Goal: Information Seeking & Learning: Learn about a topic

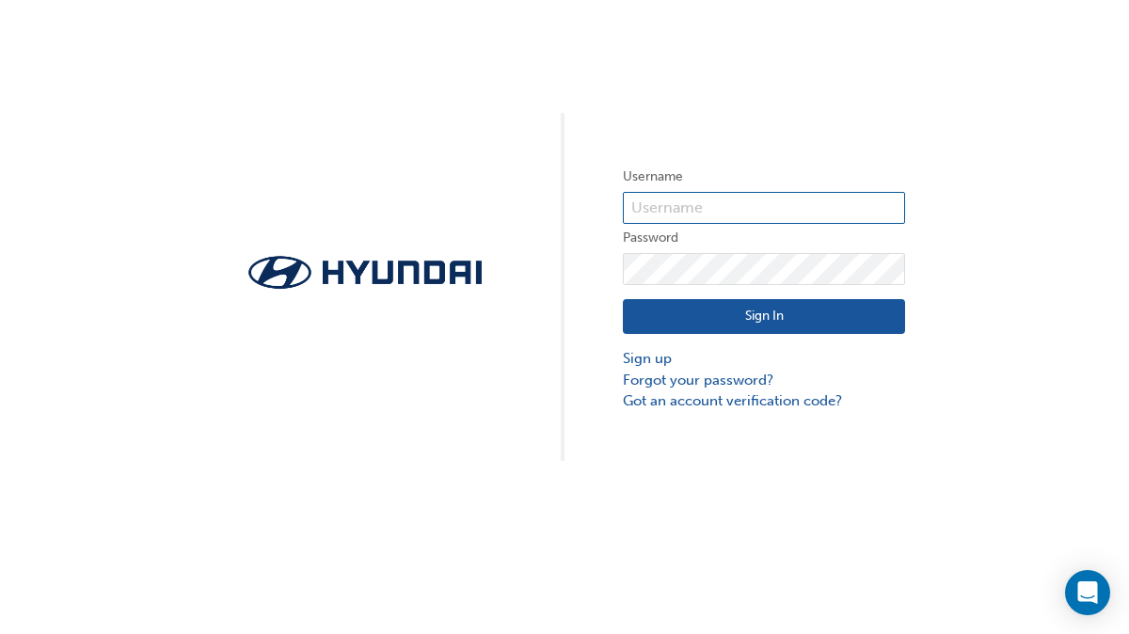
click at [696, 209] on input "text" at bounding box center [764, 208] width 282 height 32
type input "36974"
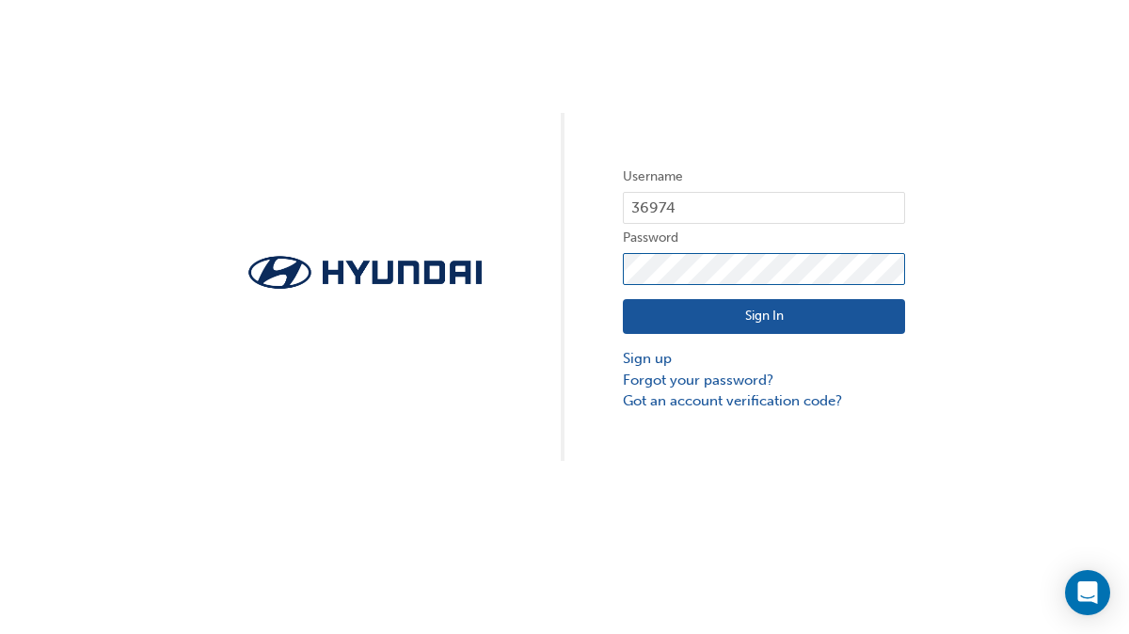
click button "Sign In" at bounding box center [764, 317] width 282 height 36
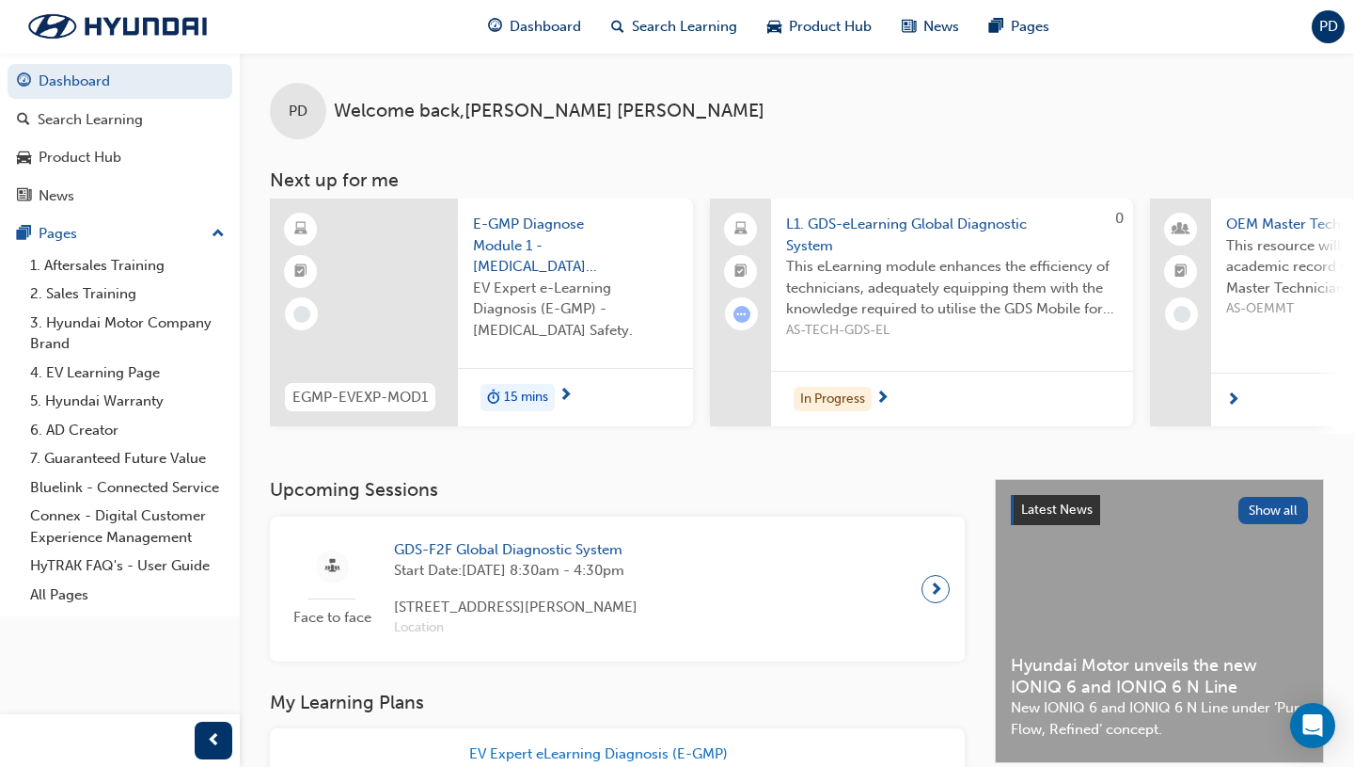
click at [955, 256] on span "This eLearning module enhances the efficiency of technicians, adequately equipp…" at bounding box center [952, 288] width 332 height 64
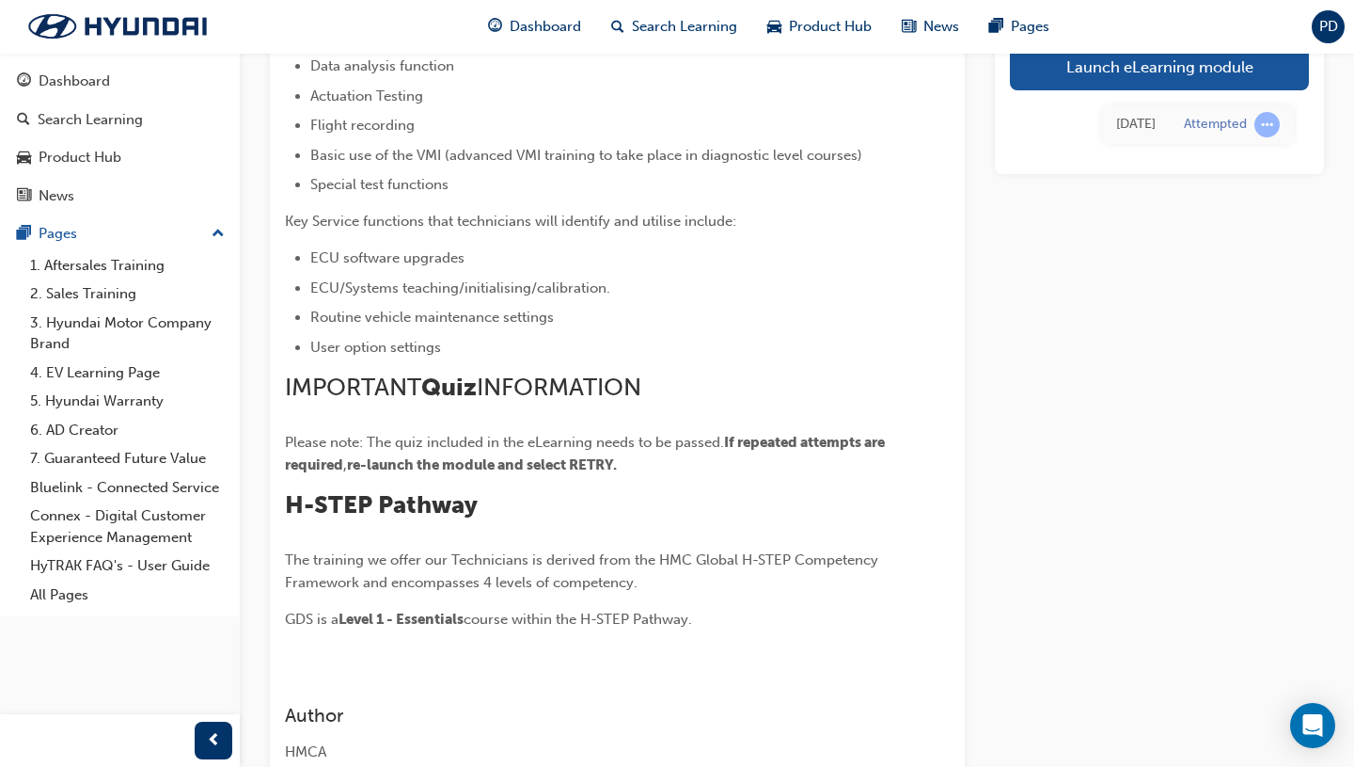
scroll to position [756, 0]
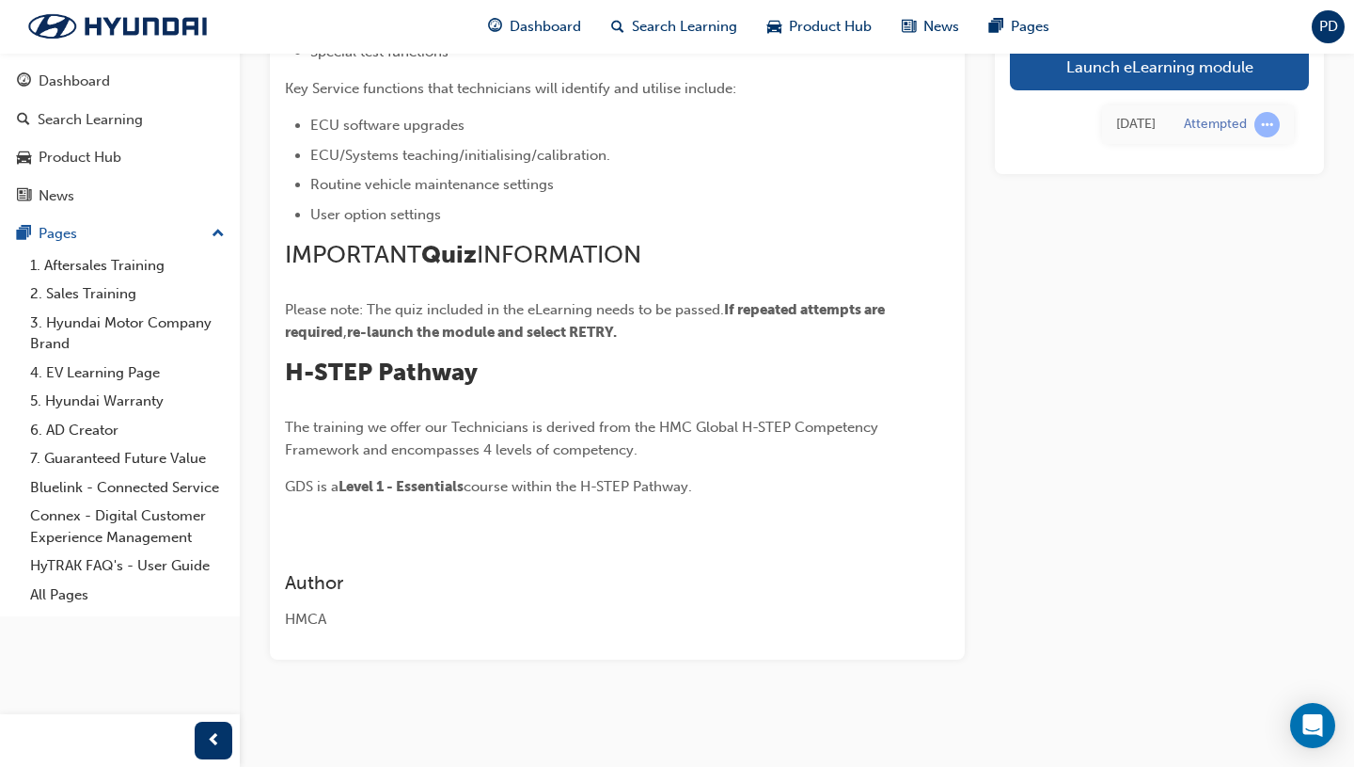
click at [828, 512] on div at bounding box center [617, 519] width 665 height 15
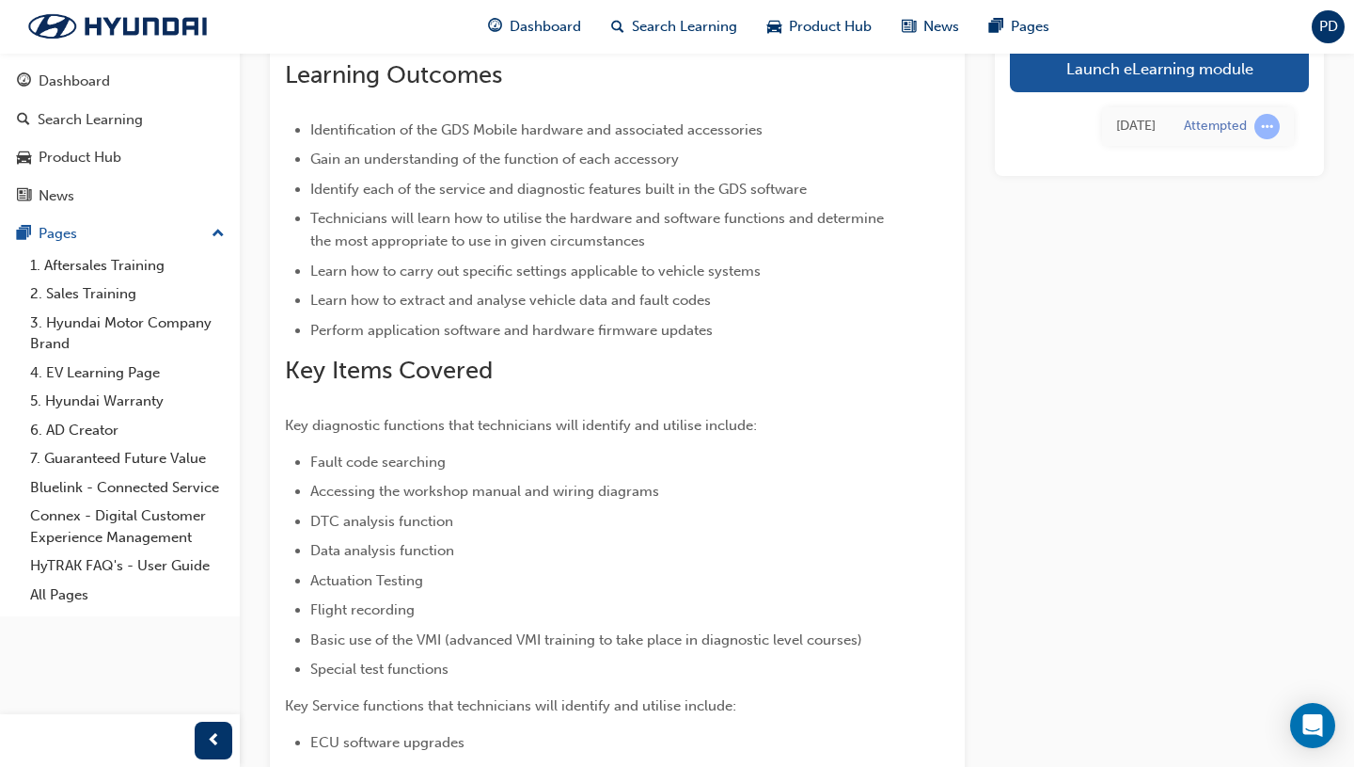
scroll to position [0, 0]
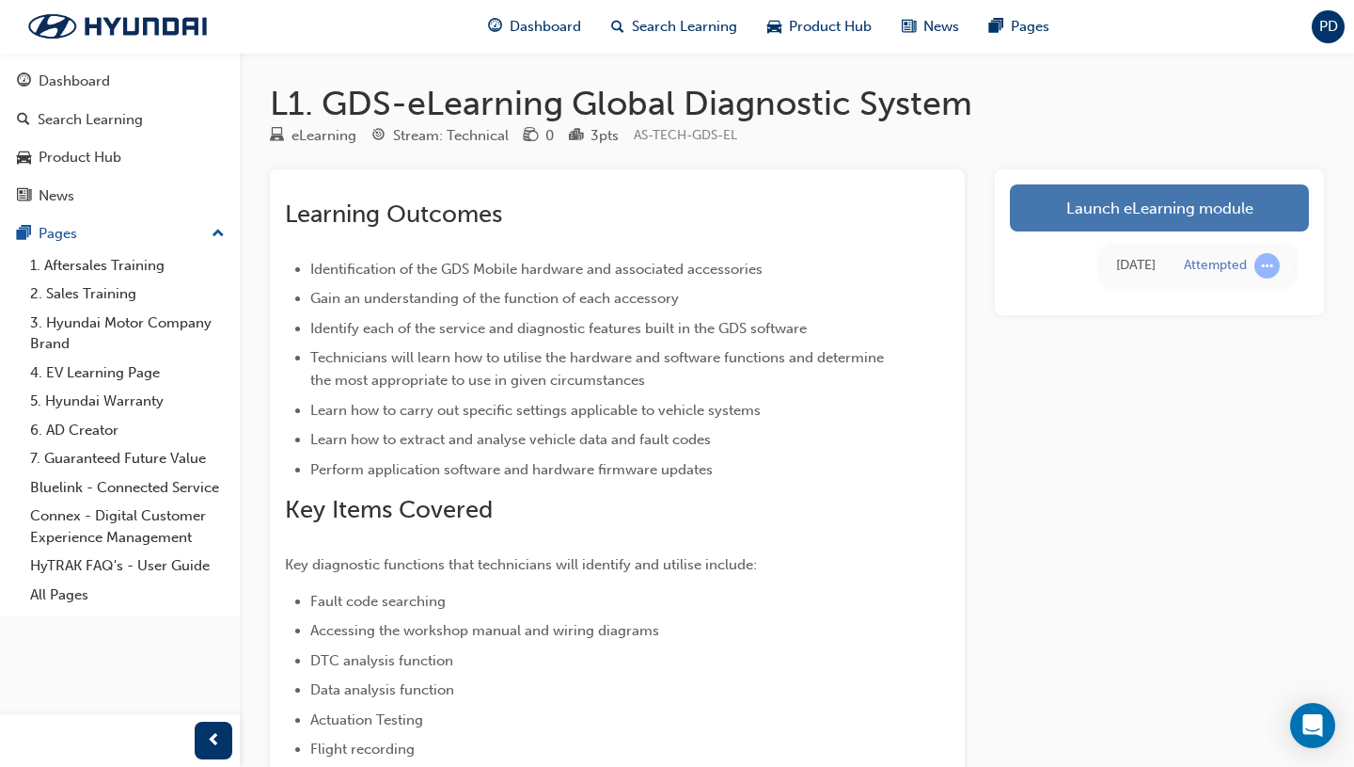
click at [1070, 207] on link "Launch eLearning module" at bounding box center [1159, 207] width 299 height 47
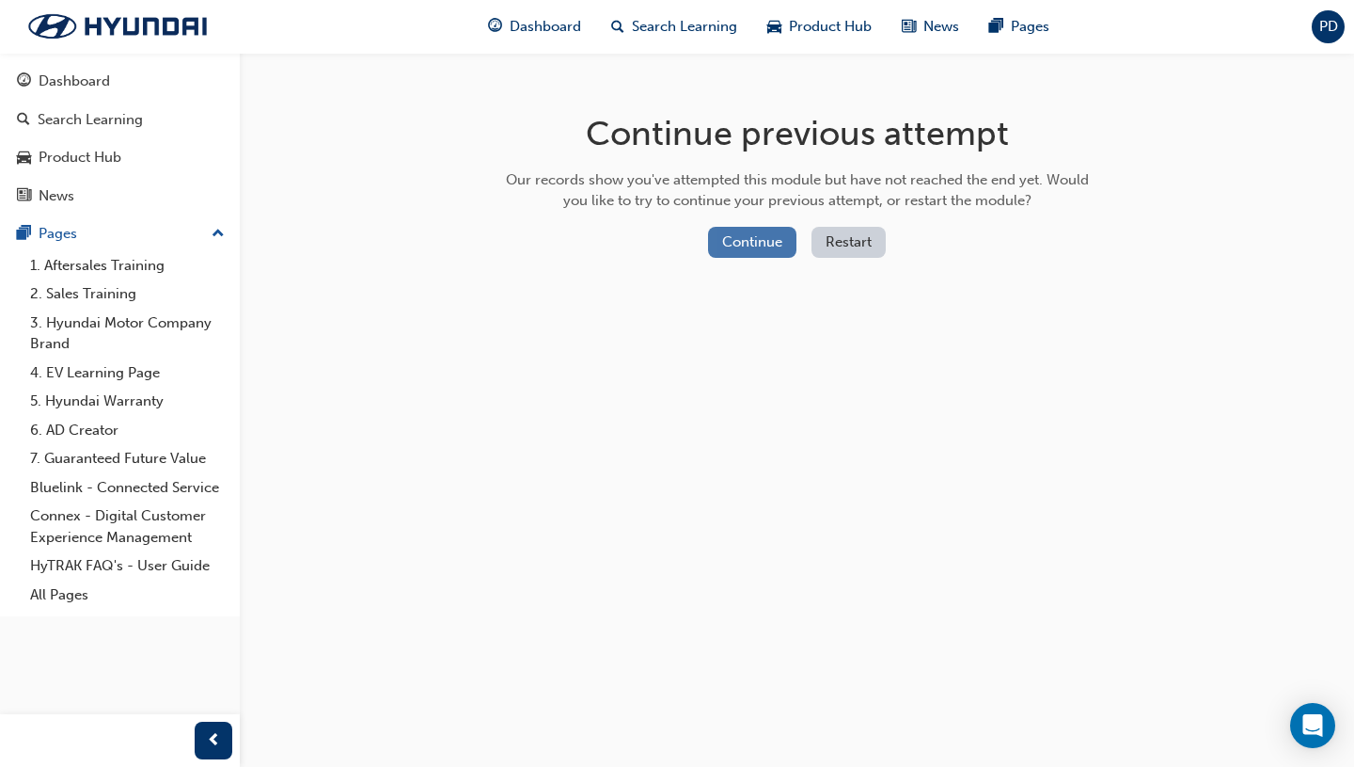
click at [740, 238] on button "Continue" at bounding box center [752, 242] width 88 height 31
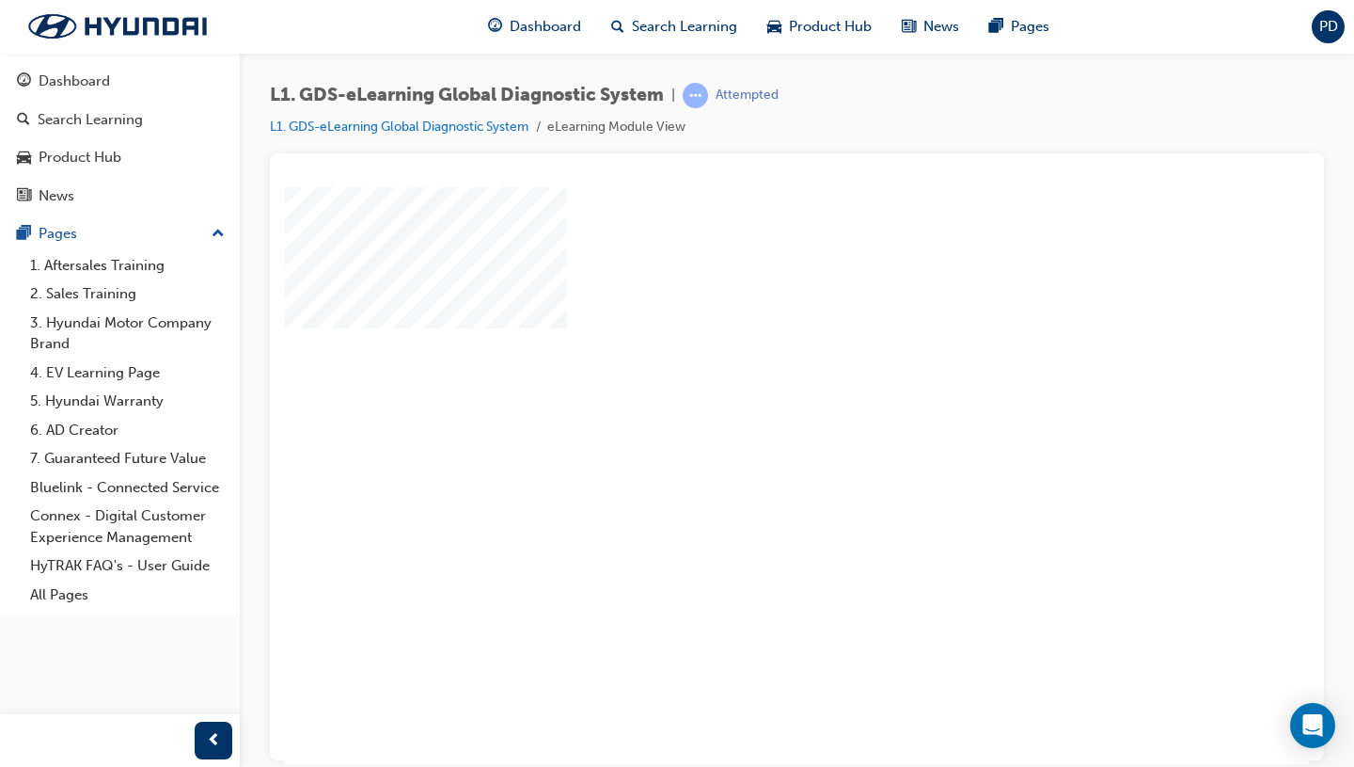
click at [769, 362] on div at bounding box center [924, 524] width 1279 height 677
click at [743, 382] on div "play" at bounding box center [743, 382] width 0 height 0
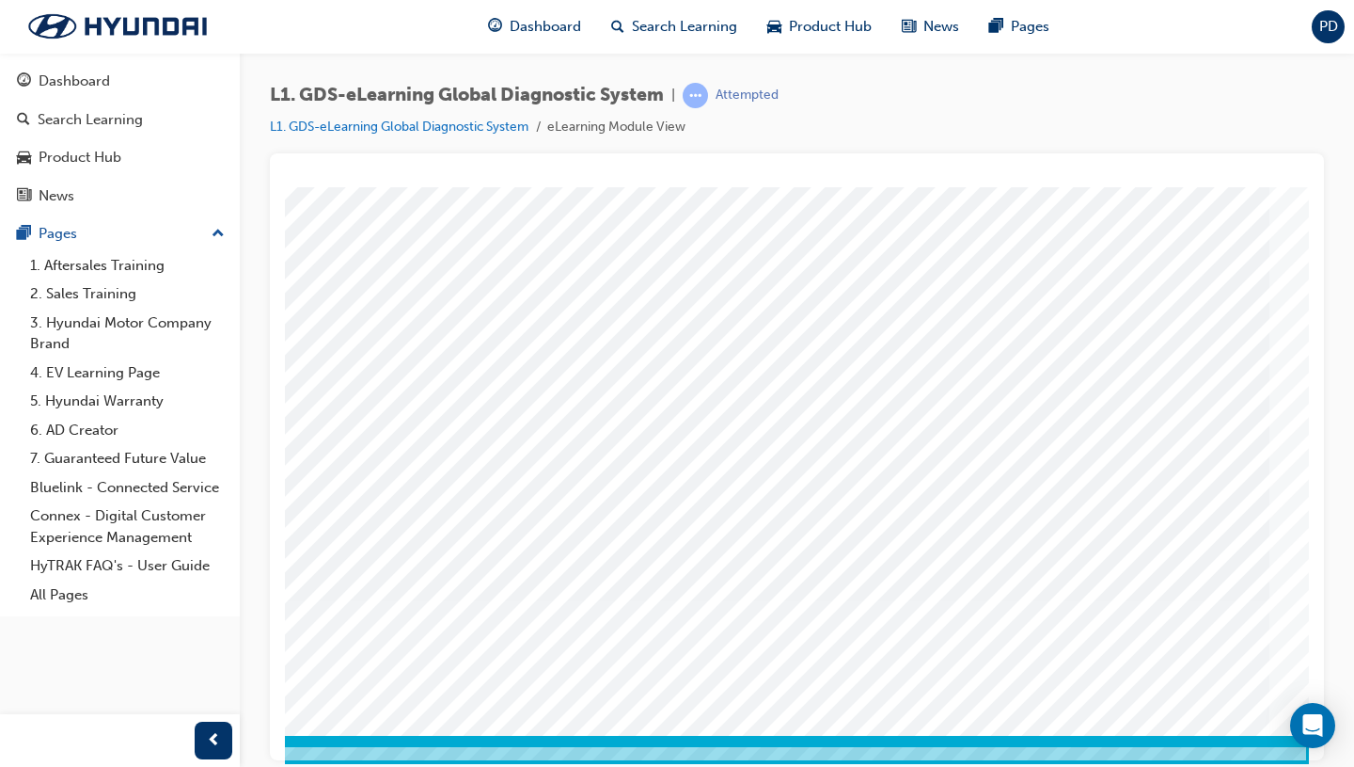
scroll to position [129, 0]
click at [216, 633] on span "prev-icon" at bounding box center [214, 741] width 14 height 24
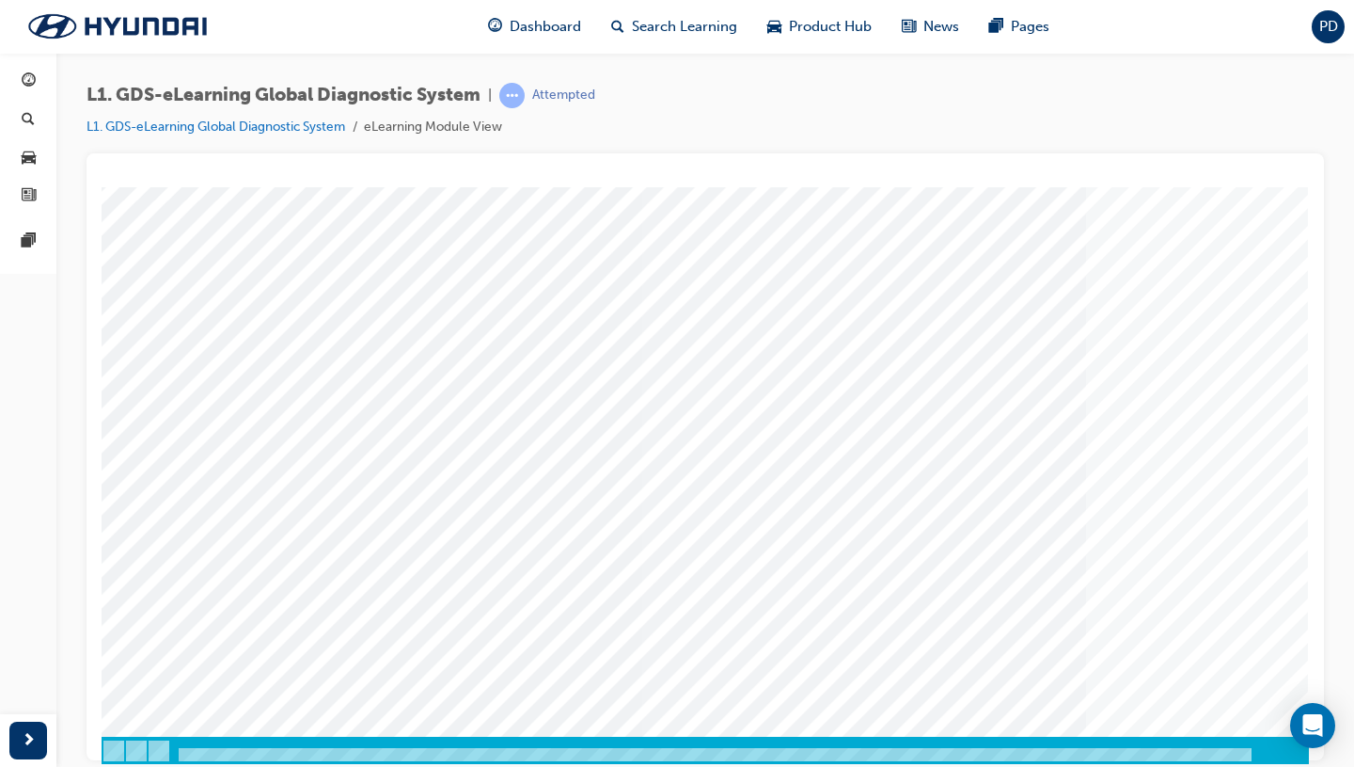
scroll to position [129, 71]
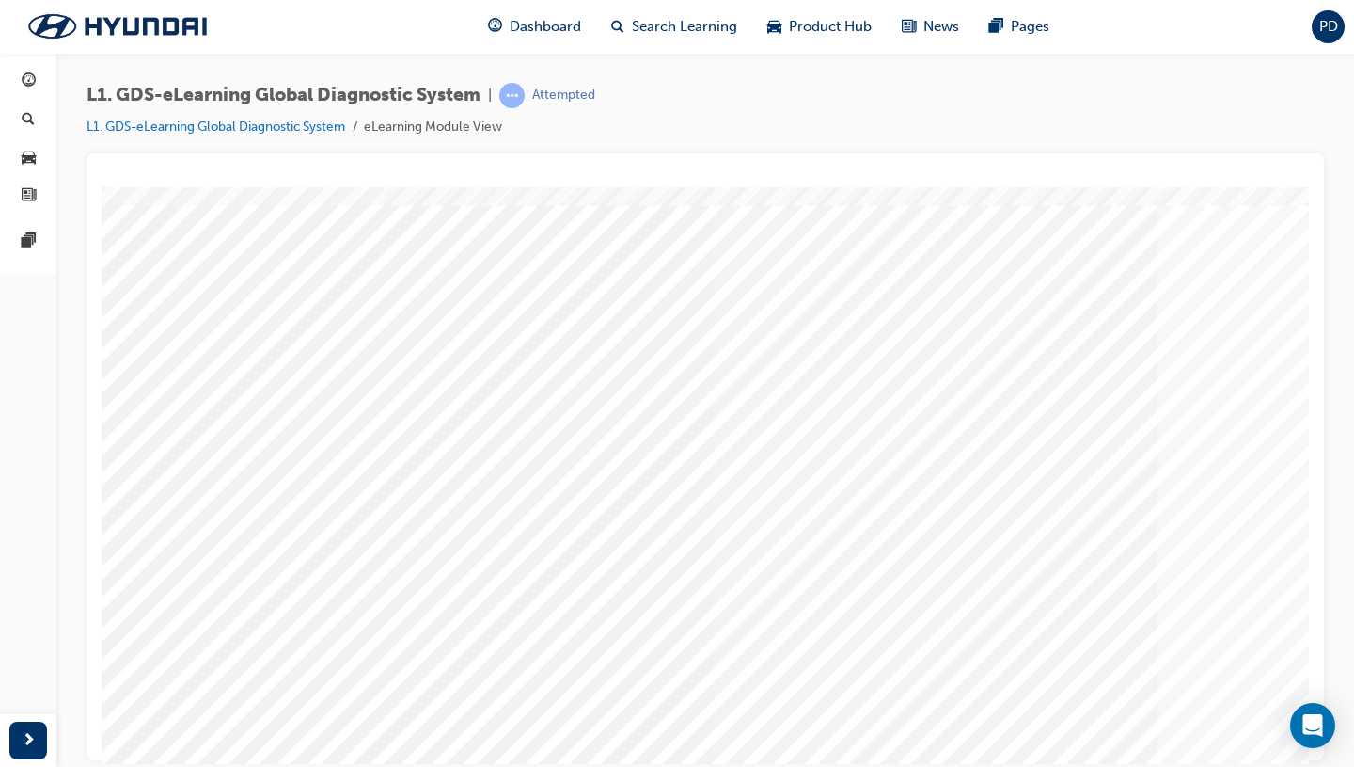
scroll to position [0, 0]
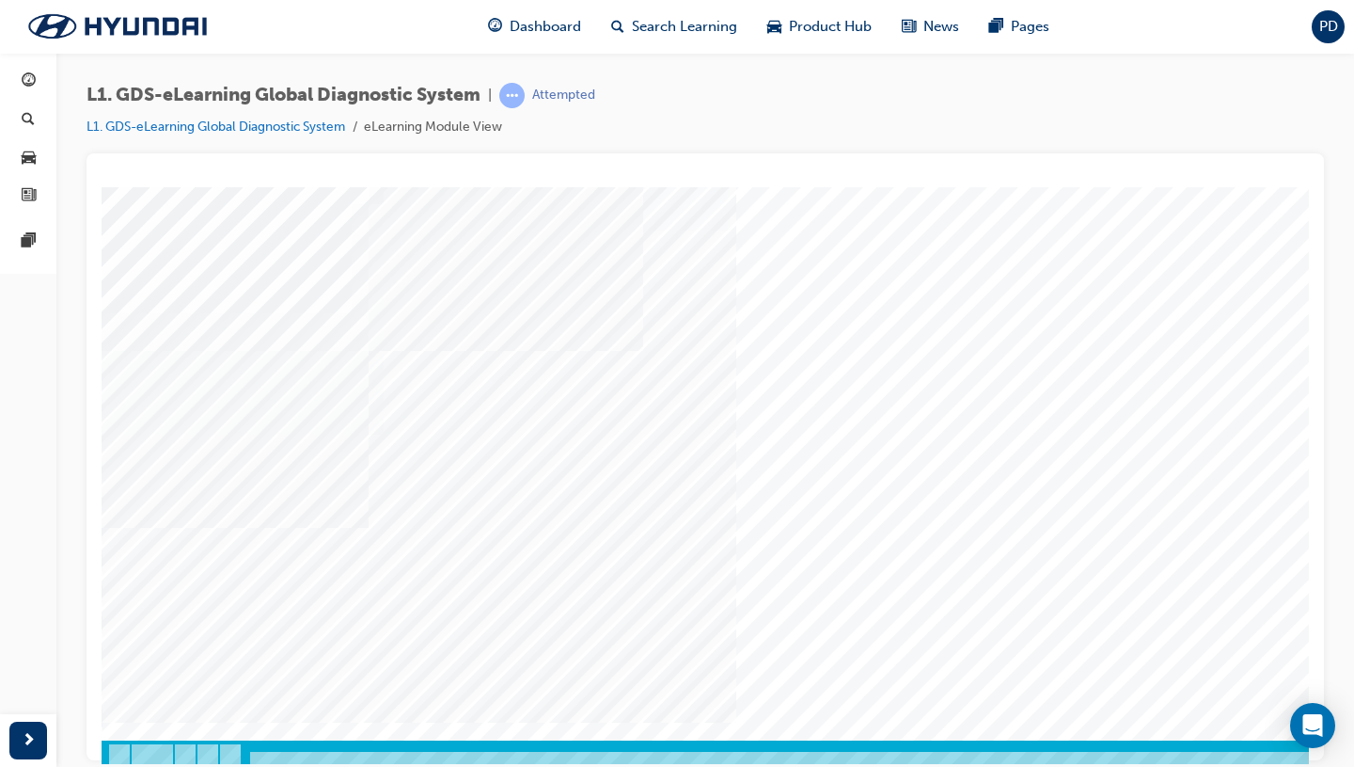
scroll to position [129, 0]
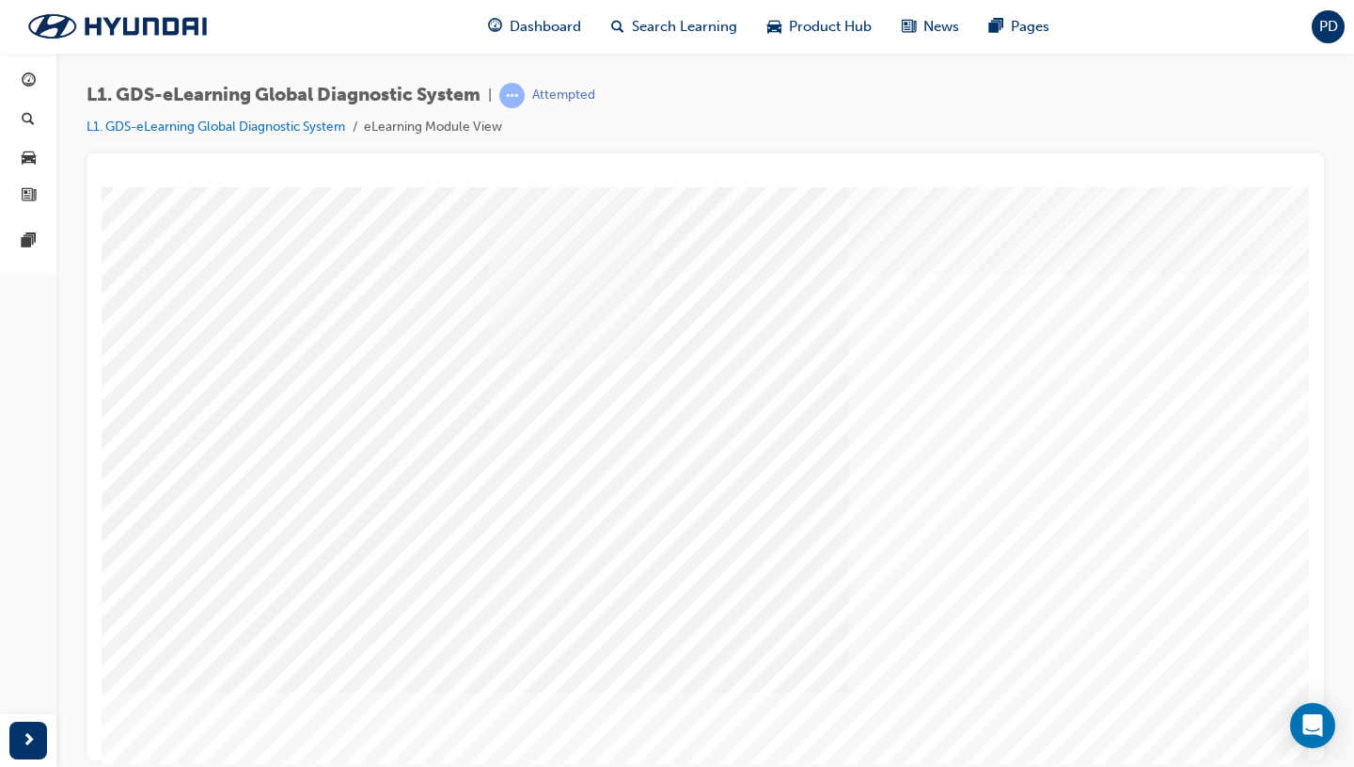
scroll to position [0, 0]
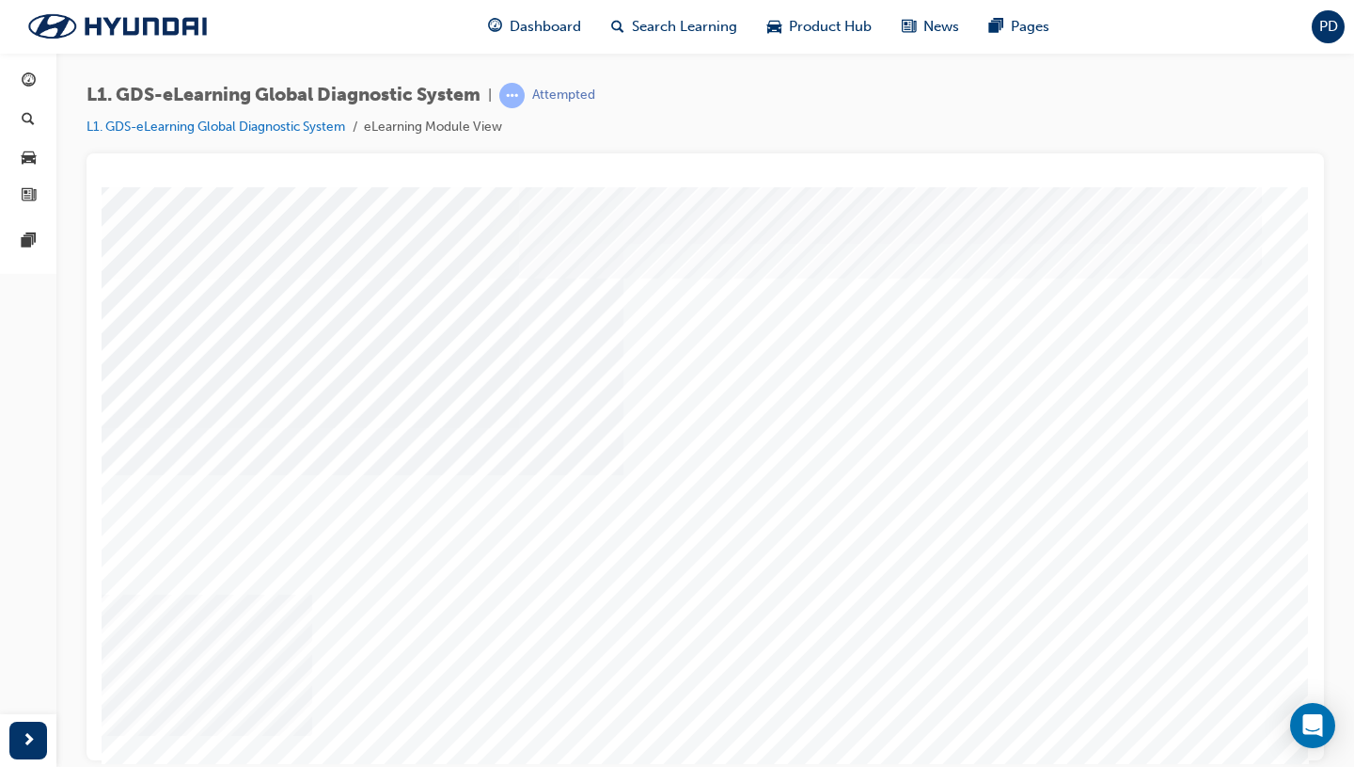
scroll to position [129, 71]
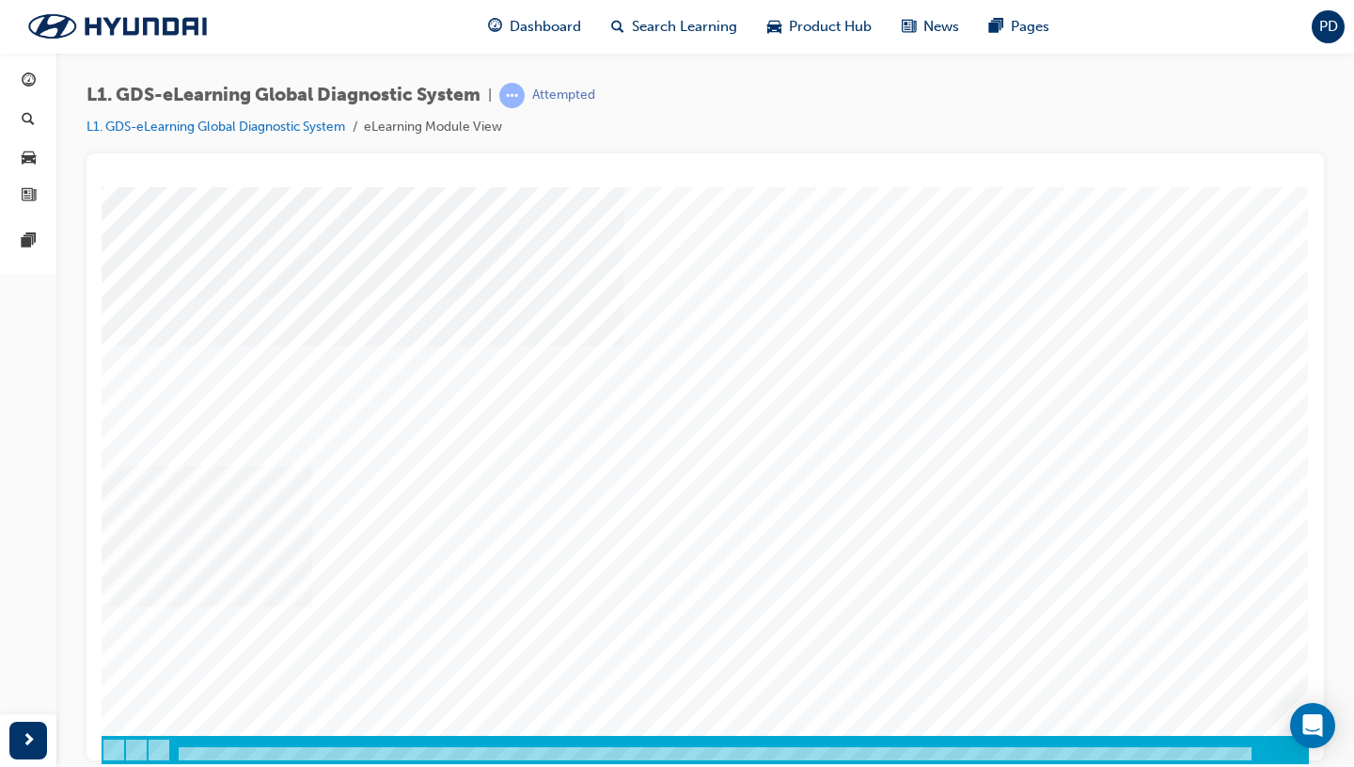
click at [369, 87] on div "Global Information Technology website" at bounding box center [199, 77] width 339 height 20
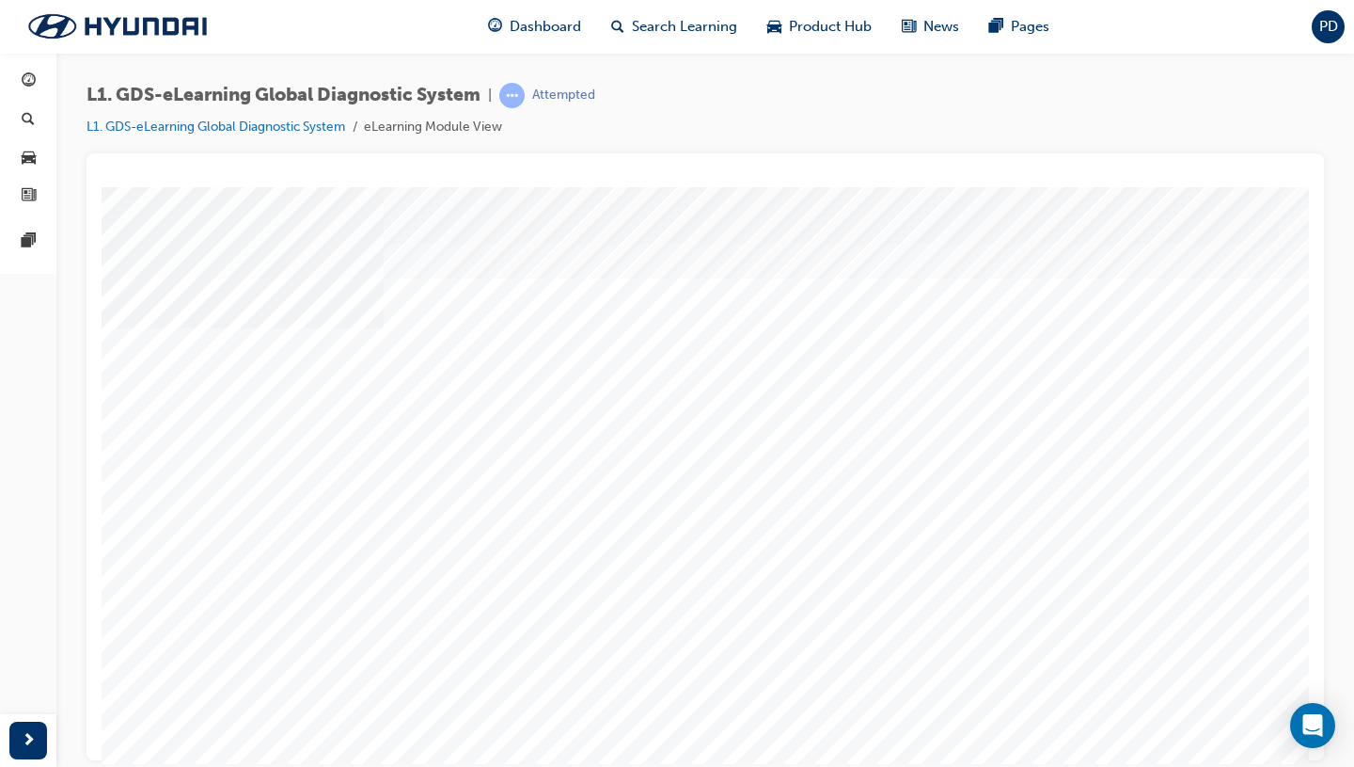
scroll to position [129, 0]
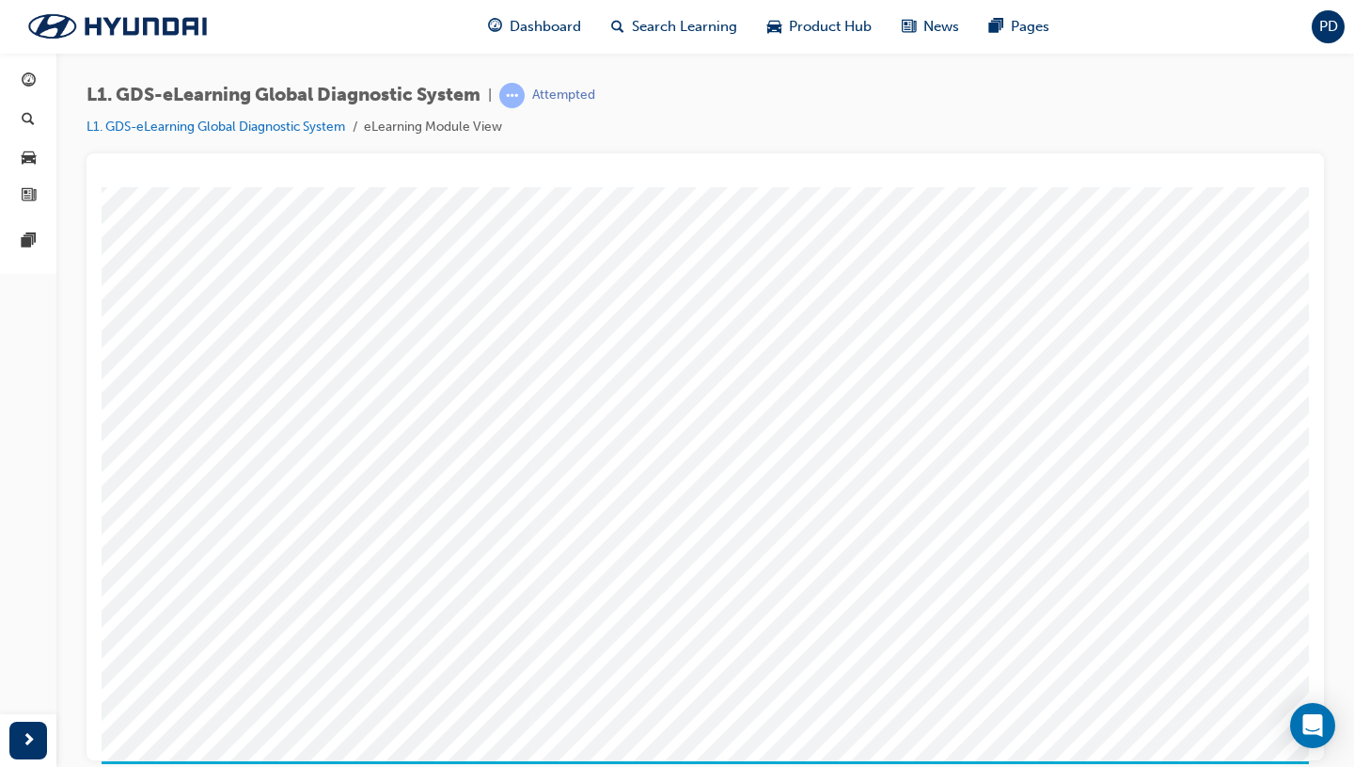
scroll to position [103, 71]
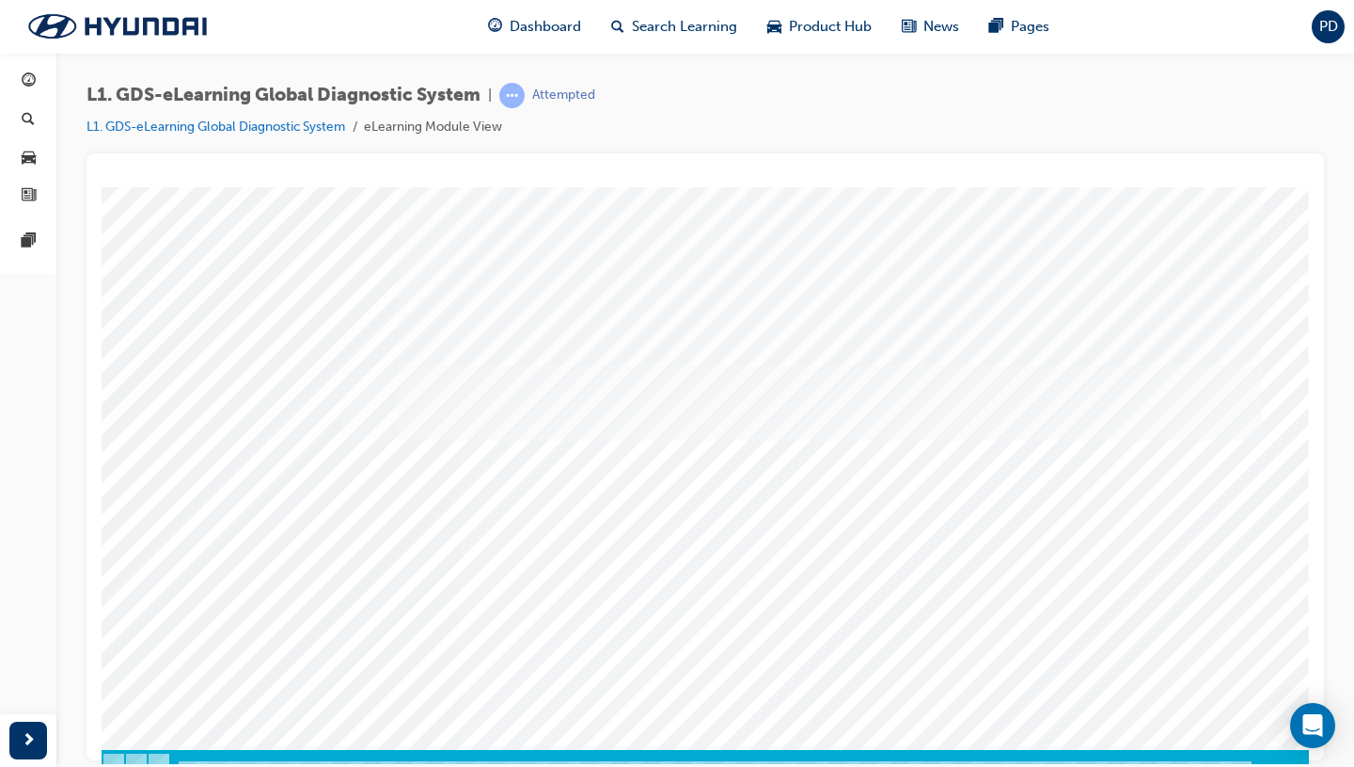
scroll to position [129, 71]
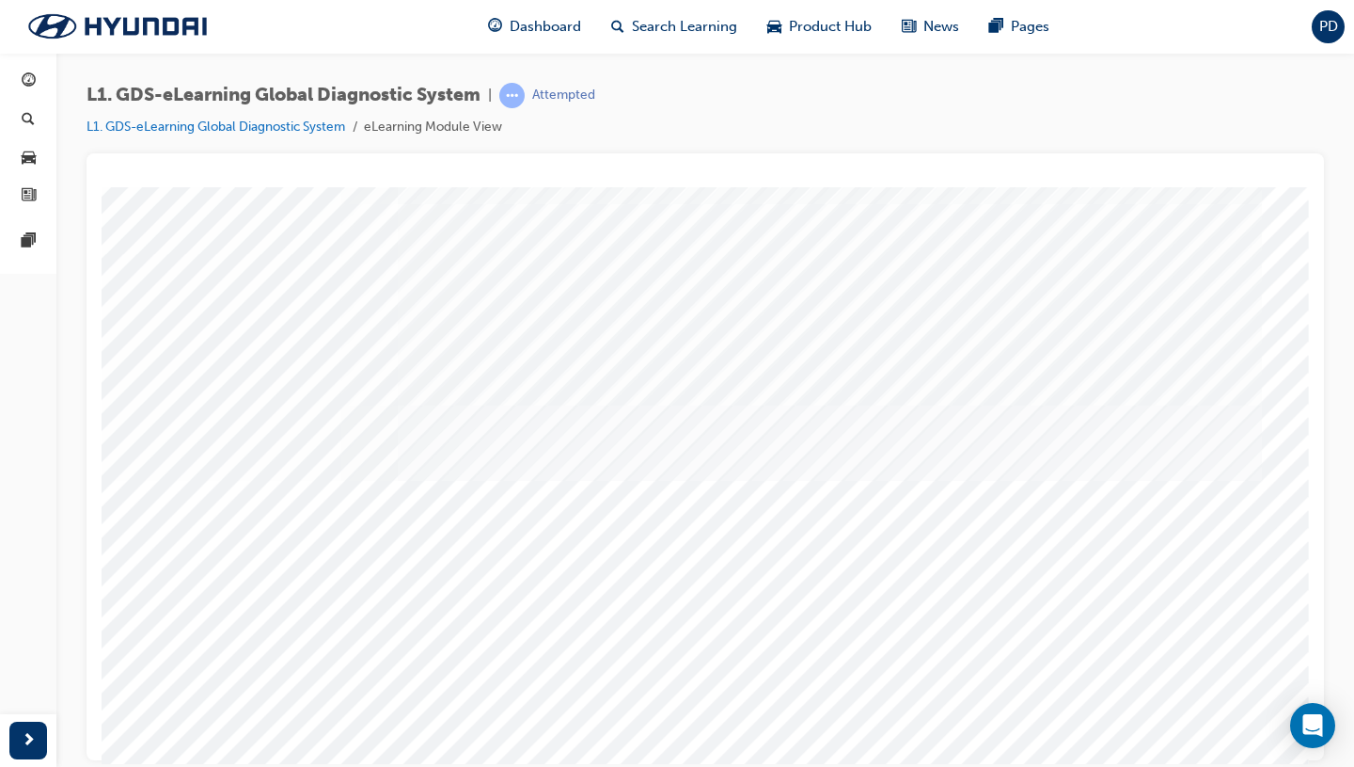
scroll to position [79, 71]
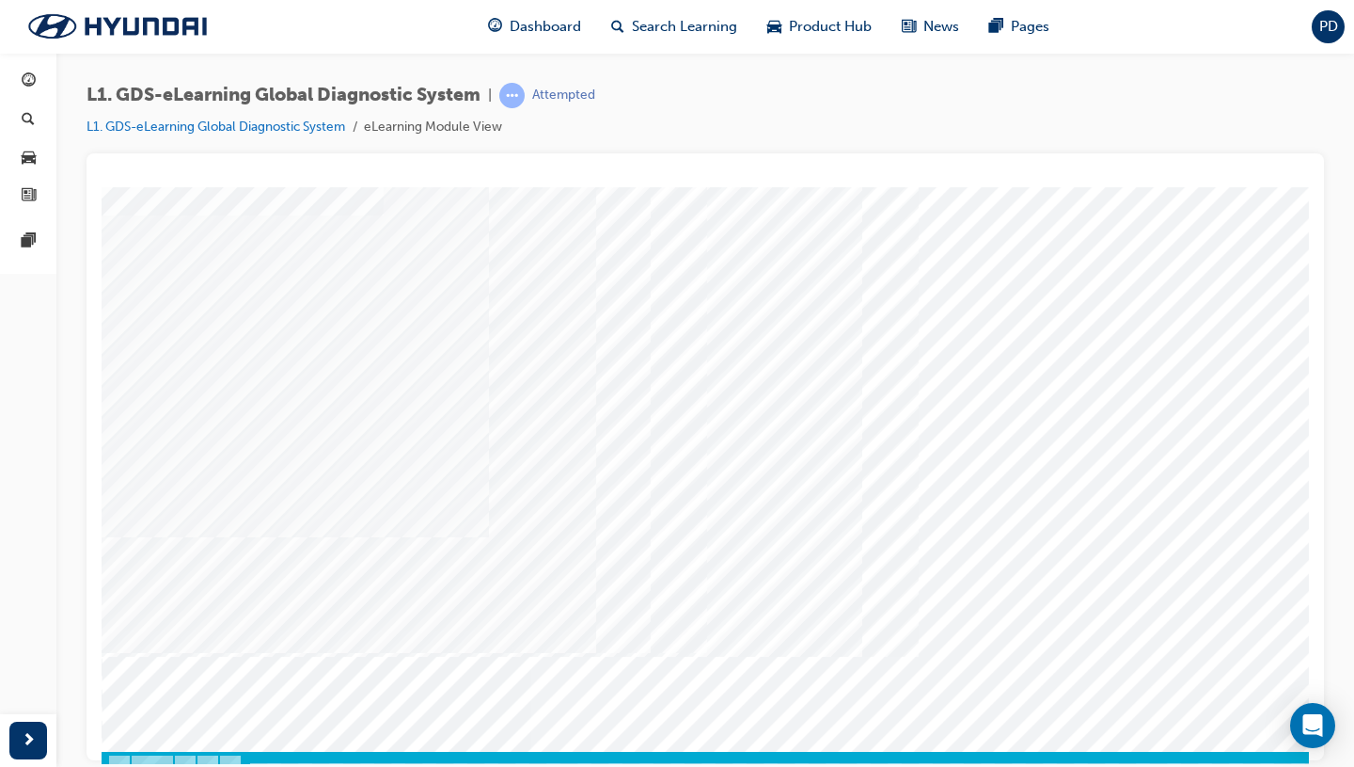
scroll to position [129, 0]
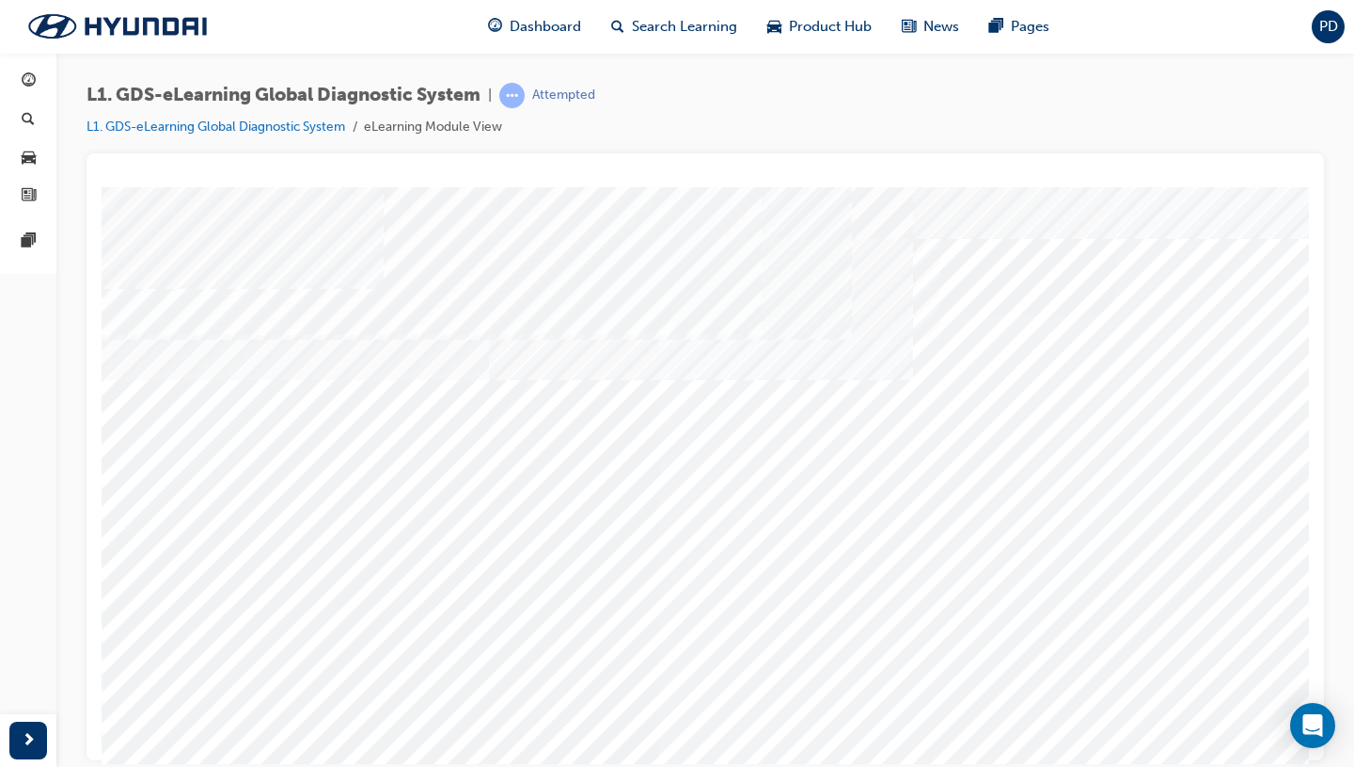
scroll to position [43, 0]
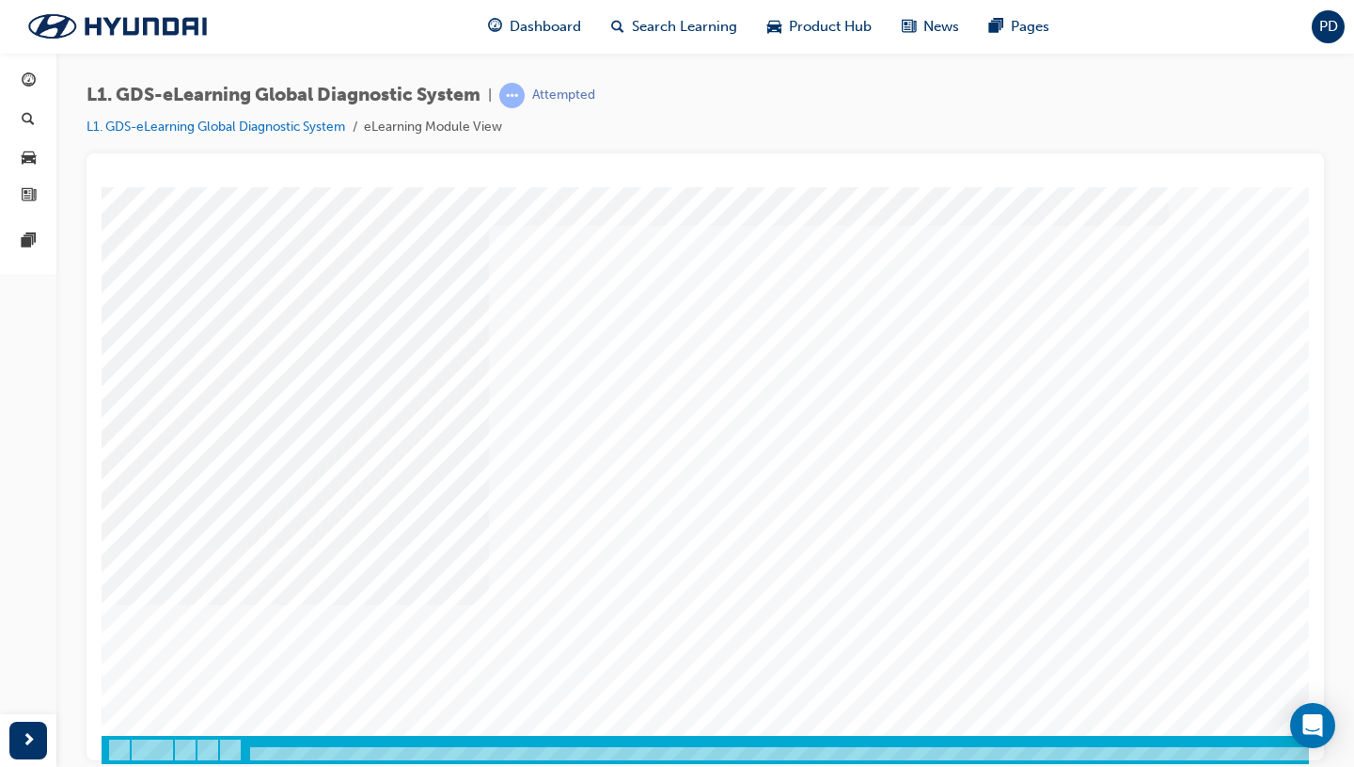
scroll to position [47, 0]
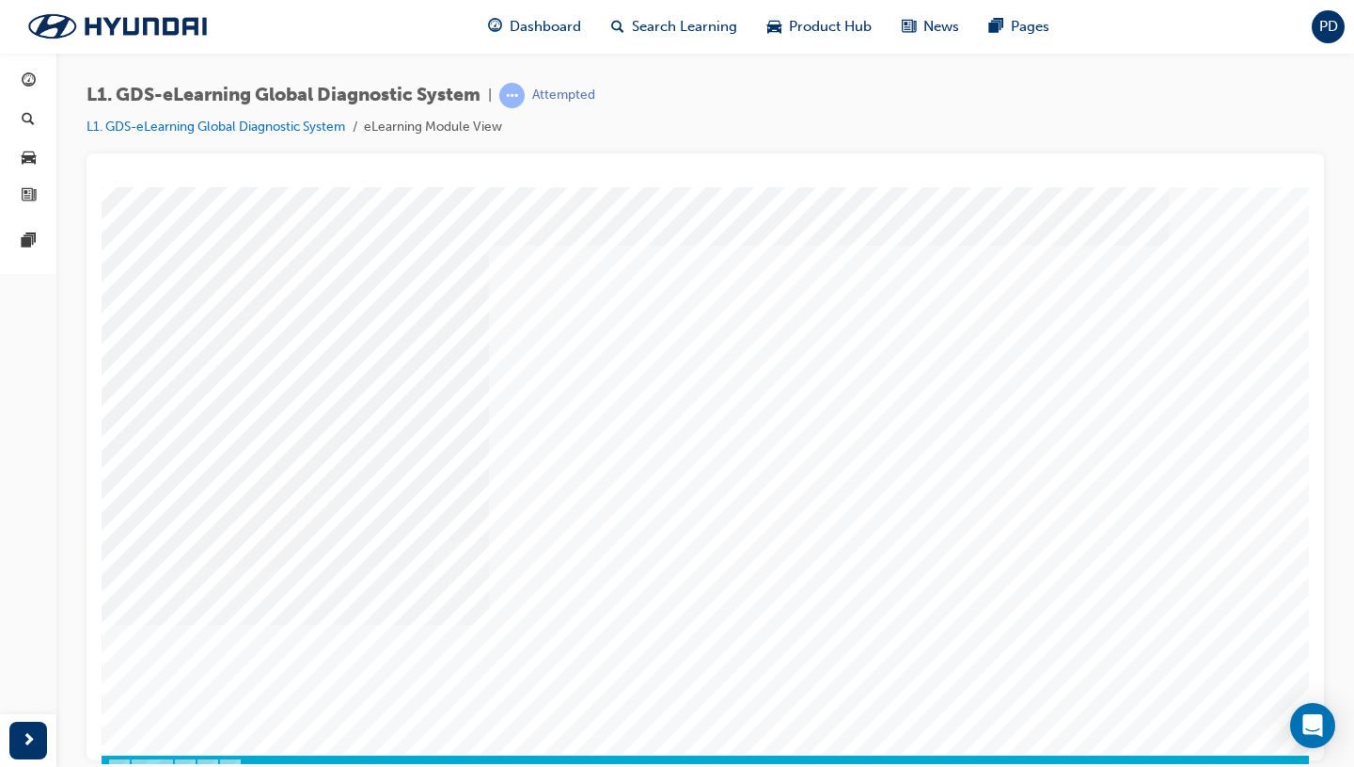
scroll to position [119, 0]
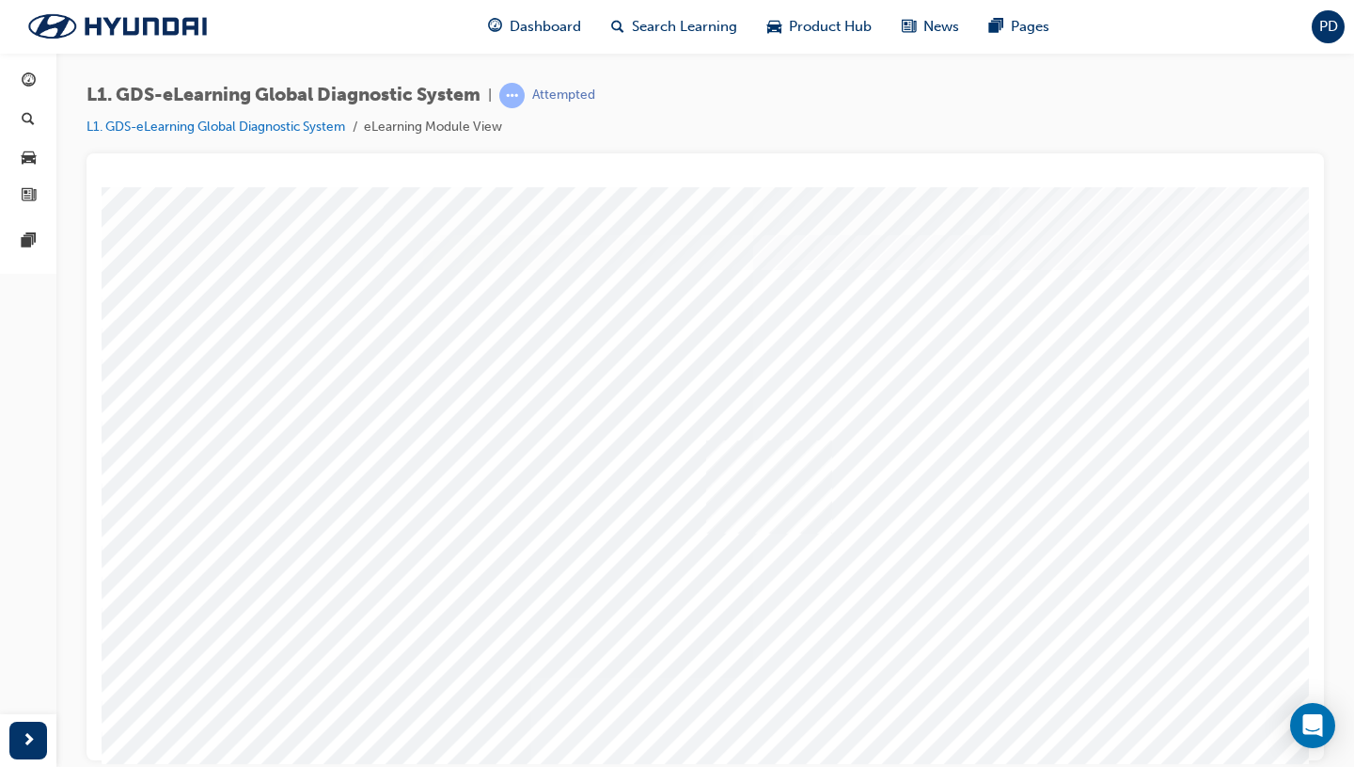
scroll to position [8, 2]
drag, startPoint x: 811, startPoint y: 579, endPoint x: 750, endPoint y: 504, distance: 96.9
click at [750, 504] on div "multistate" at bounding box center [739, 516] width 1279 height 677
drag, startPoint x: 792, startPoint y: 675, endPoint x: 798, endPoint y: 571, distance: 104.5
click at [798, 574] on div "multistate" at bounding box center [739, 516] width 1279 height 677
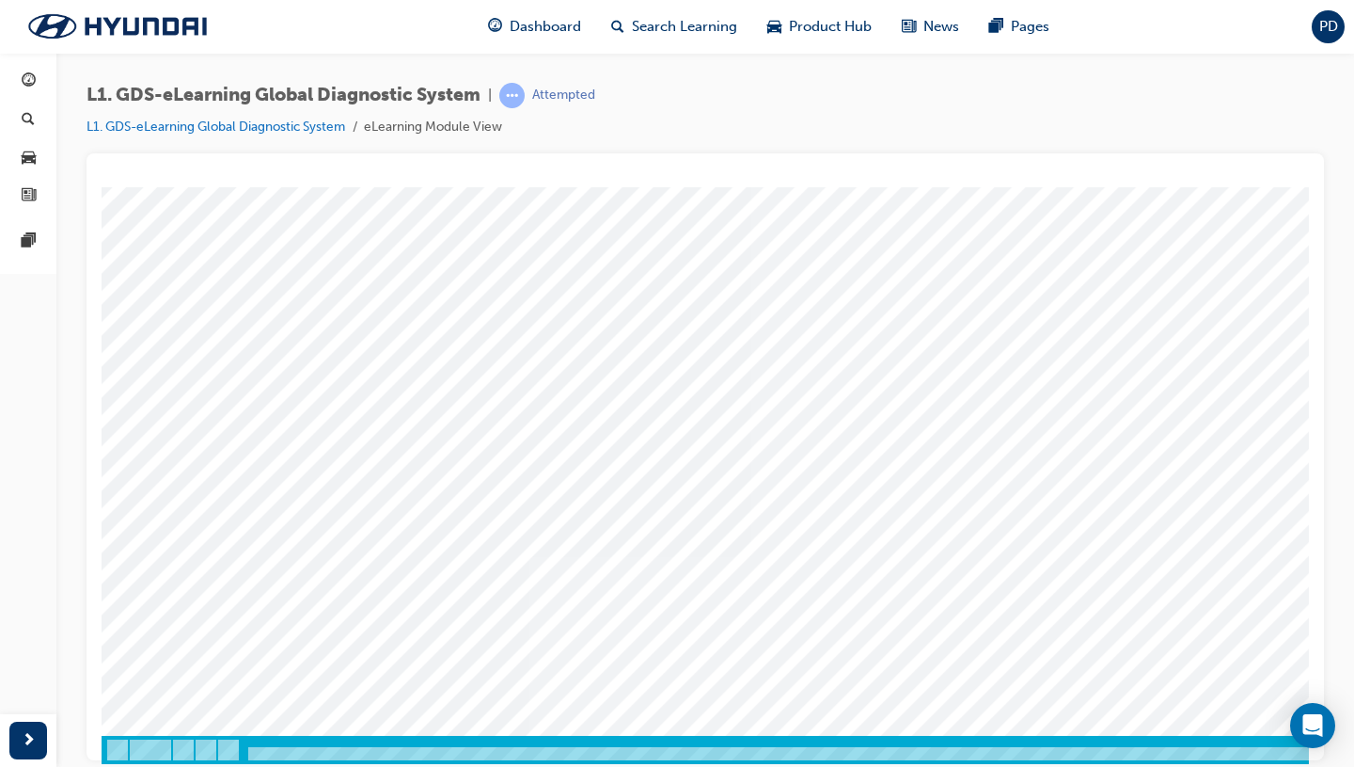
scroll to position [128, 2]
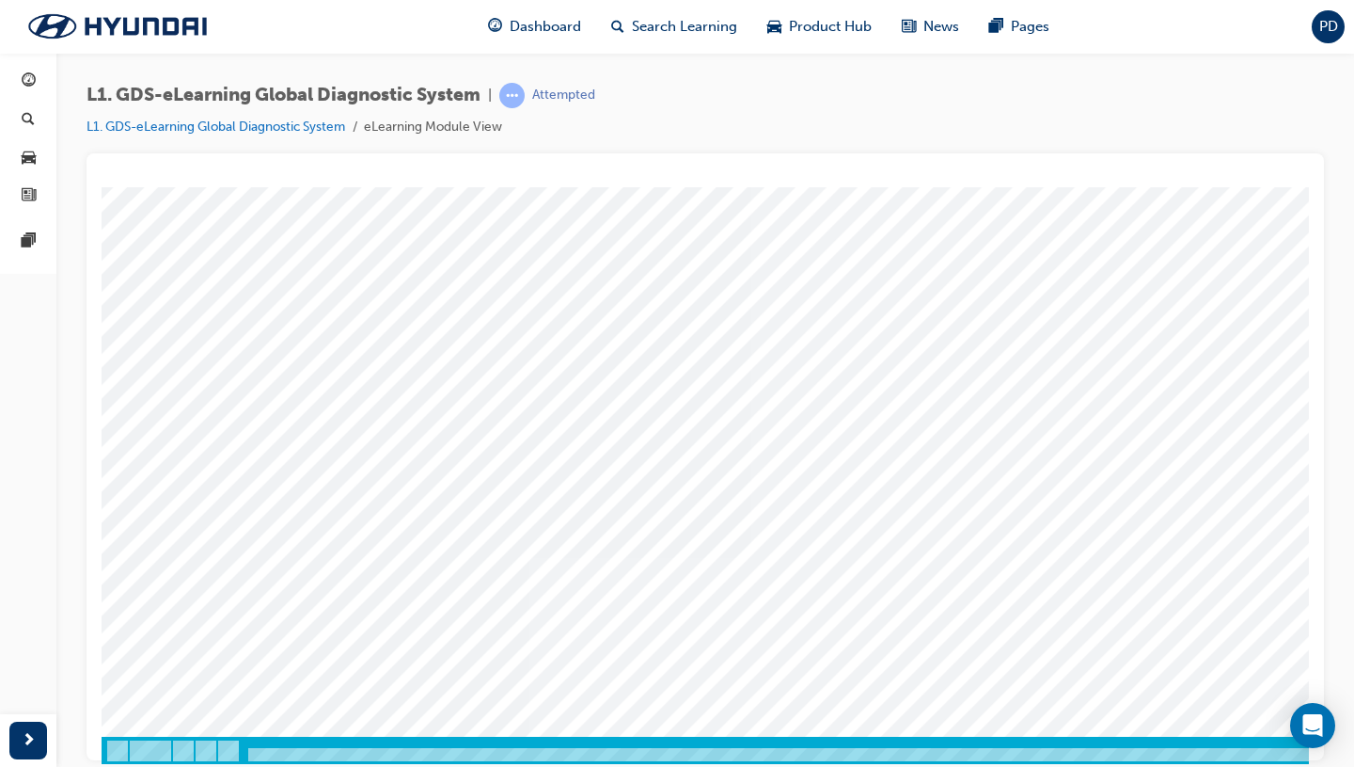
drag, startPoint x: 794, startPoint y: 470, endPoint x: 431, endPoint y: 472, distance: 363.0
click at [430, 476] on div "multistate" at bounding box center [739, 396] width 1279 height 677
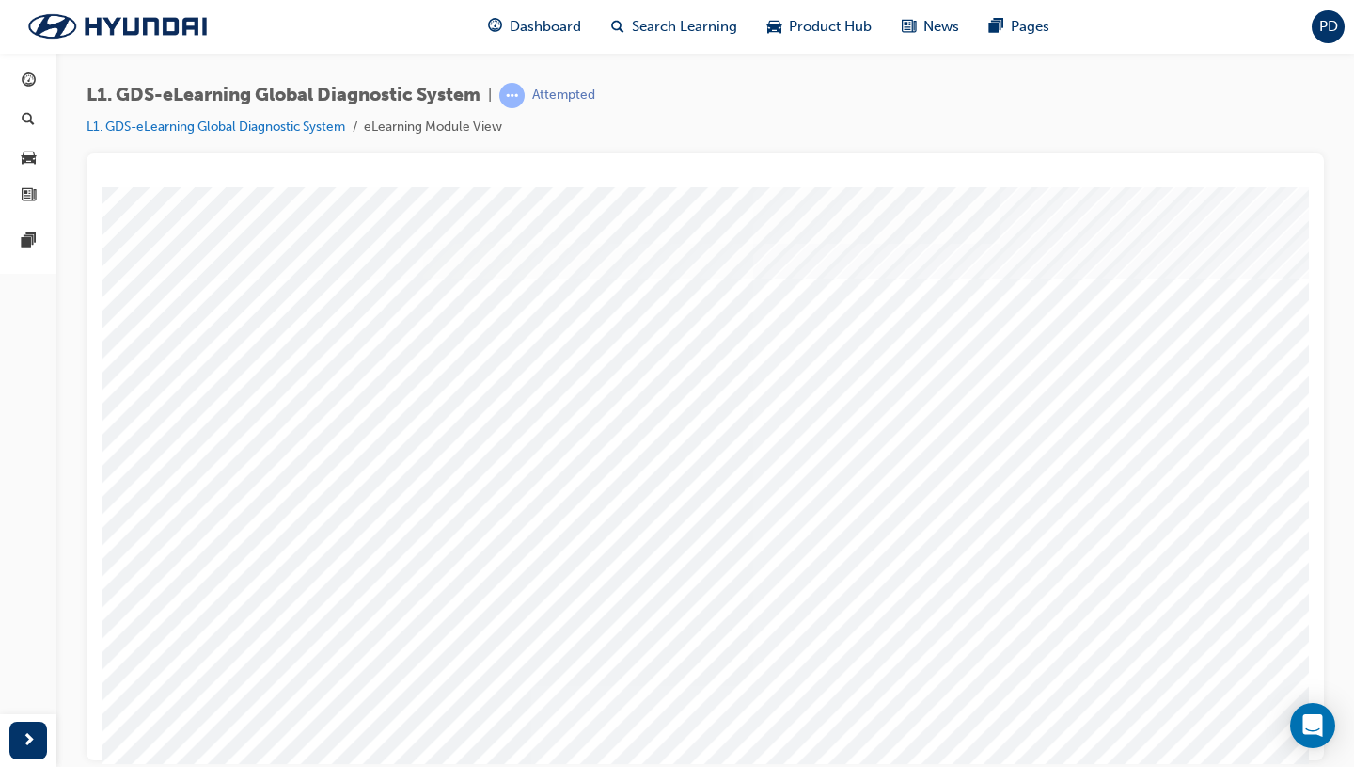
scroll to position [129, 0]
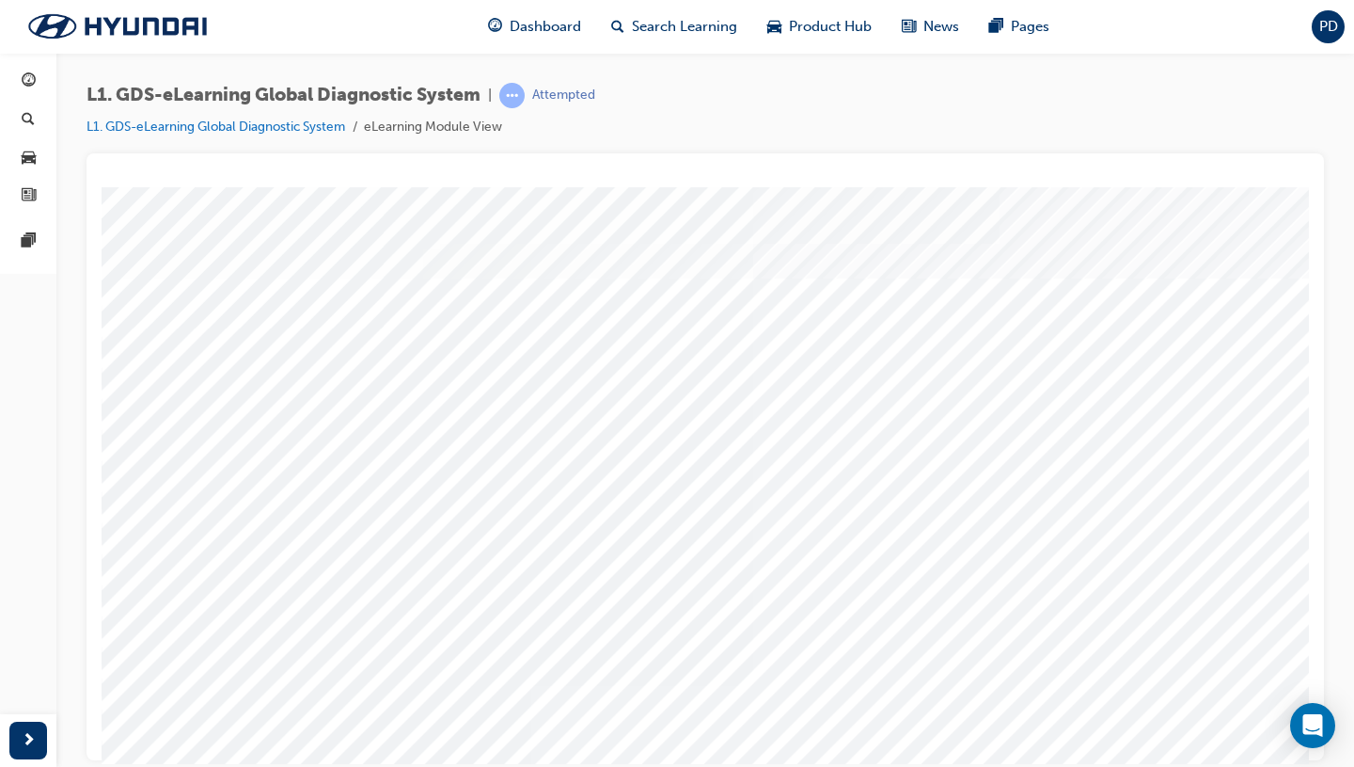
drag, startPoint x: 809, startPoint y: 485, endPoint x: 799, endPoint y: 372, distance: 113.3
click at [799, 372] on div "multistate" at bounding box center [741, 524] width 1279 height 677
drag, startPoint x: 798, startPoint y: 505, endPoint x: 455, endPoint y: 477, distance: 343.5
click at [455, 478] on div "multistate" at bounding box center [741, 524] width 1279 height 677
drag, startPoint x: 795, startPoint y: 496, endPoint x: 461, endPoint y: 449, distance: 337.2
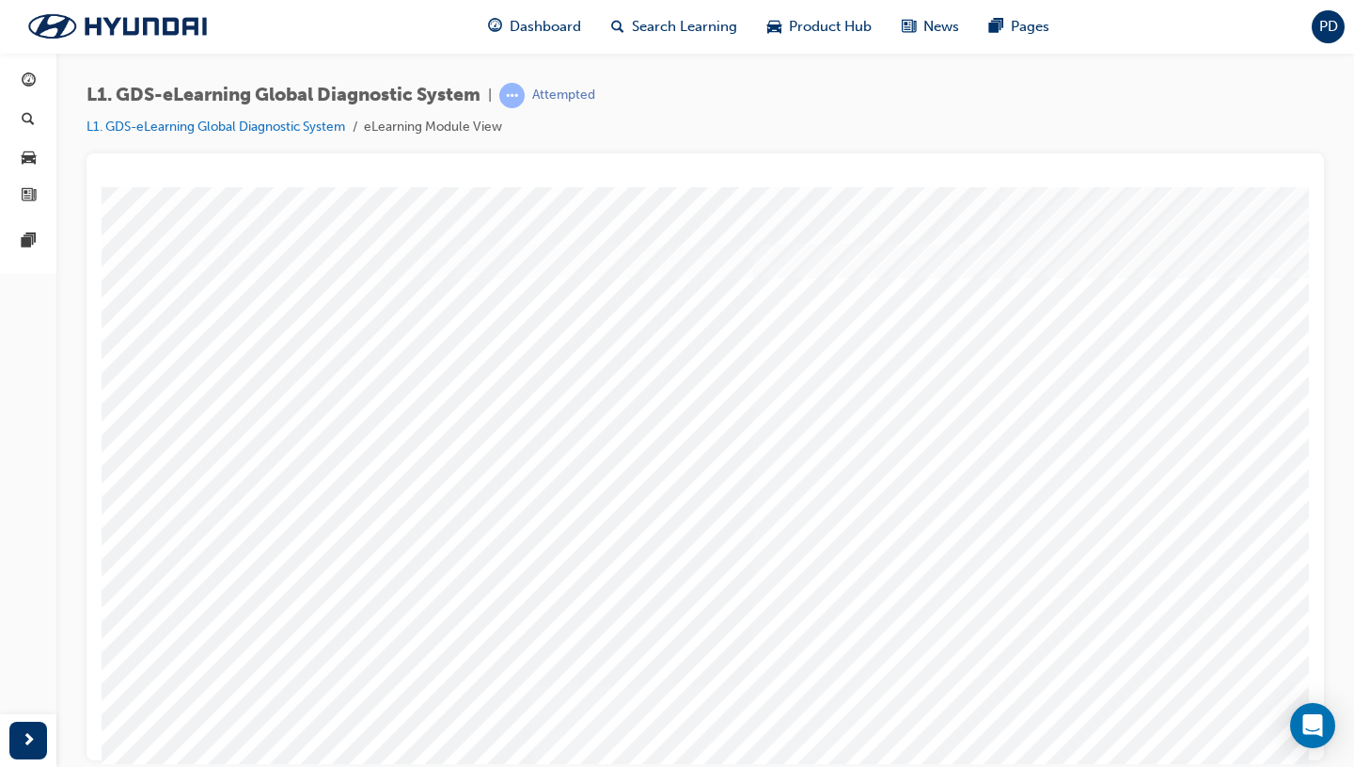
click at [461, 449] on div "multistate" at bounding box center [741, 524] width 1279 height 677
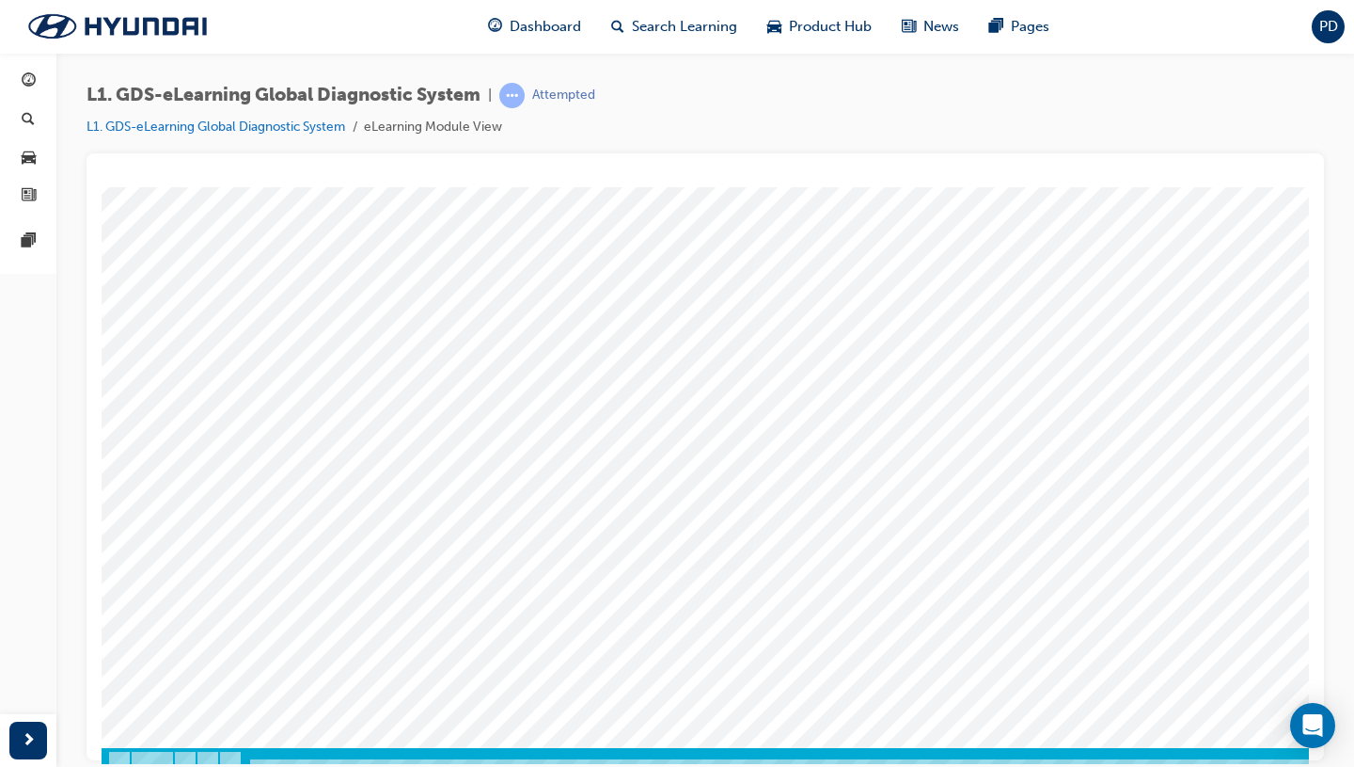
scroll to position [125, 0]
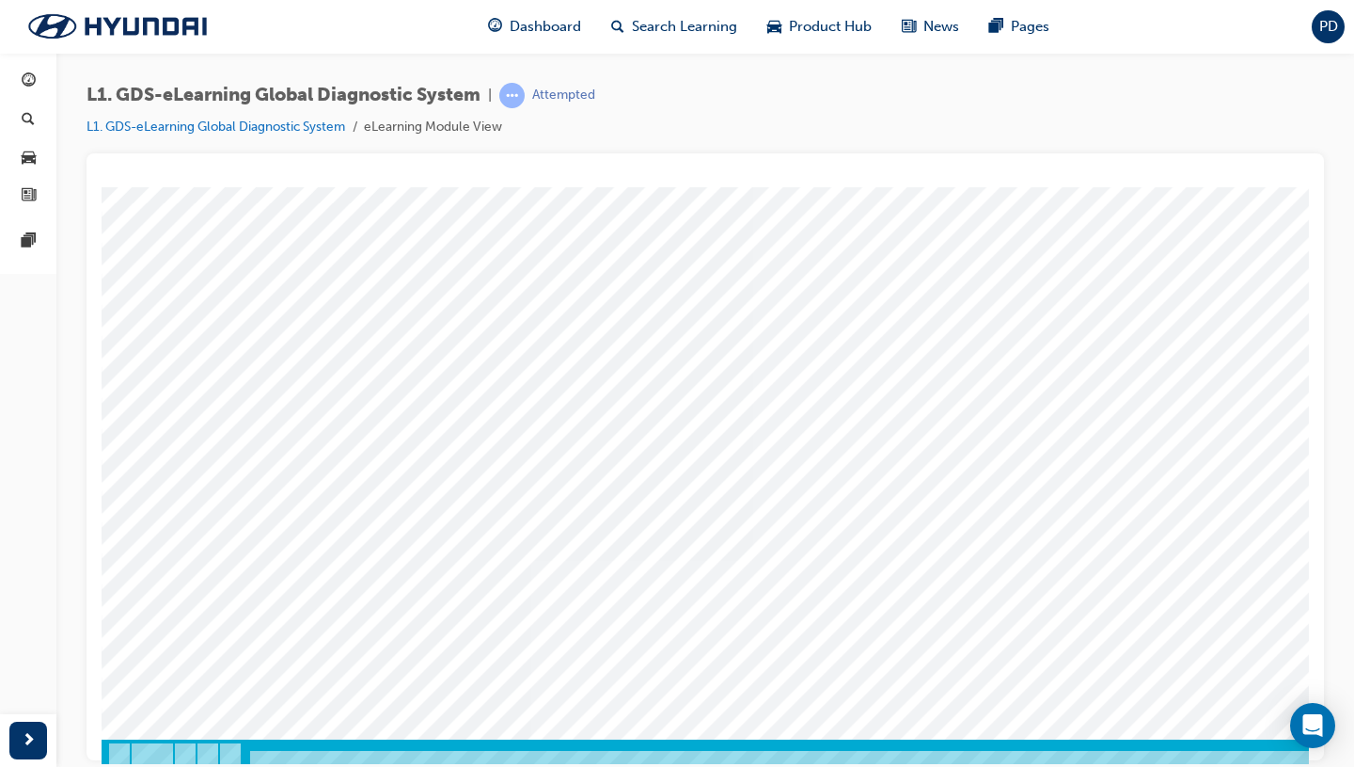
drag, startPoint x: 809, startPoint y: 375, endPoint x: 604, endPoint y: 472, distance: 226.8
click at [604, 472] on div "multistate" at bounding box center [741, 399] width 1279 height 677
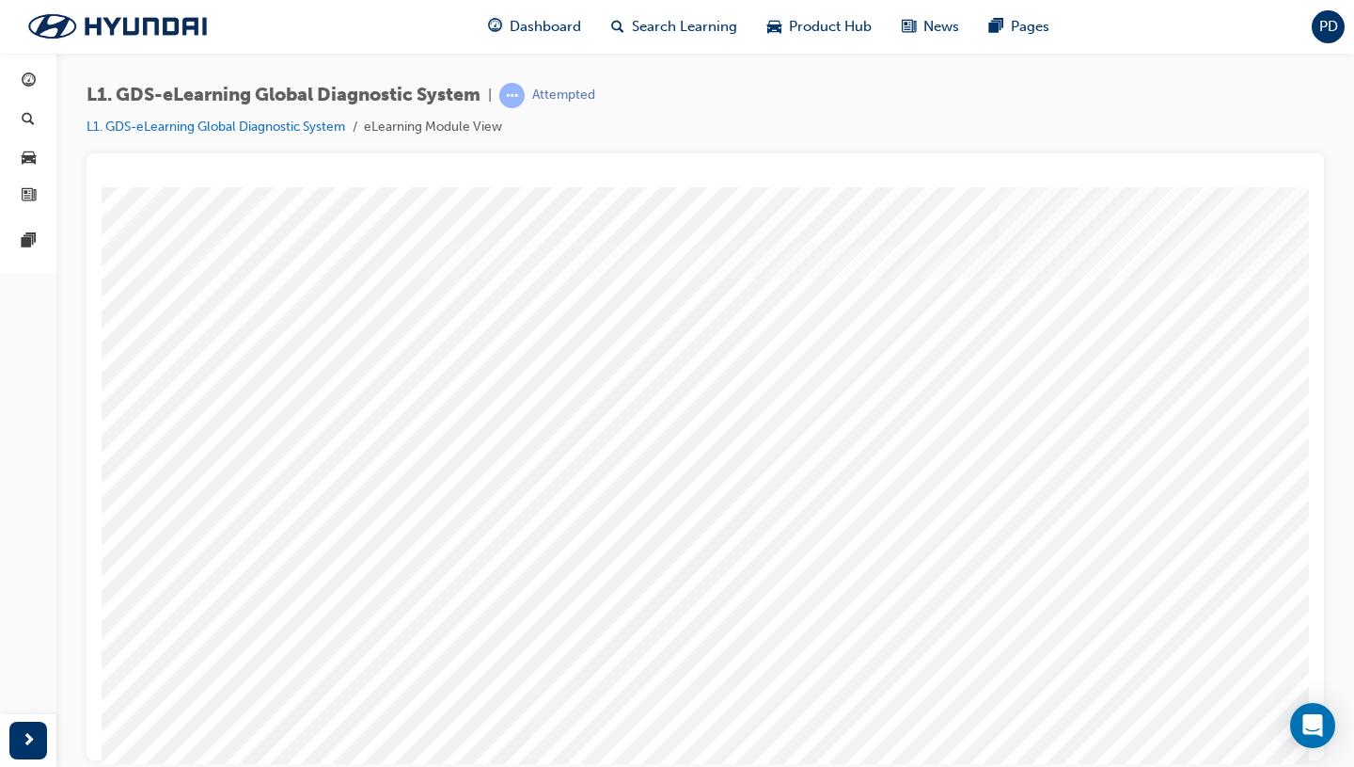
scroll to position [40, 0]
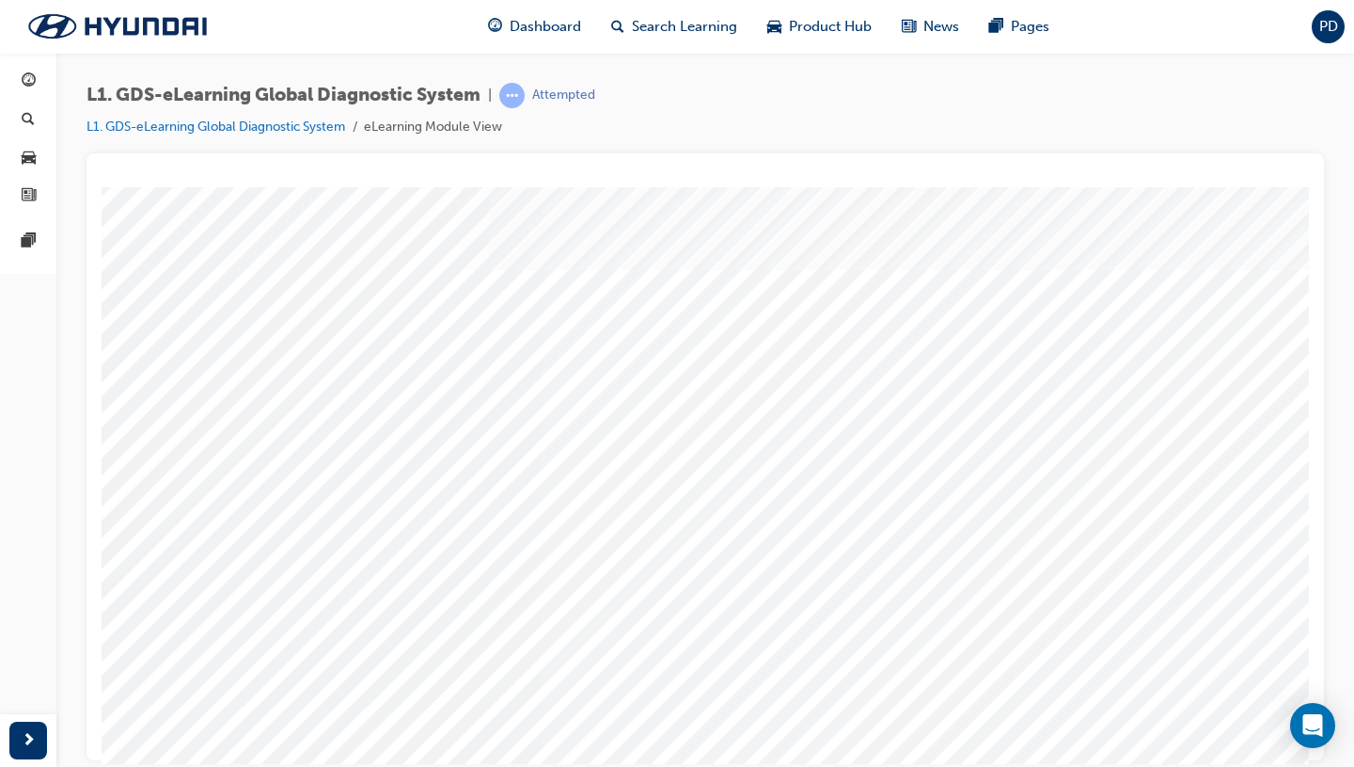
scroll to position [0, 0]
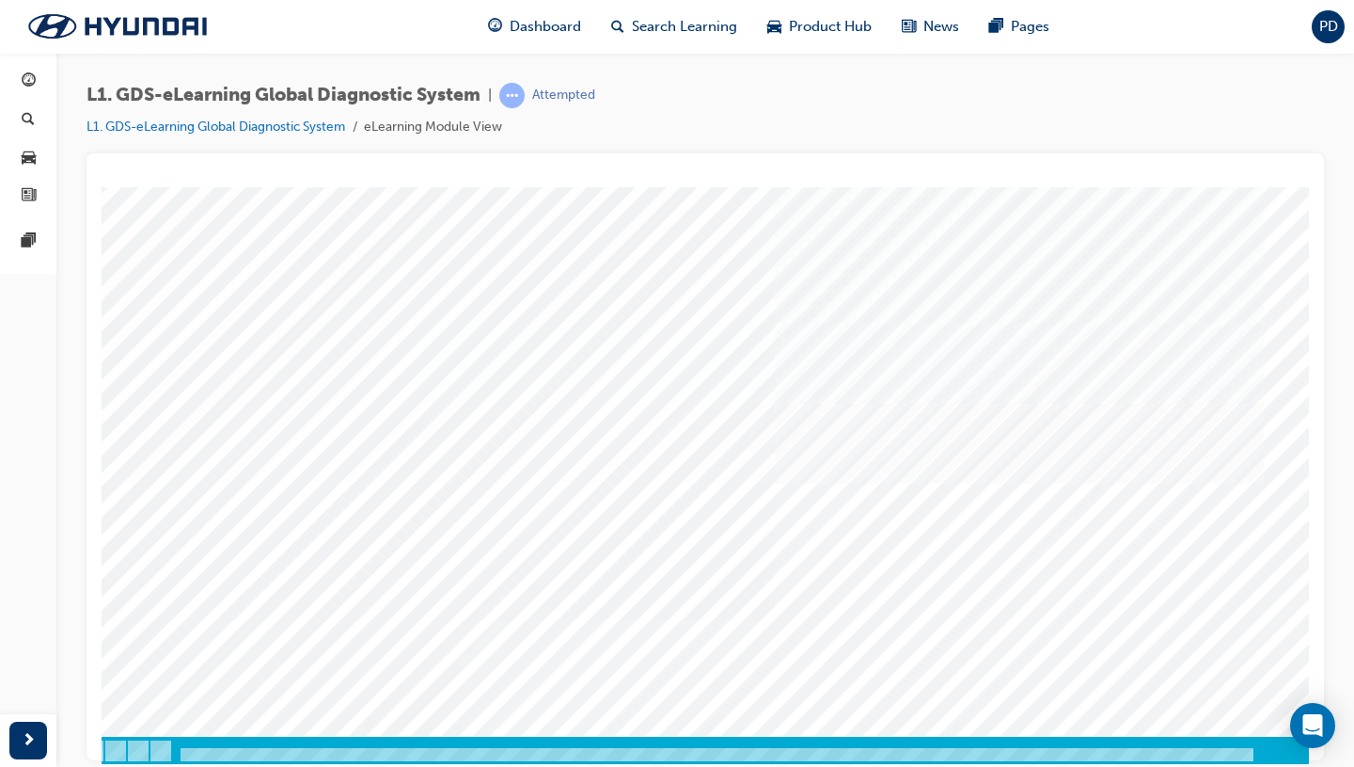
scroll to position [0, 70]
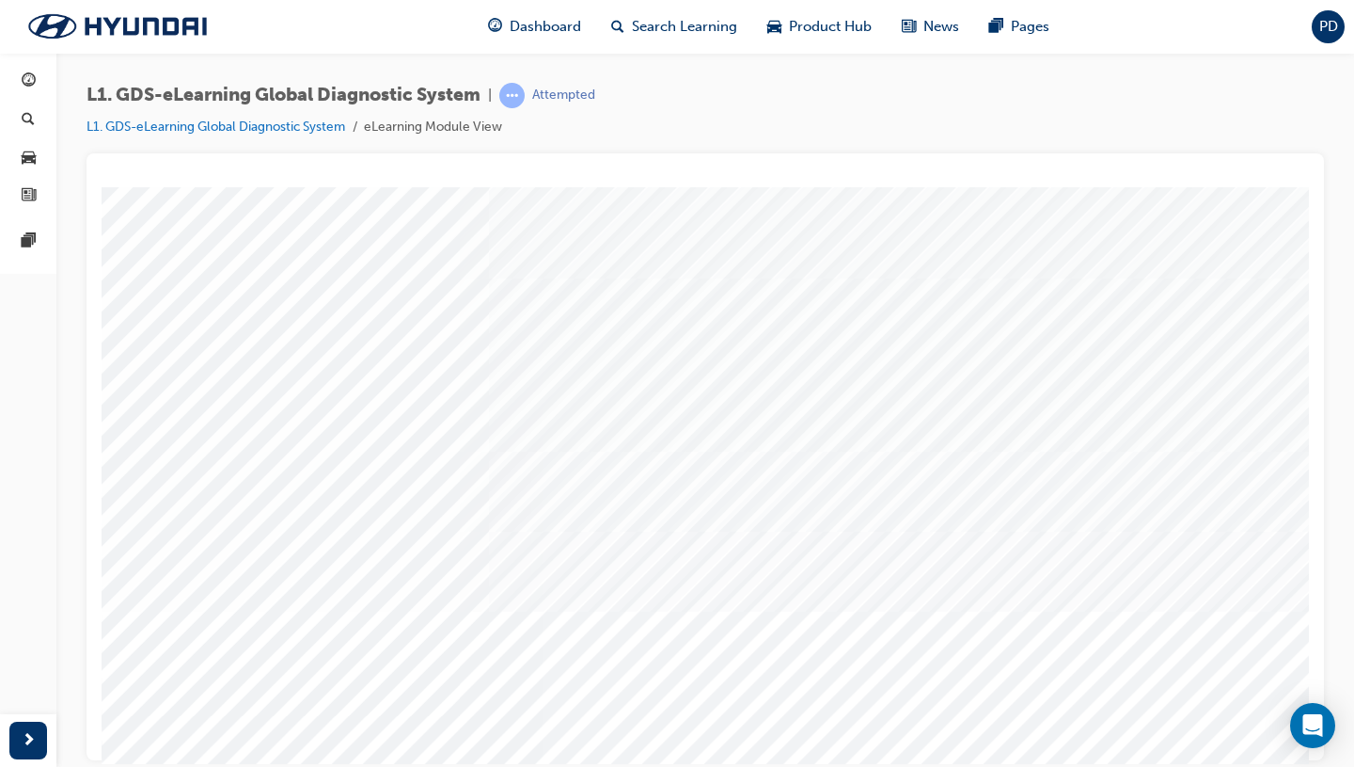
scroll to position [2, 0]
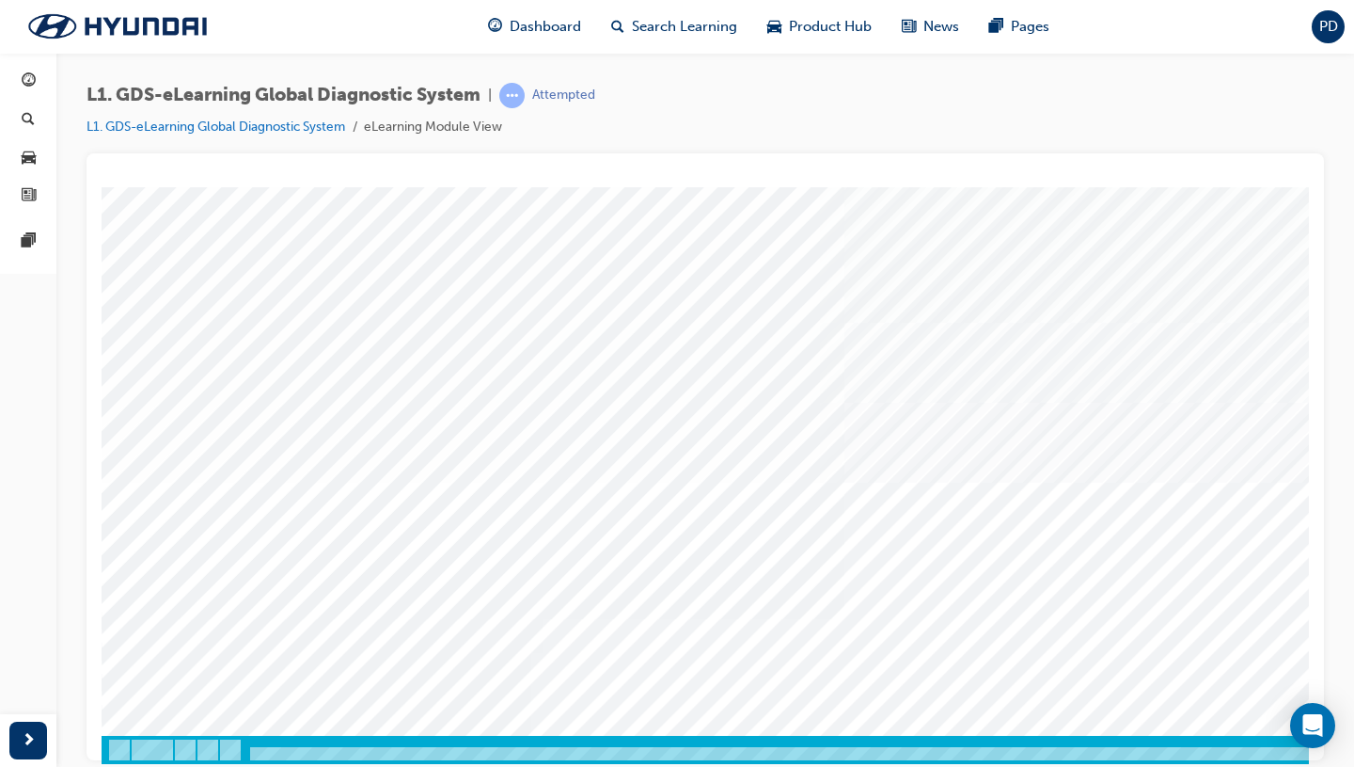
scroll to position [0, 0]
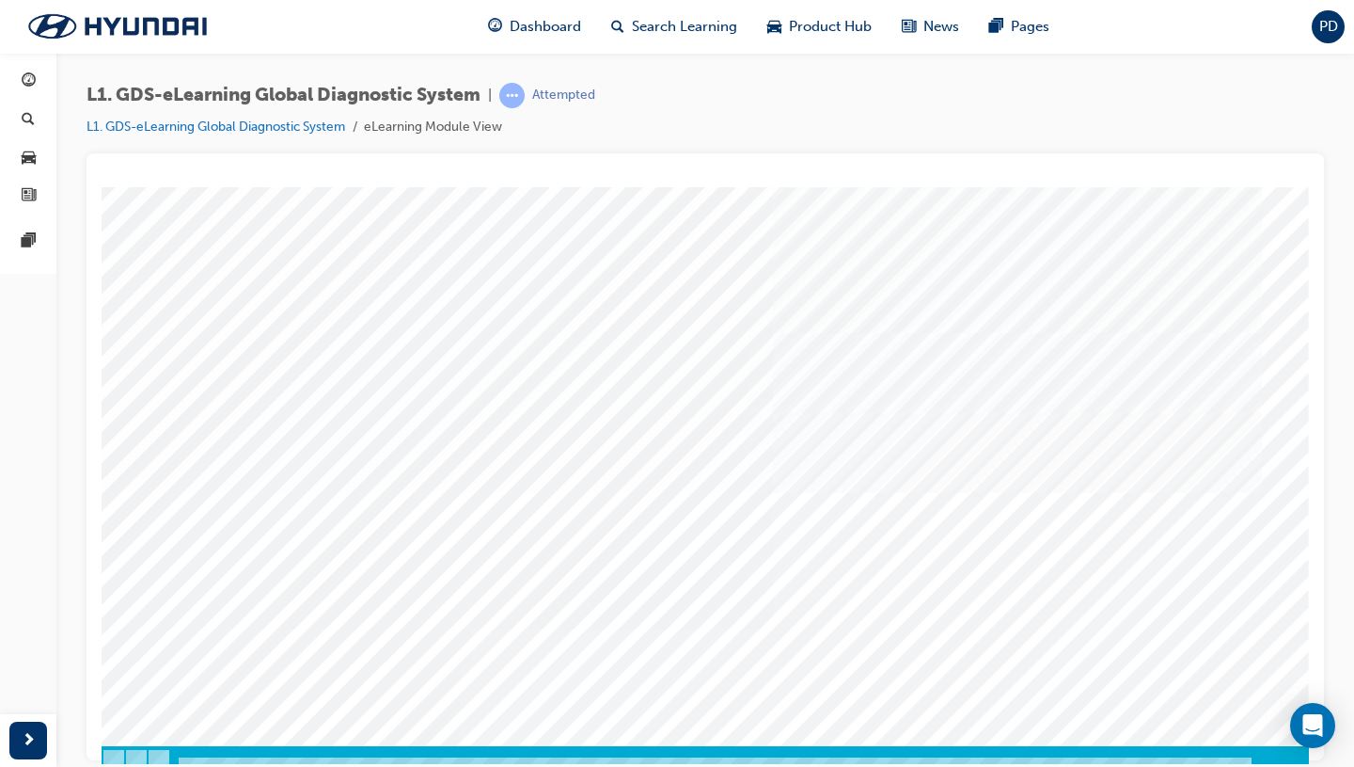
scroll to position [119, 71]
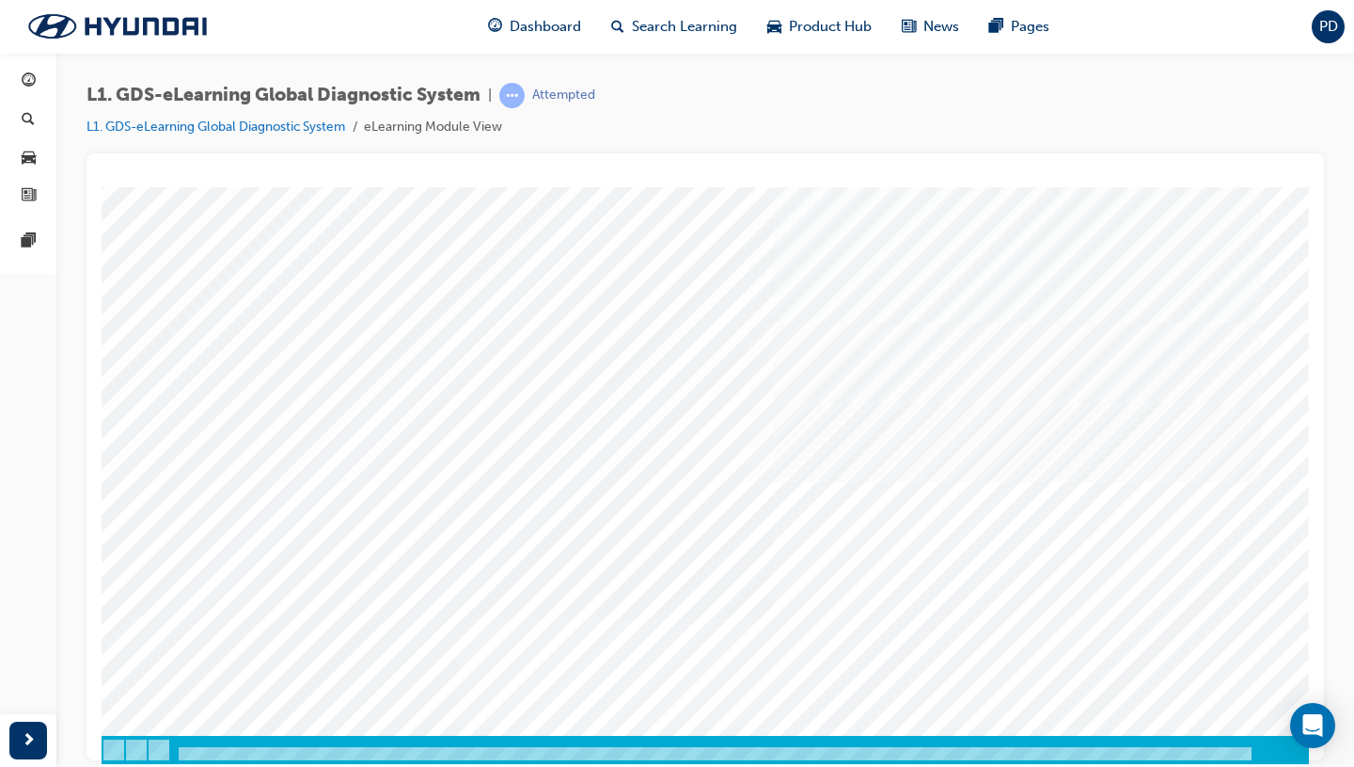
scroll to position [129, 0]
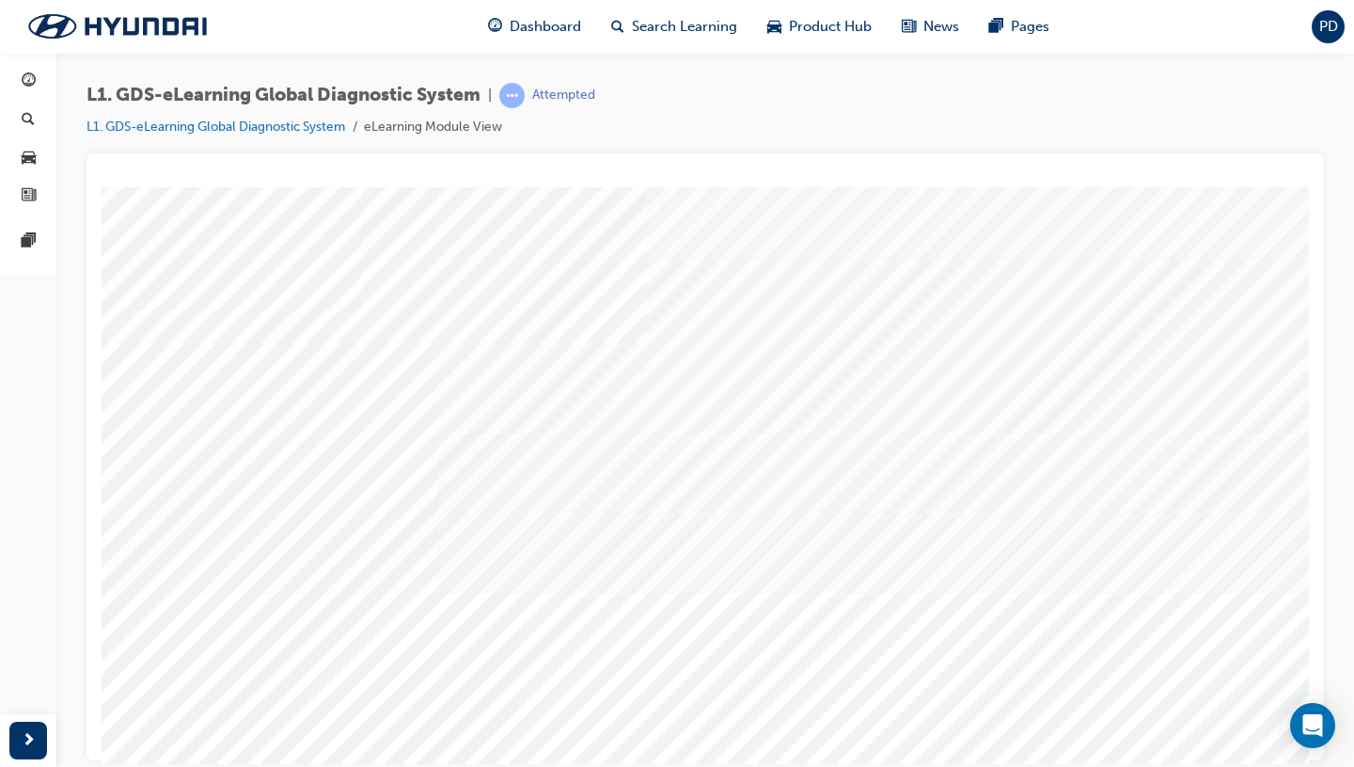
scroll to position [129, 23]
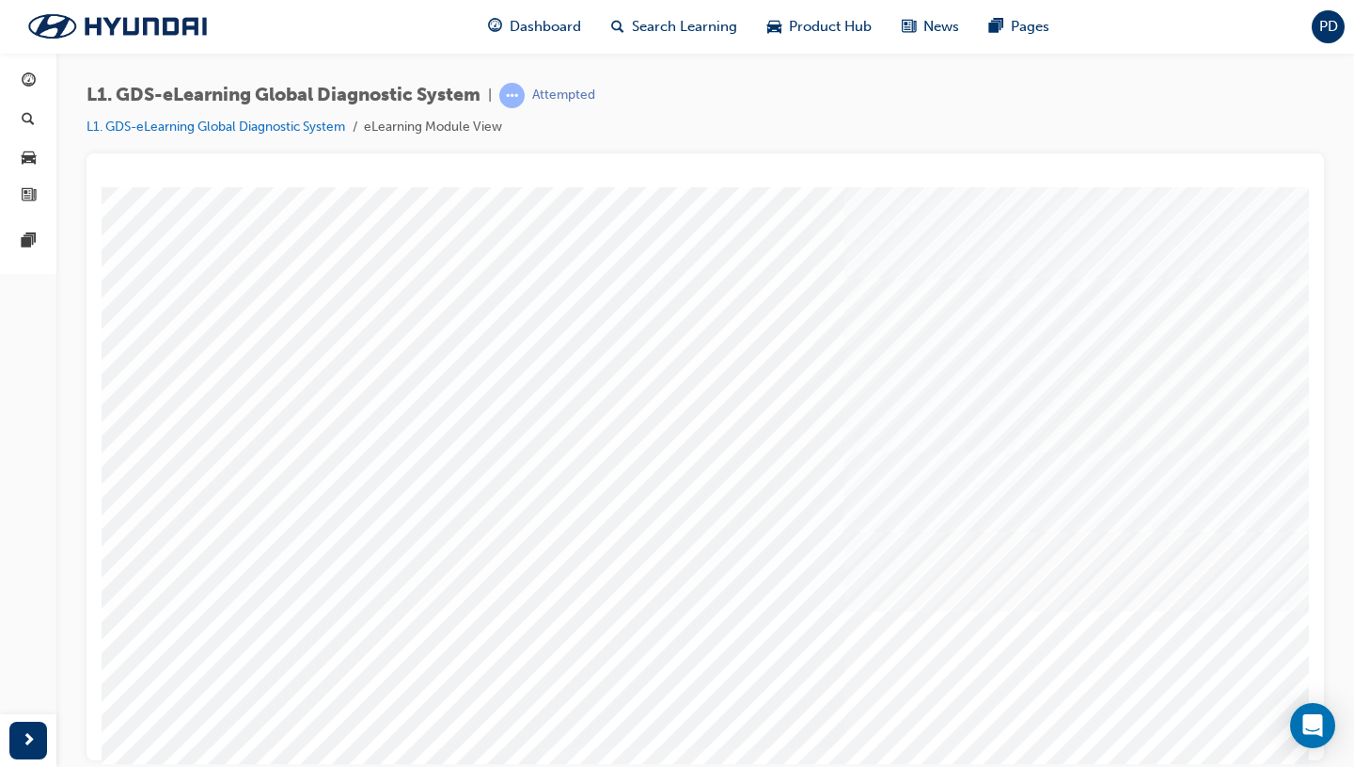
scroll to position [72, 0]
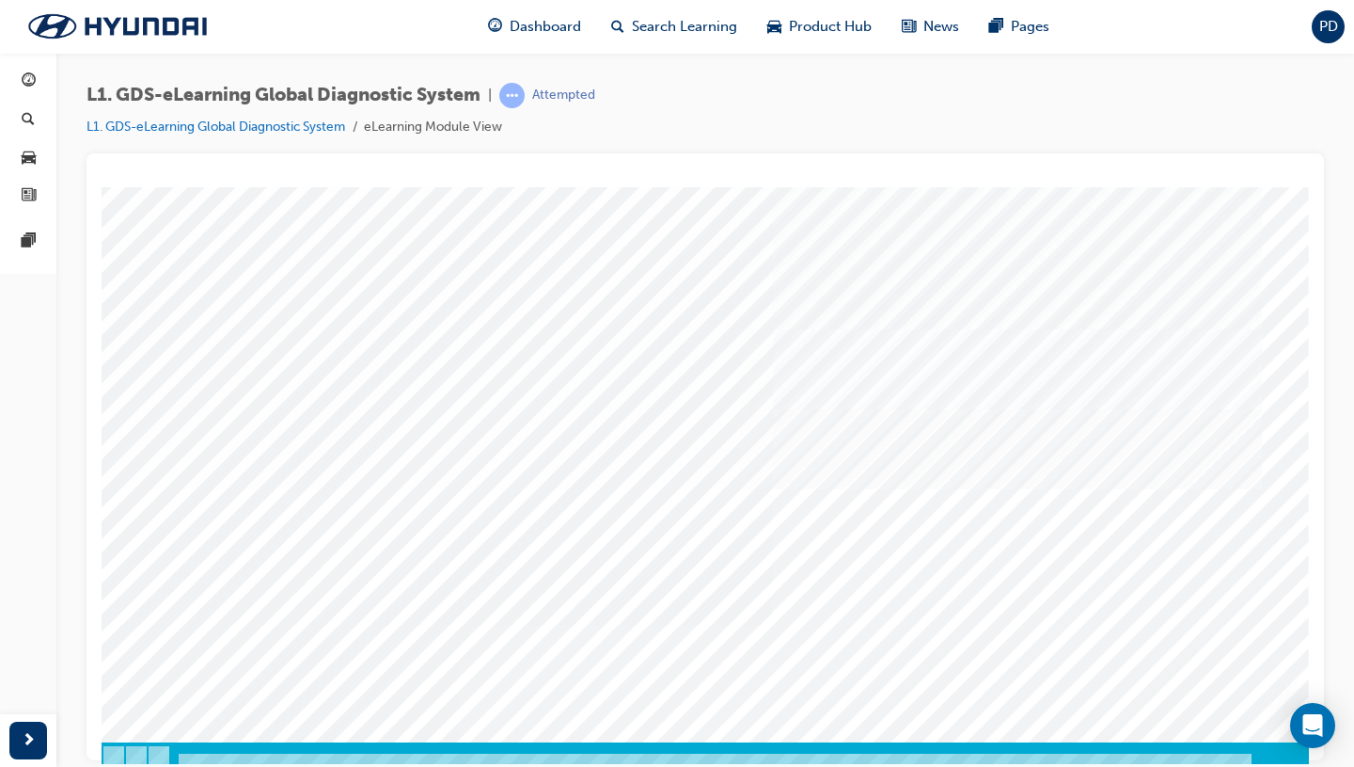
scroll to position [124, 71]
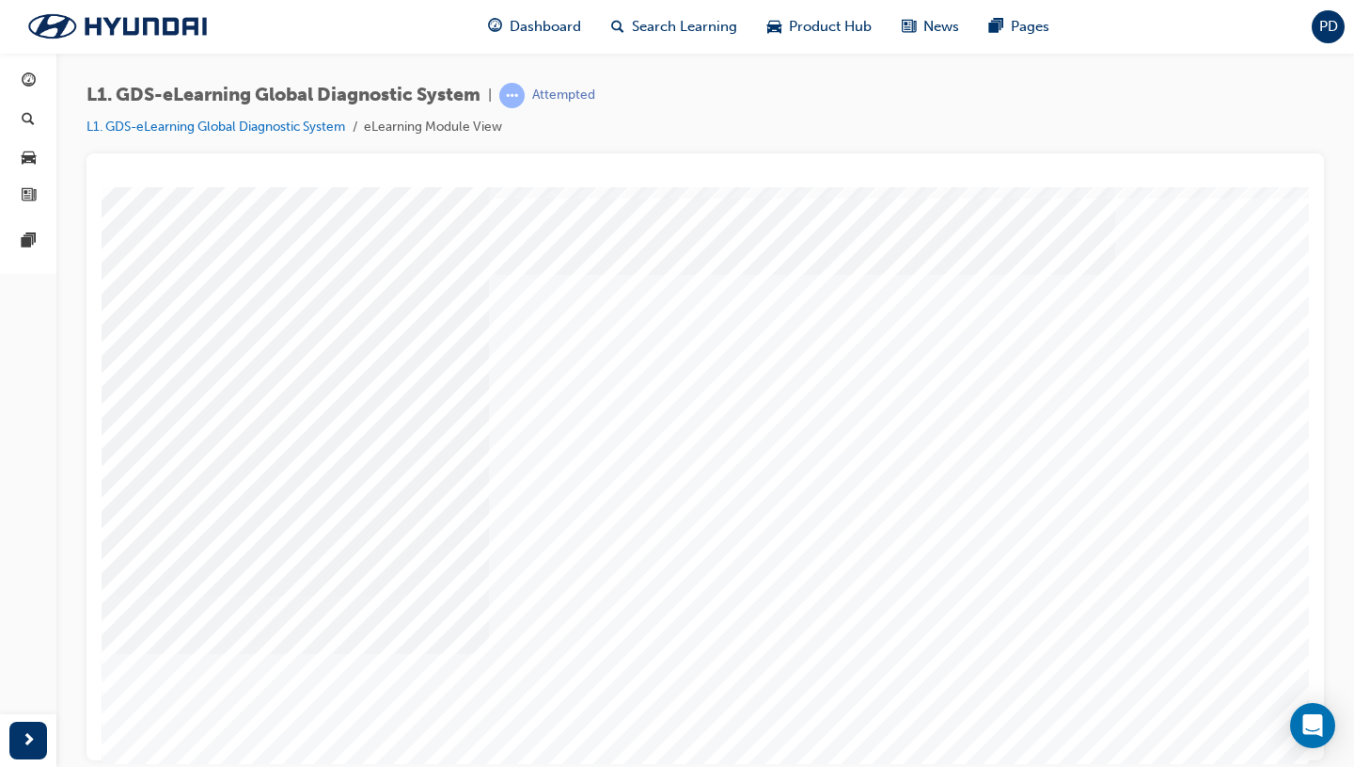
scroll to position [87, 0]
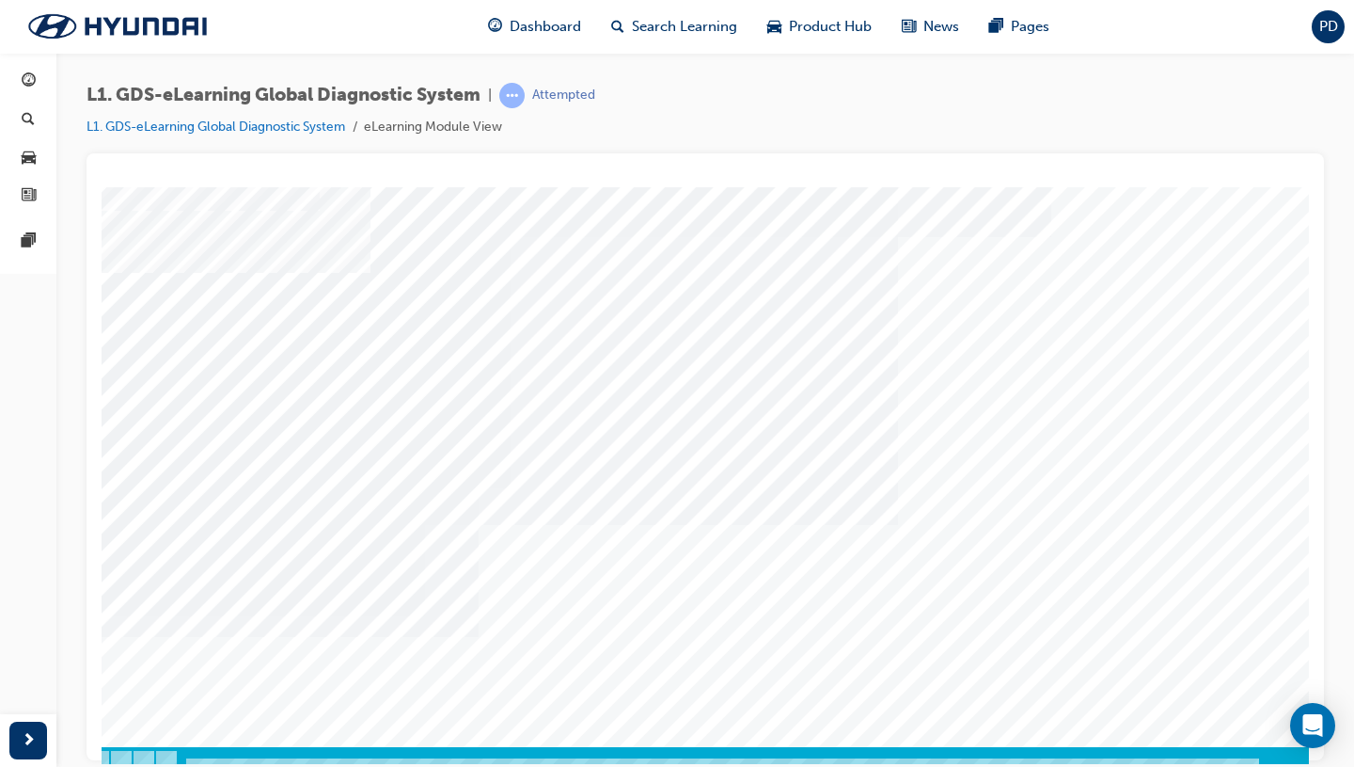
scroll to position [118, 71]
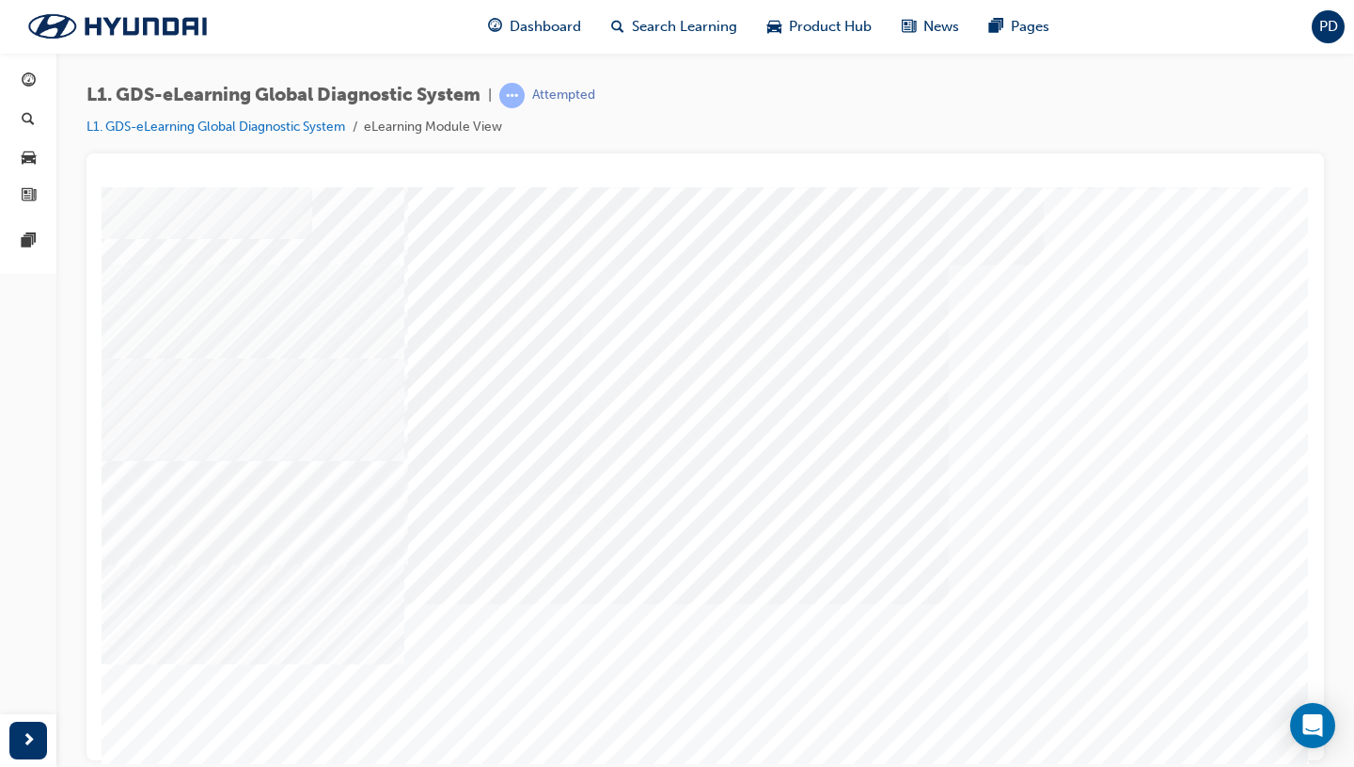
scroll to position [78, 71]
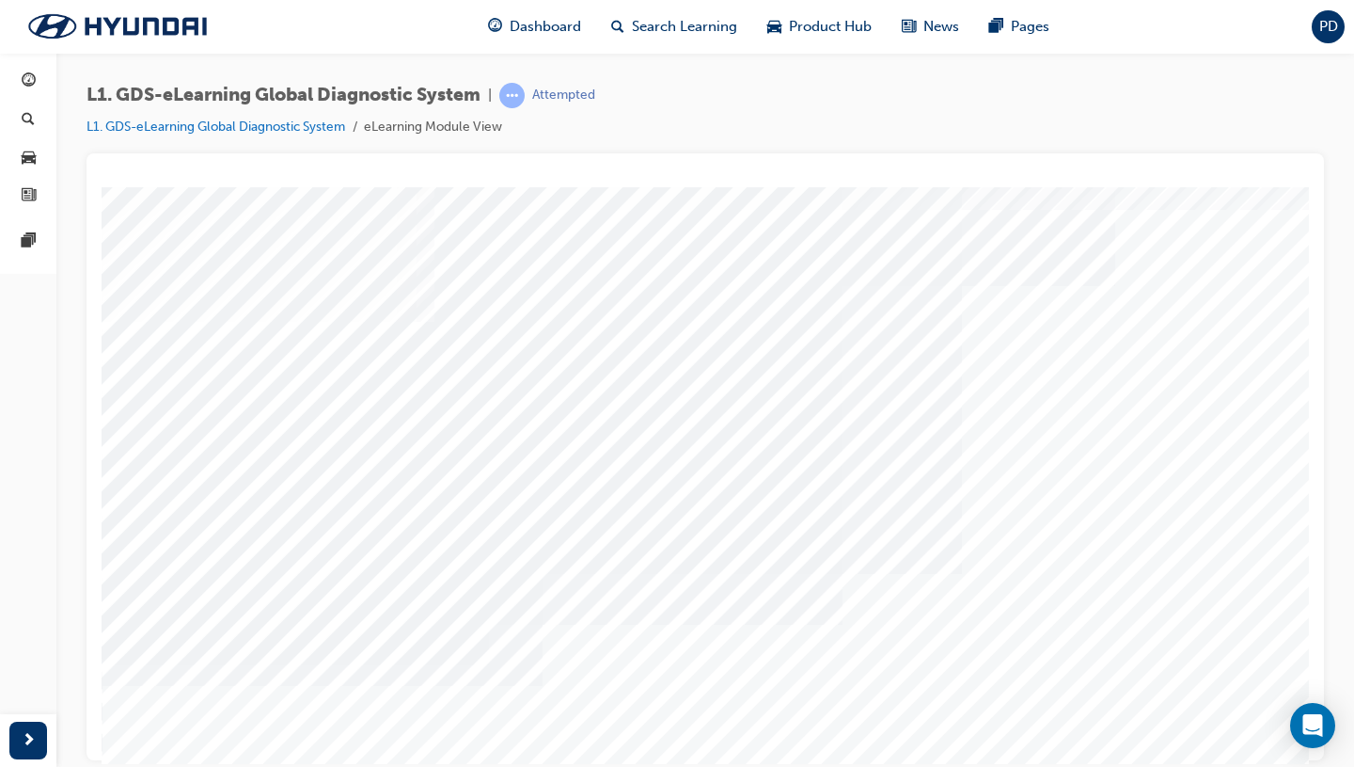
scroll to position [62, 0]
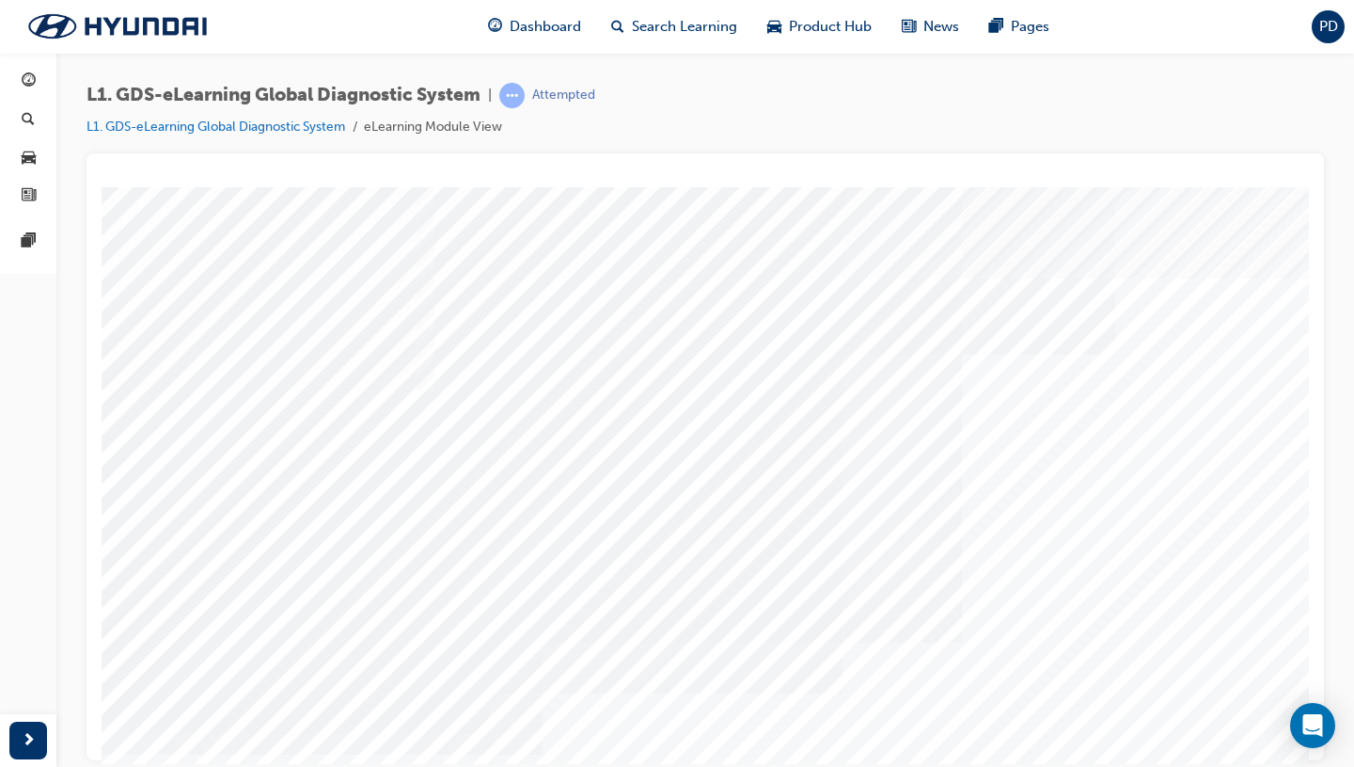
scroll to position [129, 0]
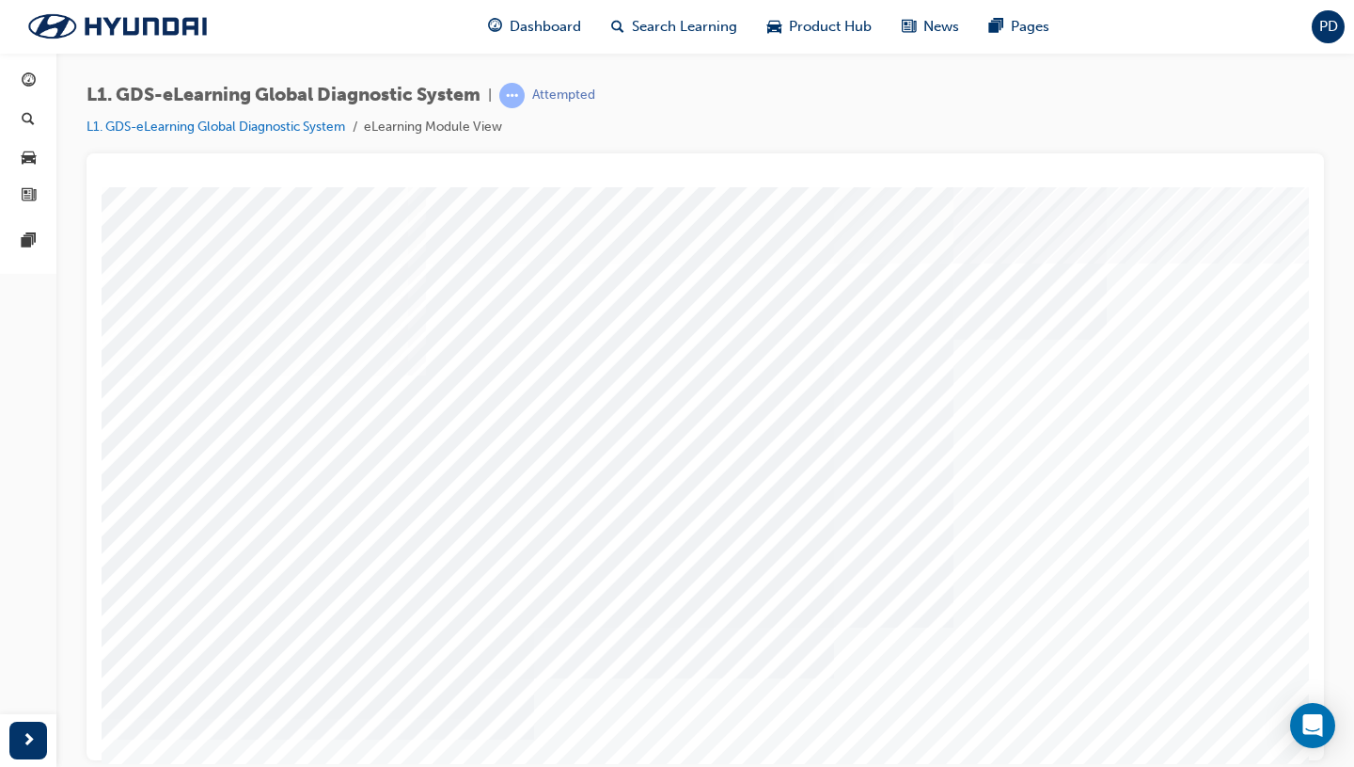
scroll to position [15, 0]
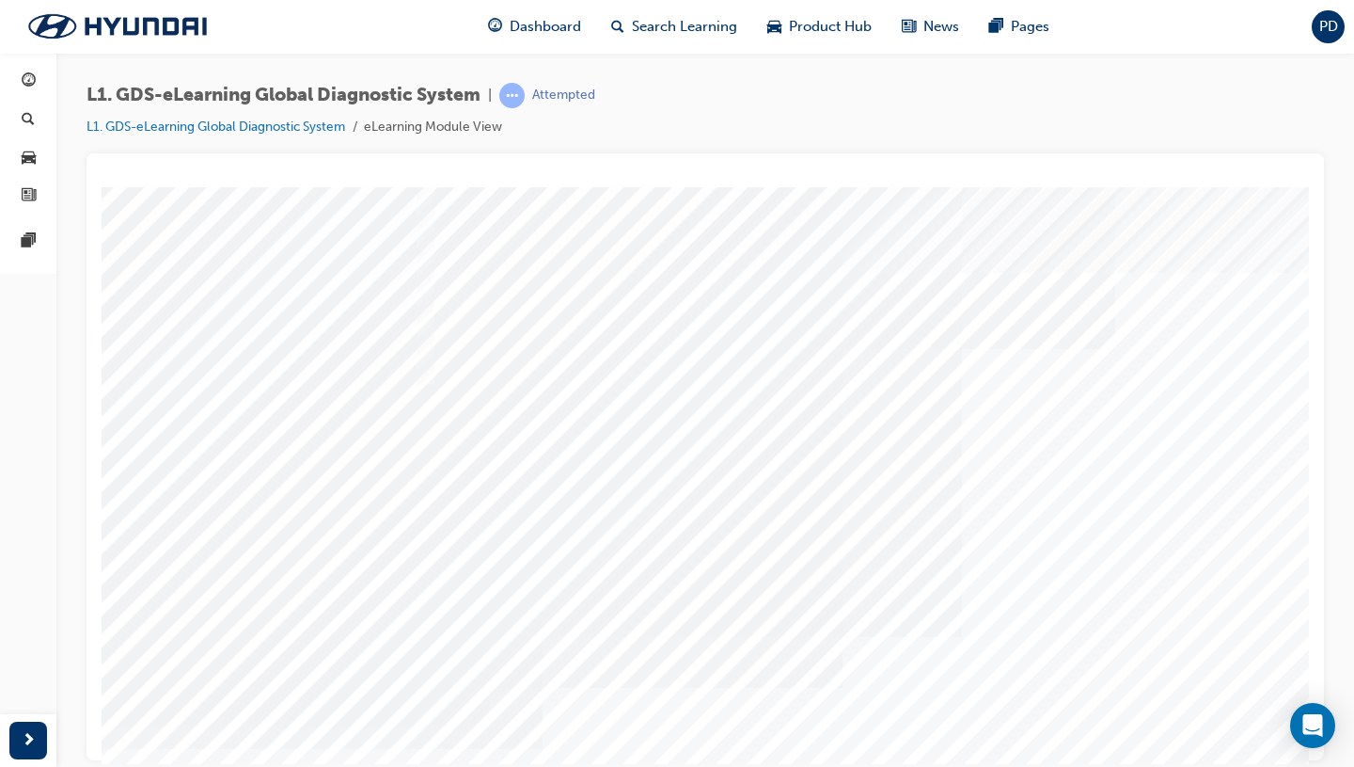
scroll to position [6, 0]
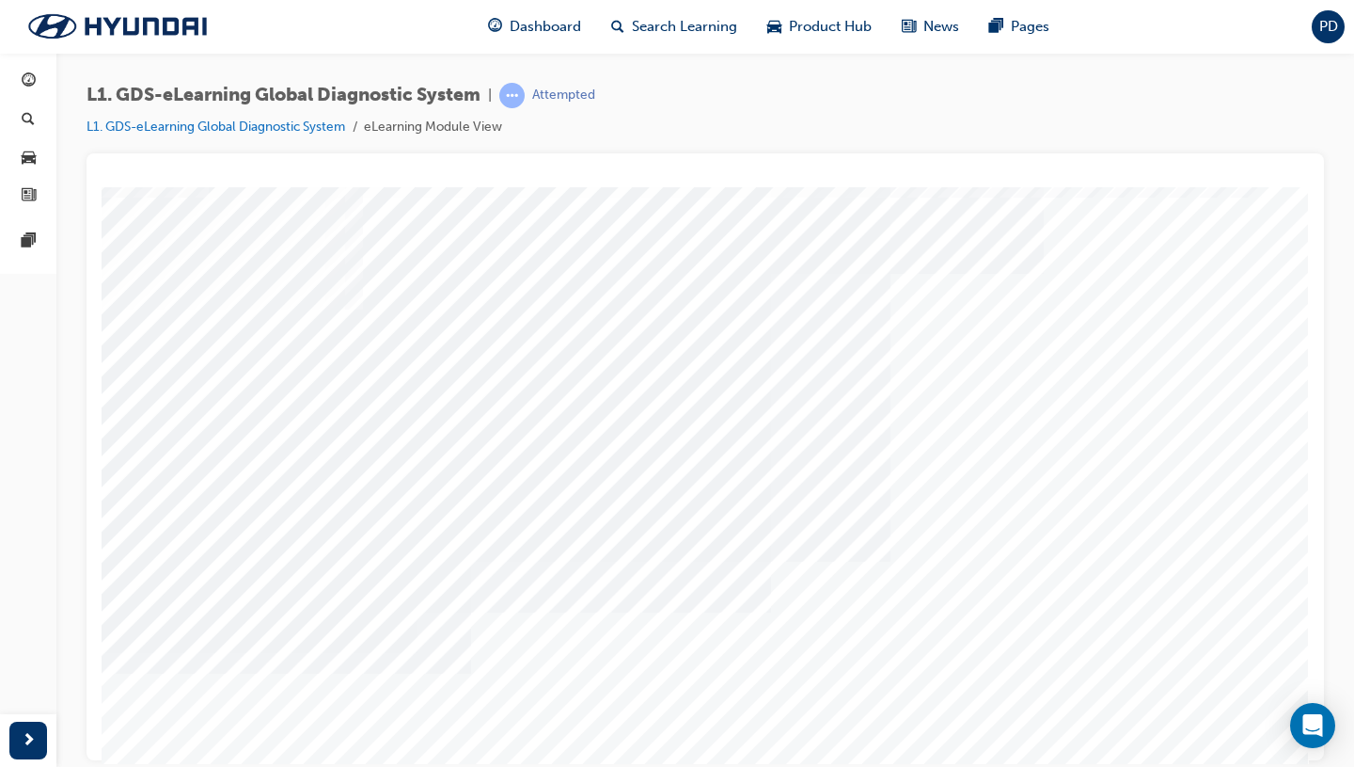
scroll to position [76, 71]
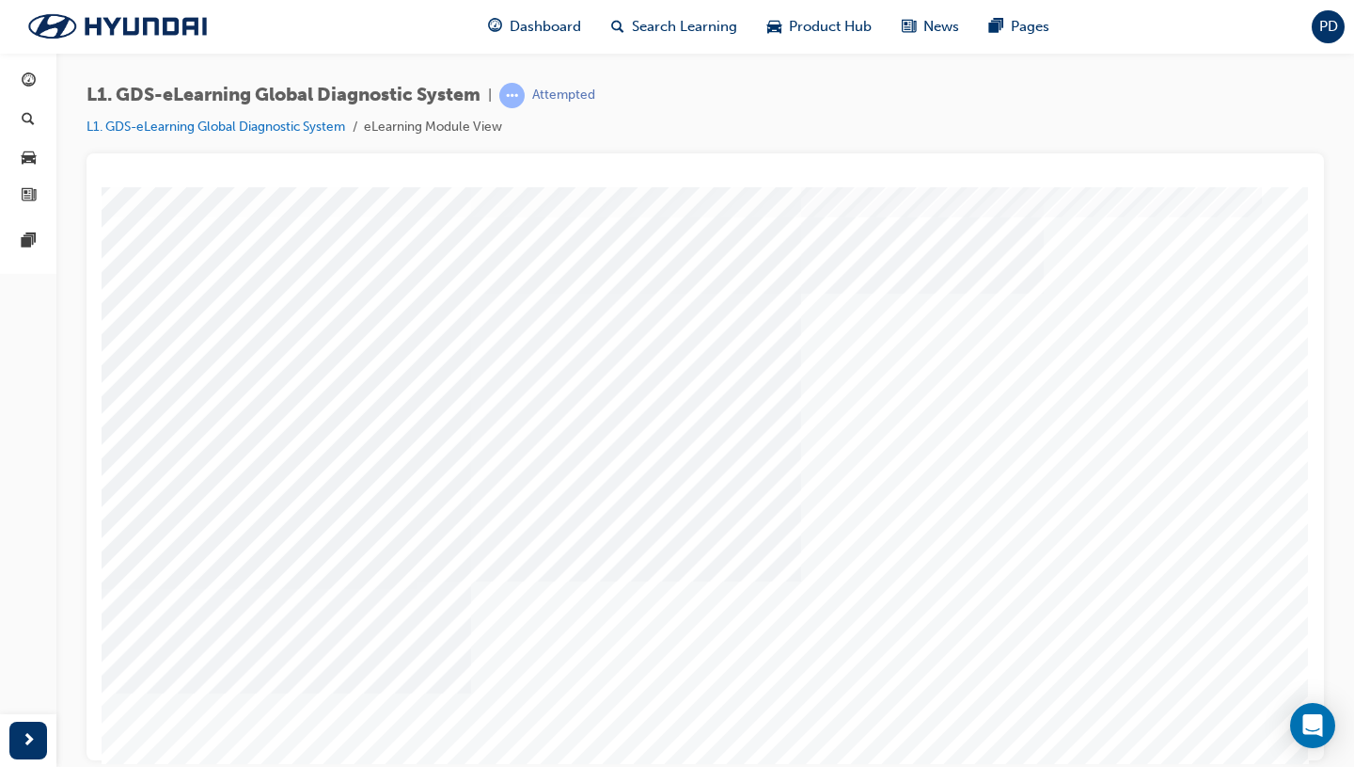
scroll to position [47, 71]
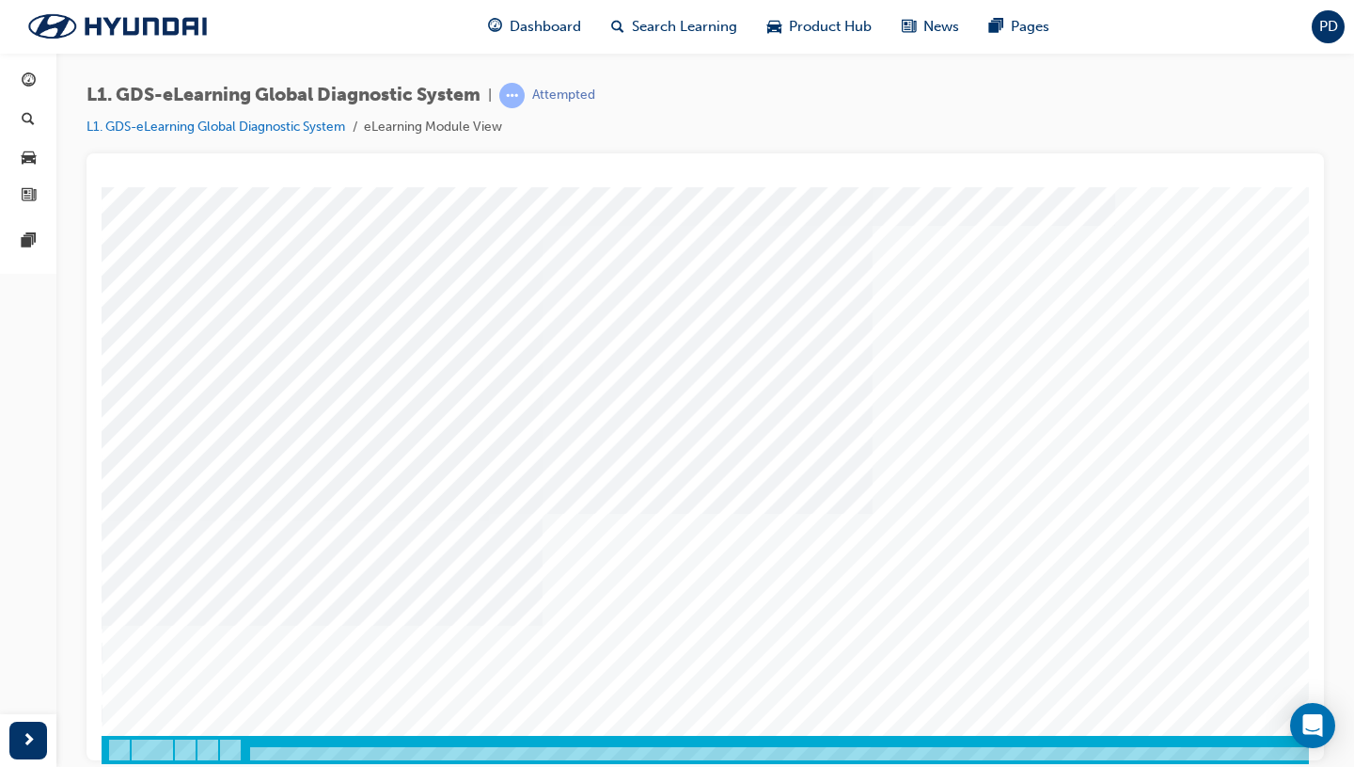
scroll to position [129, 71]
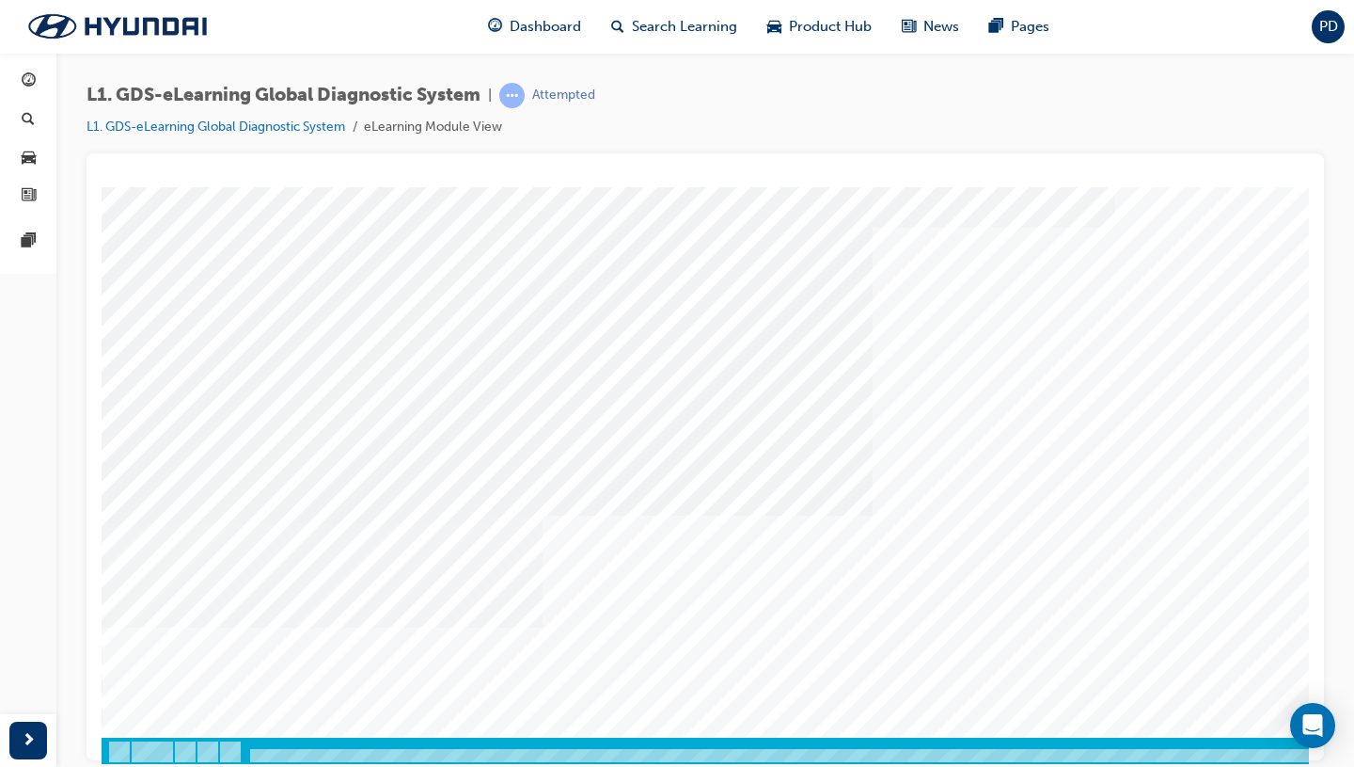
scroll to position [129, 0]
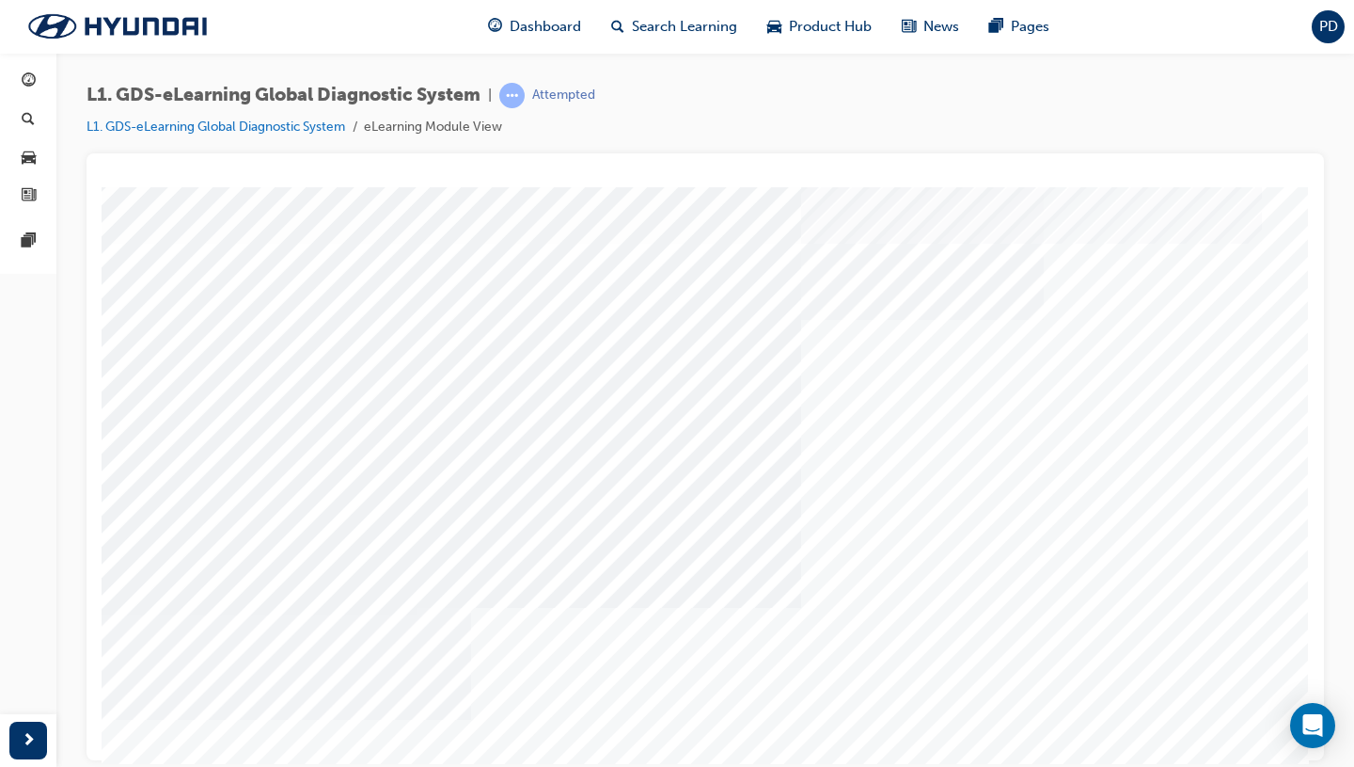
scroll to position [129, 71]
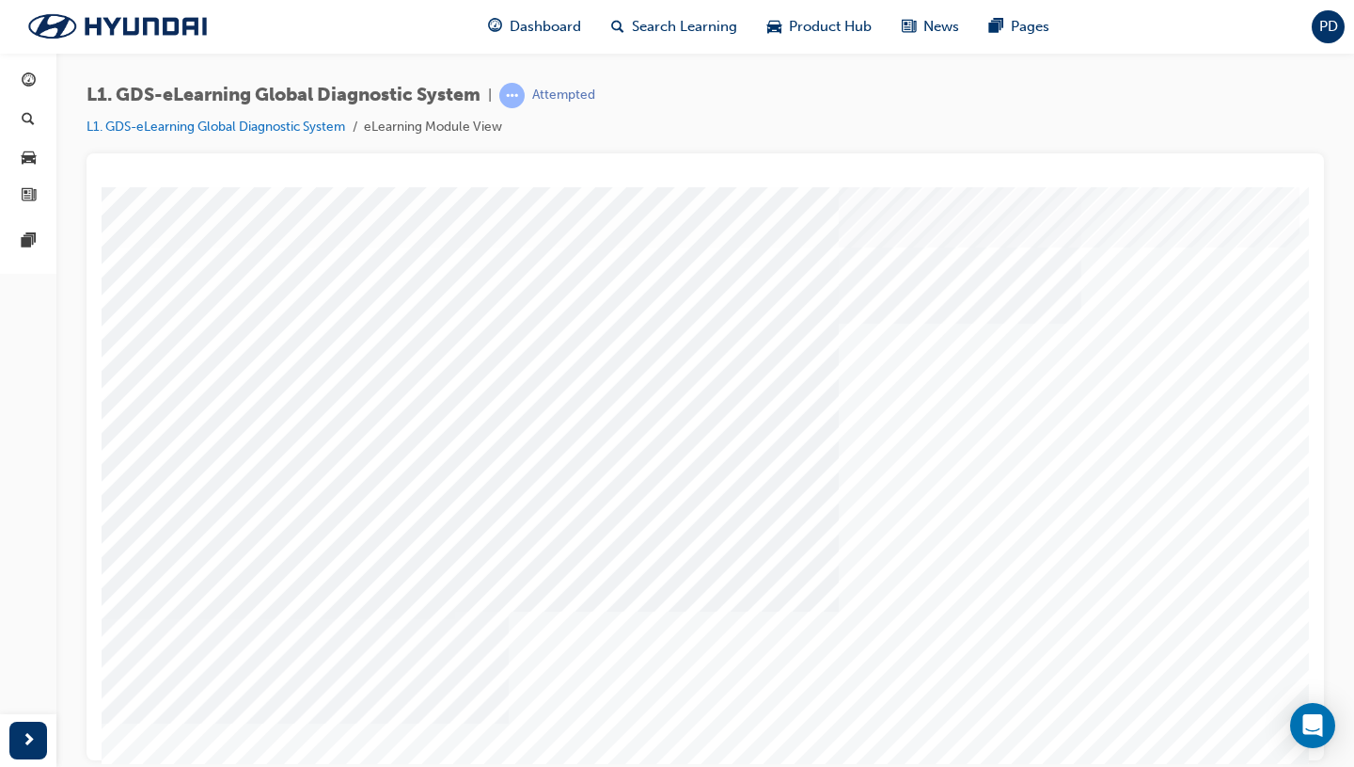
scroll to position [129, 34]
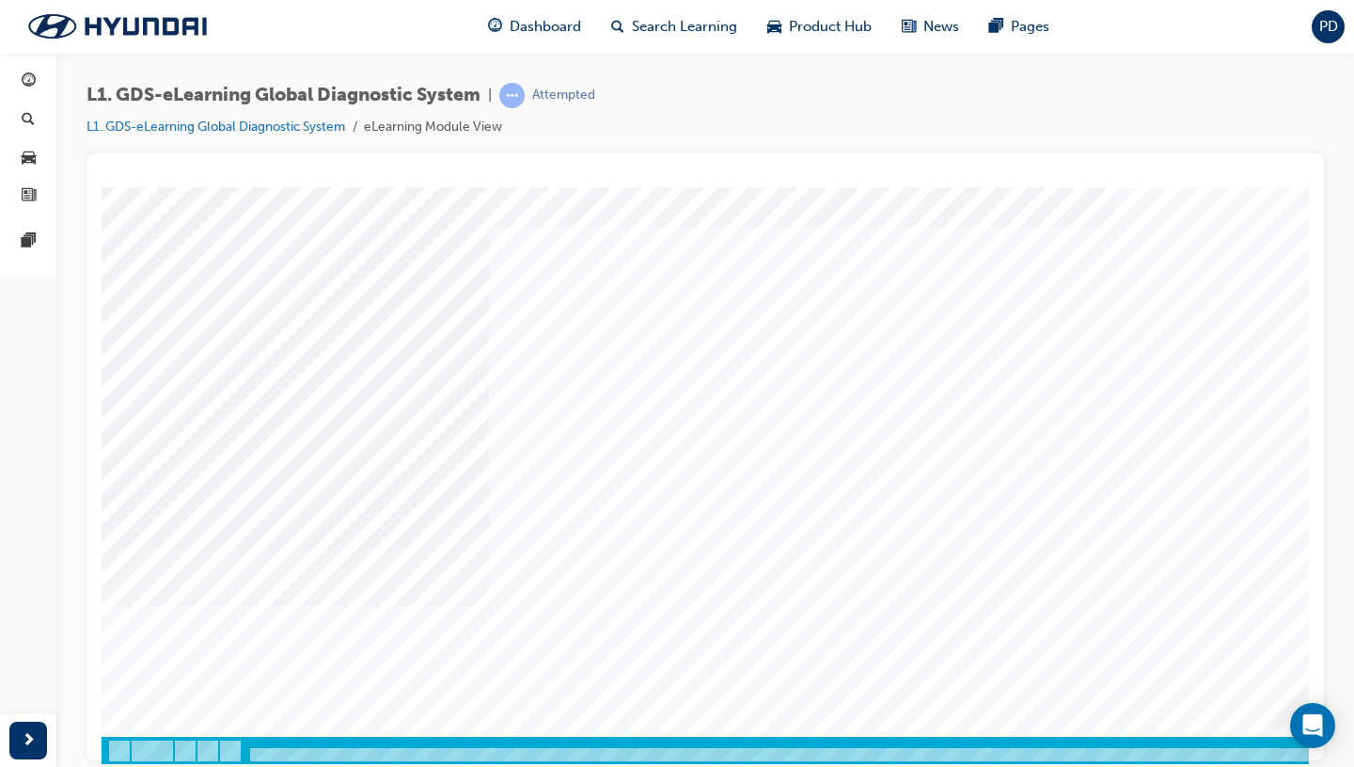
scroll to position [129, 0]
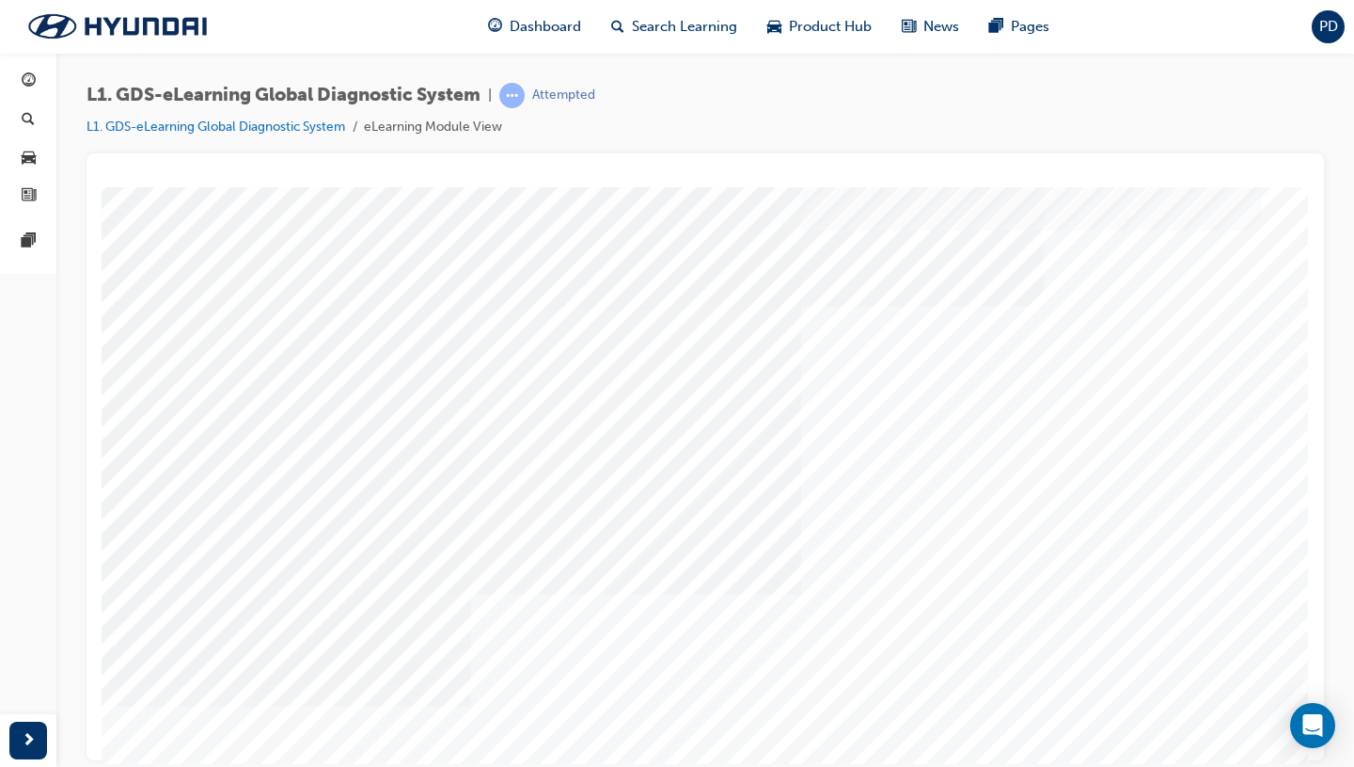
scroll to position [52, 71]
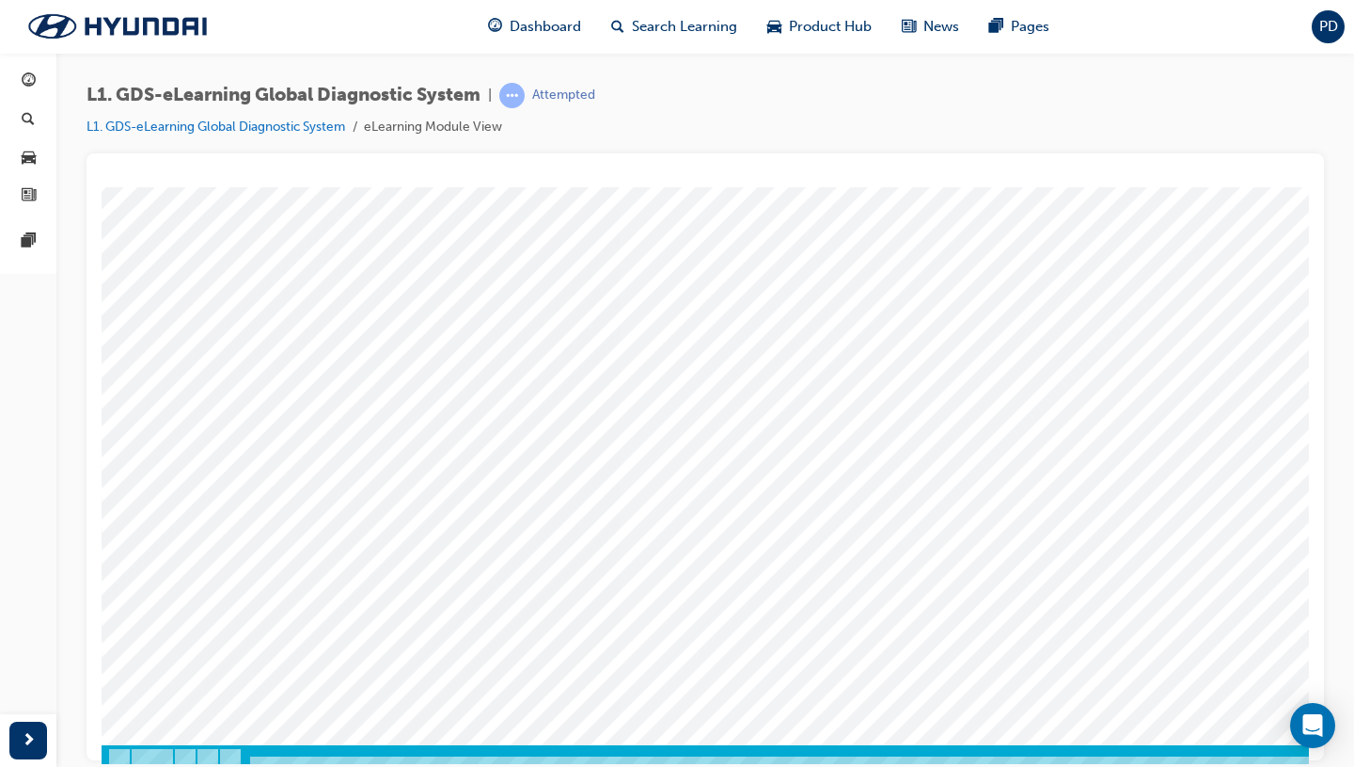
scroll to position [129, 0]
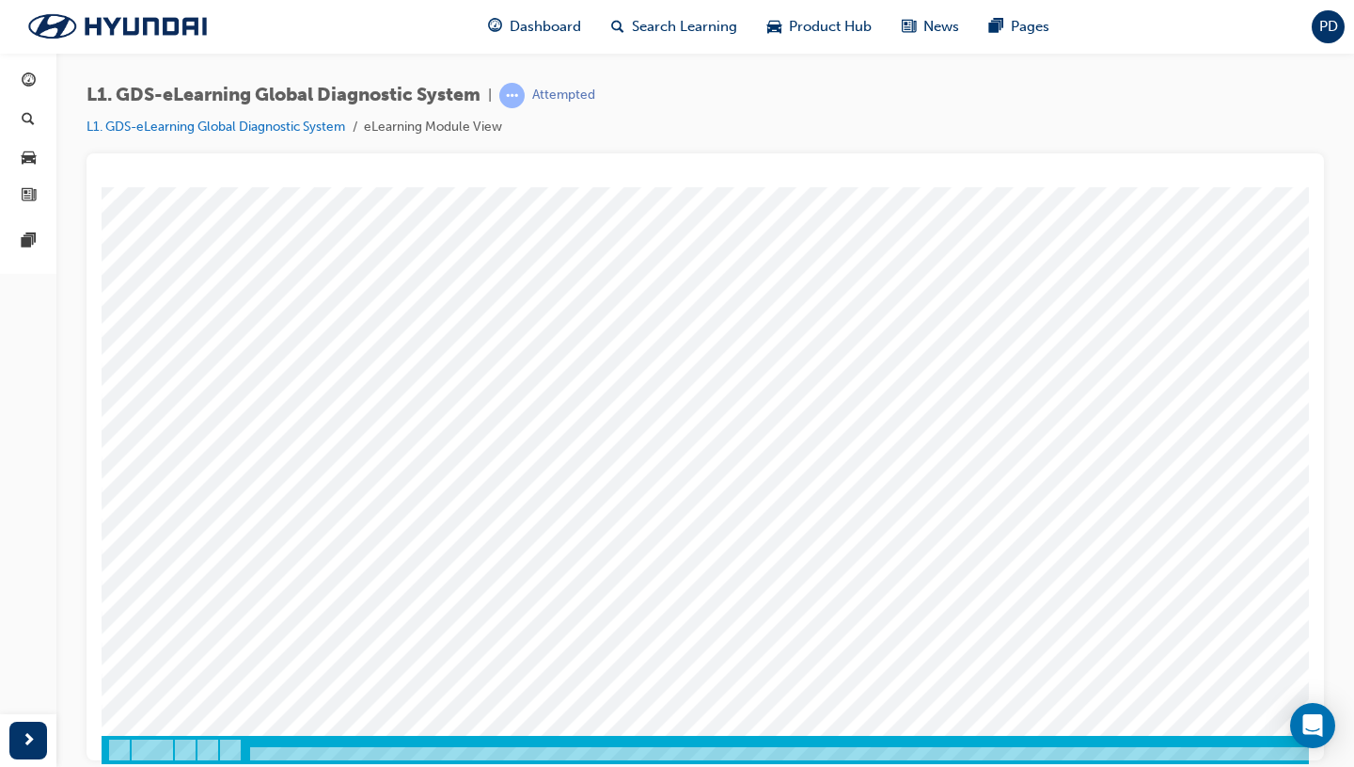
drag, startPoint x: 801, startPoint y: 432, endPoint x: 935, endPoint y: 422, distance: 133.9
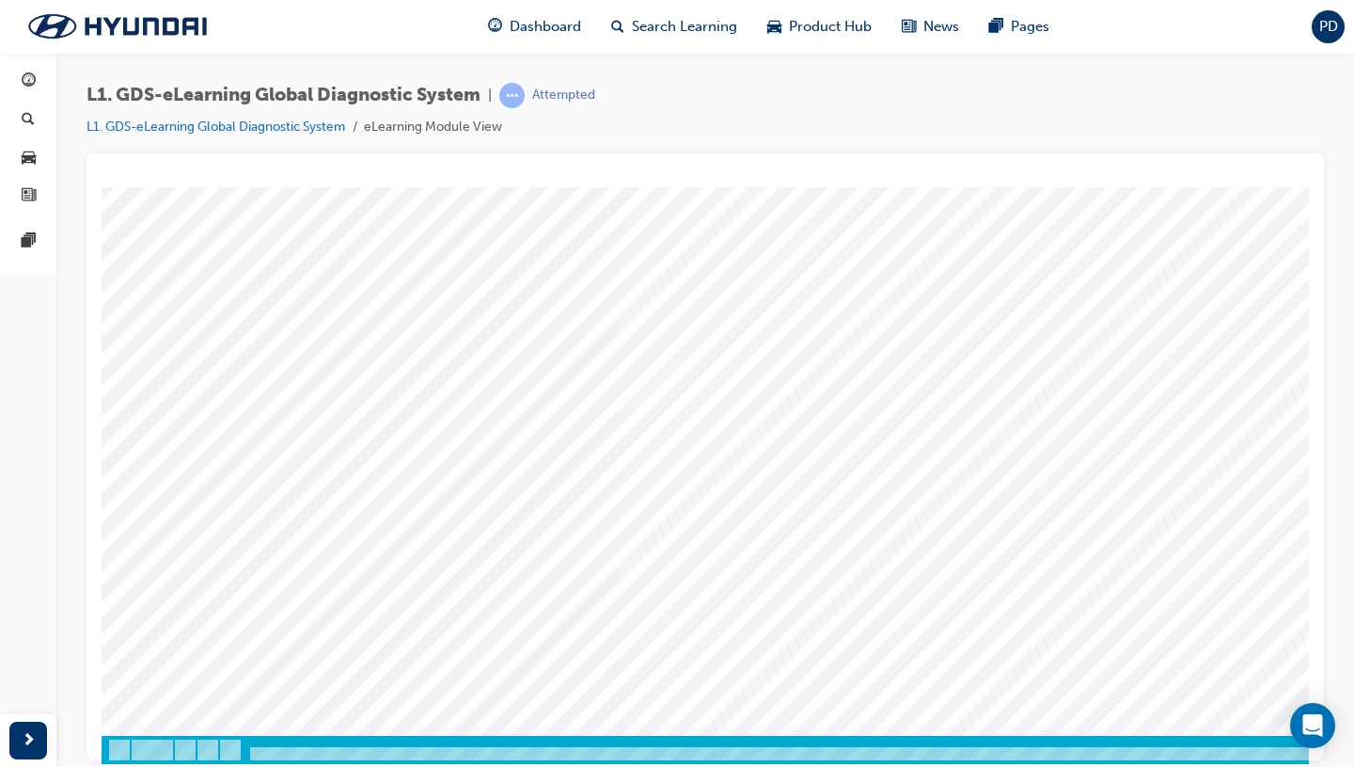
drag, startPoint x: 362, startPoint y: 509, endPoint x: 390, endPoint y: 417, distance: 96.4
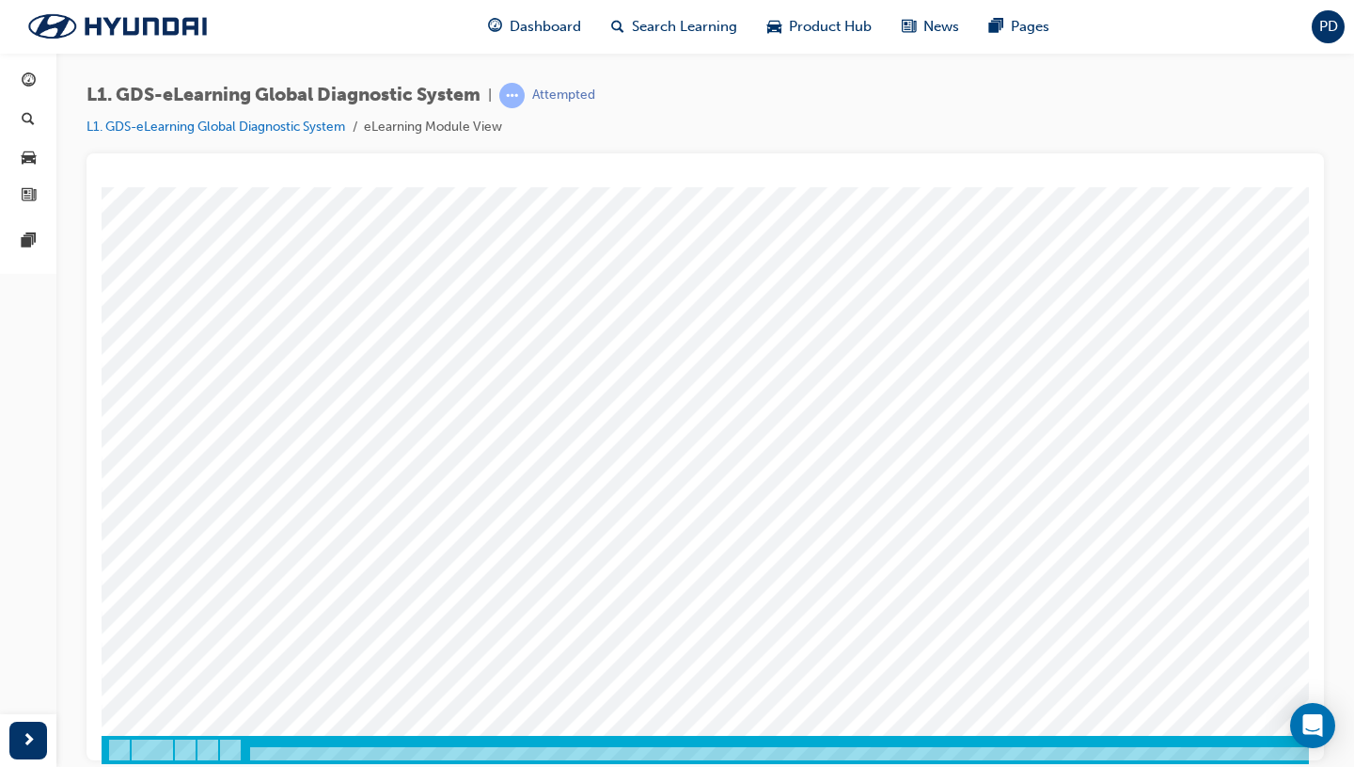
drag, startPoint x: 362, startPoint y: 579, endPoint x: 361, endPoint y: 625, distance: 46.1
drag, startPoint x: 337, startPoint y: 382, endPoint x: 448, endPoint y: 484, distance: 151.1
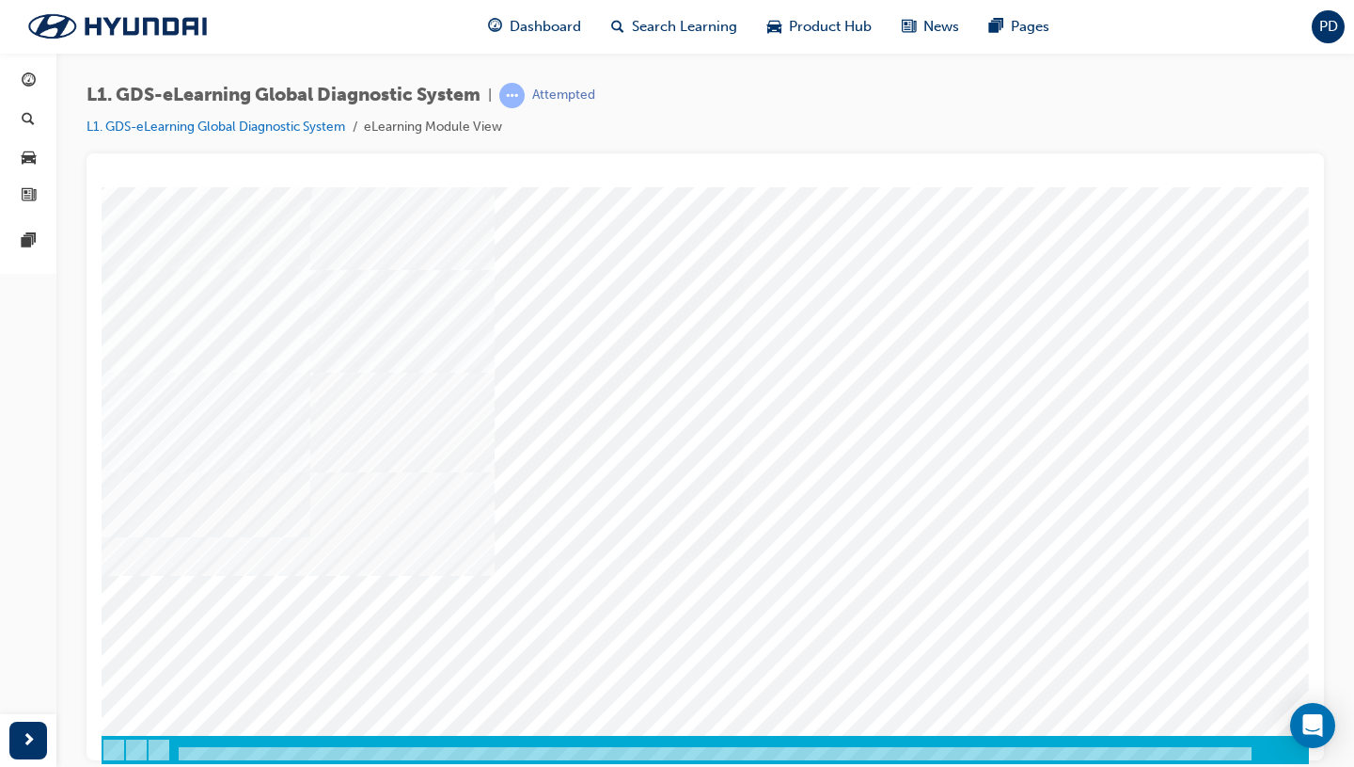
scroll to position [0, 71]
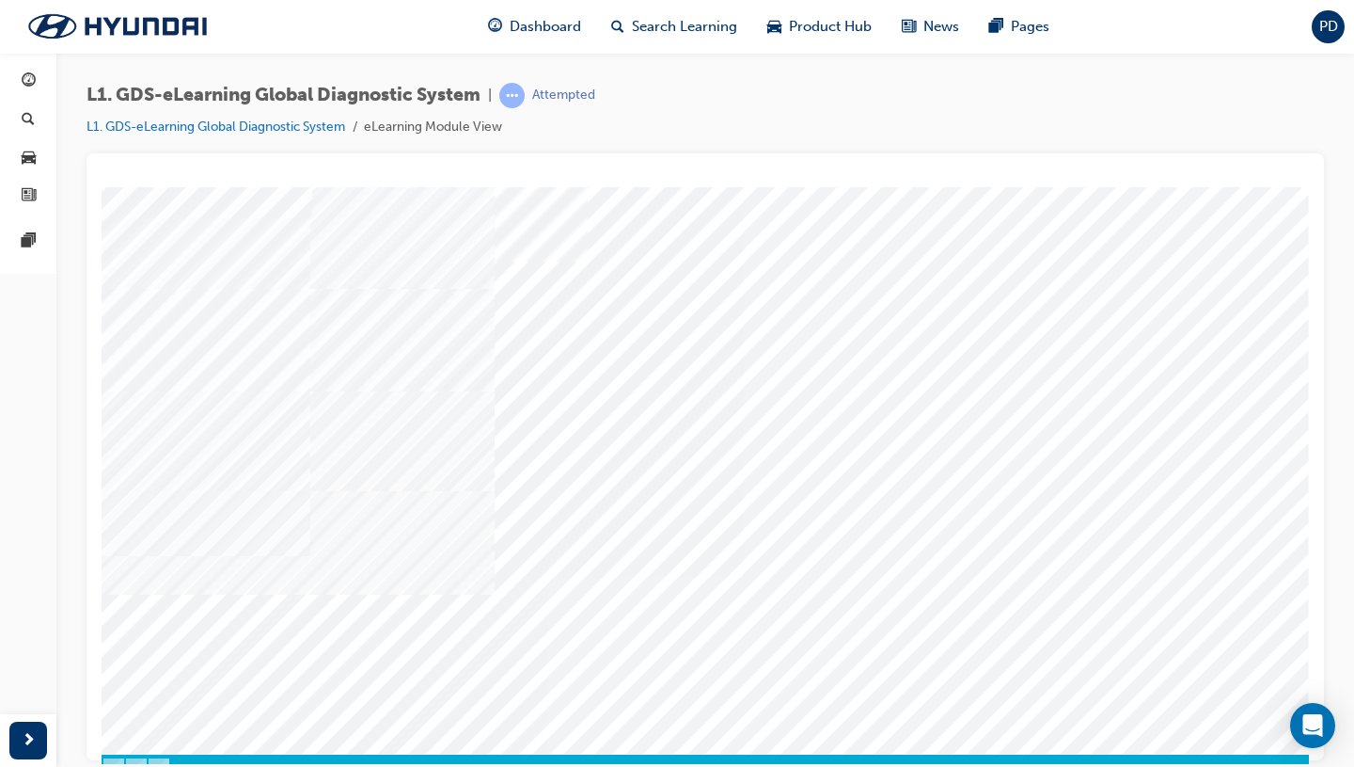
scroll to position [129, 71]
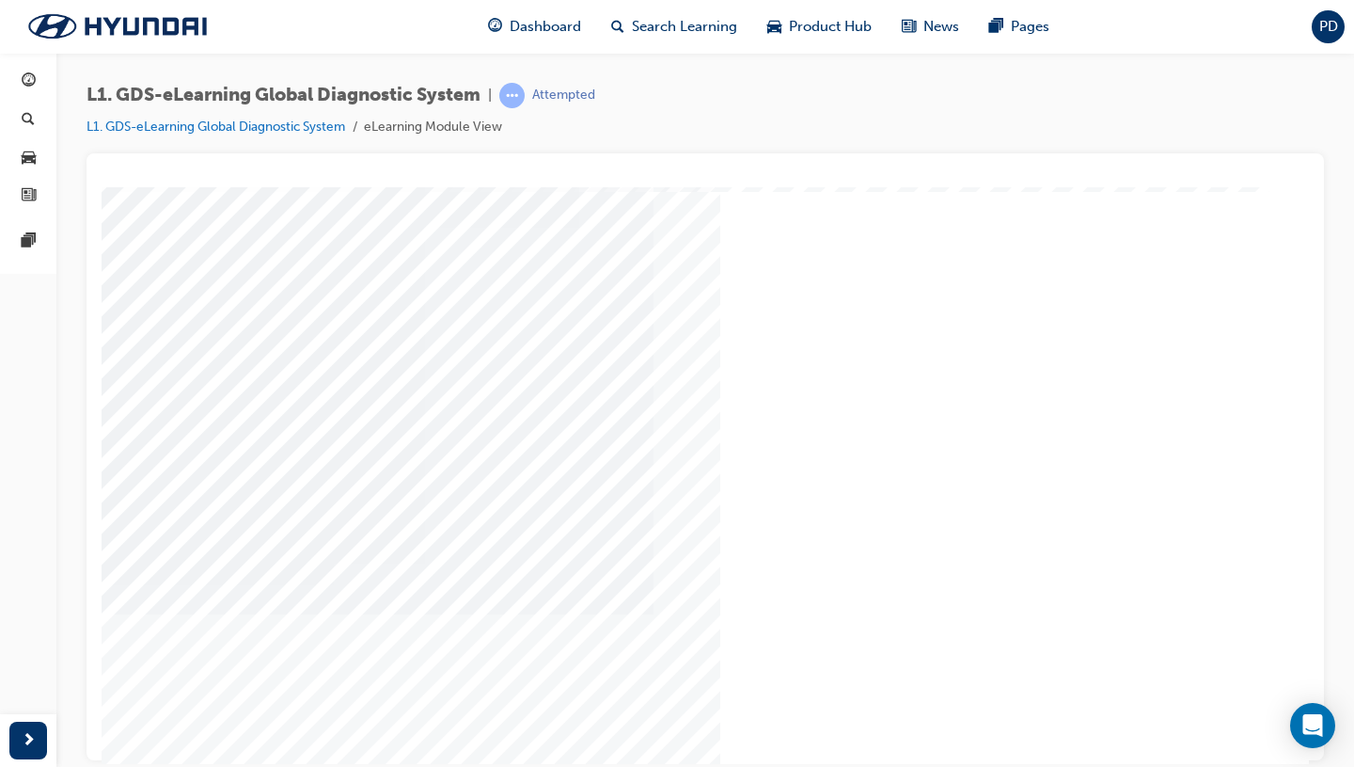
scroll to position [36, 64]
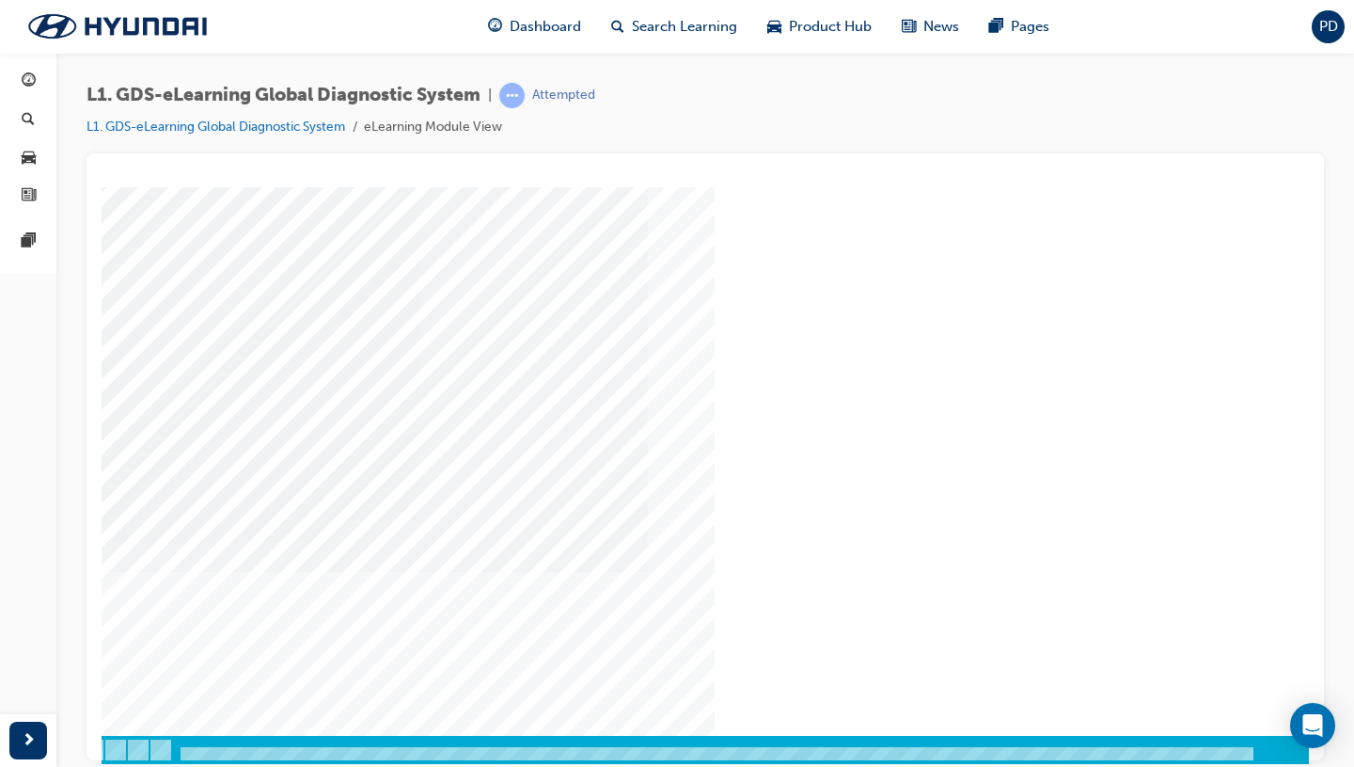
scroll to position [129, 0]
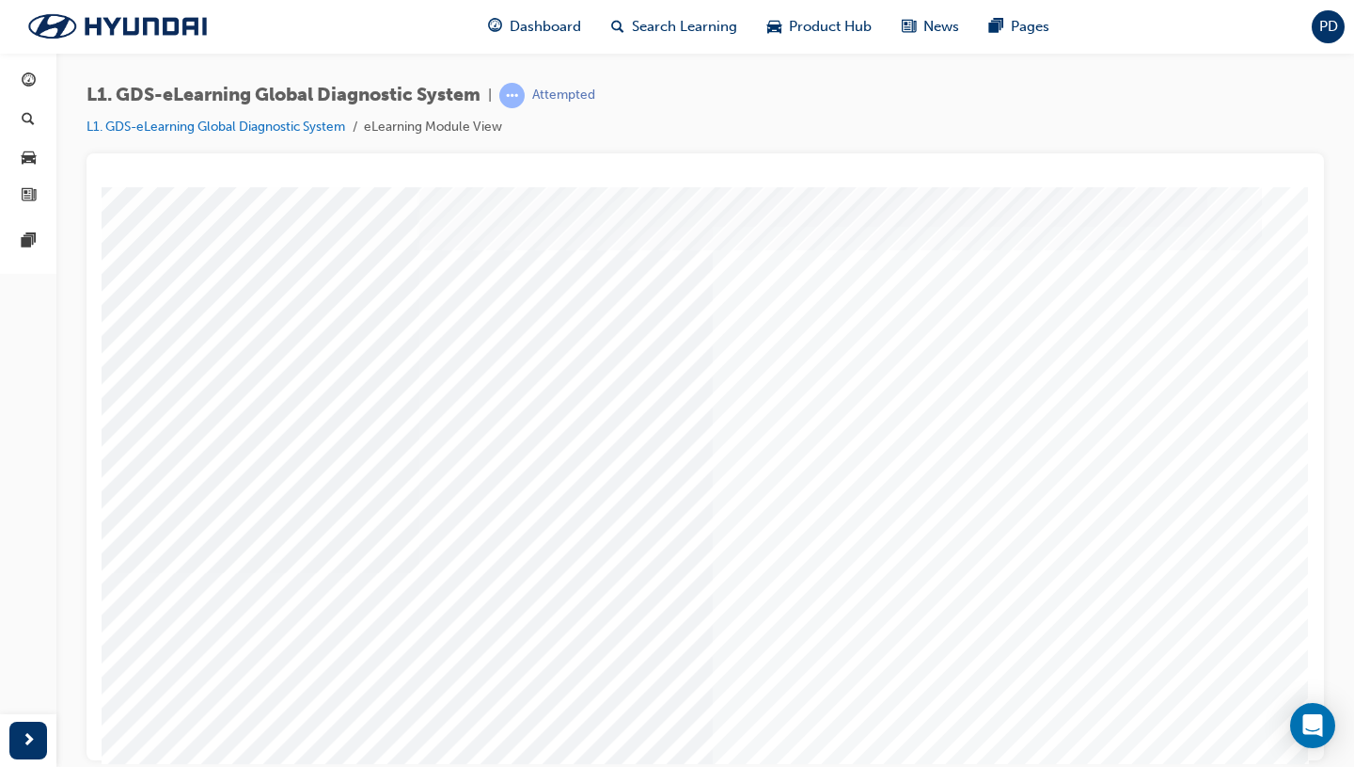
scroll to position [0, 71]
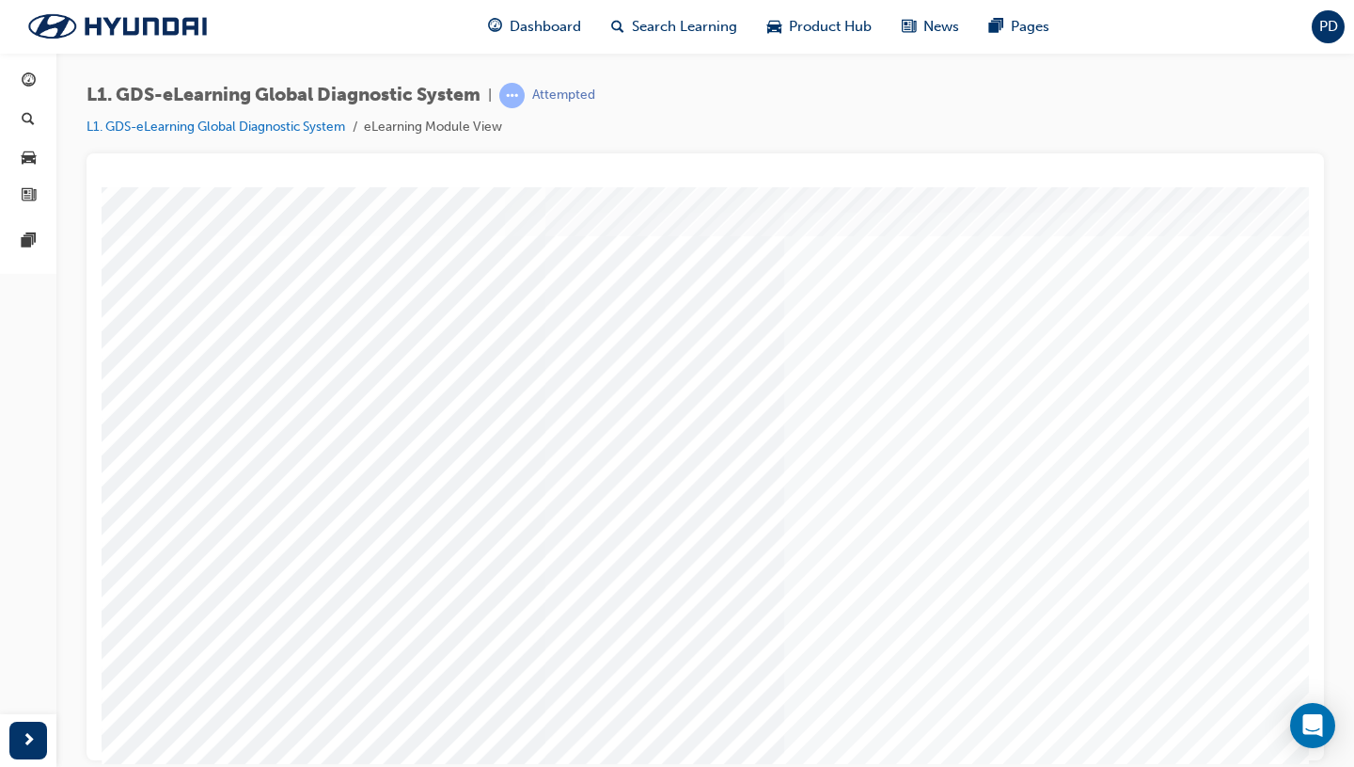
scroll to position [60, 0]
drag, startPoint x: 1013, startPoint y: 342, endPoint x: 1022, endPoint y: 404, distance: 62.8
drag, startPoint x: 1022, startPoint y: 404, endPoint x: 993, endPoint y: 296, distance: 112.0
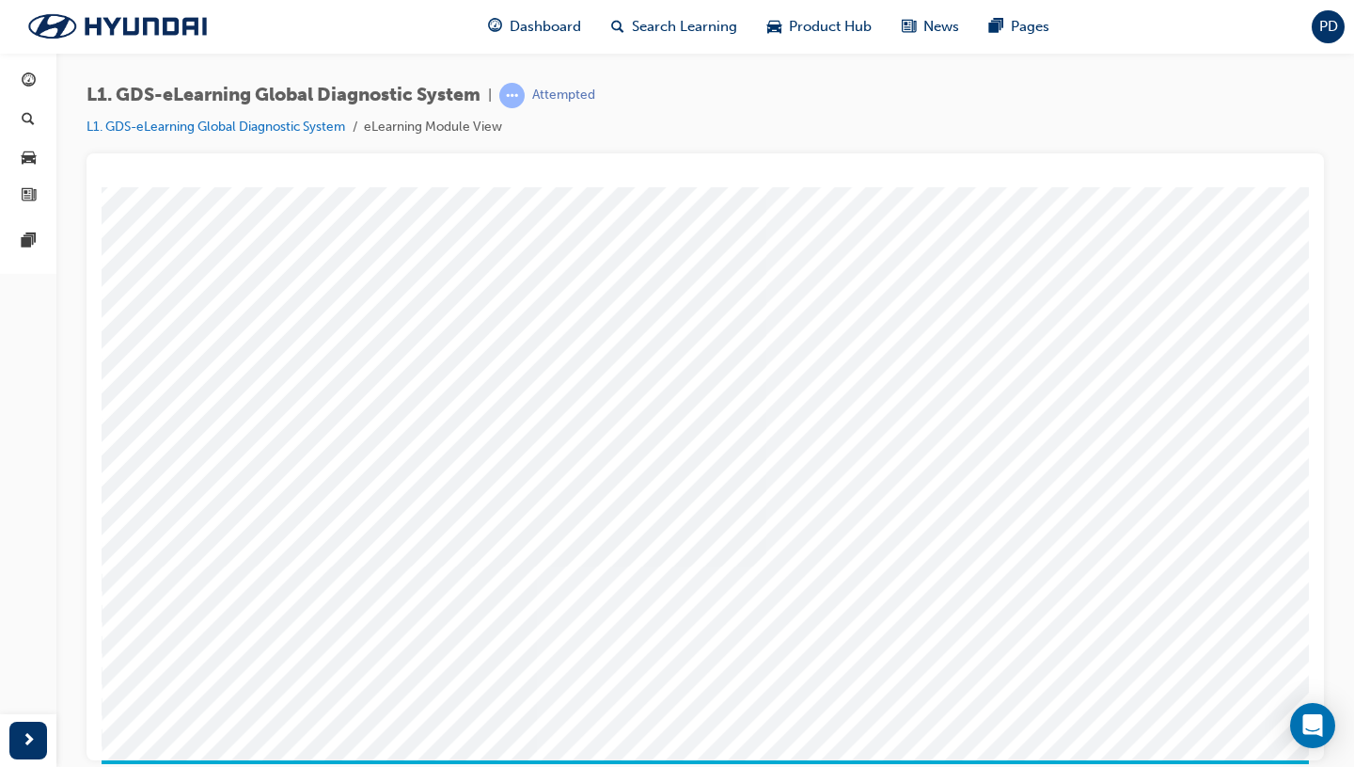
scroll to position [108, 0]
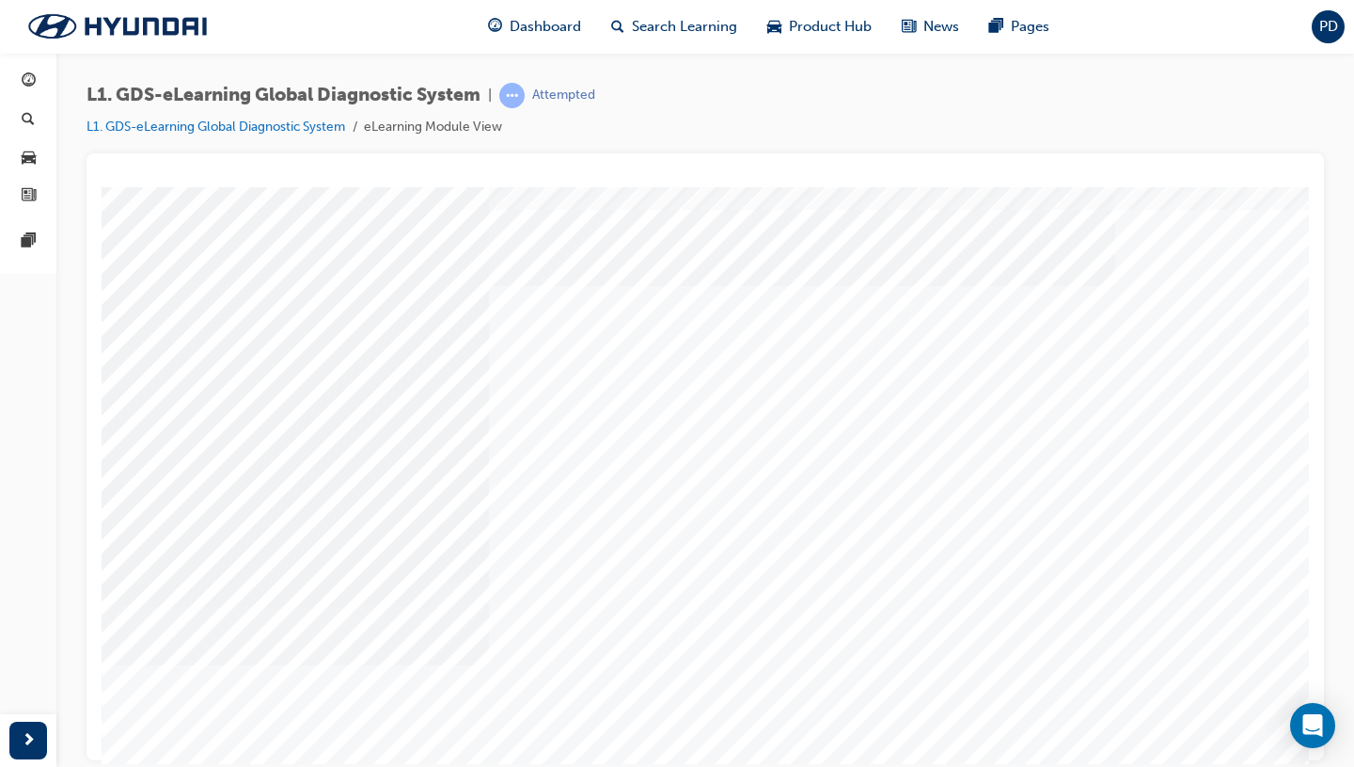
scroll to position [91, 0]
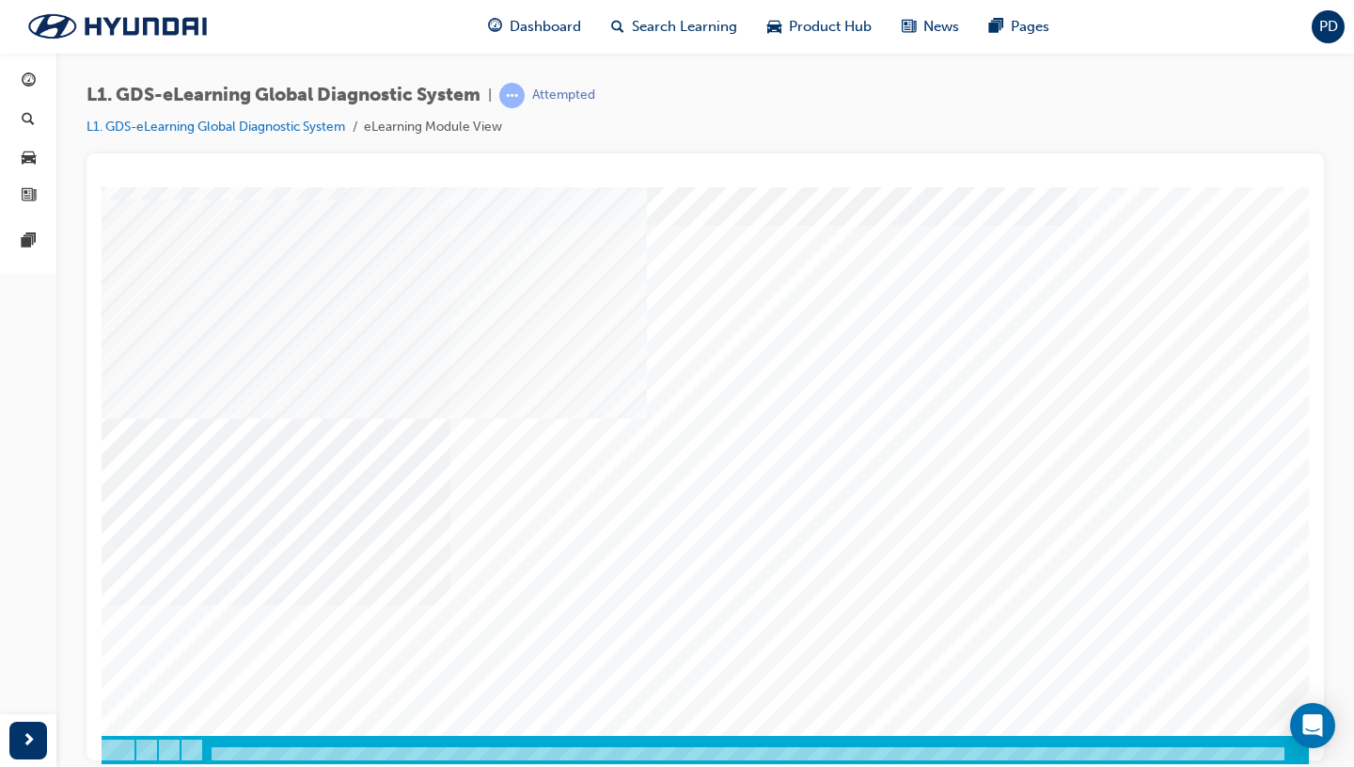
scroll to position [129, 71]
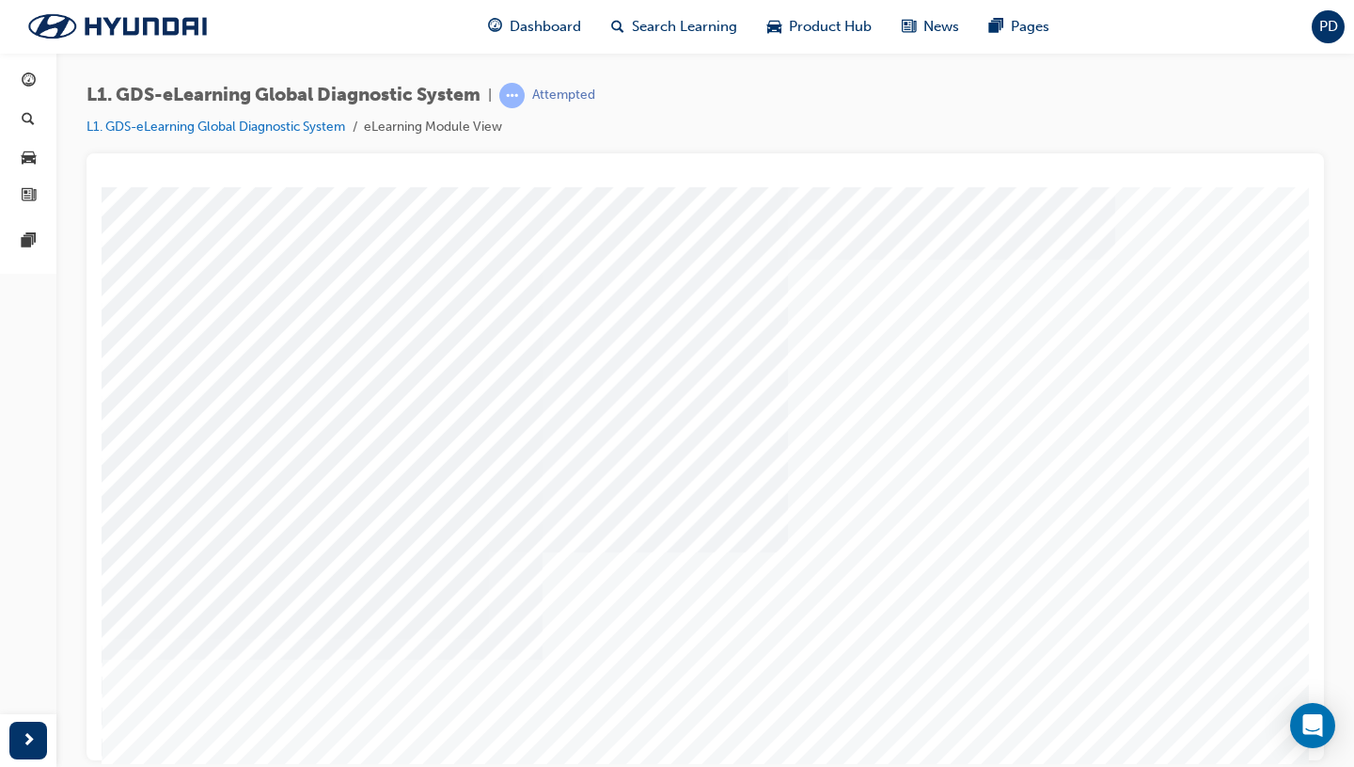
scroll to position [93, 0]
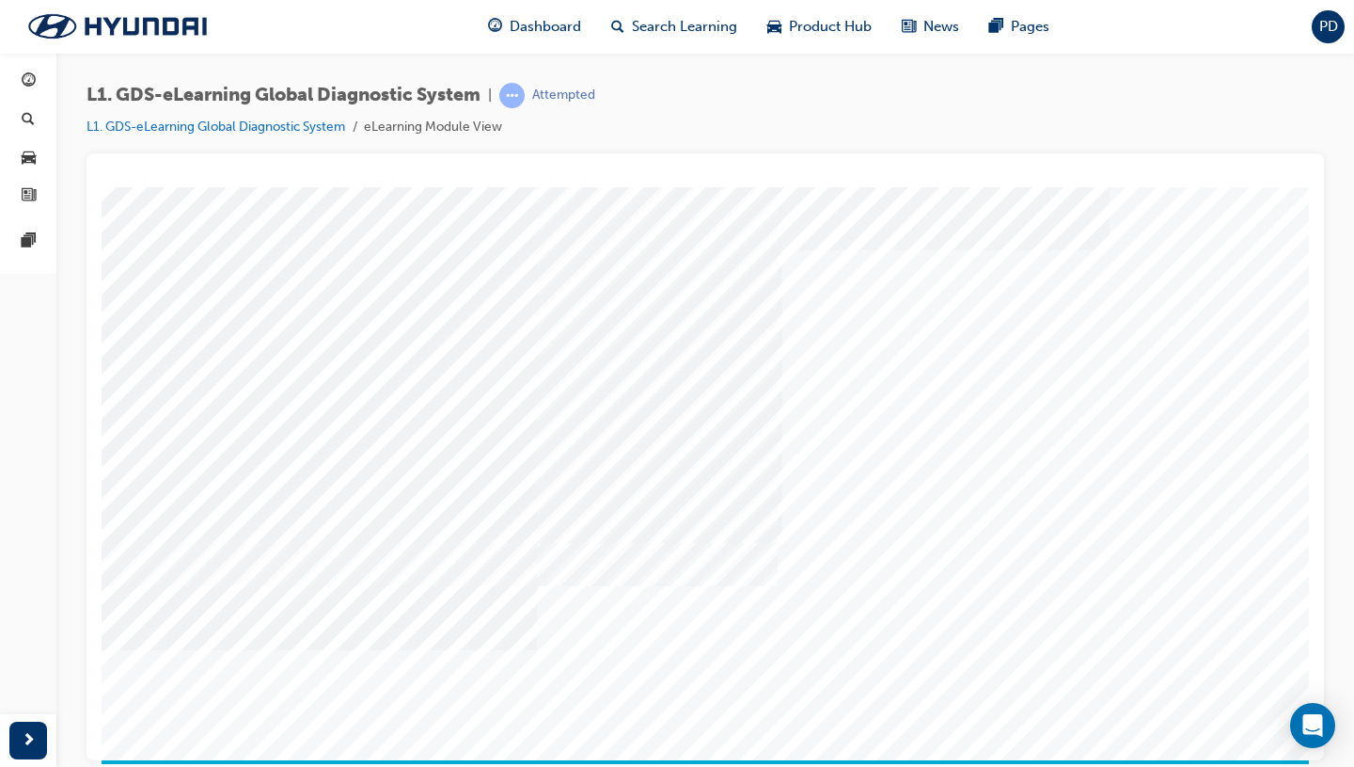
scroll to position [104, 10]
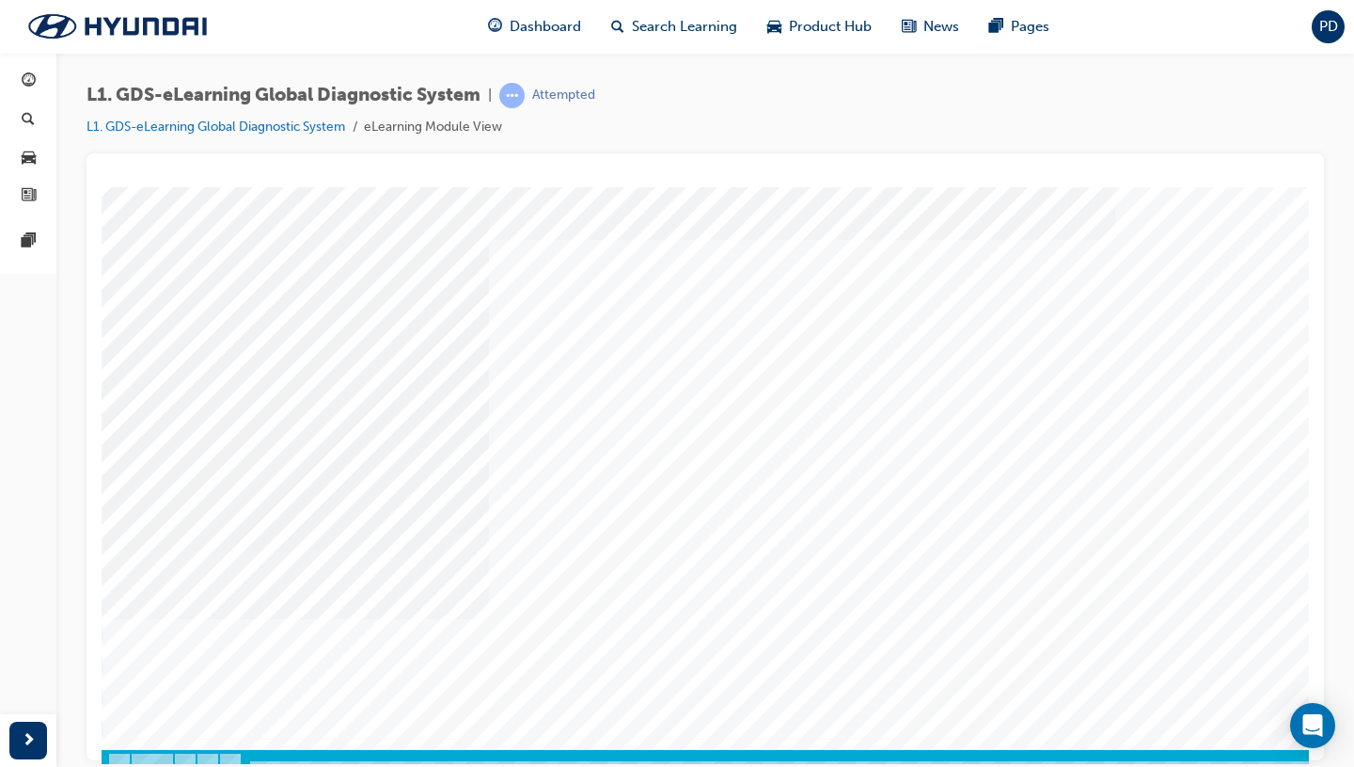
scroll to position [117, 0]
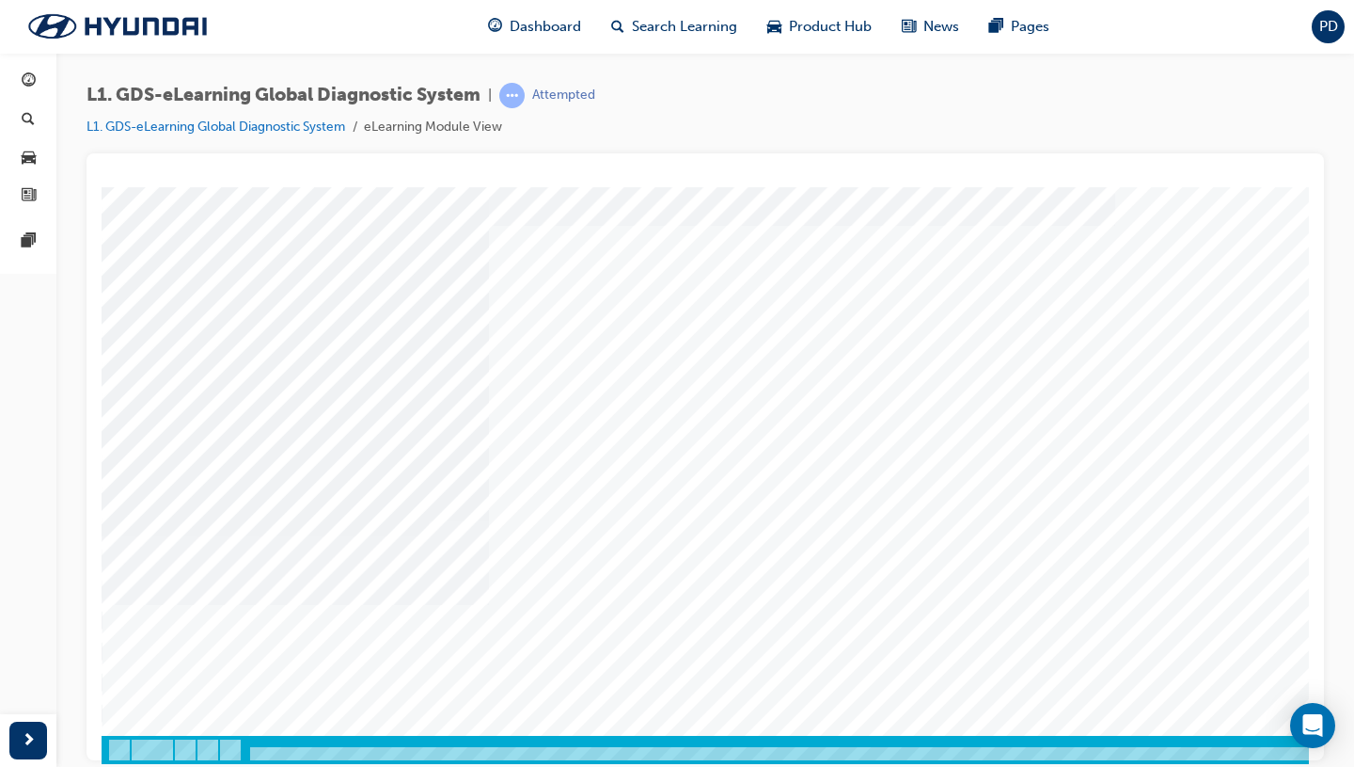
scroll to position [129, 71]
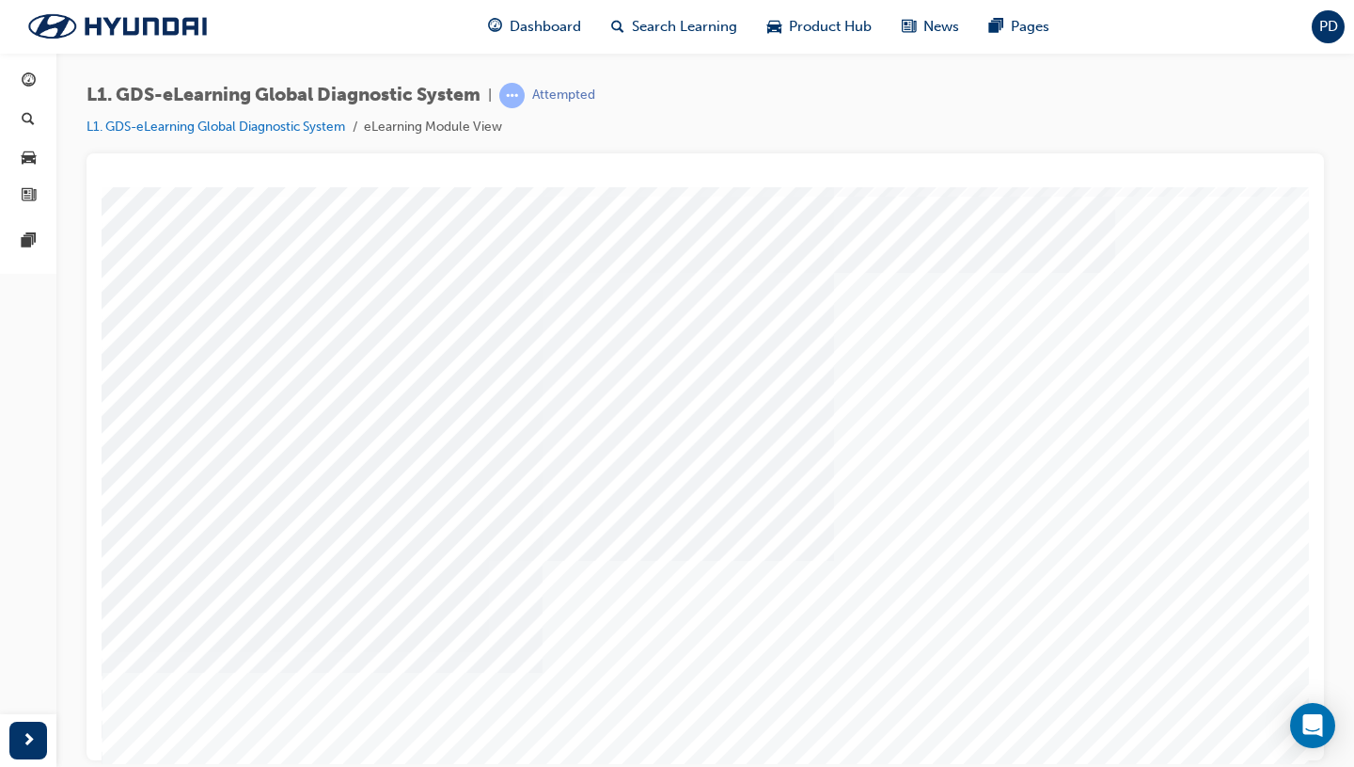
scroll to position [129, 0]
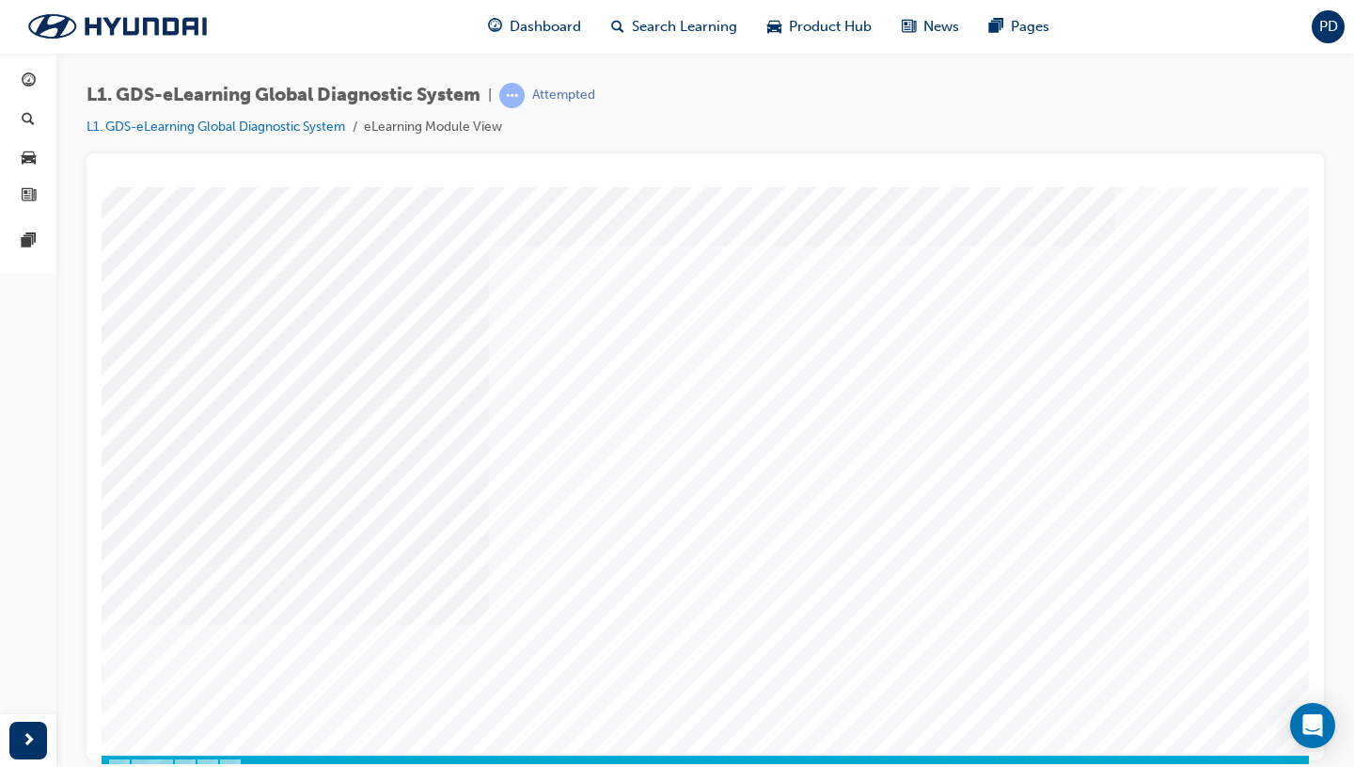
scroll to position [122, 0]
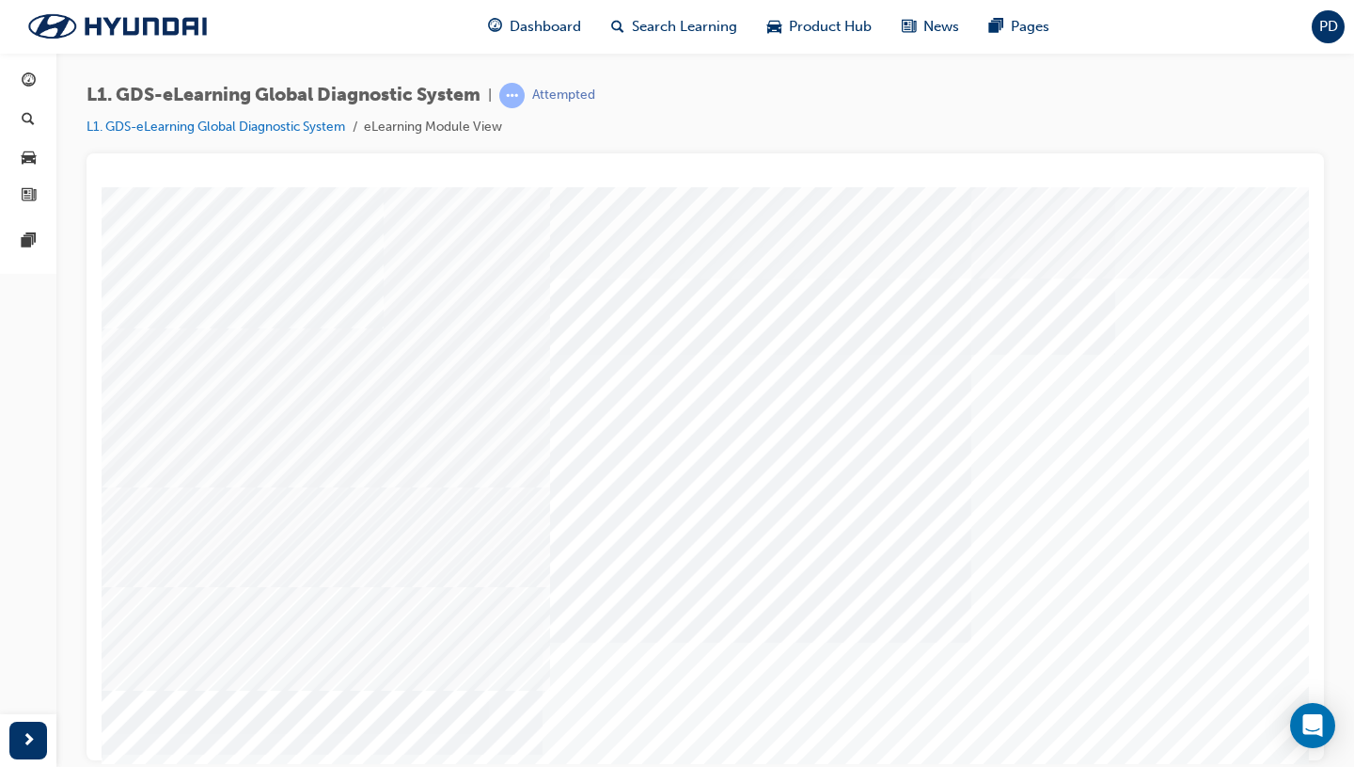
scroll to position [129, 0]
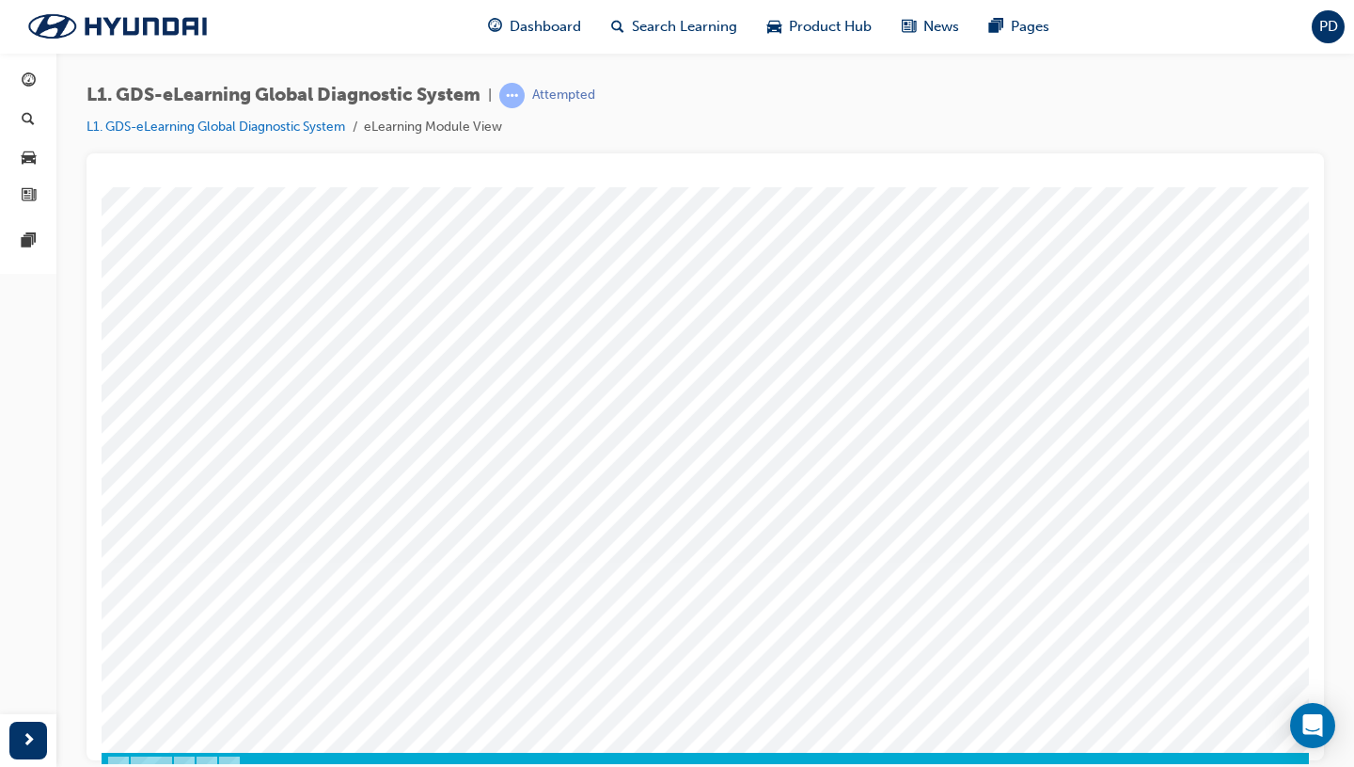
scroll to position [112, 71]
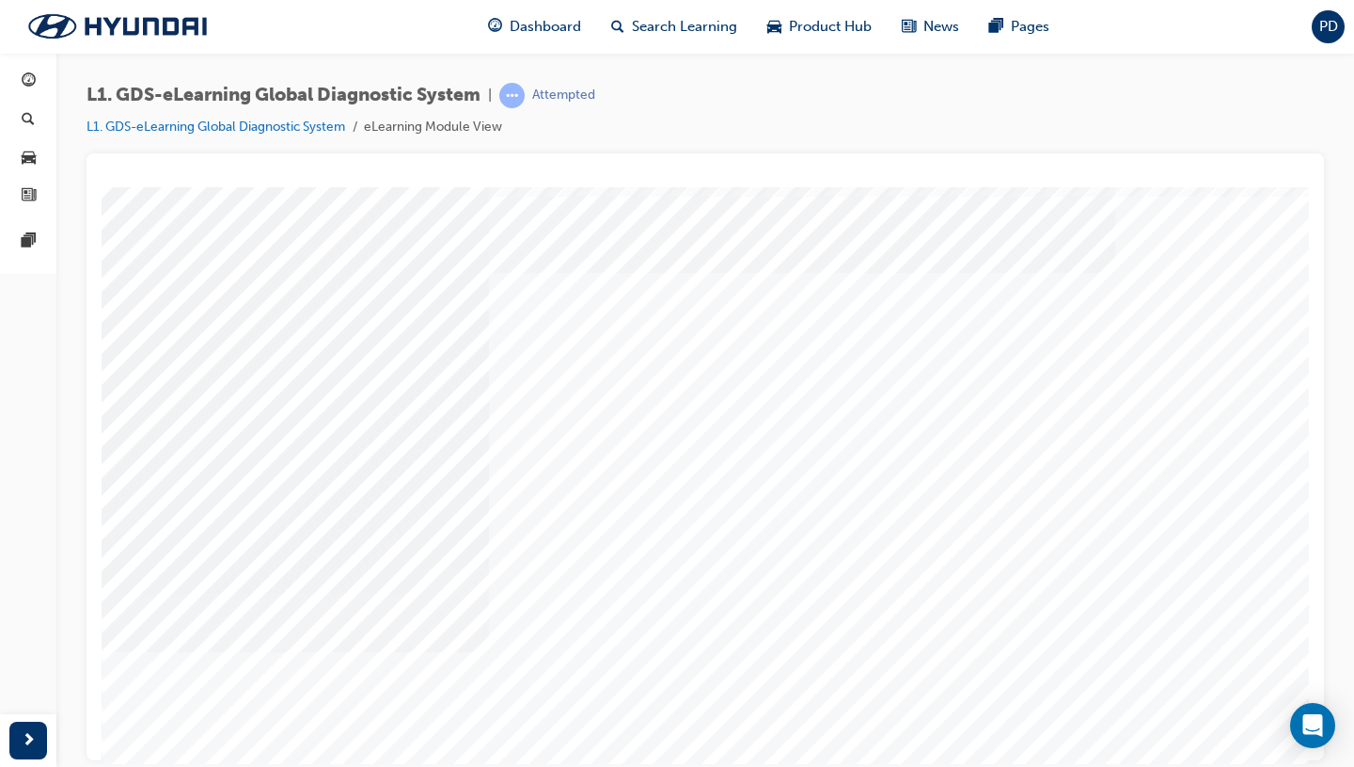
scroll to position [129, 0]
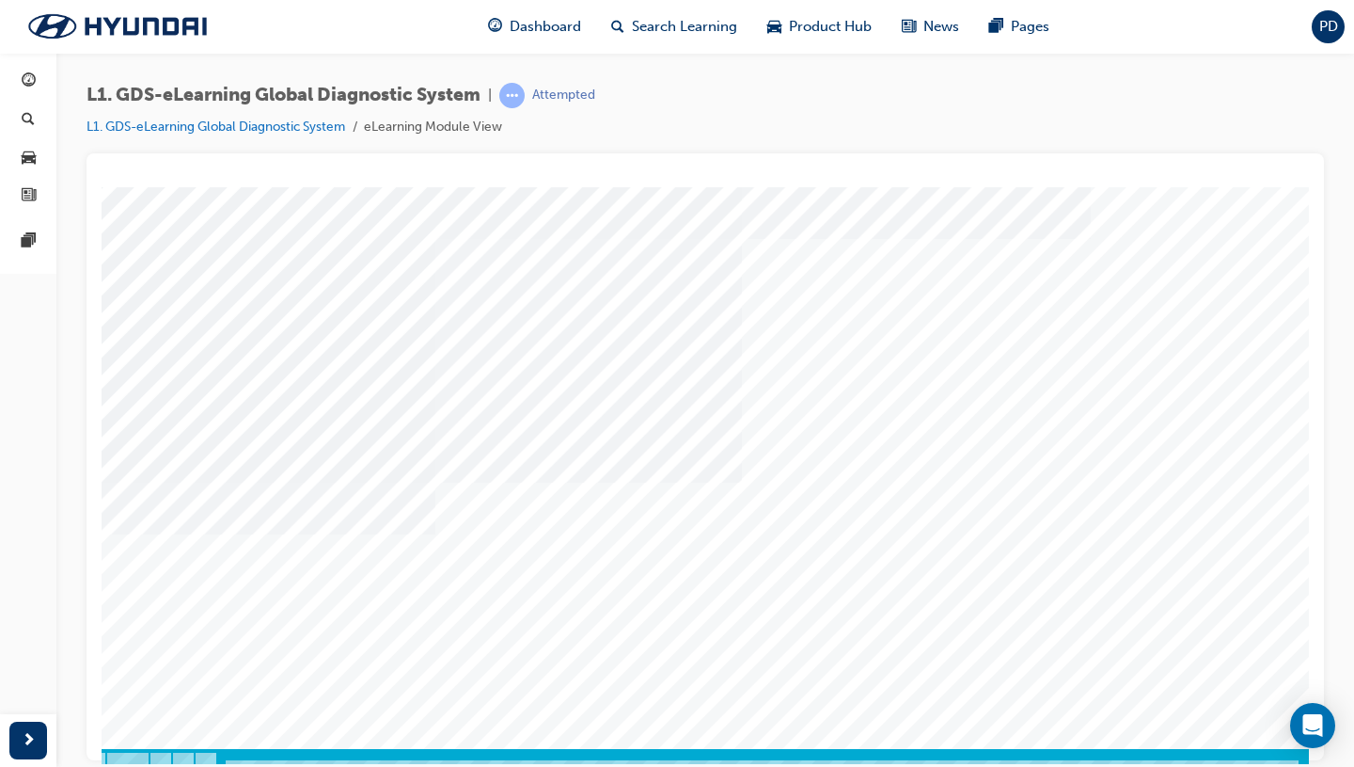
scroll to position [117, 25]
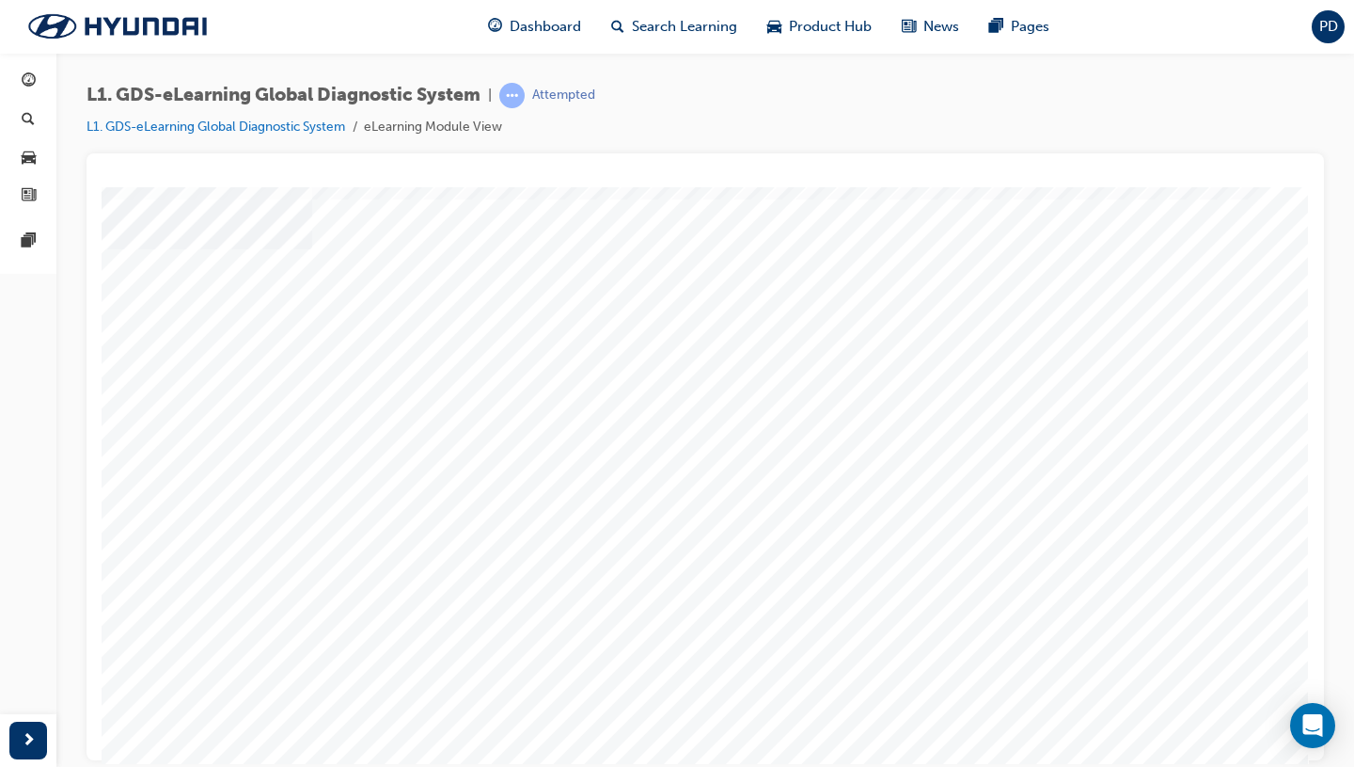
scroll to position [129, 71]
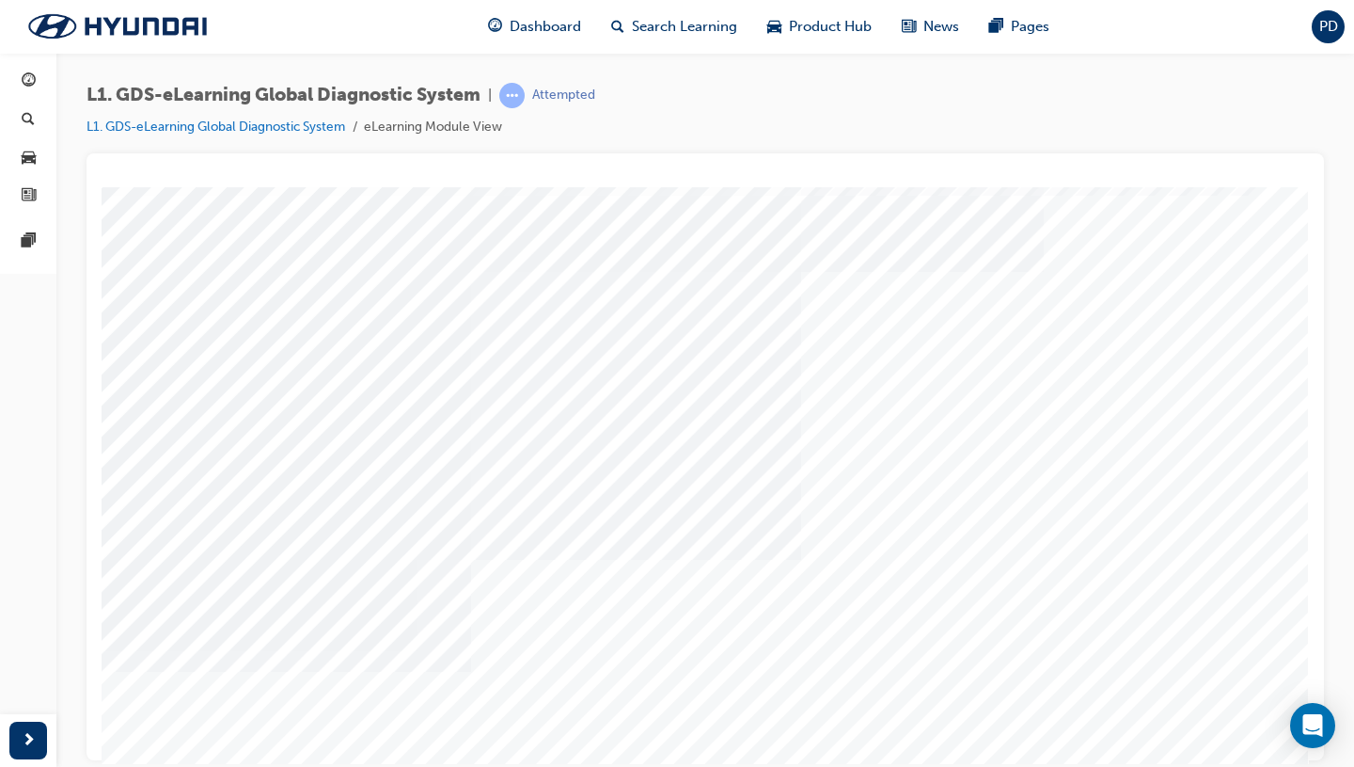
scroll to position [85, 71]
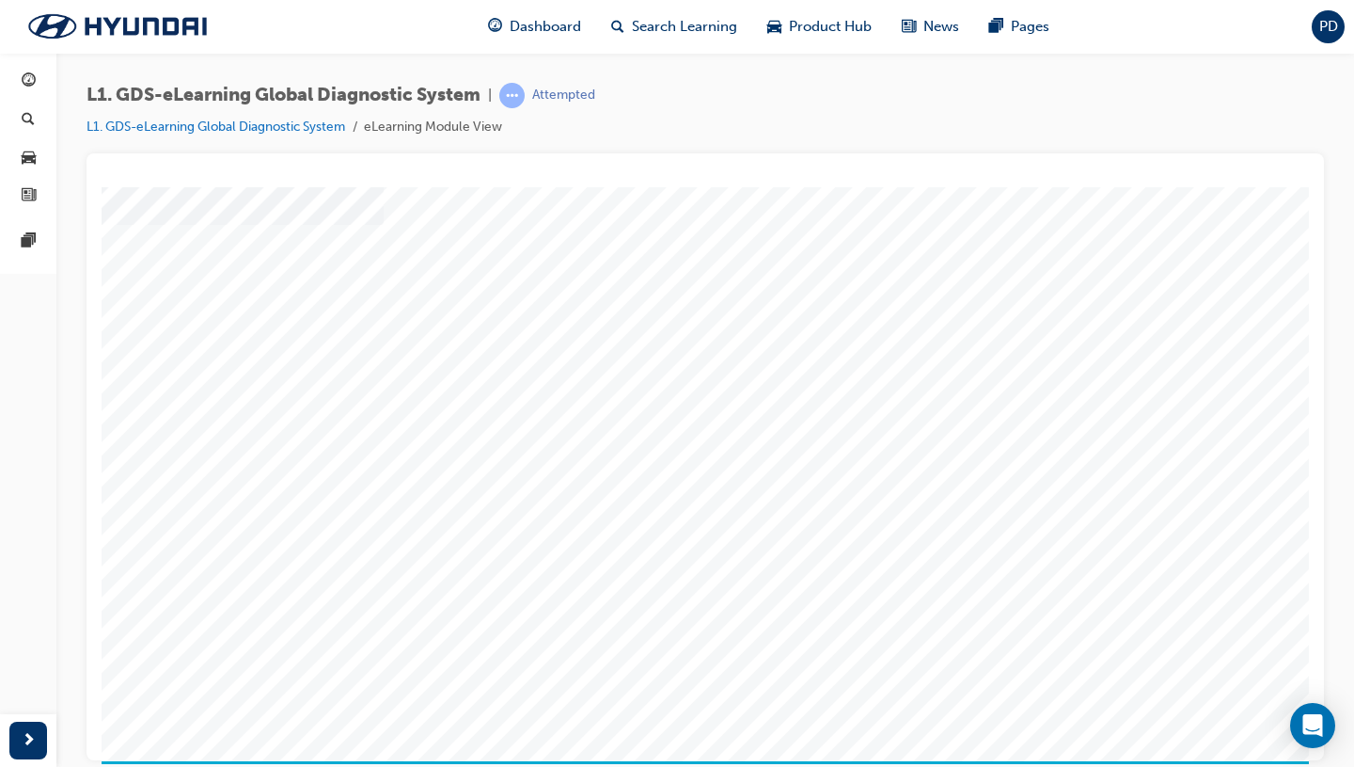
scroll to position [129, 0]
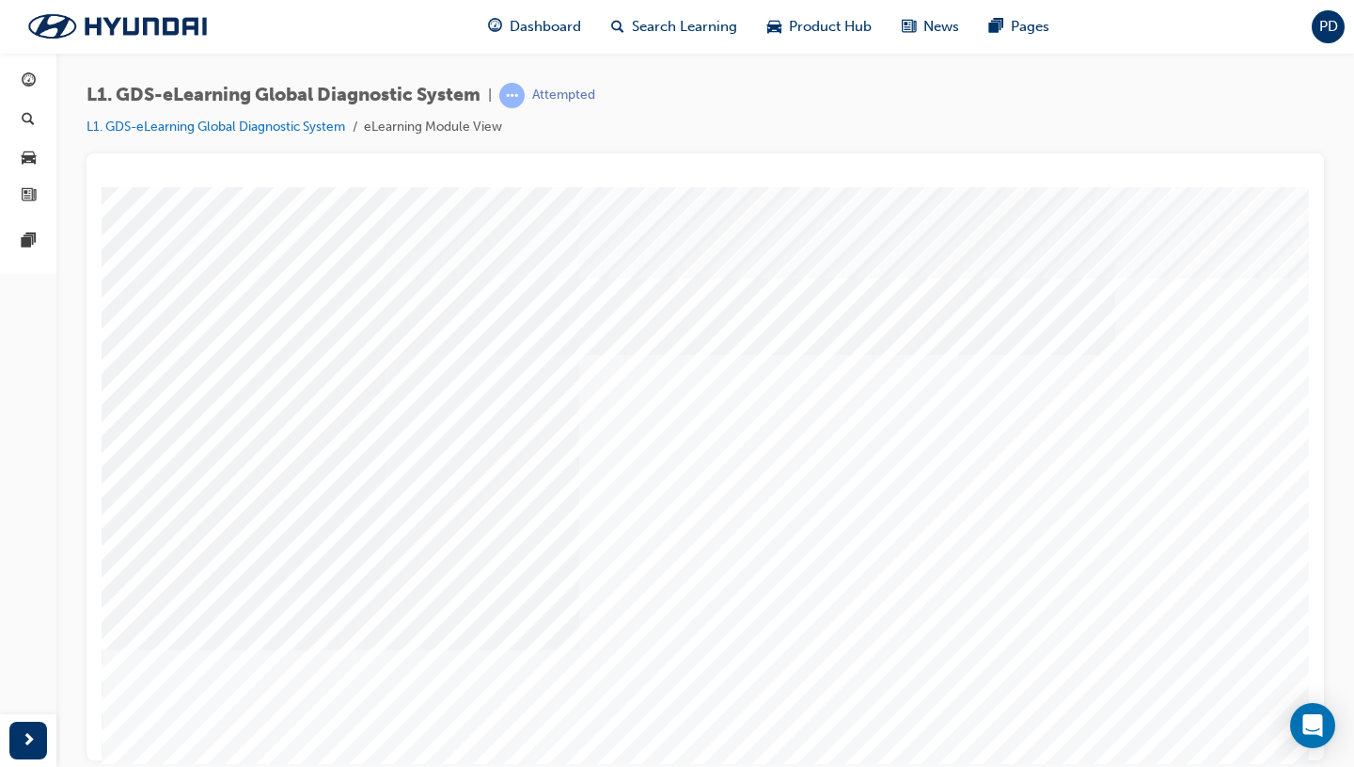
scroll to position [129, 0]
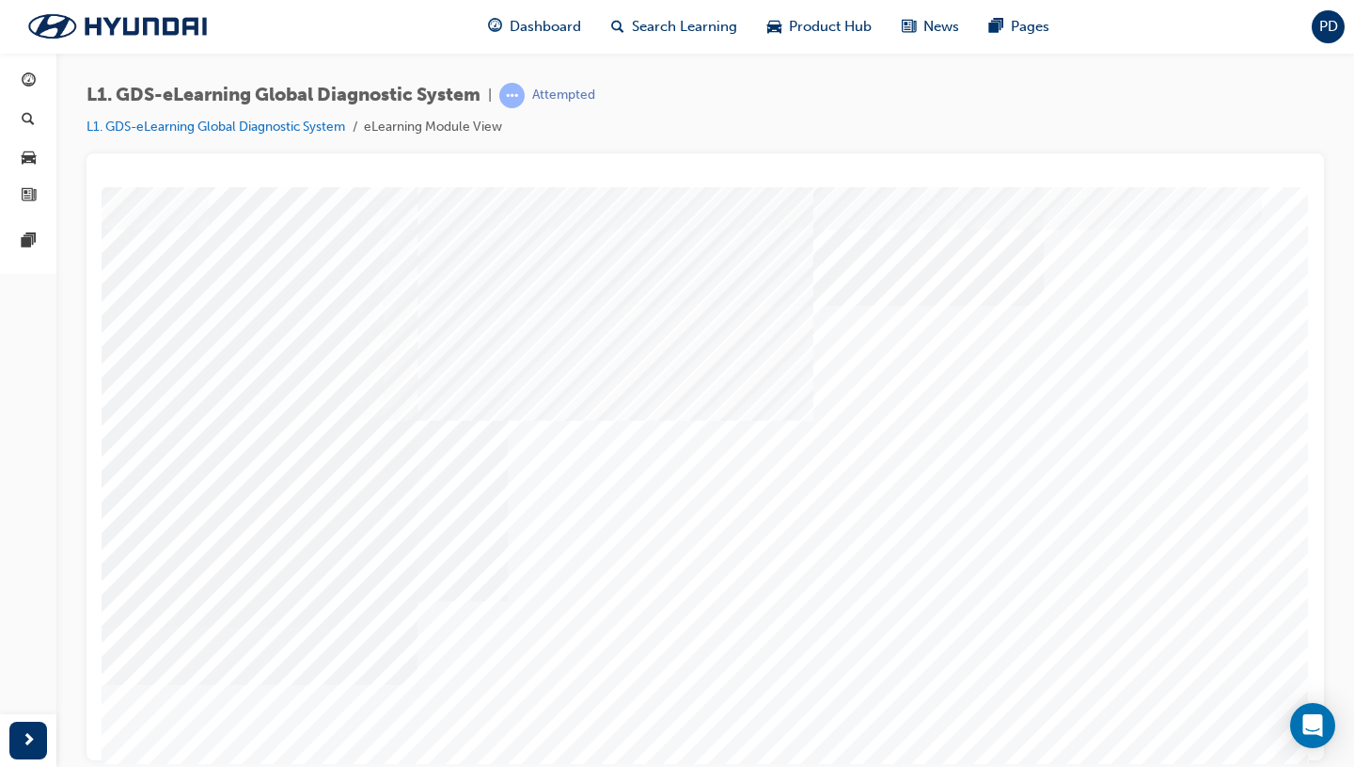
scroll to position [129, 71]
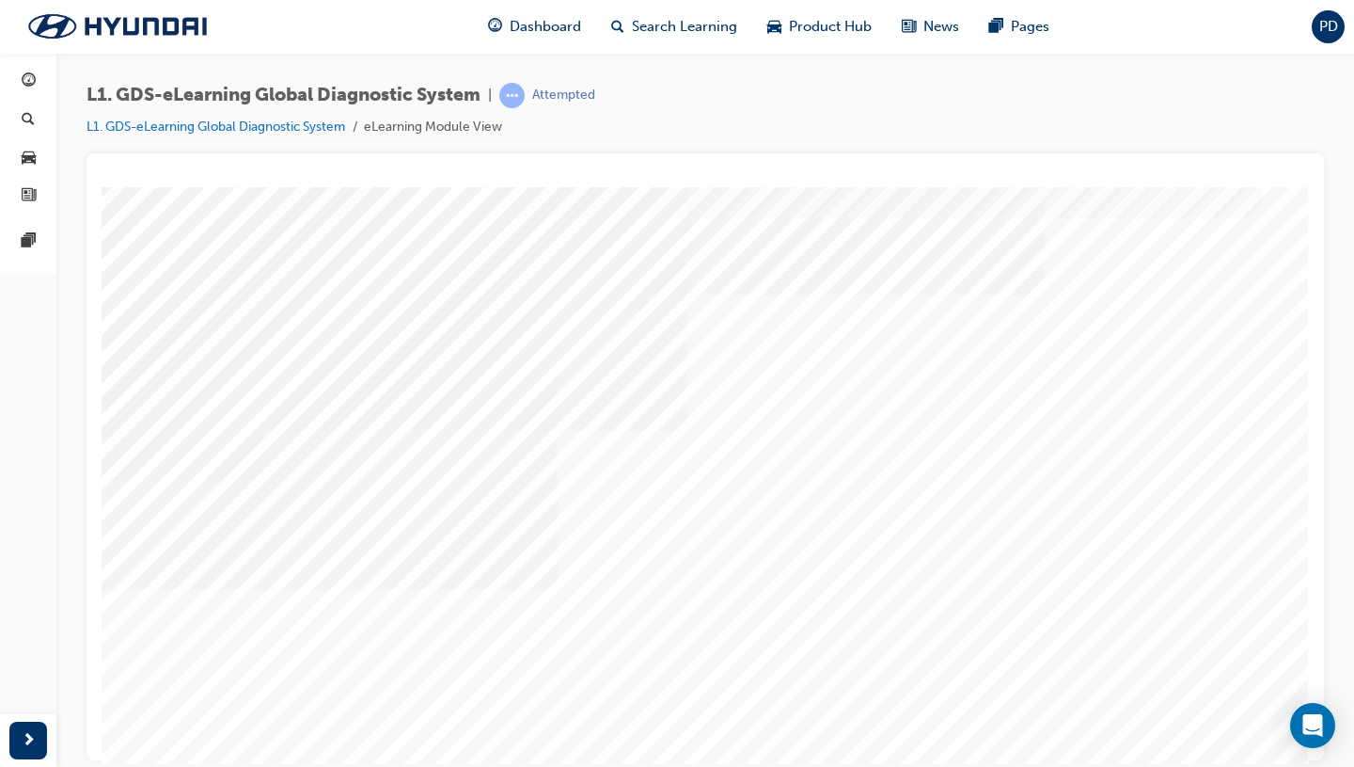
scroll to position [0, 71]
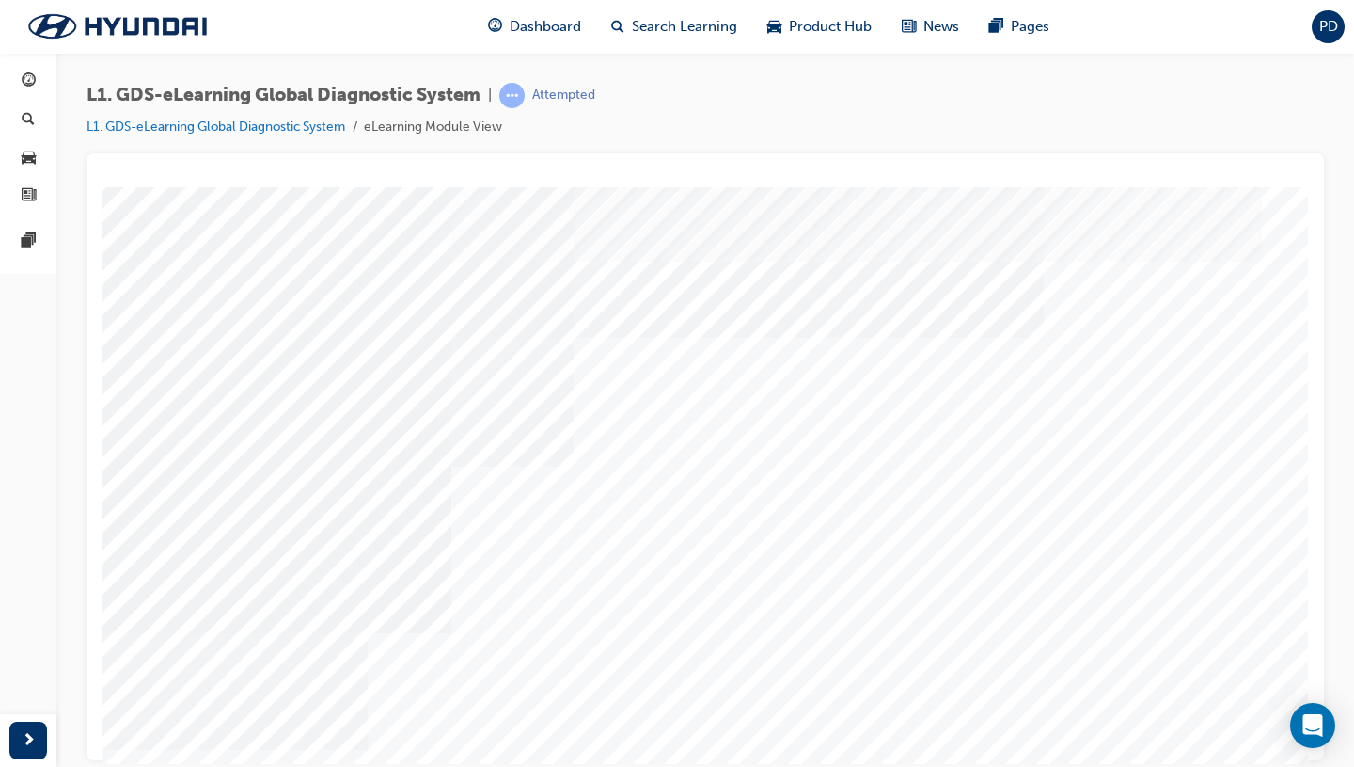
scroll to position [0, 71]
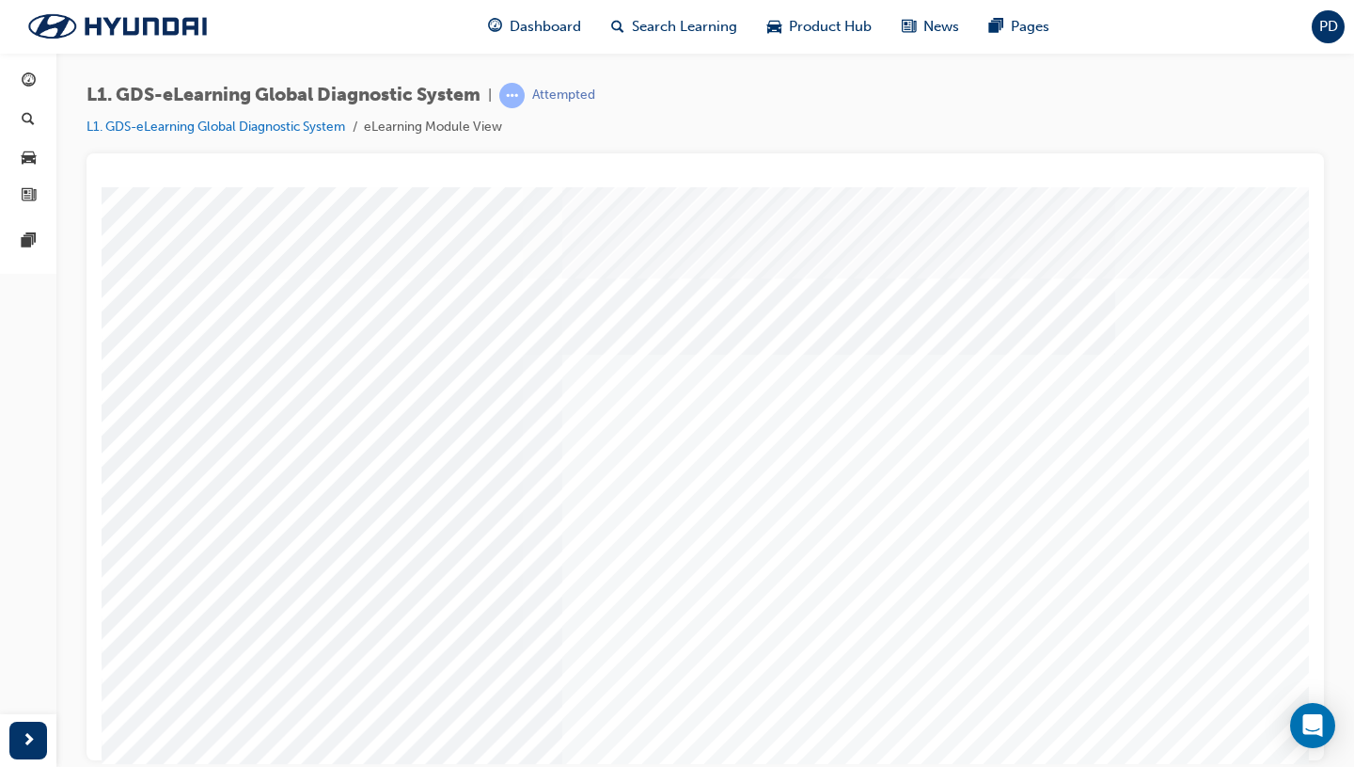
scroll to position [129, 0]
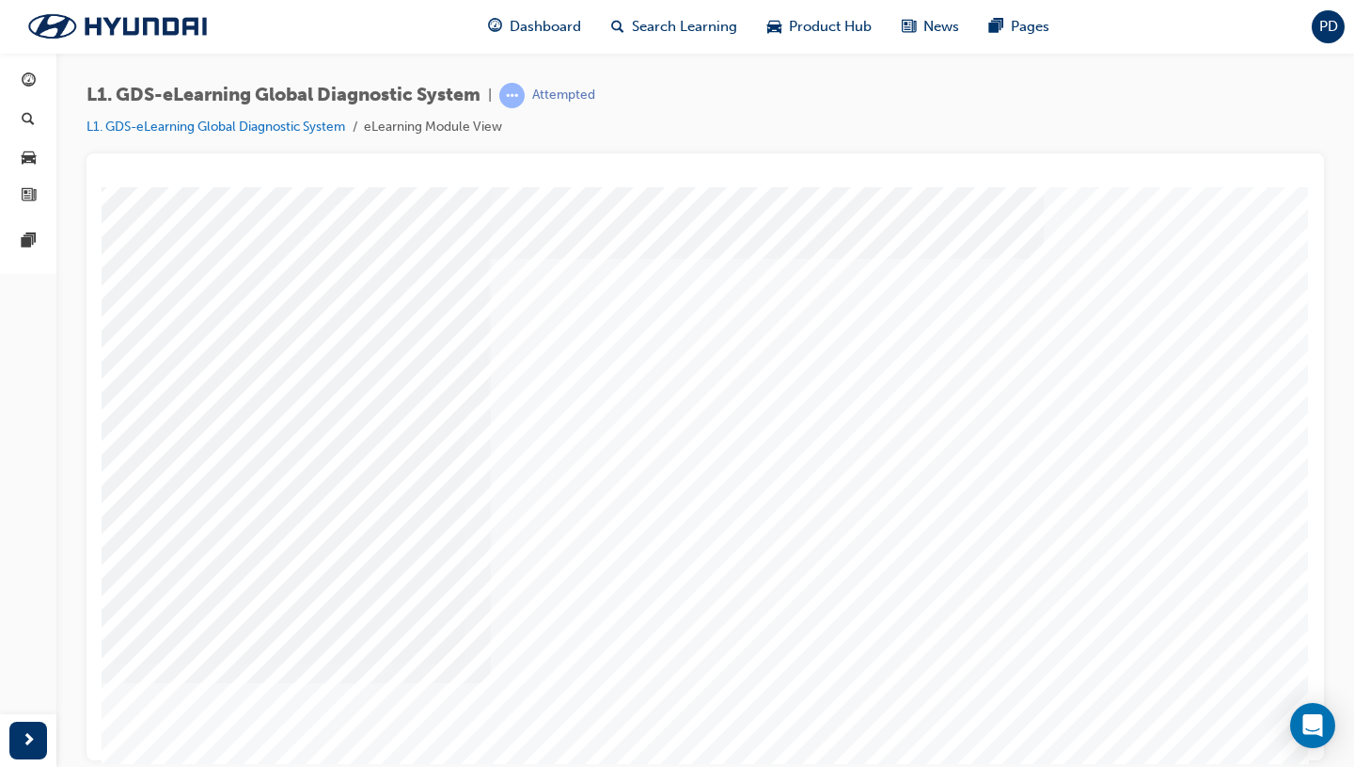
scroll to position [129, 71]
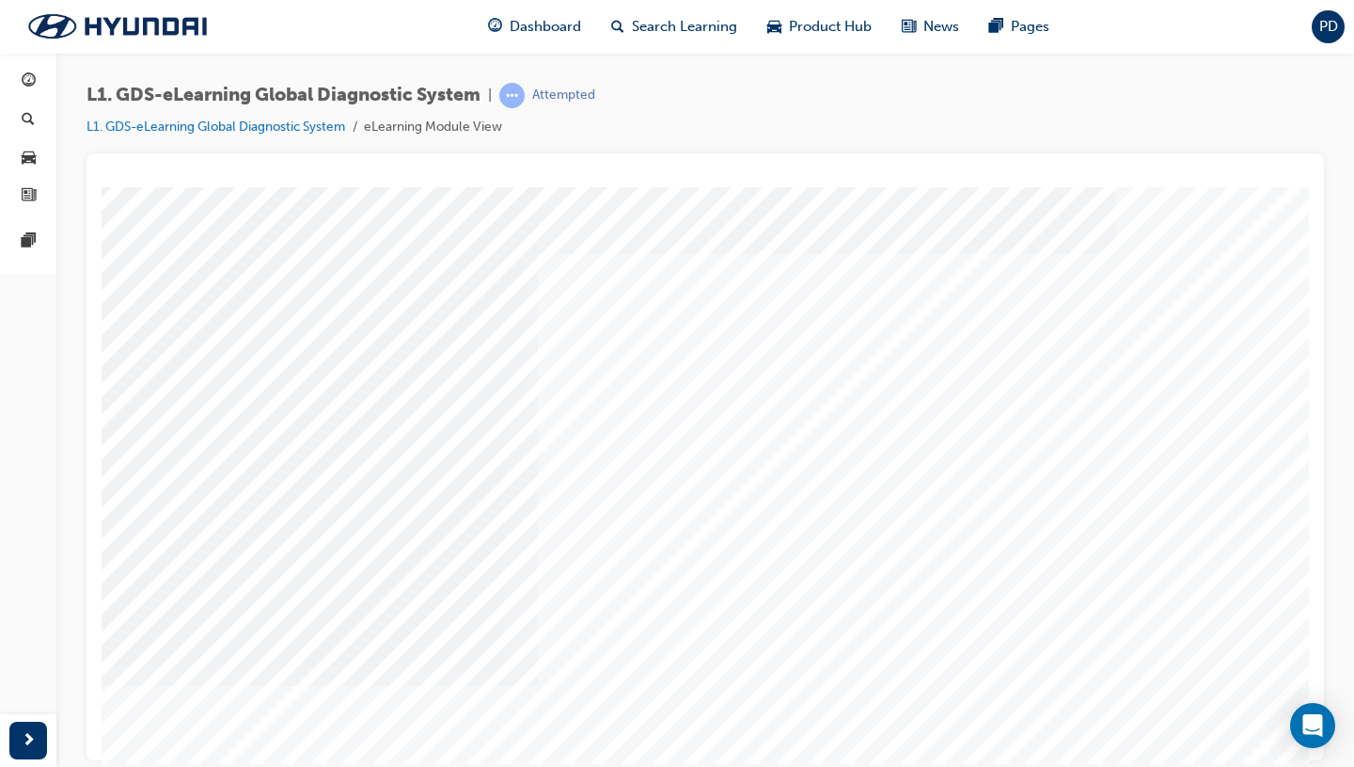
scroll to position [129, 0]
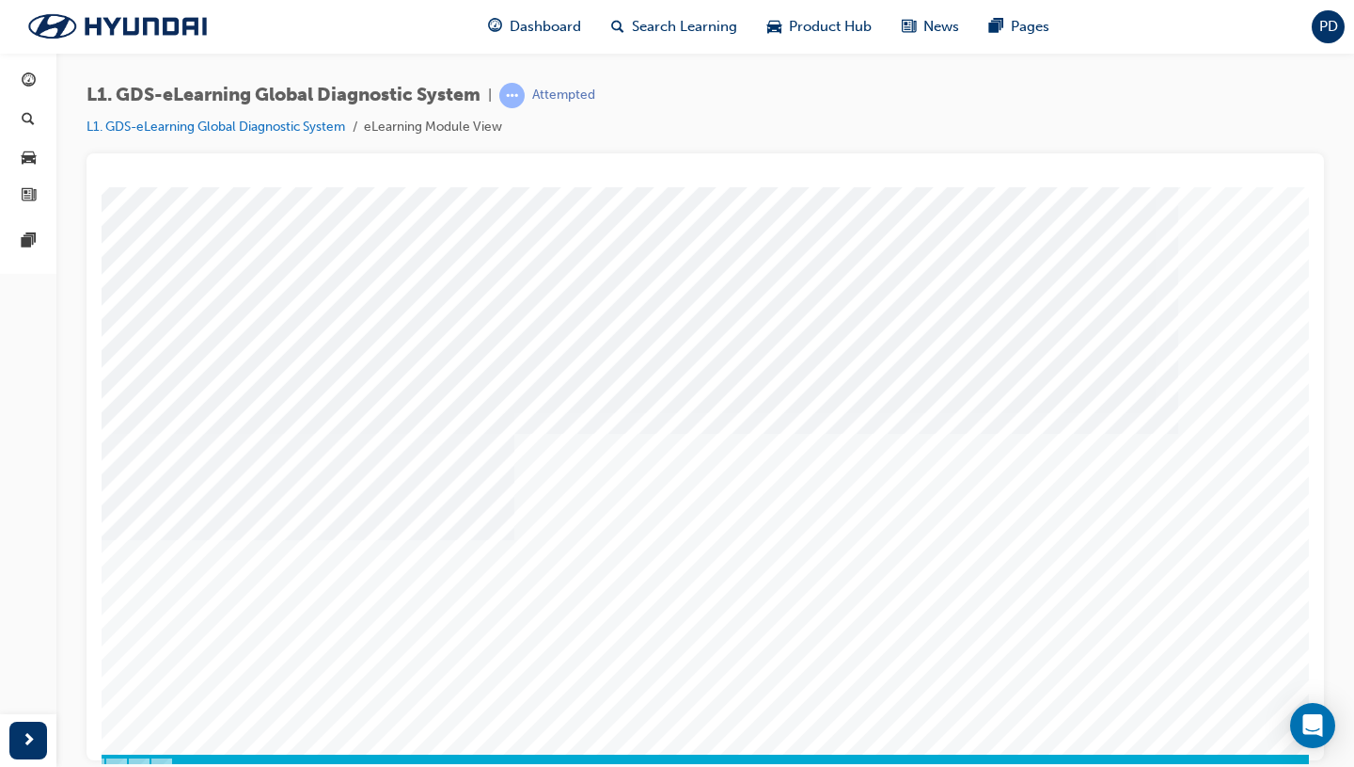
scroll to position [129, 71]
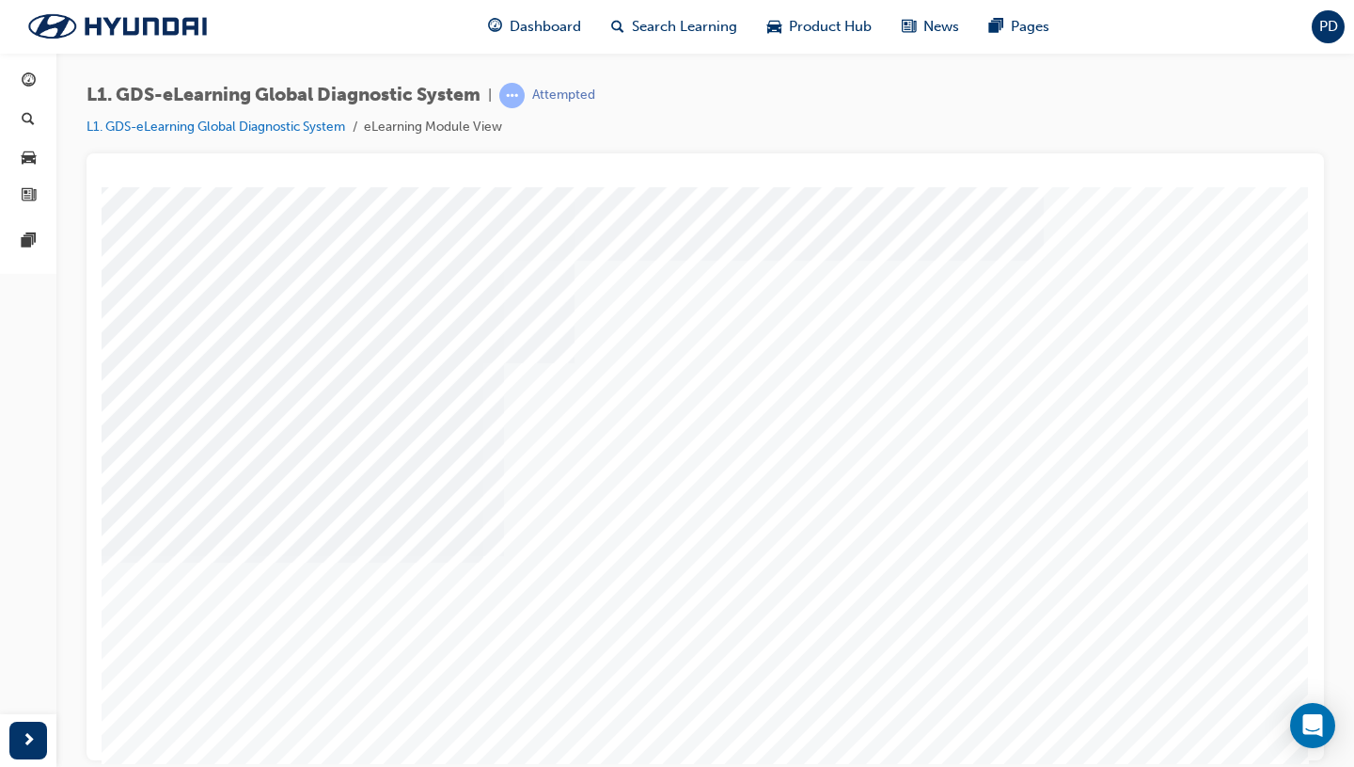
scroll to position [129, 71]
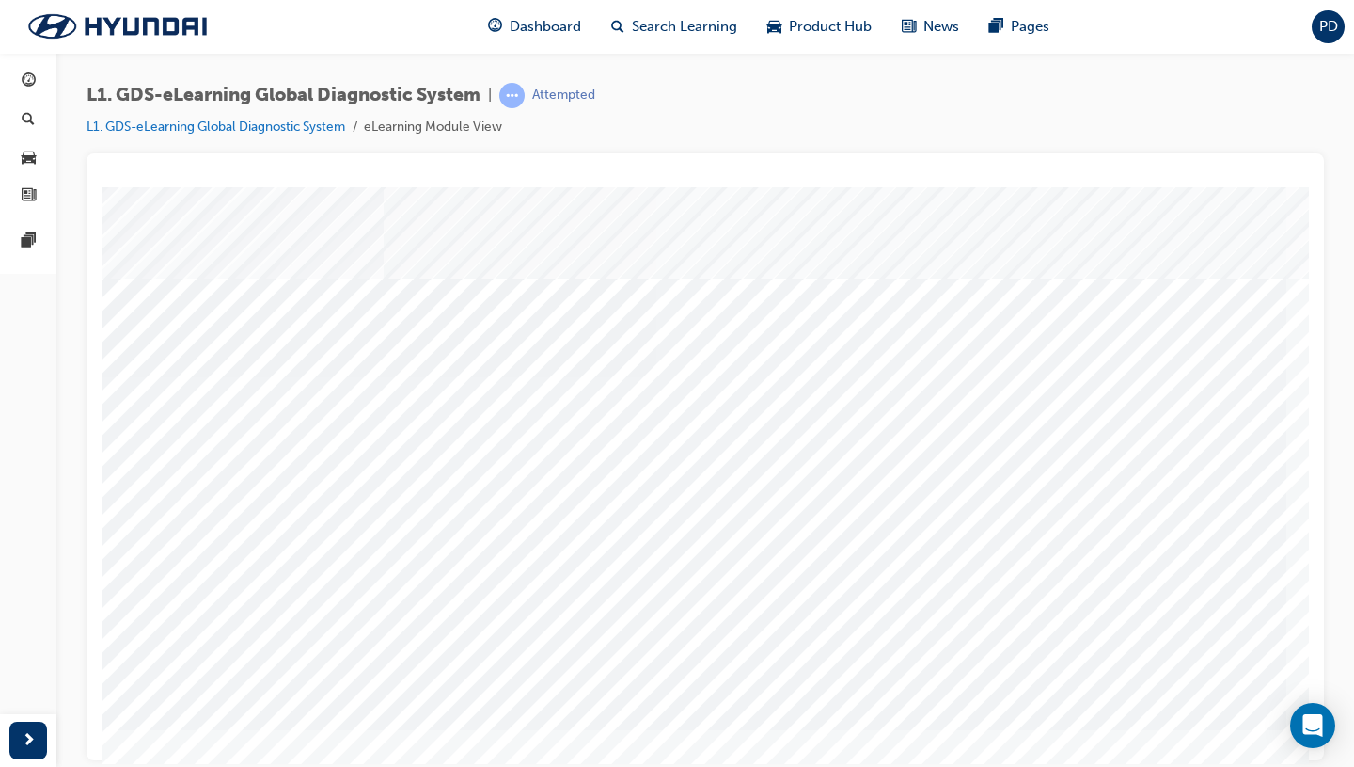
scroll to position [129, 0]
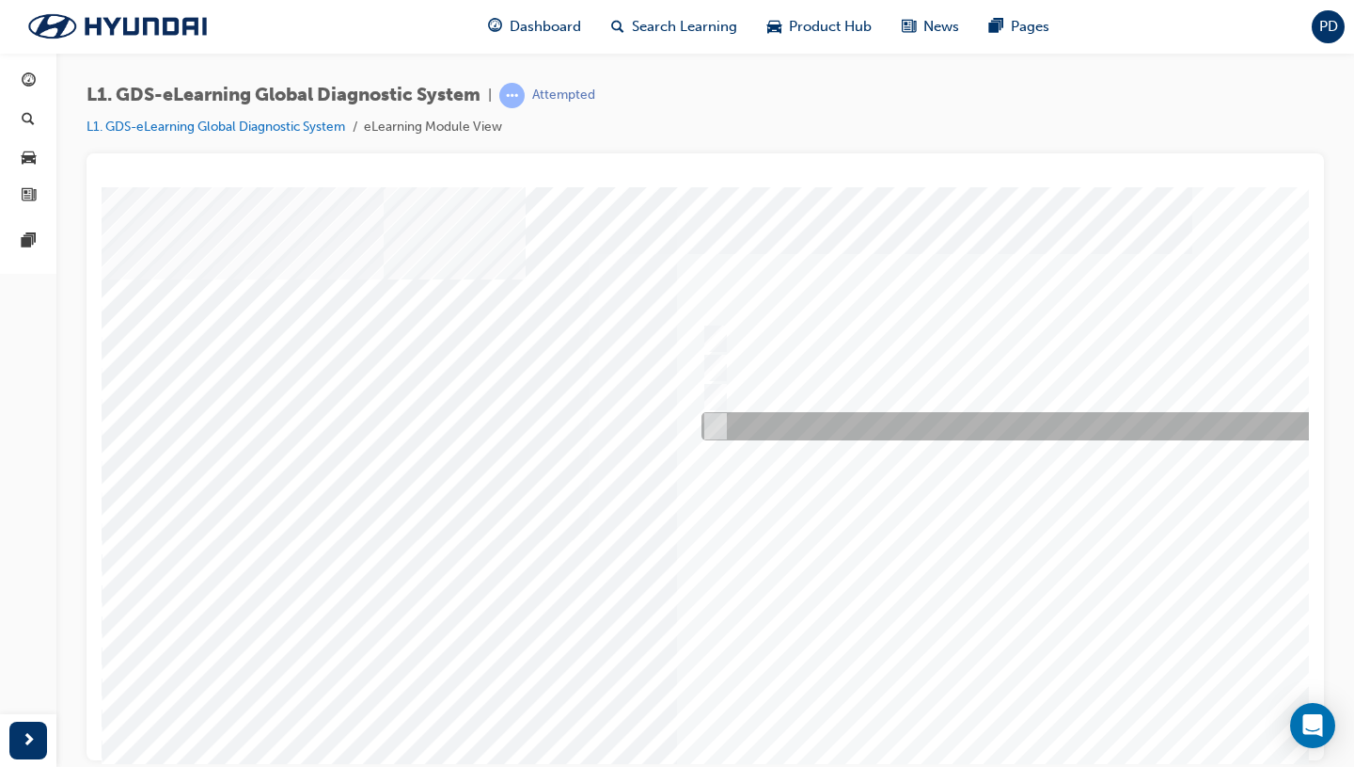
click at [719, 426] on input "Four" at bounding box center [712, 426] width 21 height 21
radio input "true"
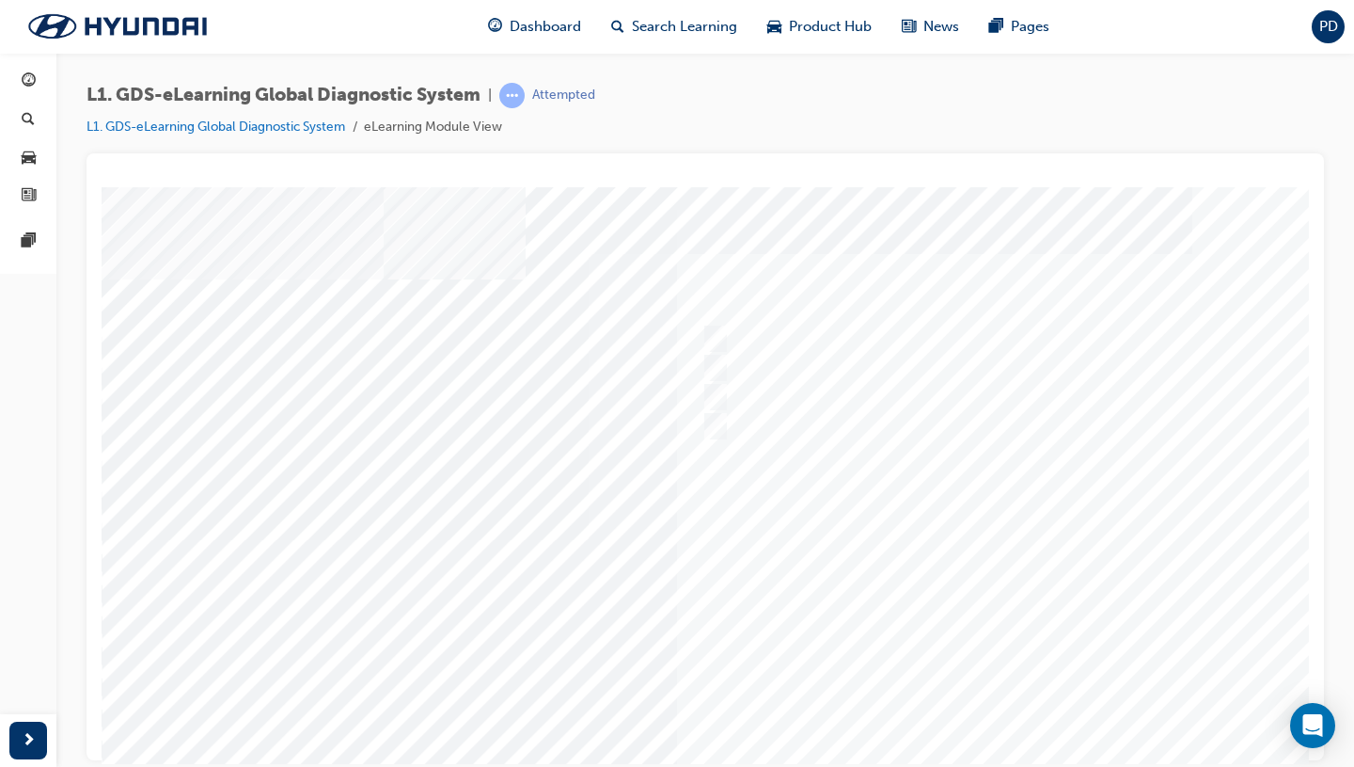
scroll to position [129, 0]
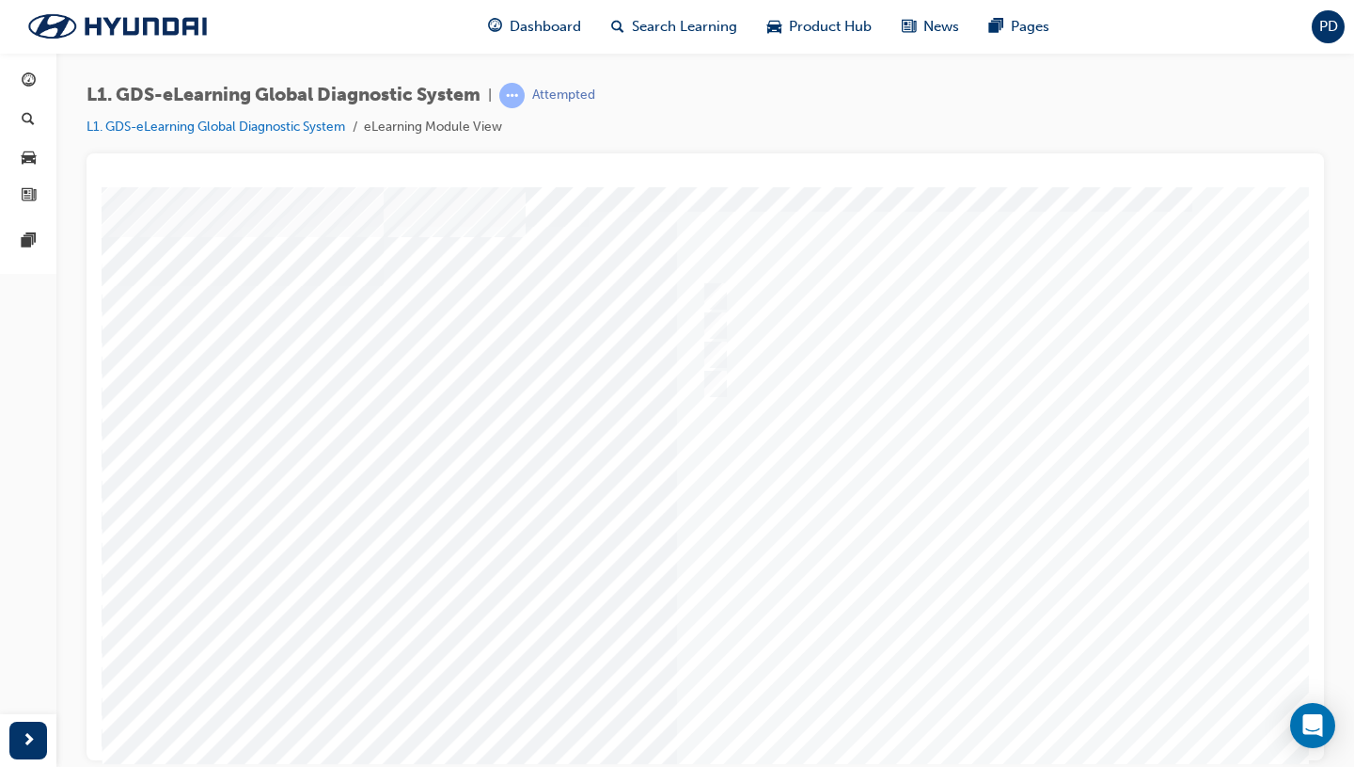
scroll to position [0, 0]
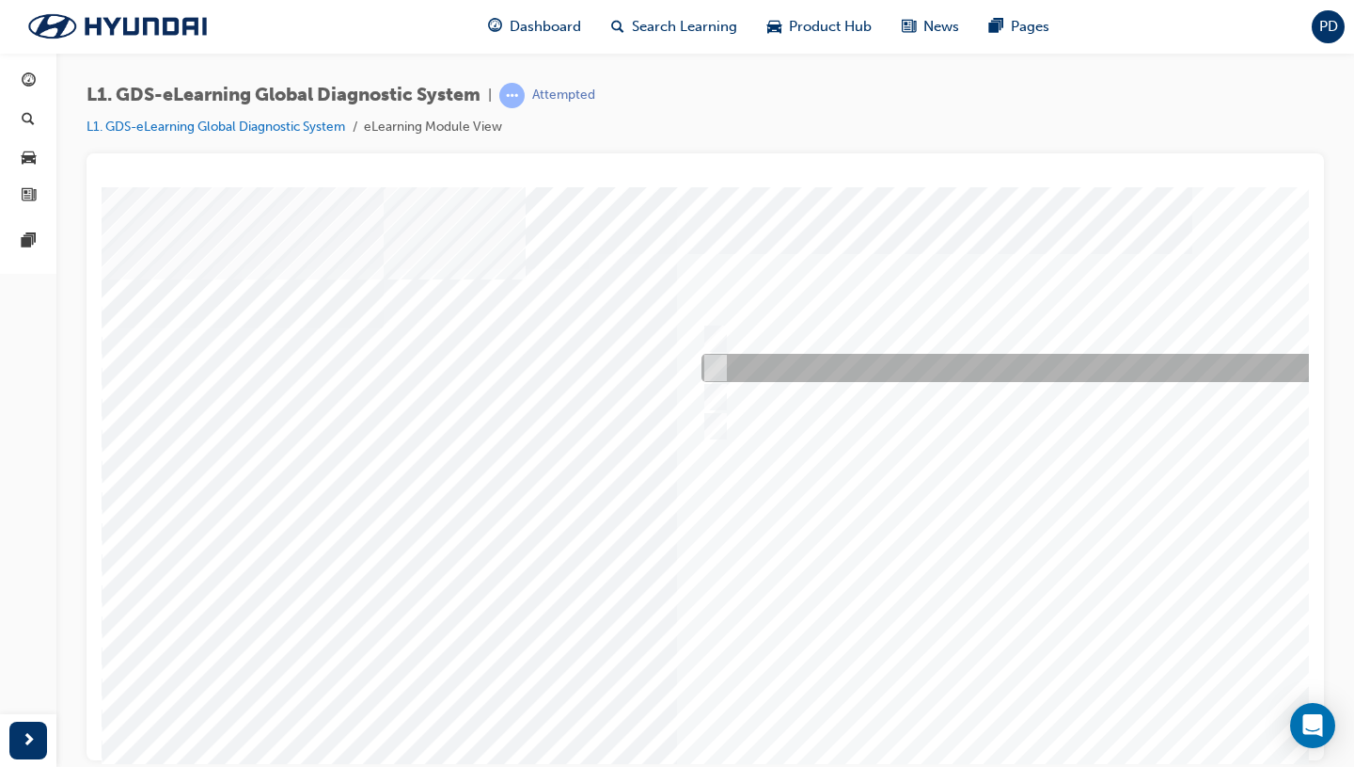
click at [794, 371] on div at bounding box center [1009, 368] width 625 height 28
radio input "true"
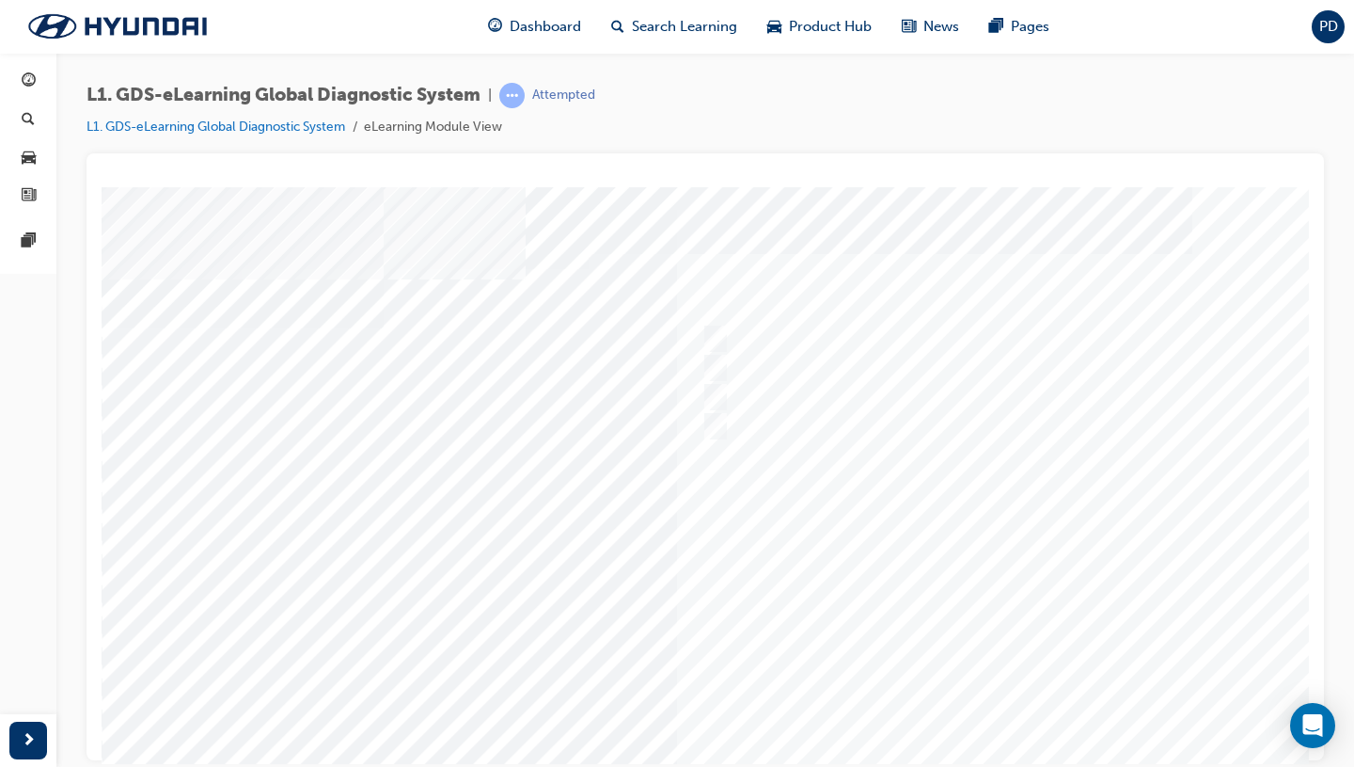
scroll to position [129, 0]
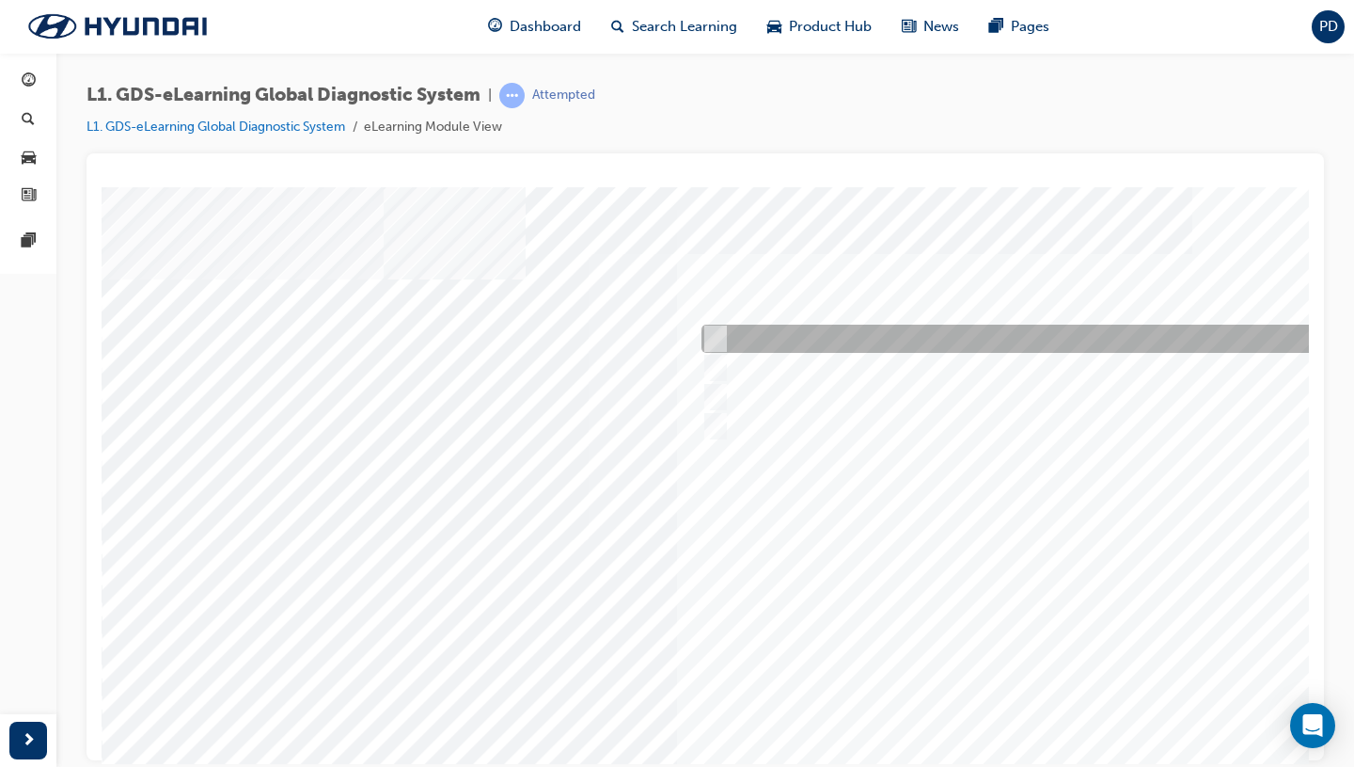
click at [867, 326] on div at bounding box center [1009, 338] width 625 height 28
checkbox input "true"
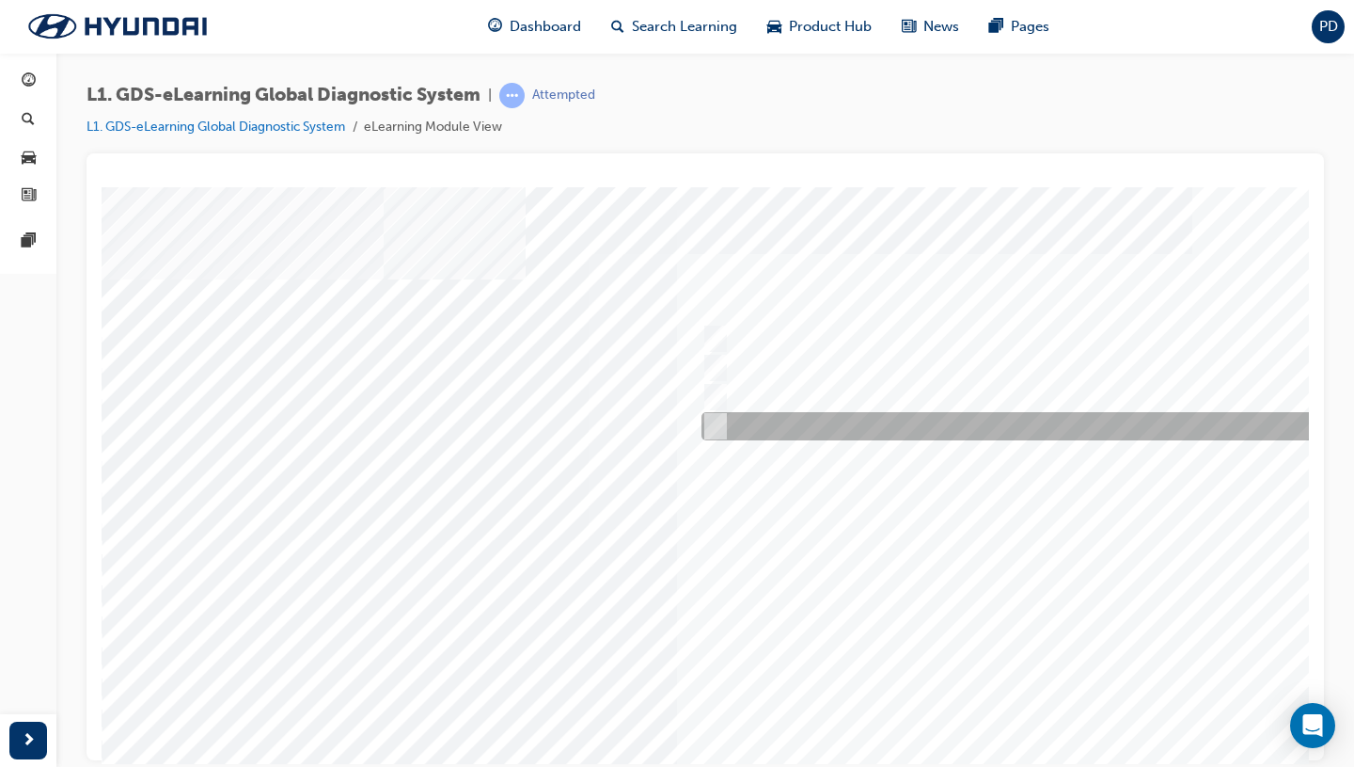
click at [843, 416] on div at bounding box center [1009, 426] width 625 height 28
checkbox input "true"
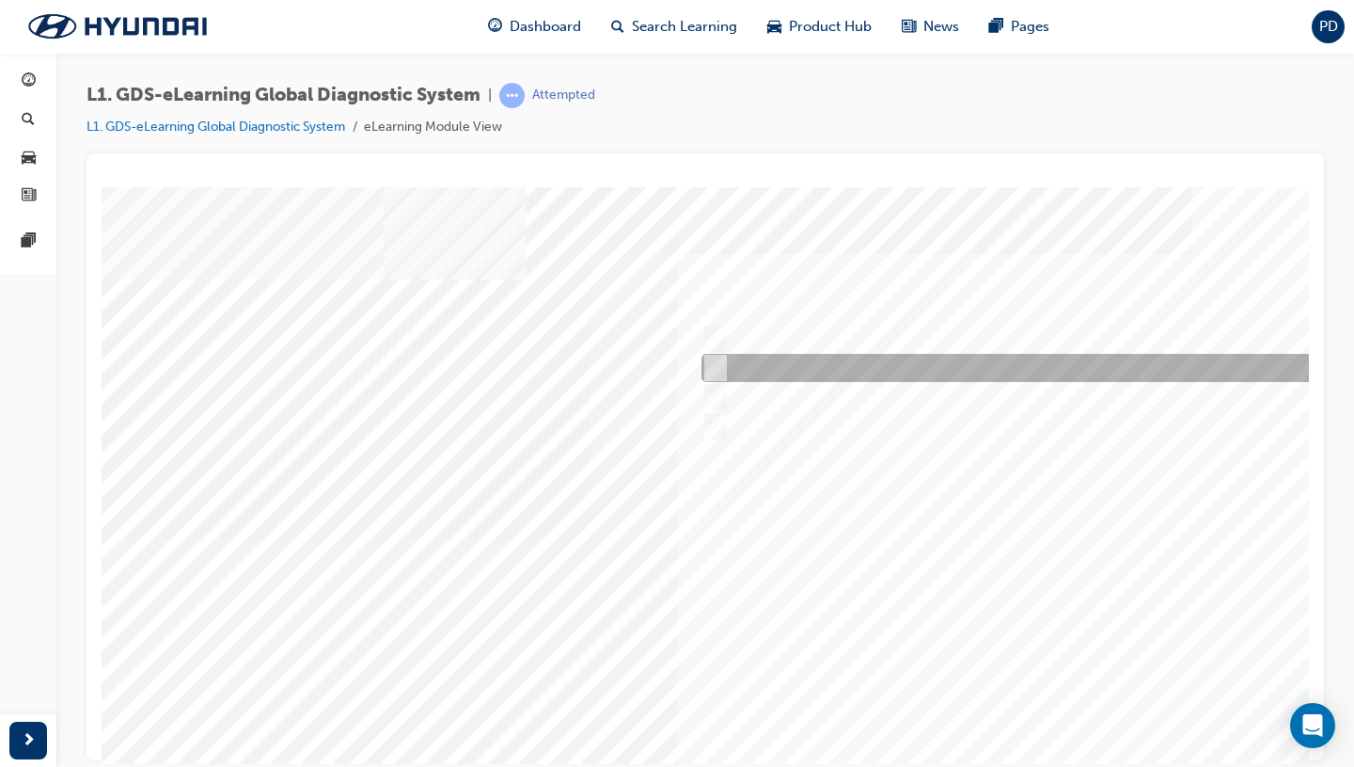
click at [827, 368] on div at bounding box center [1009, 368] width 625 height 28
checkbox input "true"
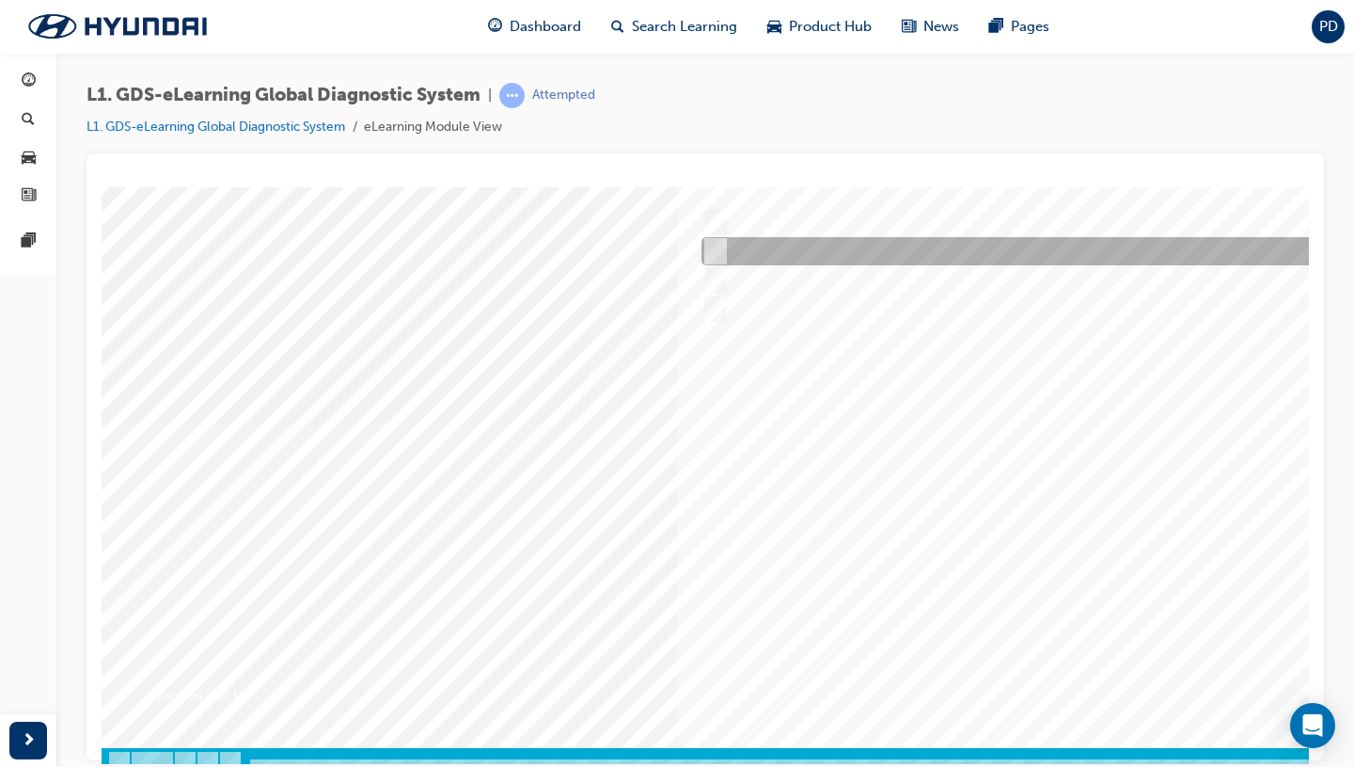
scroll to position [129, 0]
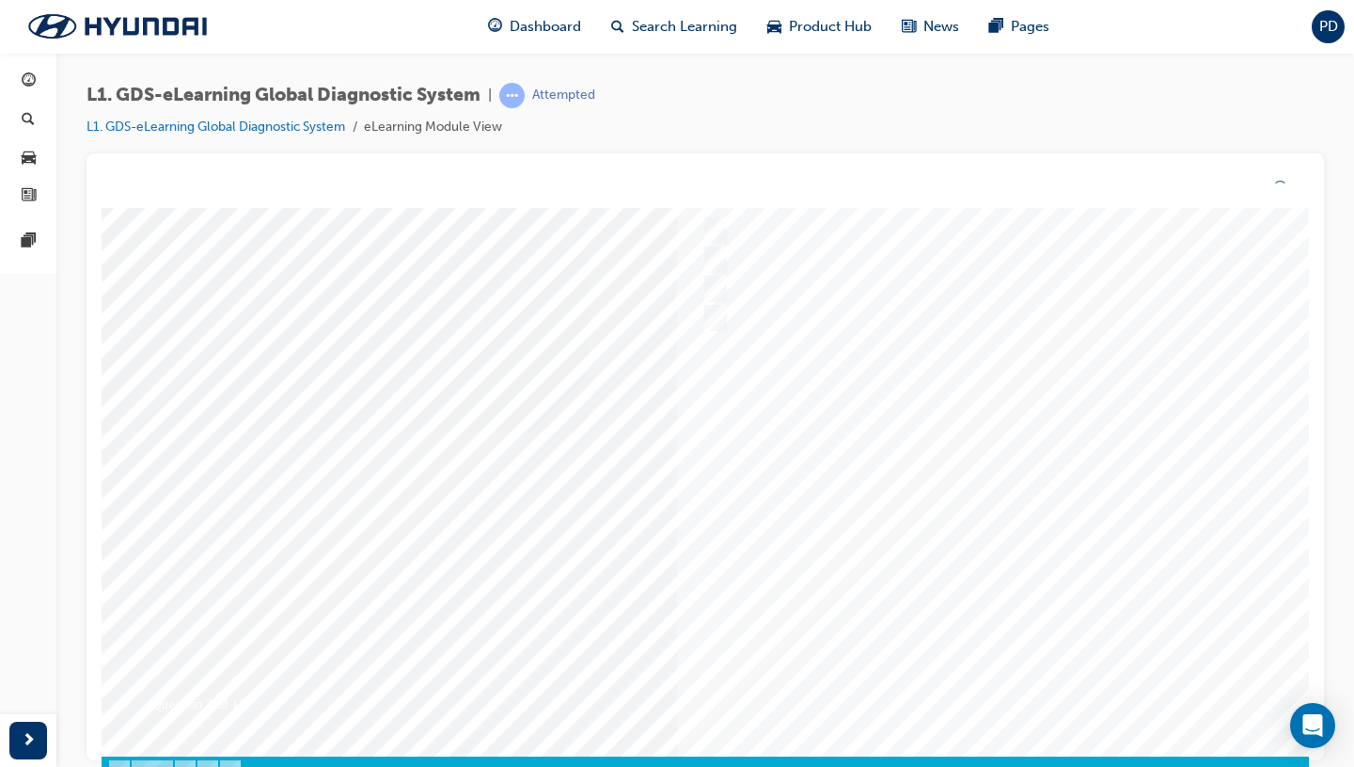
scroll to position [54, 0]
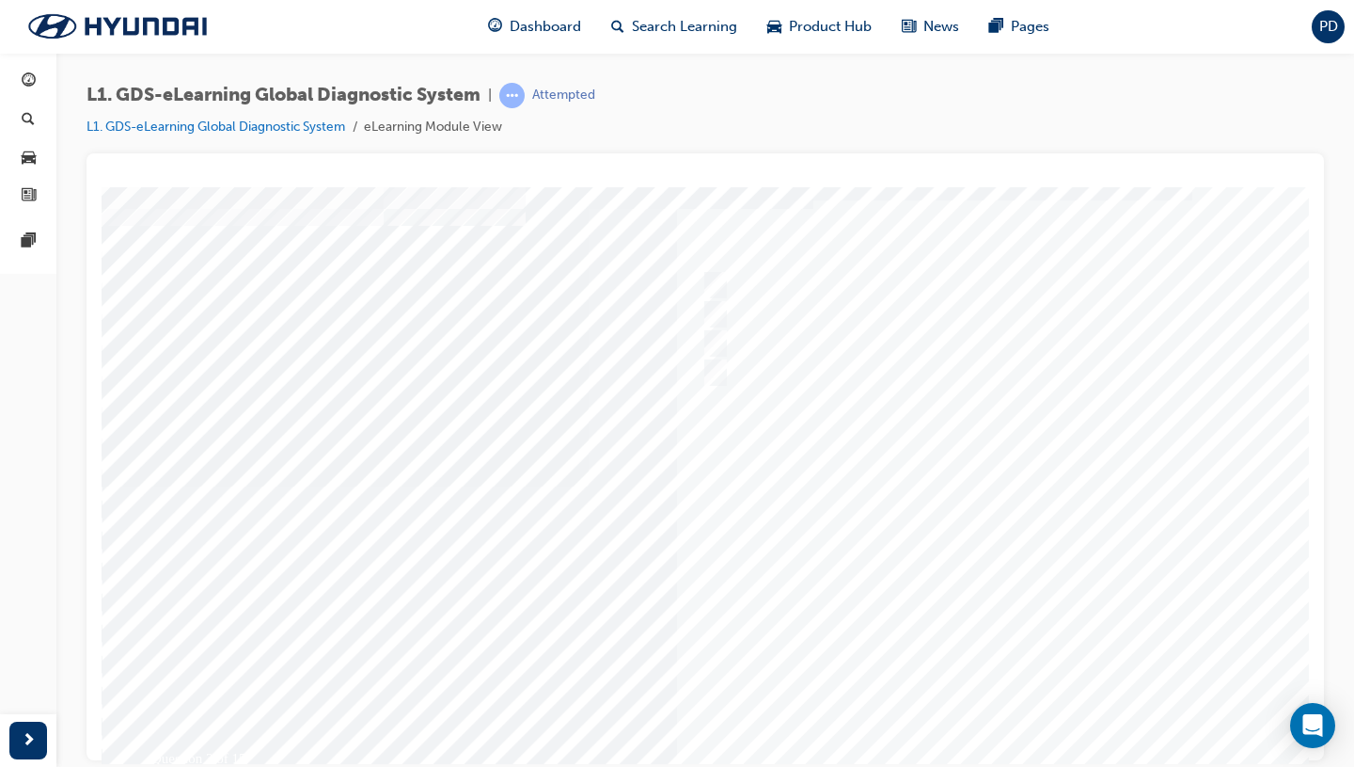
click at [721, 335] on div at bounding box center [741, 485] width 1279 height 705
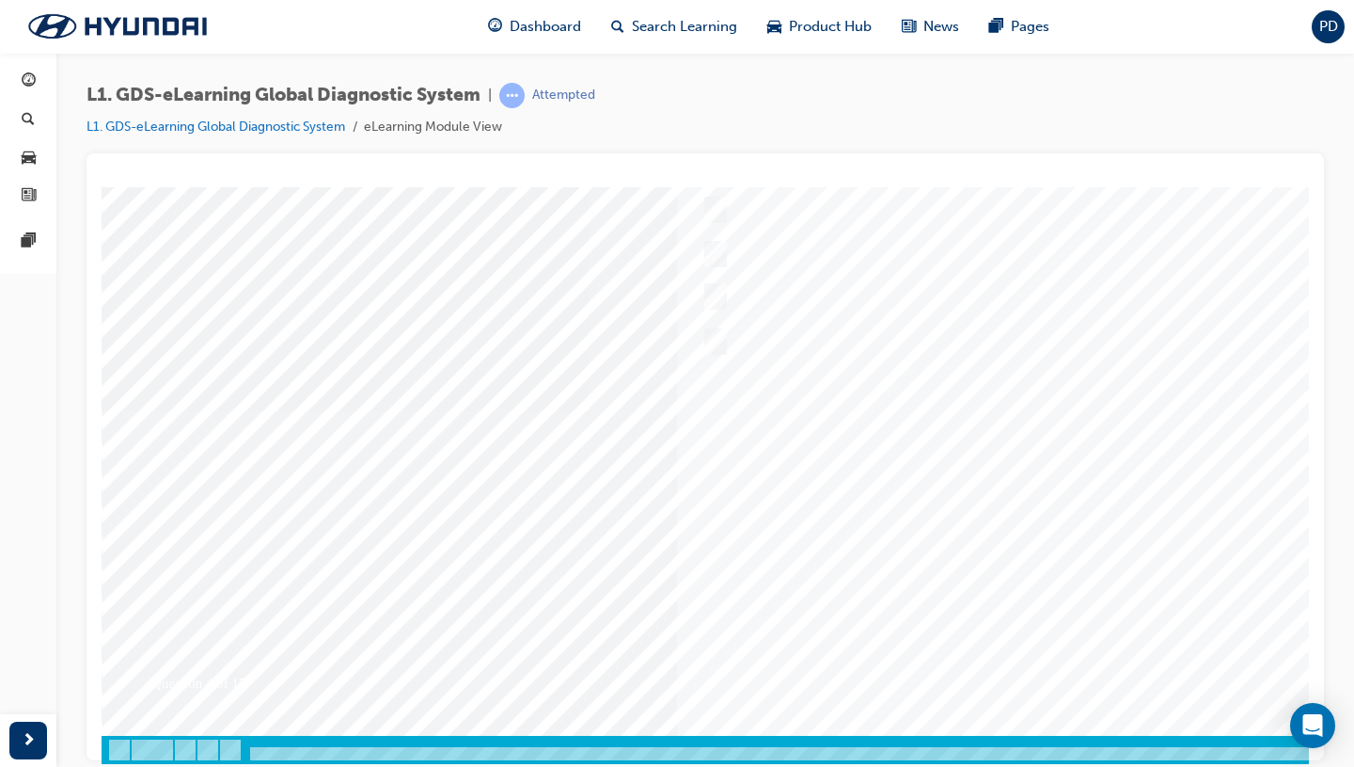
scroll to position [0, 0]
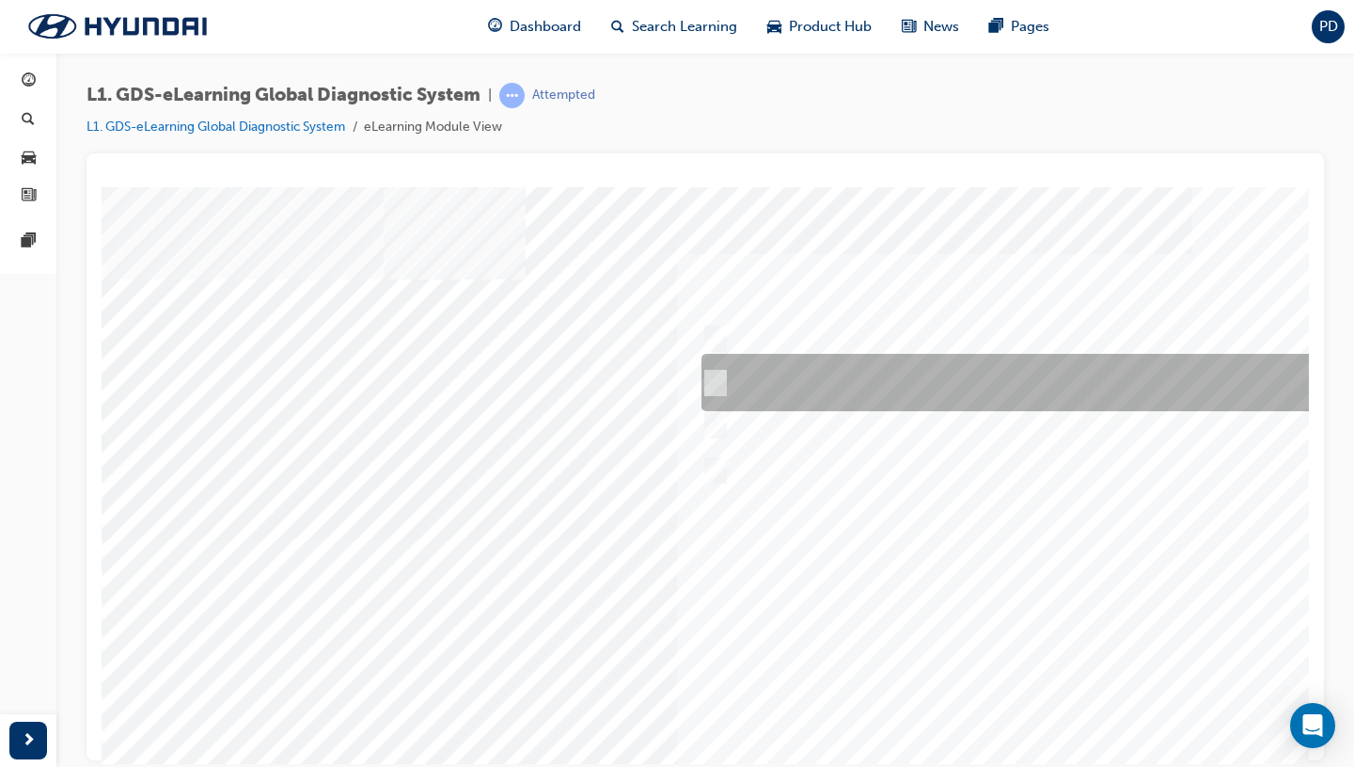
click at [733, 383] on div at bounding box center [1009, 382] width 625 height 57
radio input "true"
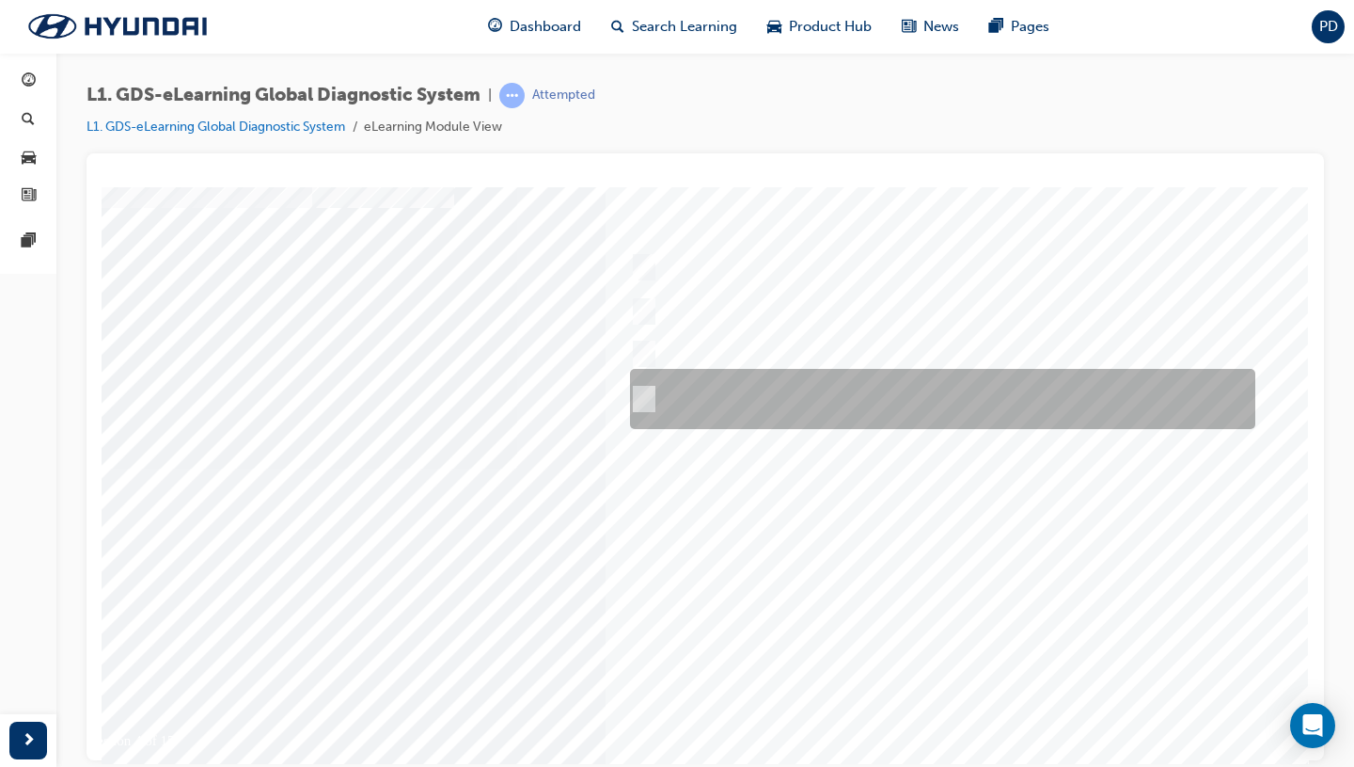
scroll to position [81, 71]
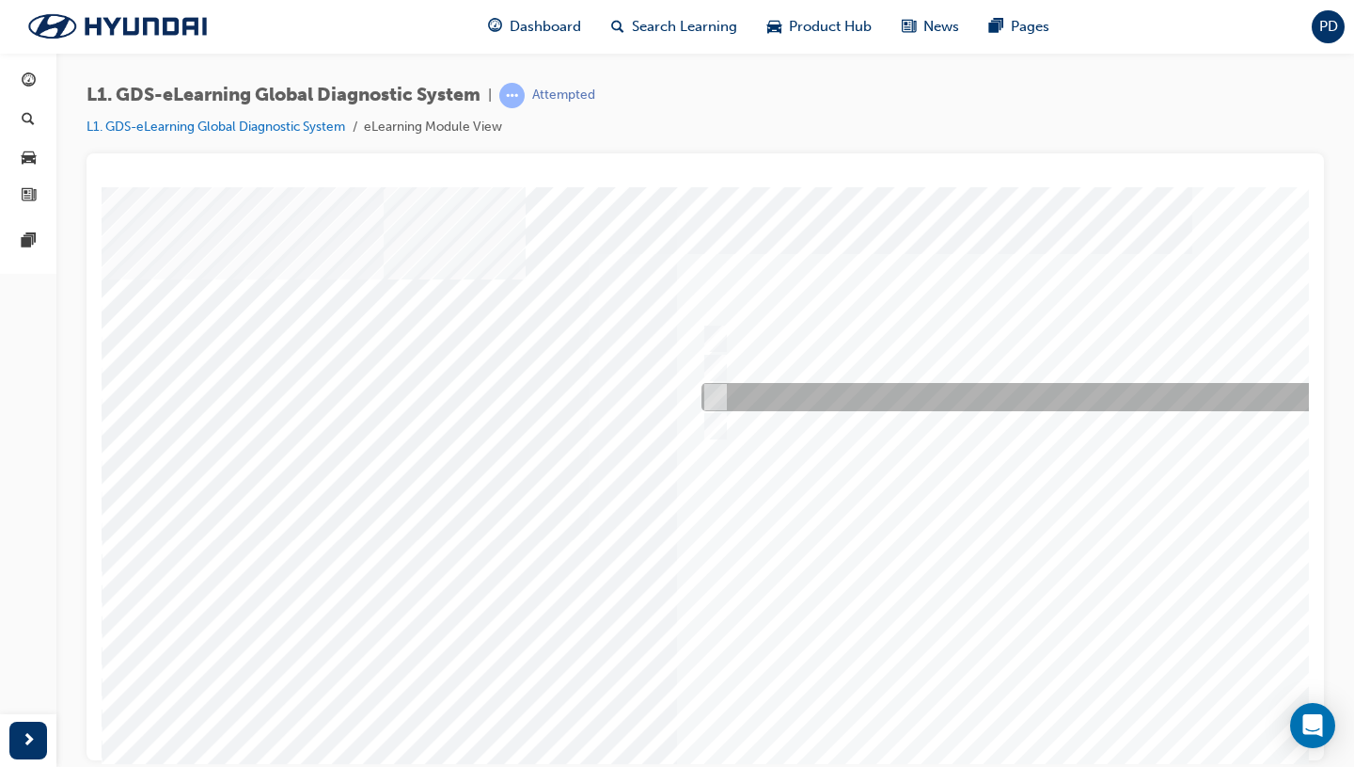
click at [978, 396] on div at bounding box center [1009, 397] width 625 height 28
checkbox input "true"
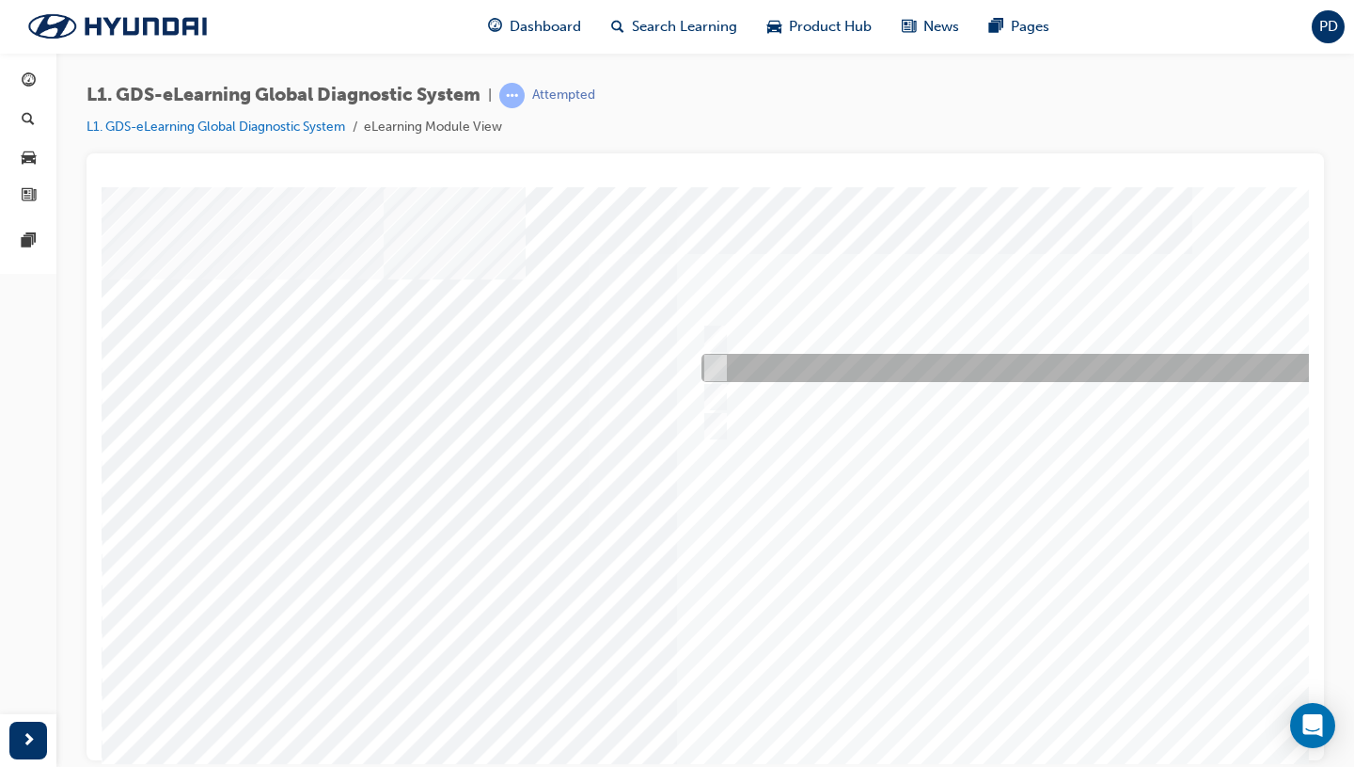
click at [938, 369] on div at bounding box center [1009, 368] width 625 height 28
checkbox input "true"
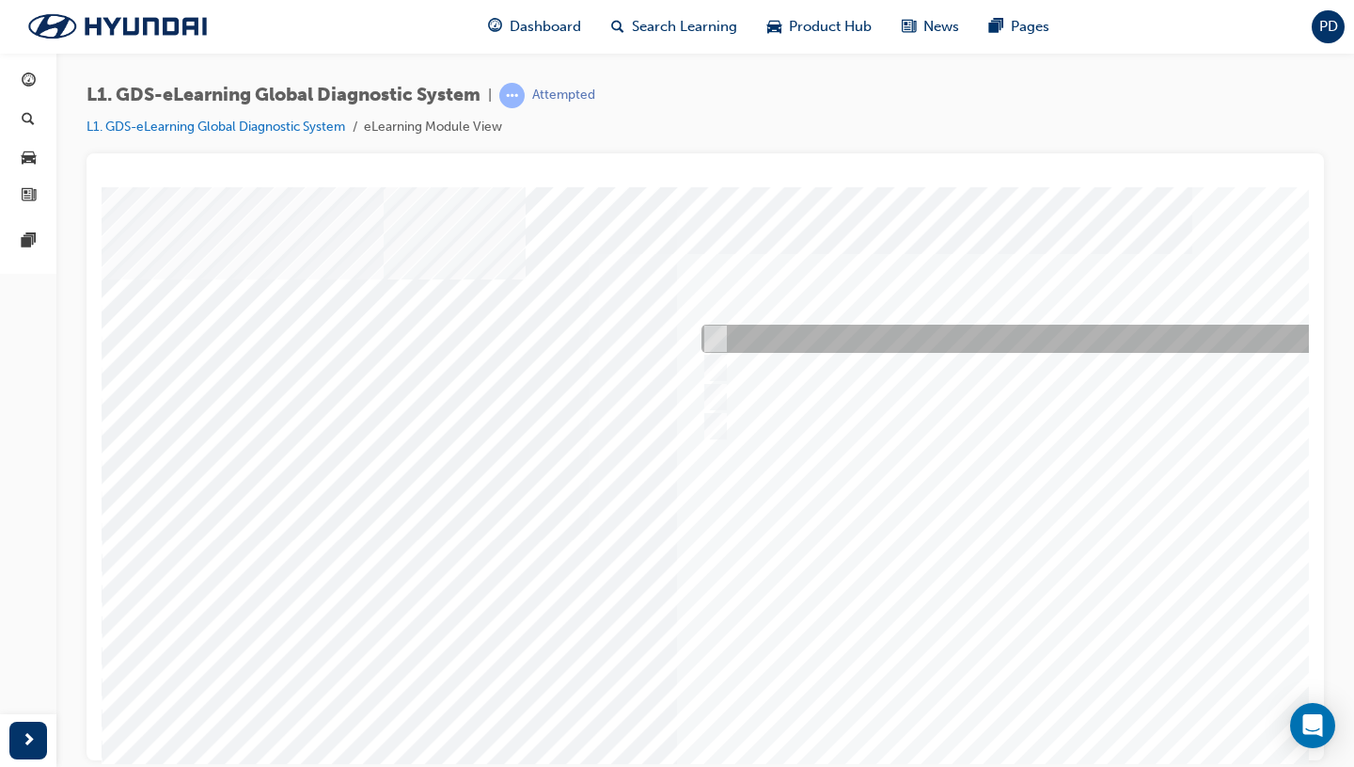
click at [930, 337] on div at bounding box center [1009, 338] width 625 height 28
checkbox input "true"
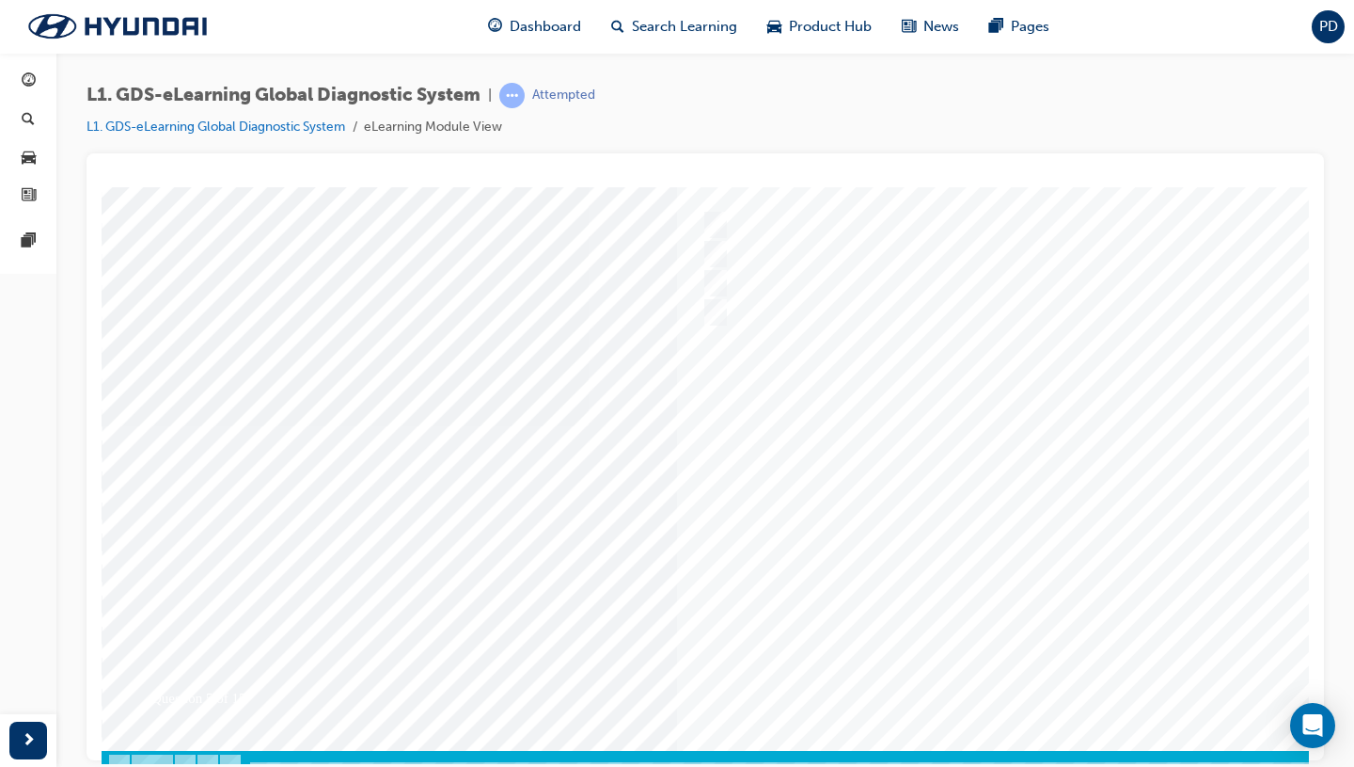
scroll to position [123, 0]
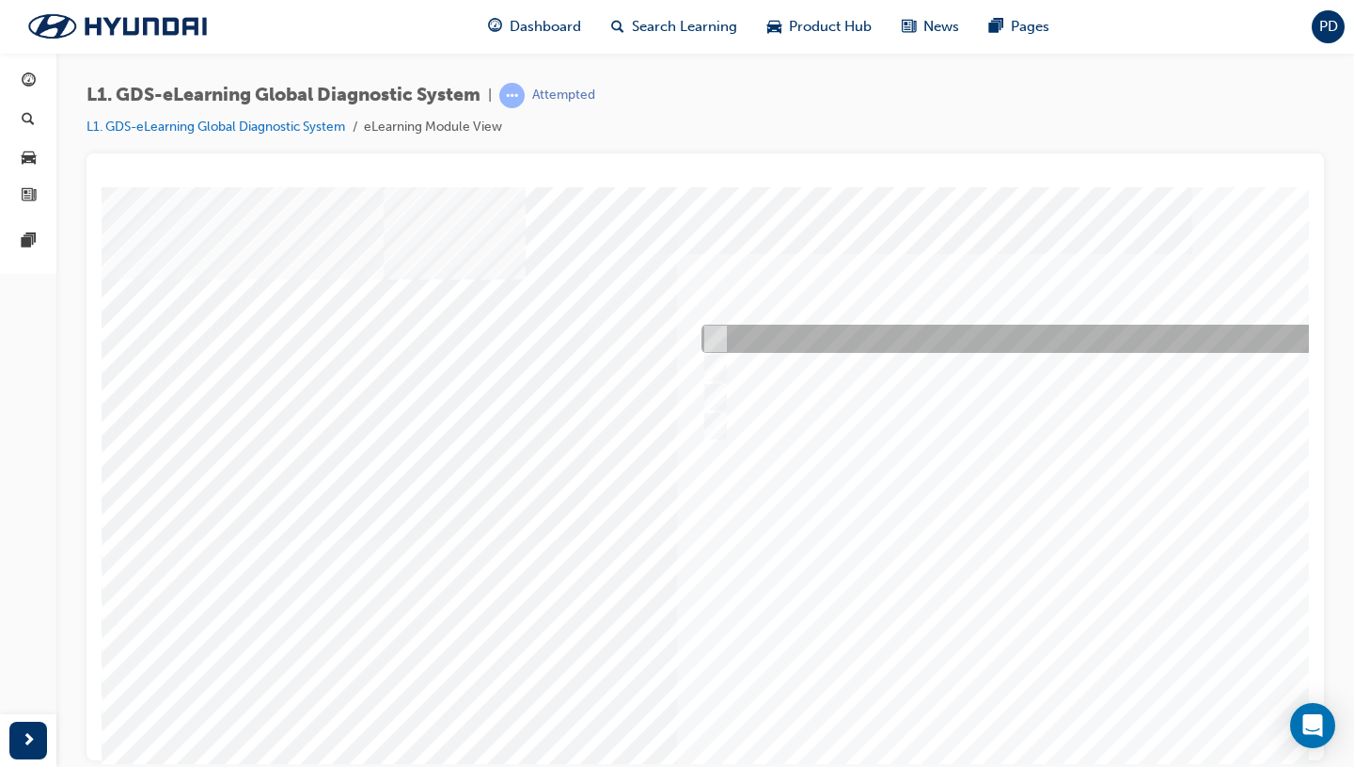
click at [816, 333] on div at bounding box center [1009, 338] width 625 height 28
checkbox input "true"
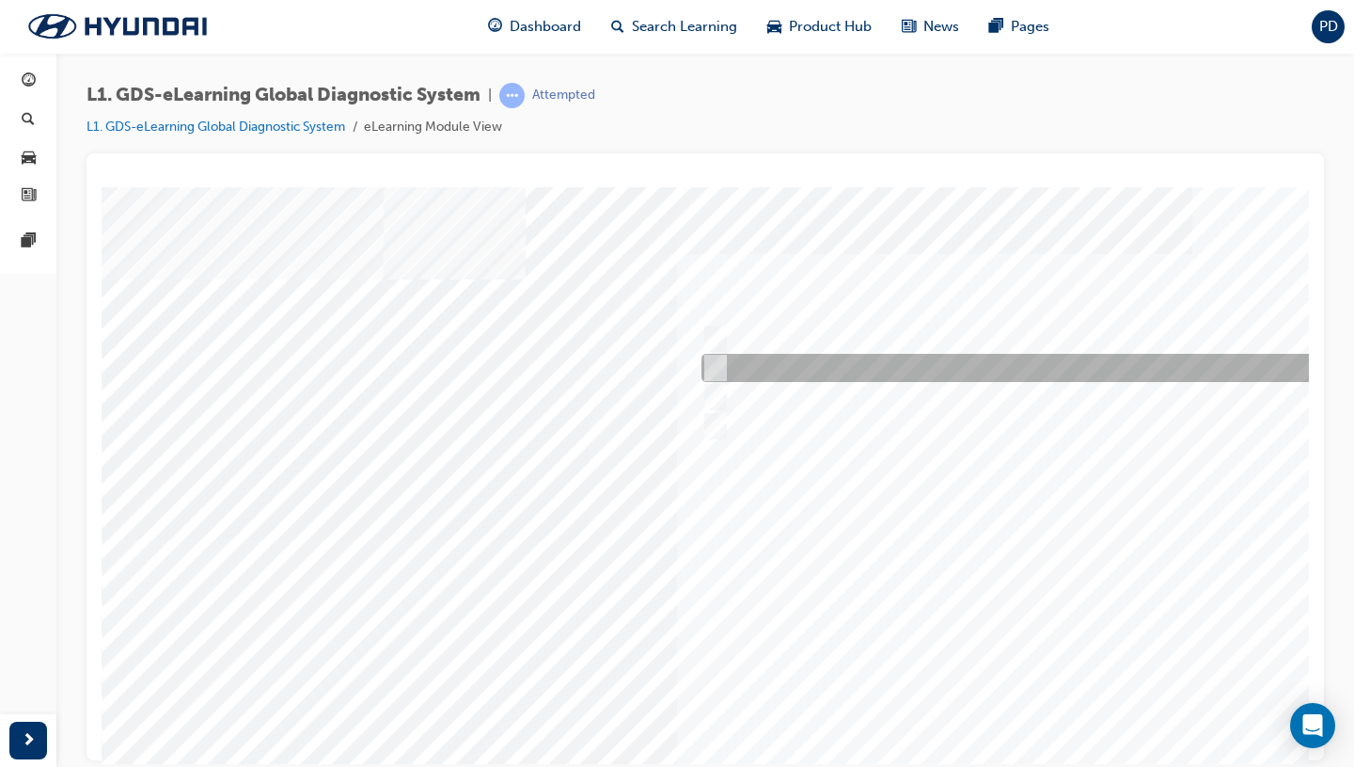
click at [810, 359] on div at bounding box center [1009, 368] width 625 height 28
checkbox input "true"
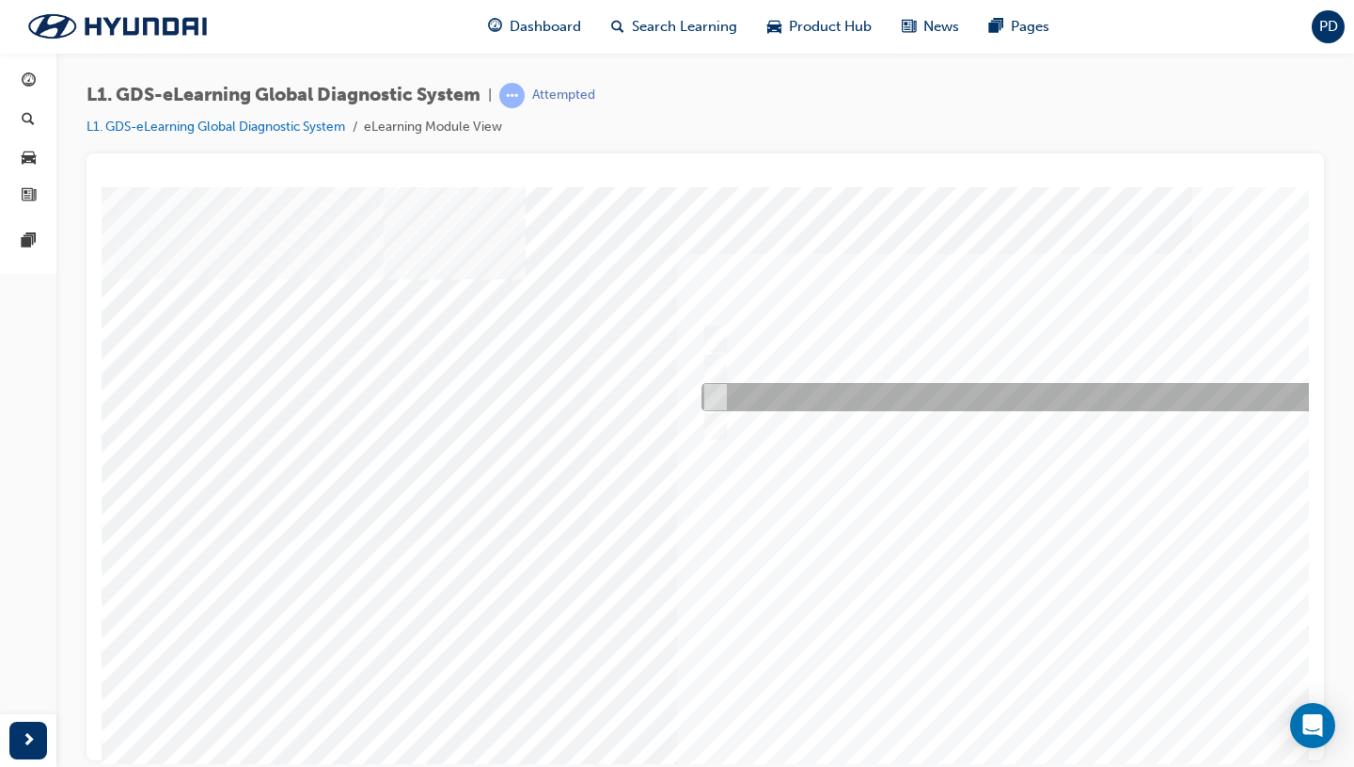
click at [810, 396] on div at bounding box center [1009, 397] width 625 height 28
checkbox input "true"
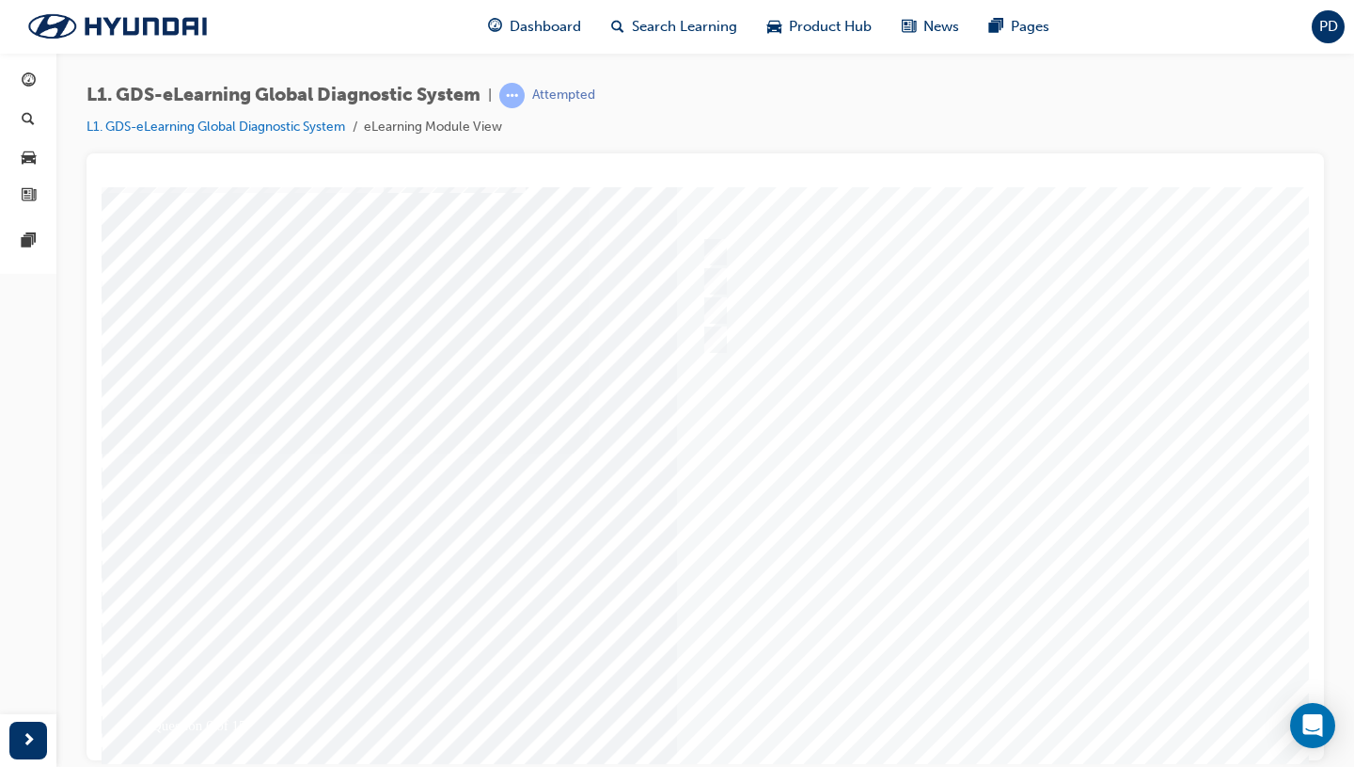
scroll to position [129, 0]
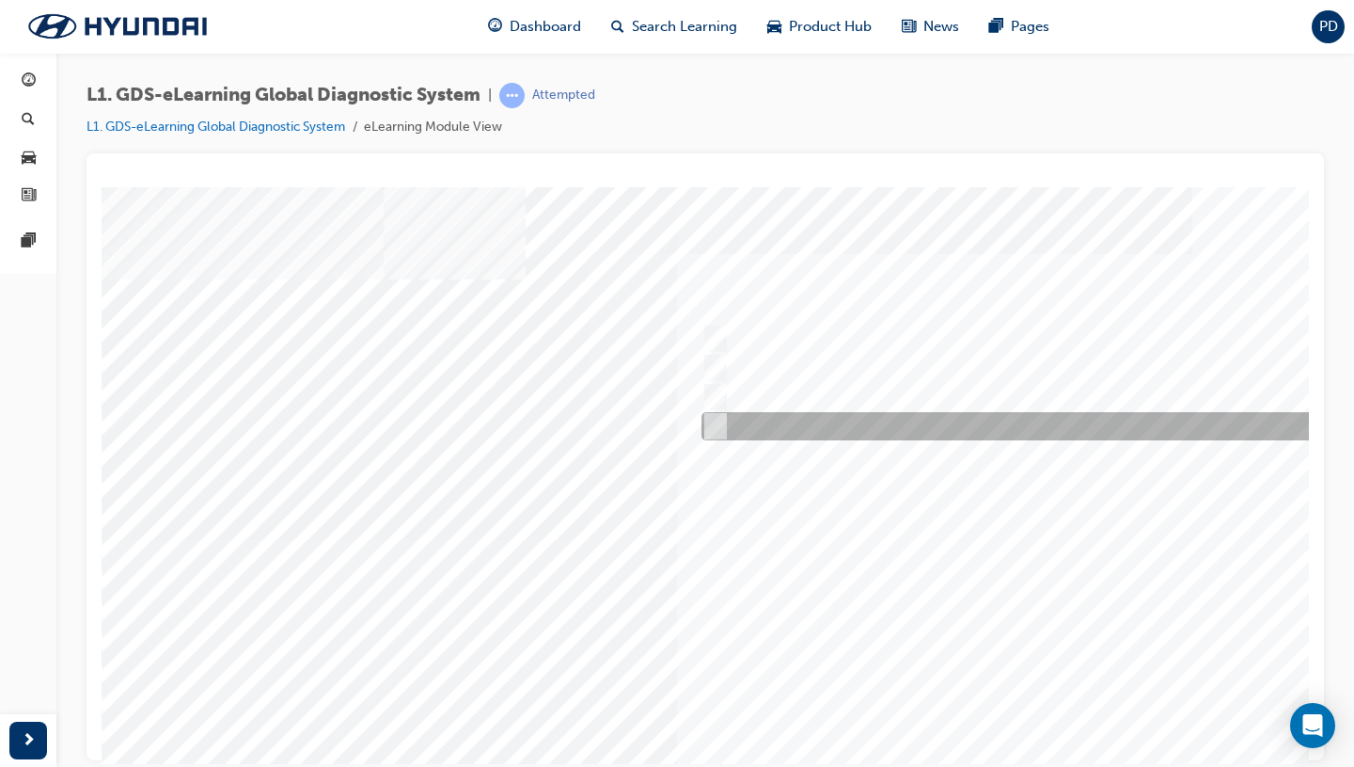
click at [924, 428] on div at bounding box center [1009, 426] width 625 height 28
radio input "true"
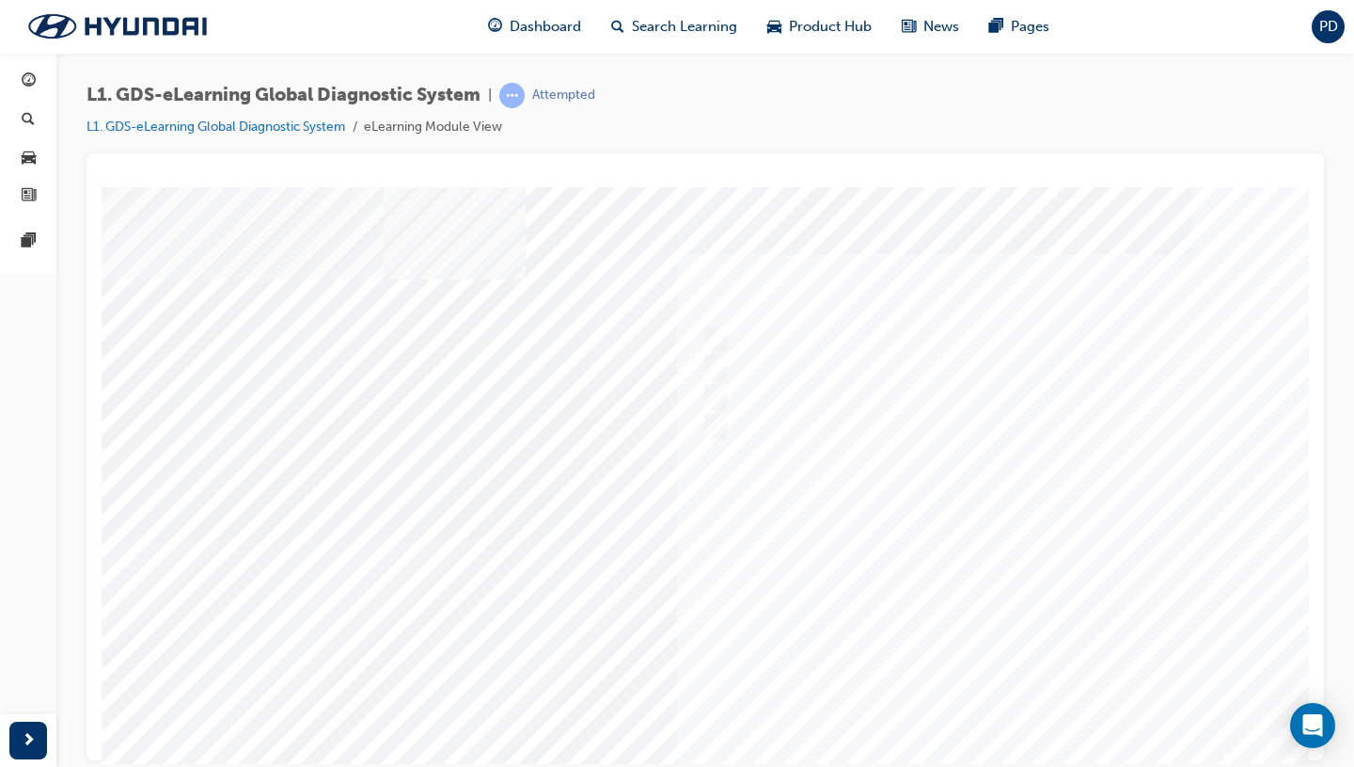
scroll to position [129, 0]
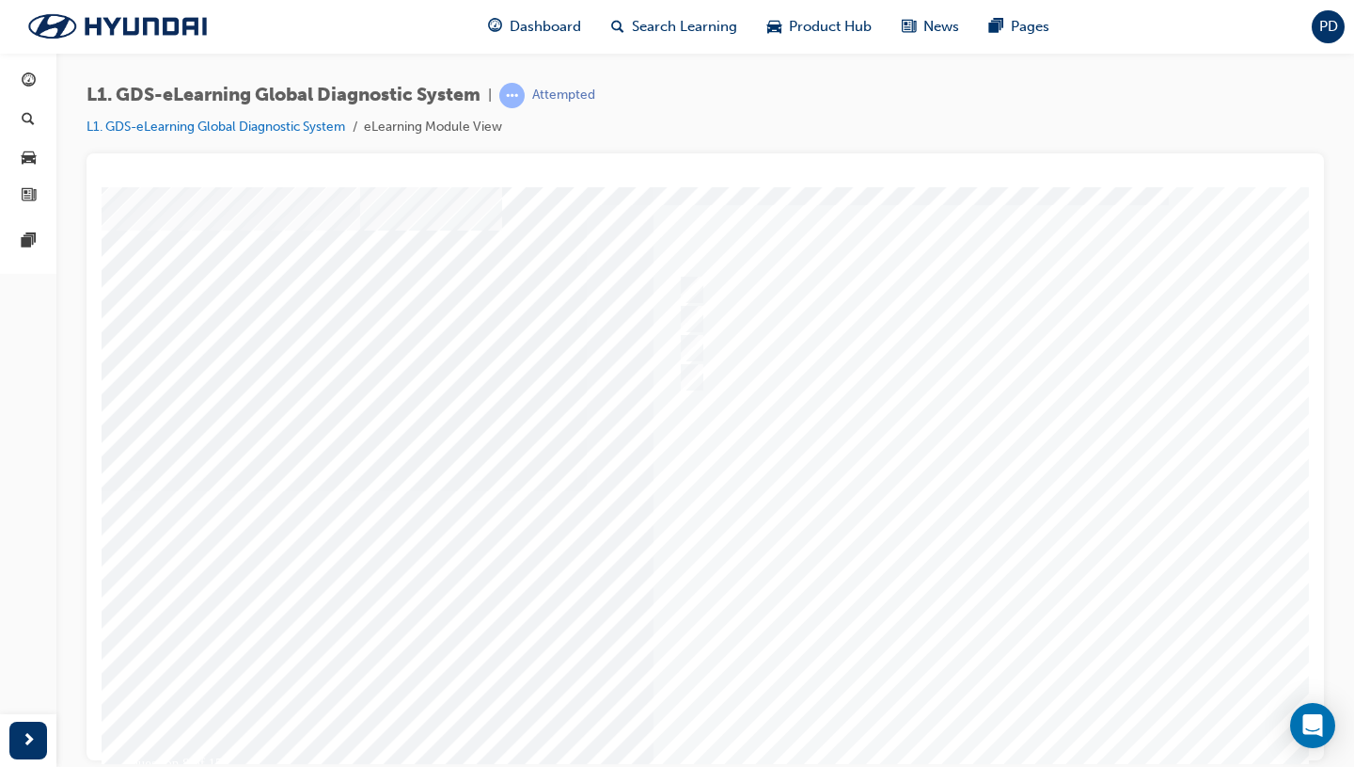
scroll to position [50, 24]
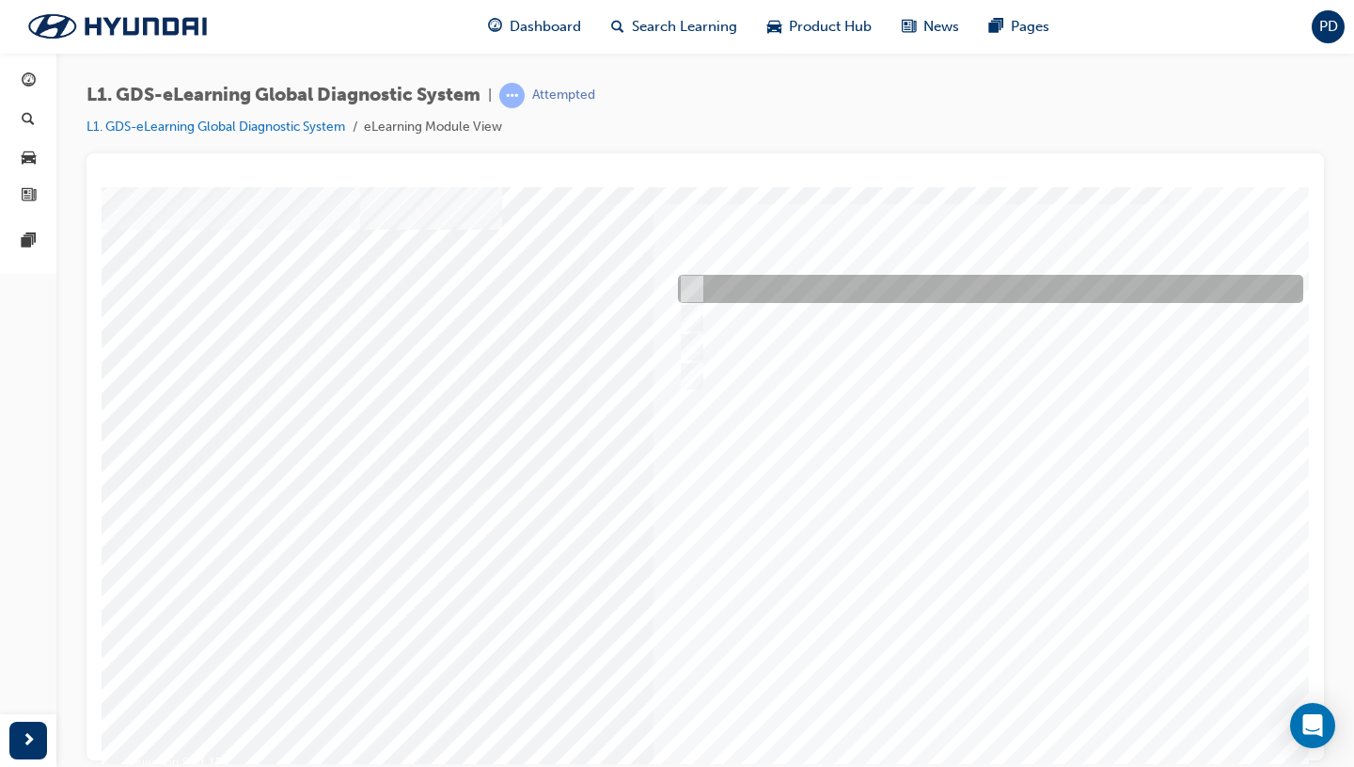
click at [695, 287] on input "Actuation Test" at bounding box center [688, 288] width 21 height 21
radio input "true"
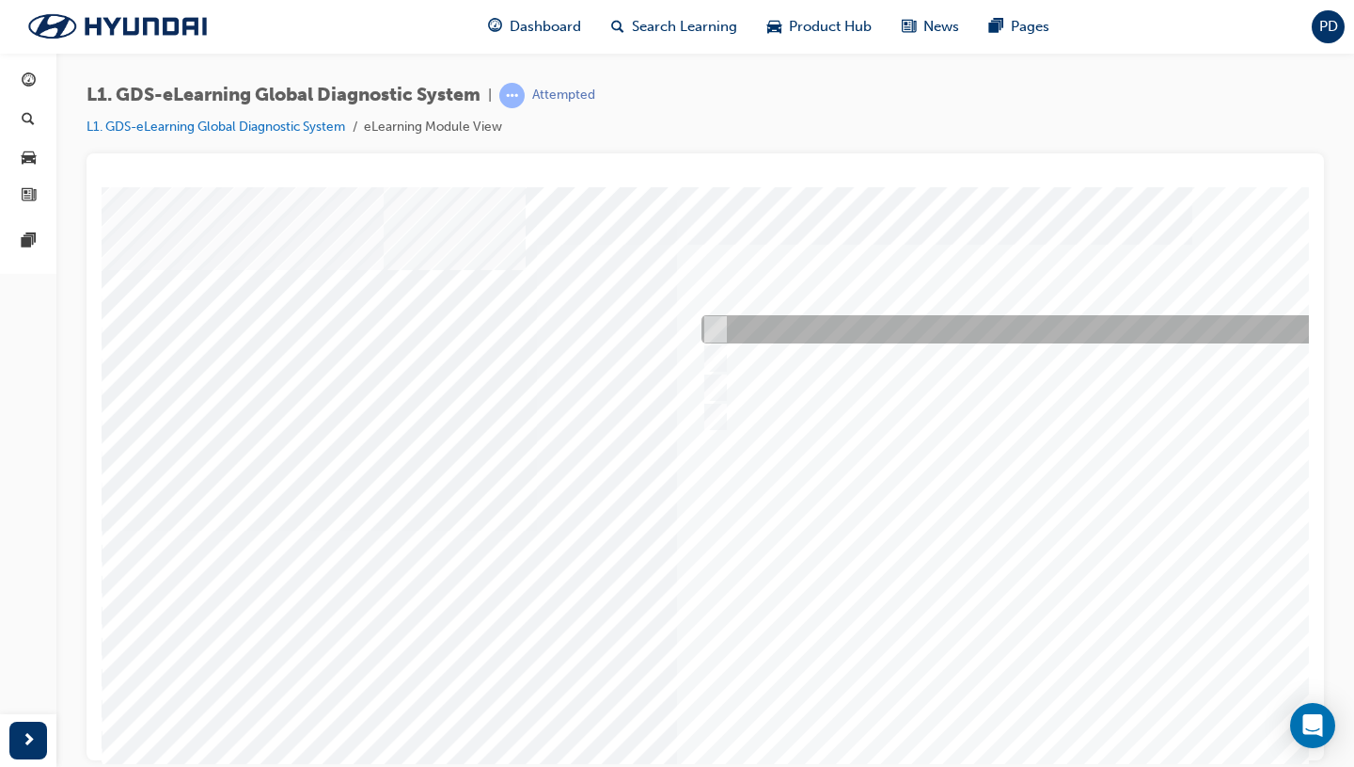
click at [837, 326] on div at bounding box center [1009, 329] width 625 height 28
radio input "true"
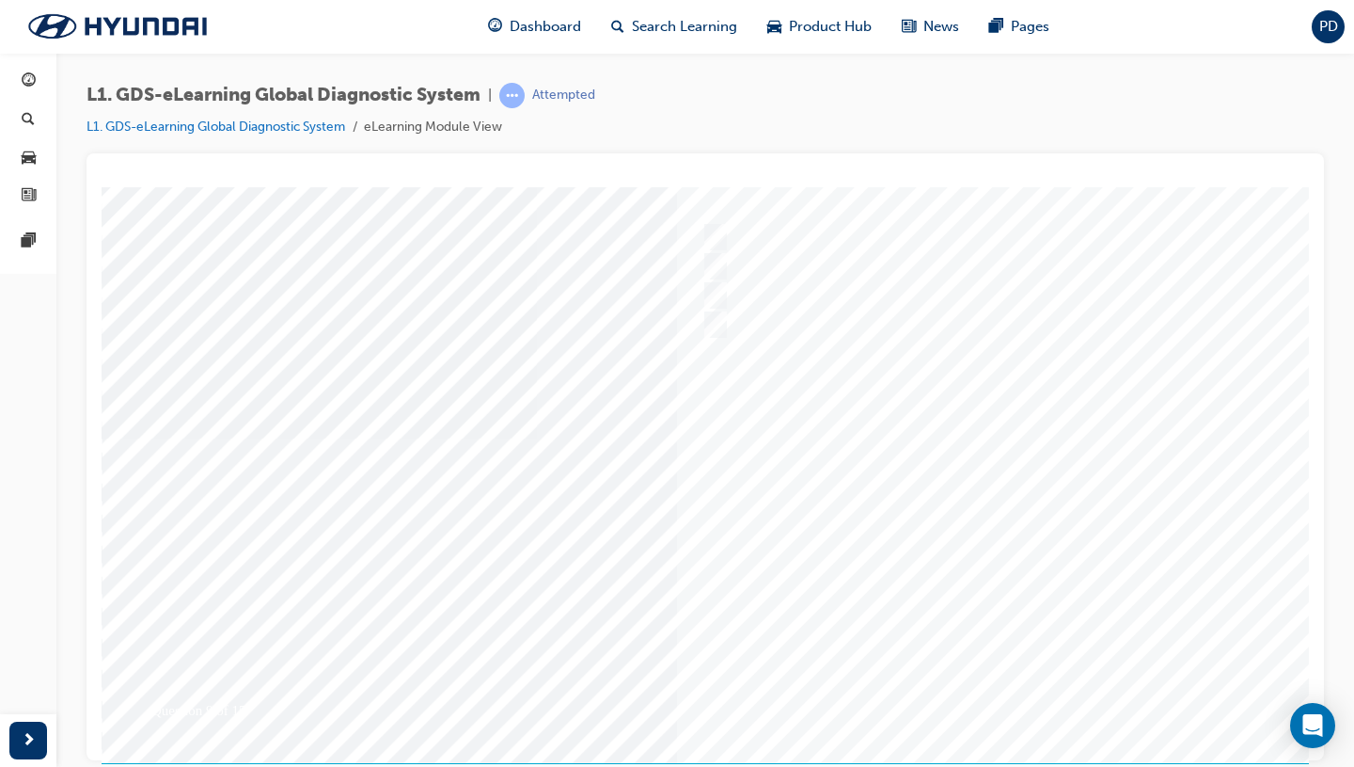
scroll to position [129, 0]
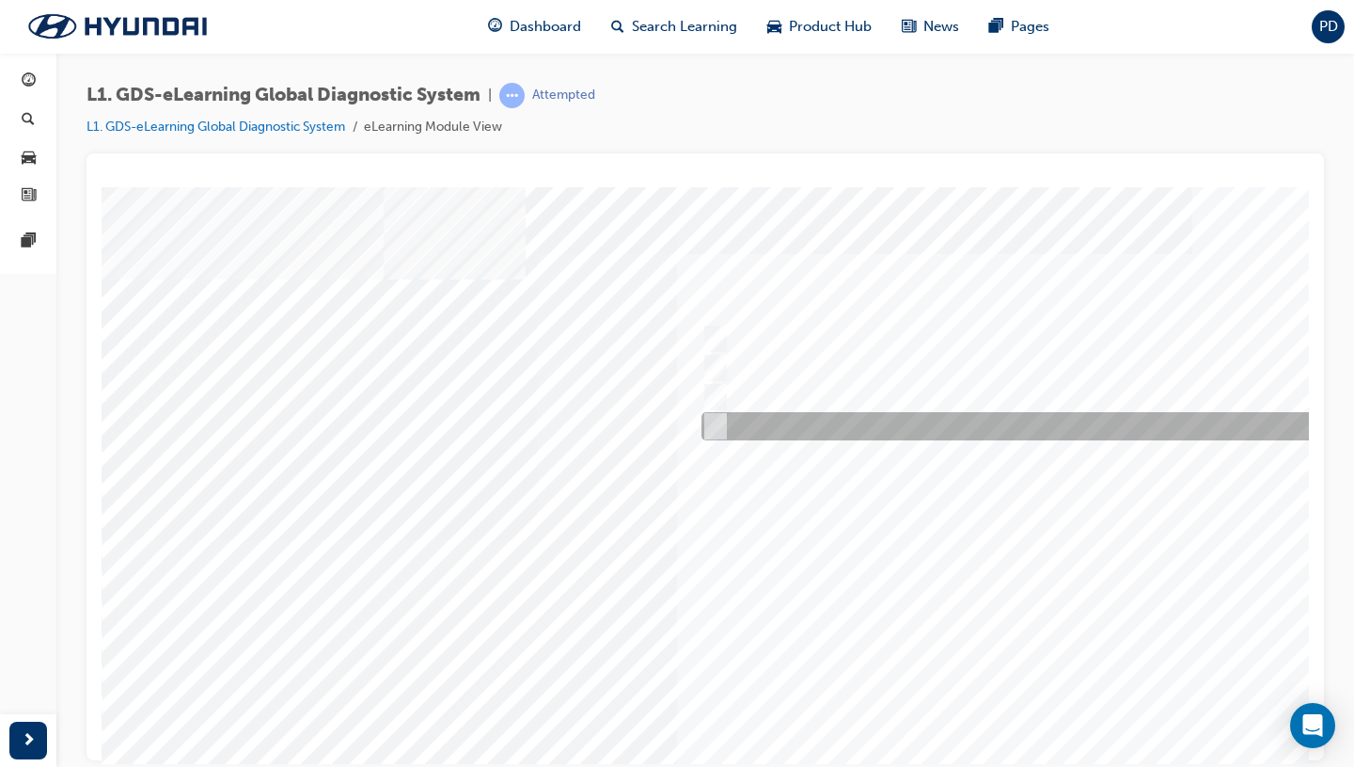
click at [772, 426] on div at bounding box center [1009, 426] width 625 height 28
radio input "true"
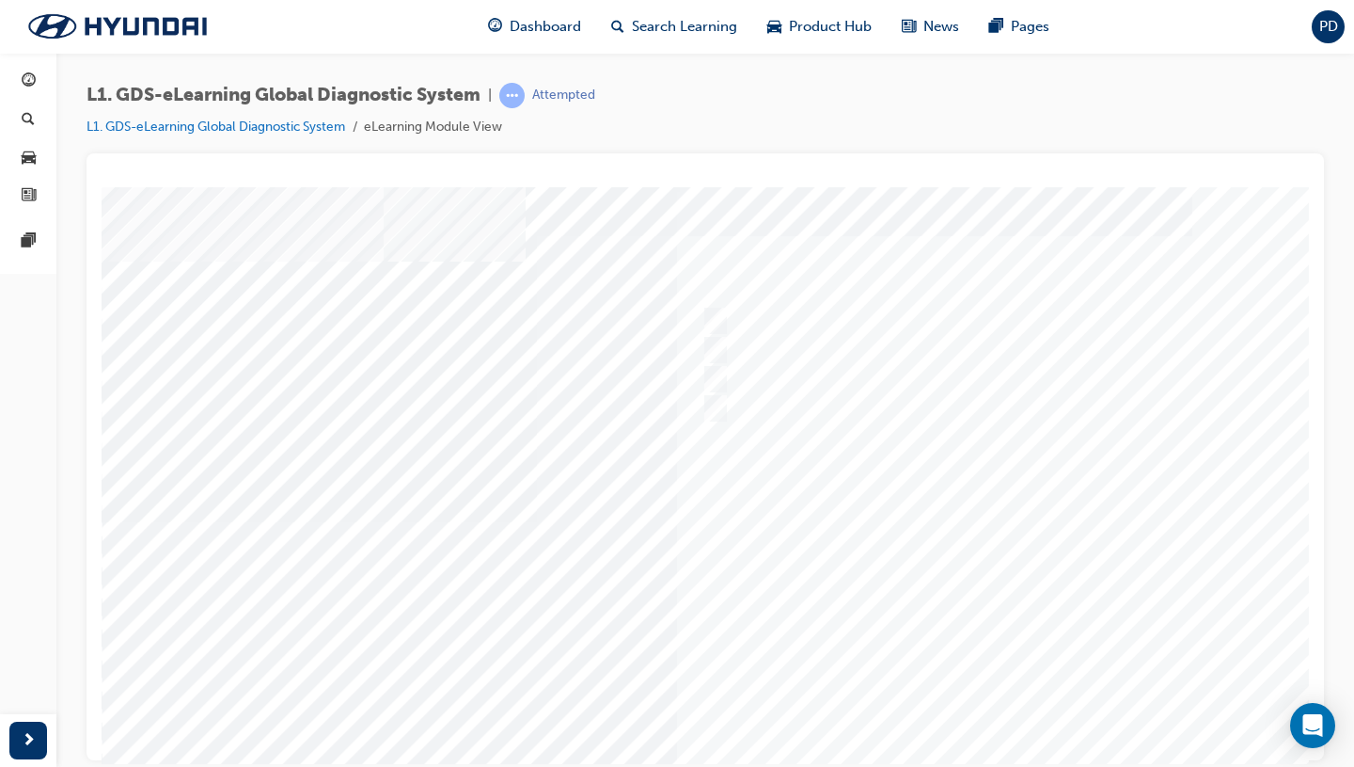
scroll to position [8, 0]
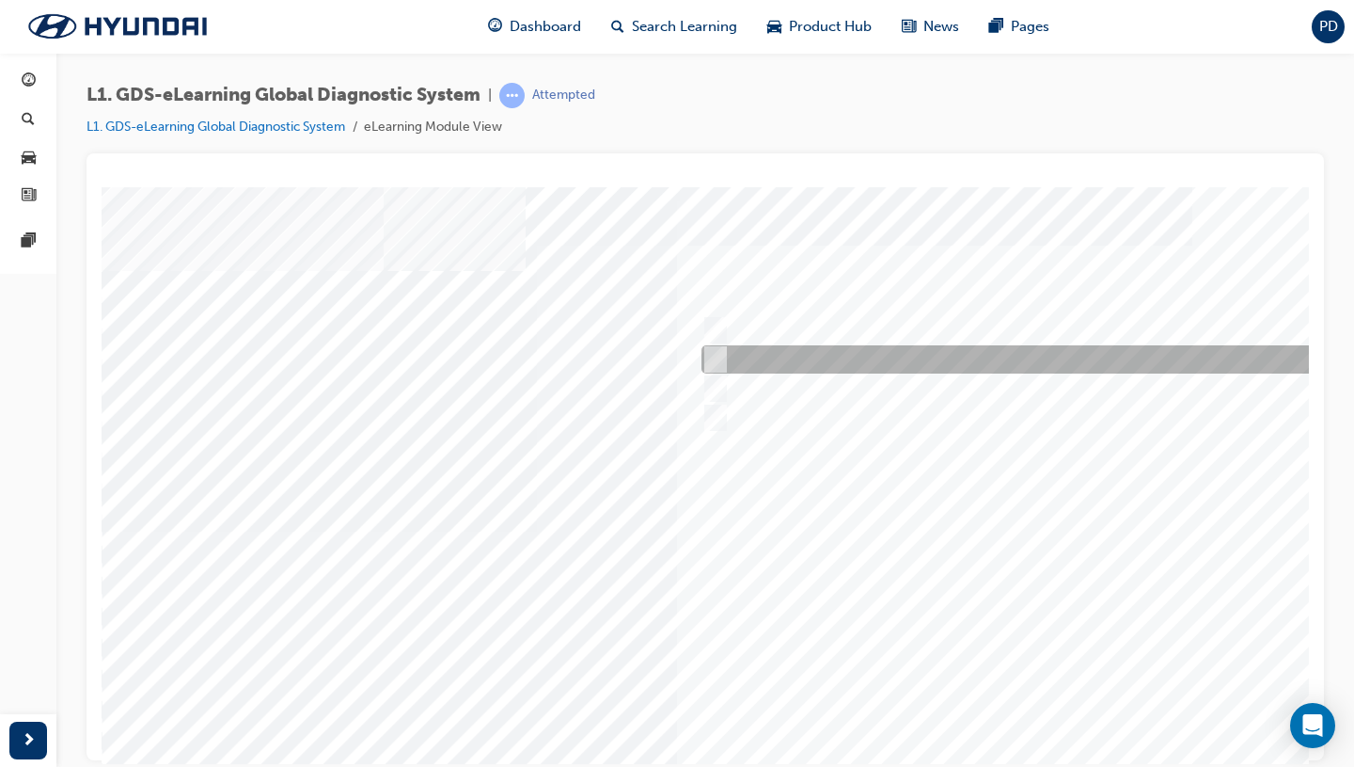
click at [907, 357] on div at bounding box center [1009, 359] width 625 height 28
radio input "true"
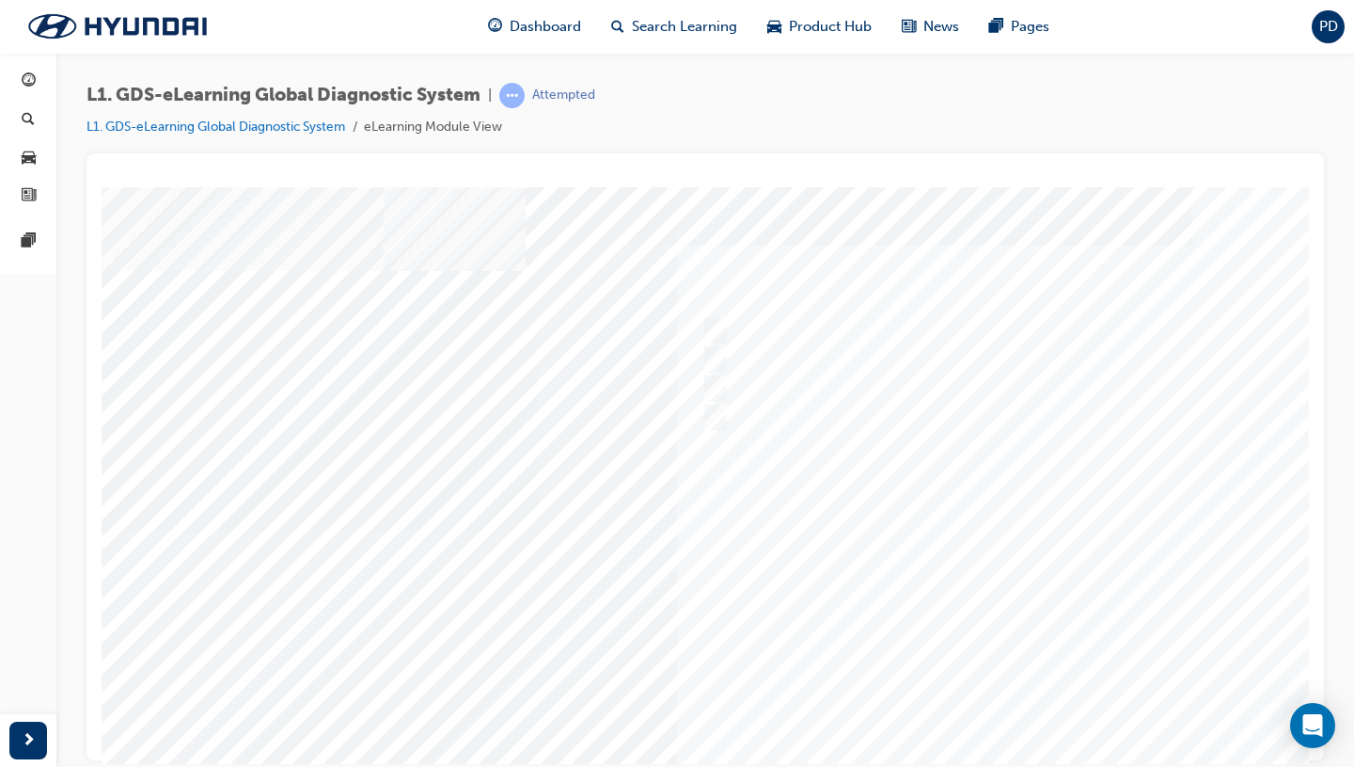
scroll to position [129, 0]
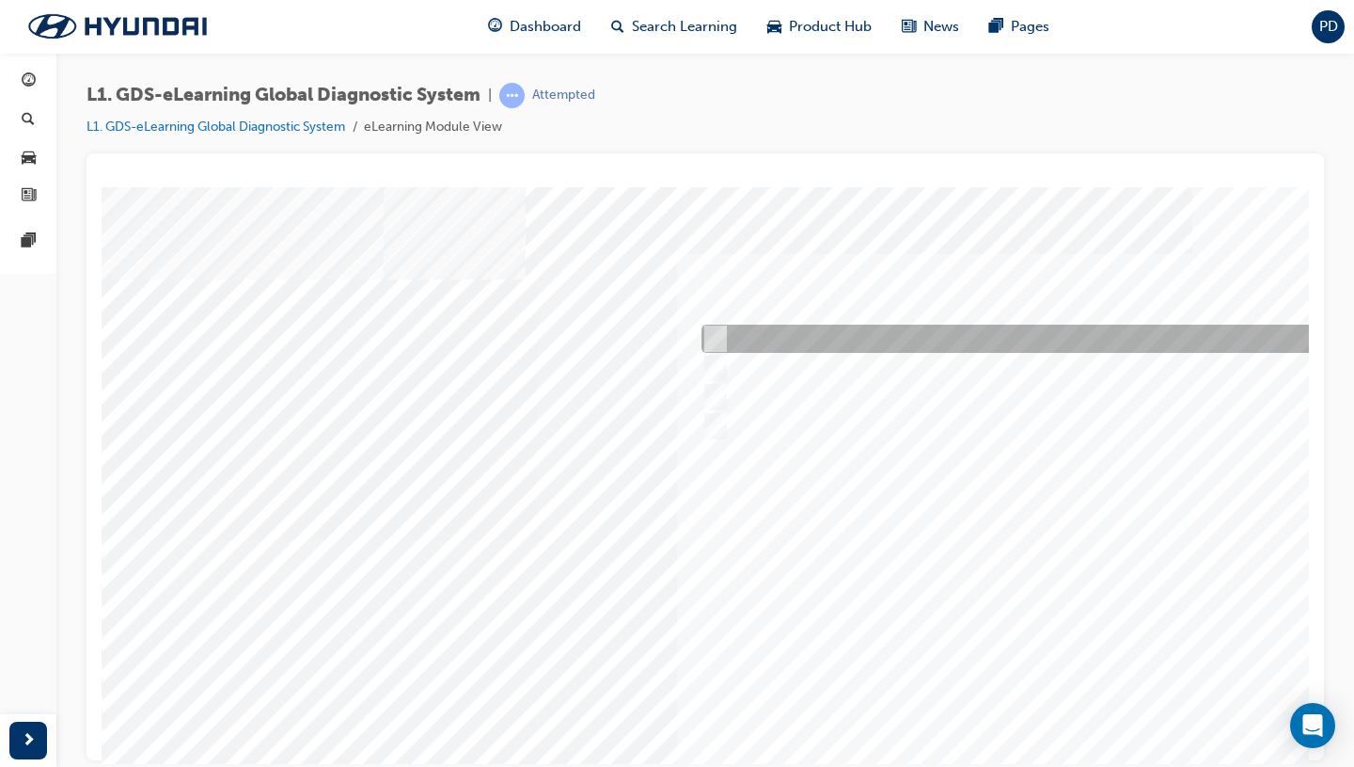
click at [871, 329] on div at bounding box center [1009, 338] width 625 height 28
radio input "true"
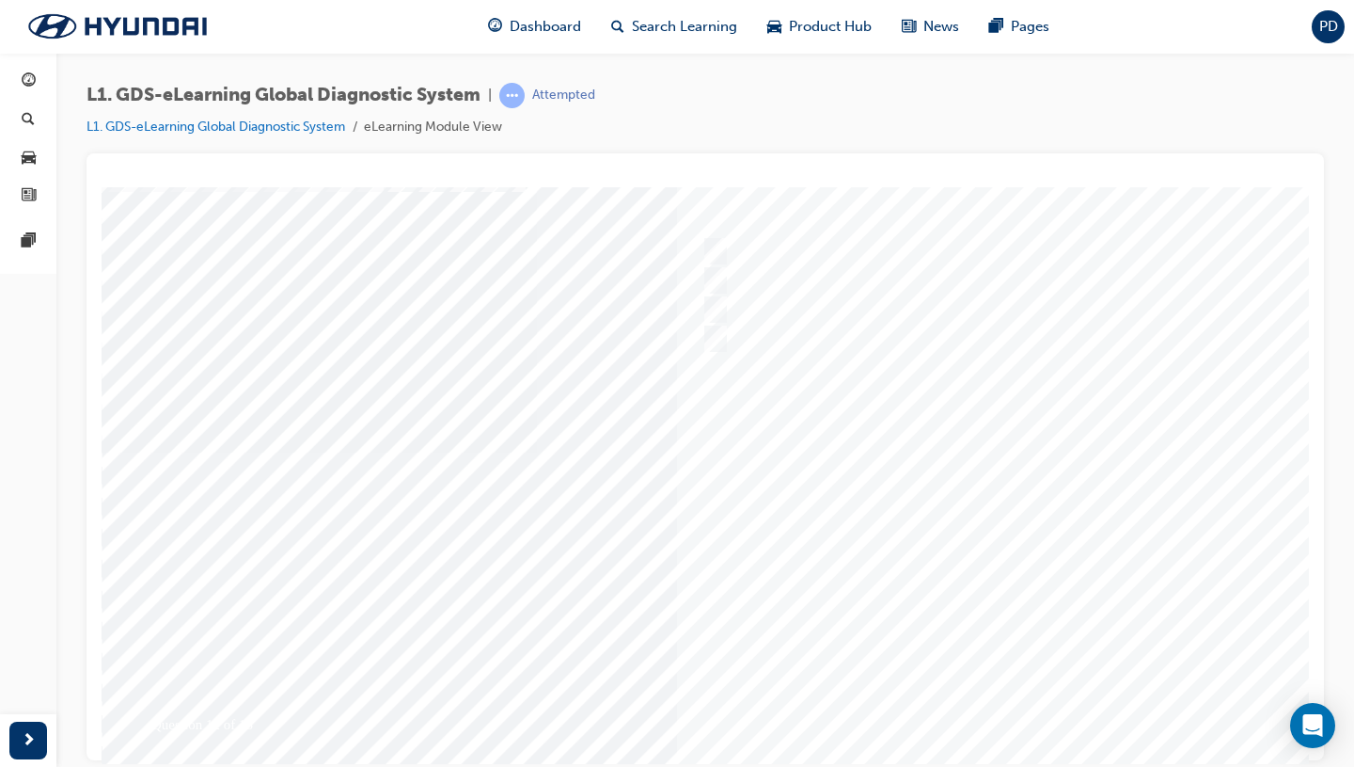
scroll to position [98, 0]
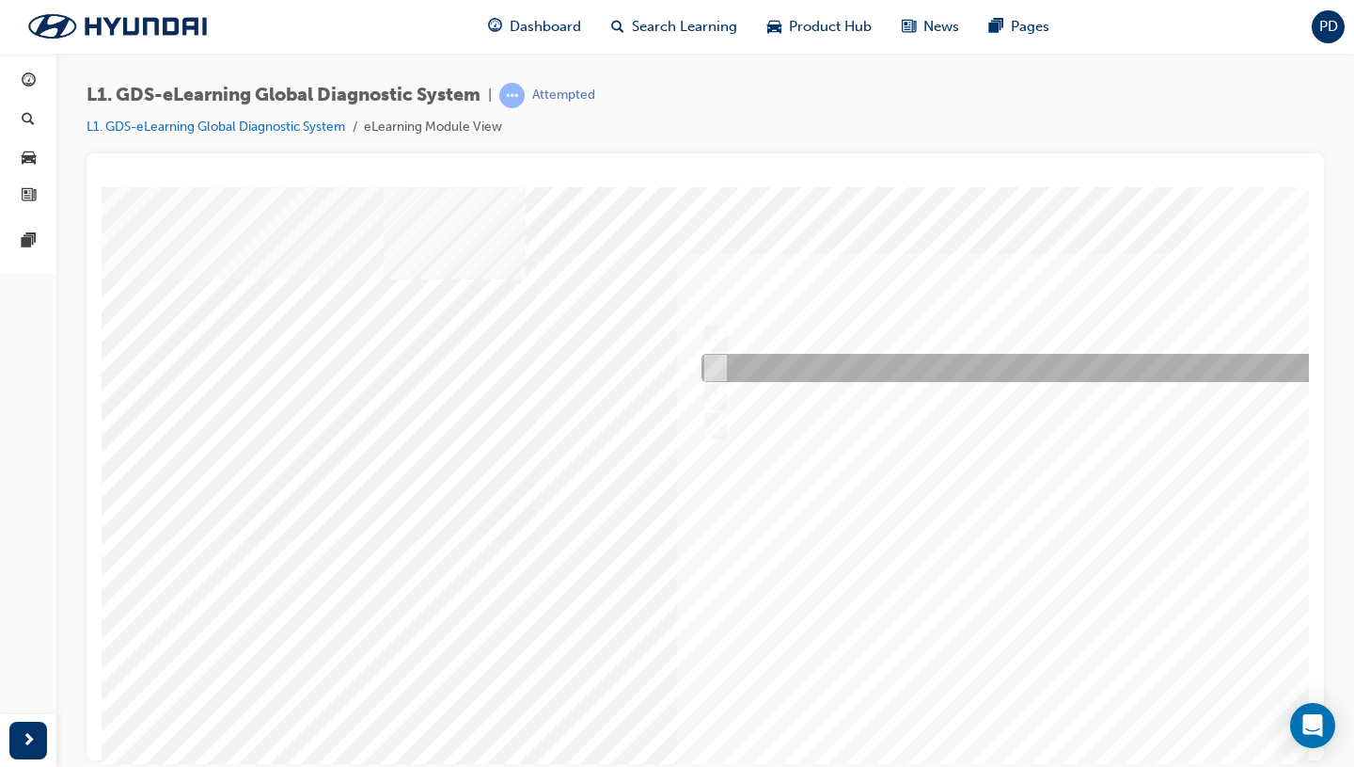
click at [927, 368] on div at bounding box center [1009, 368] width 625 height 28
radio input "true"
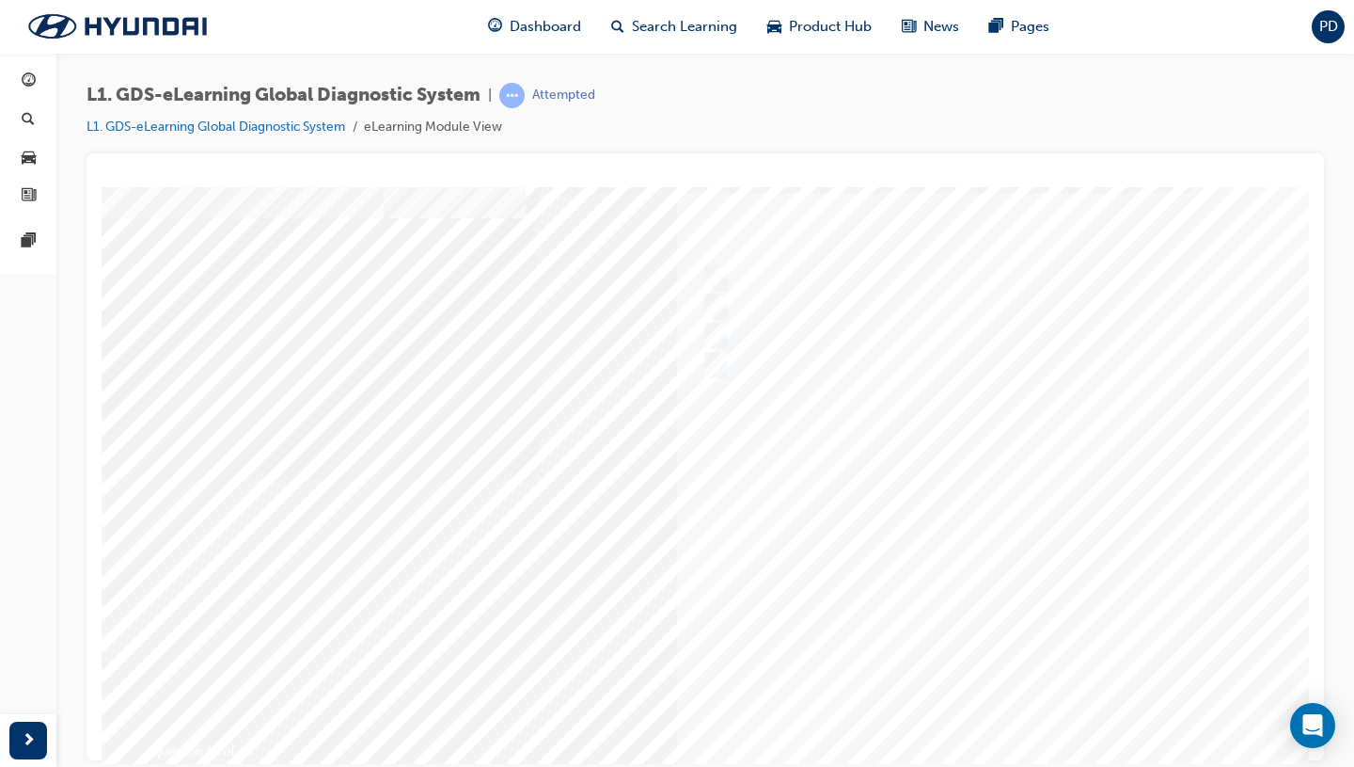
scroll to position [55, 0]
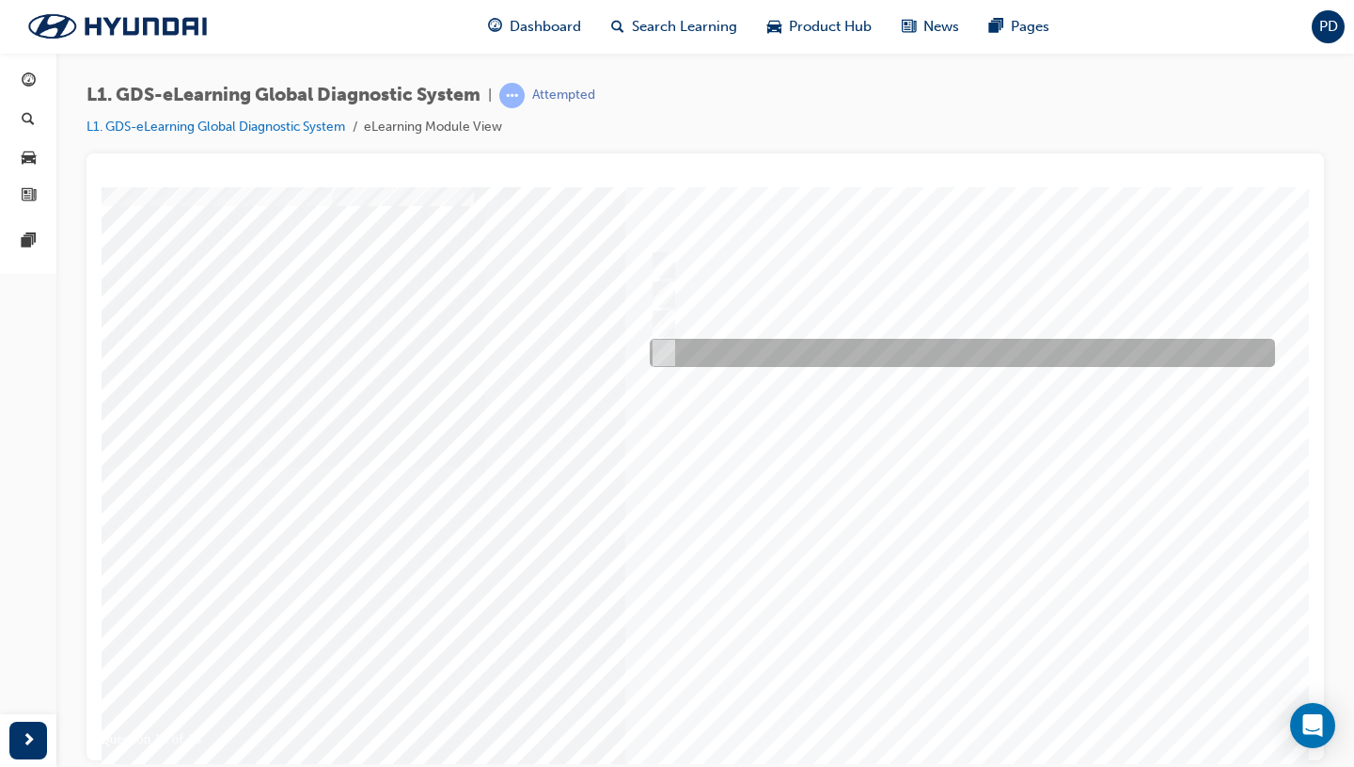
click at [912, 346] on div at bounding box center [957, 353] width 625 height 28
radio input "true"
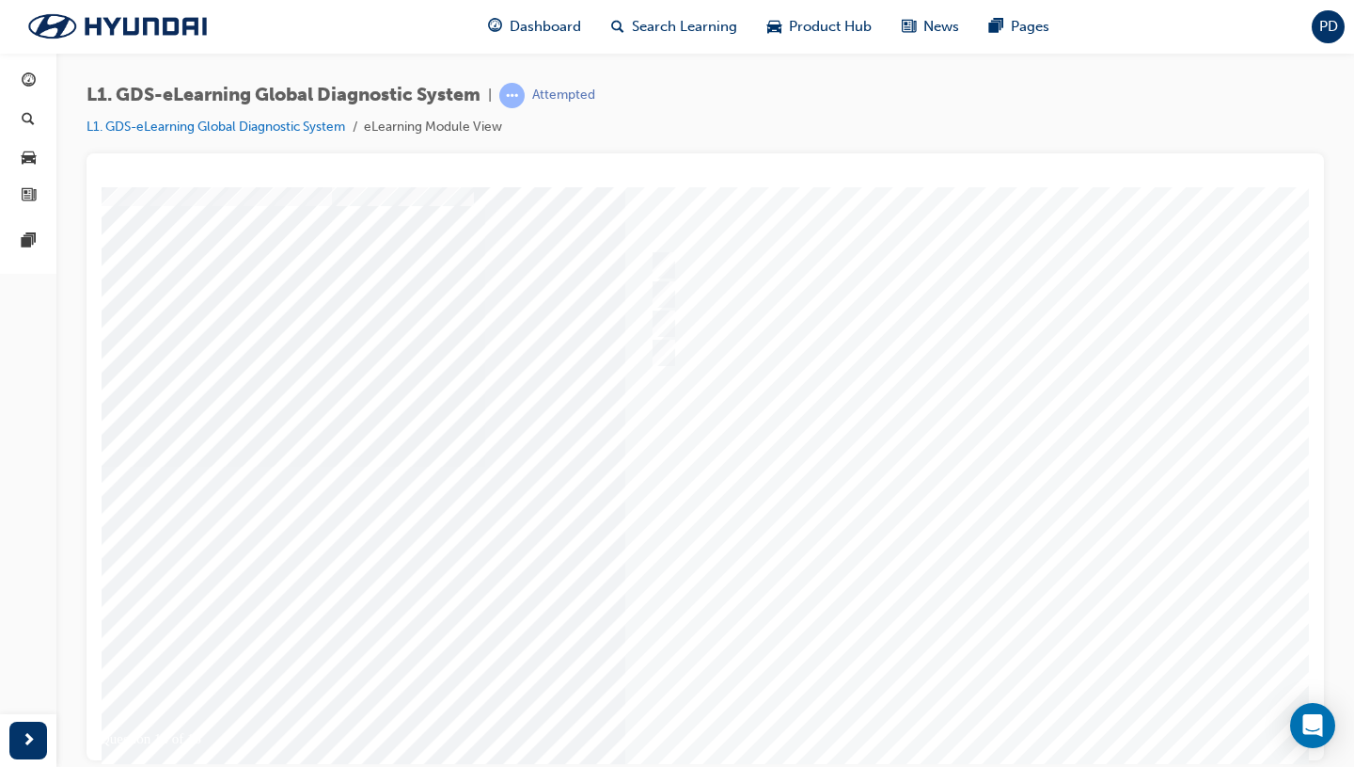
click at [975, 633] on div at bounding box center [689, 465] width 1279 height 705
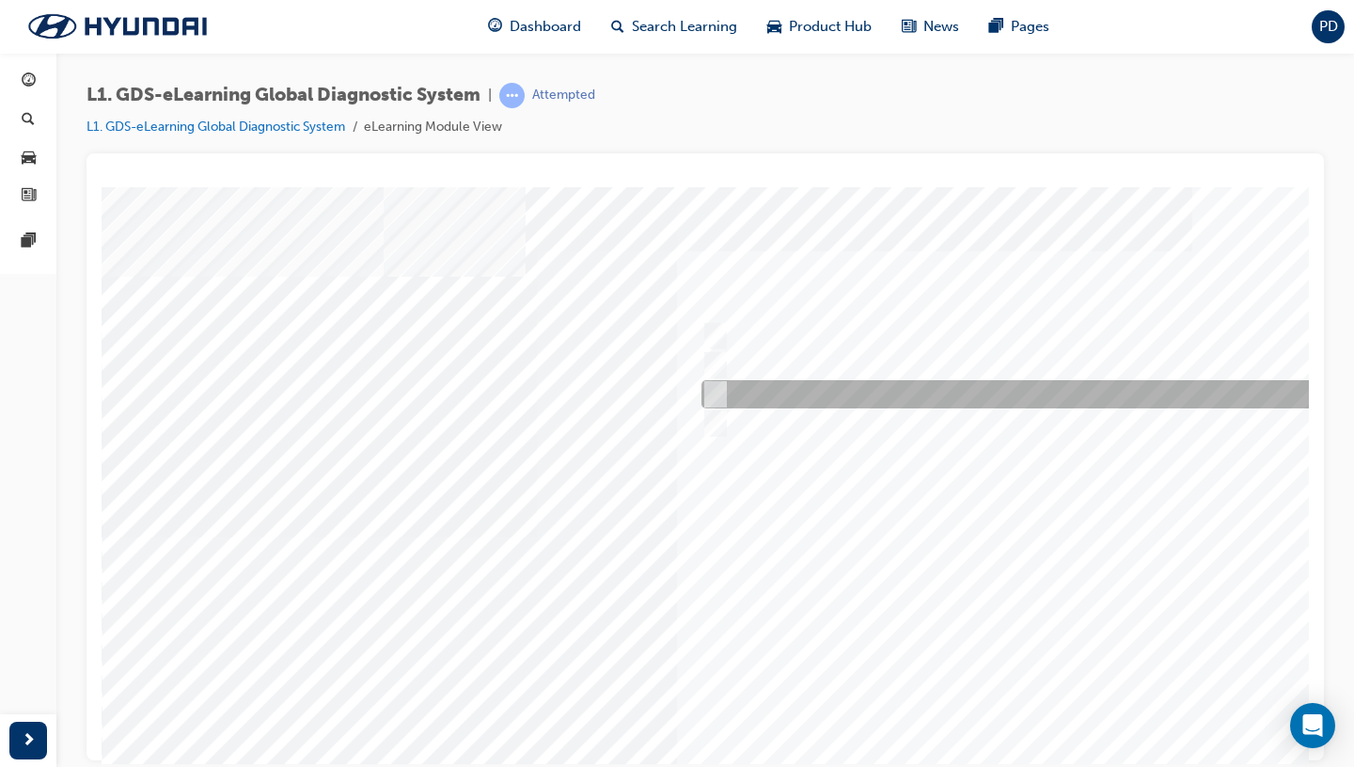
click at [737, 402] on div at bounding box center [1009, 394] width 625 height 28
radio input "true"
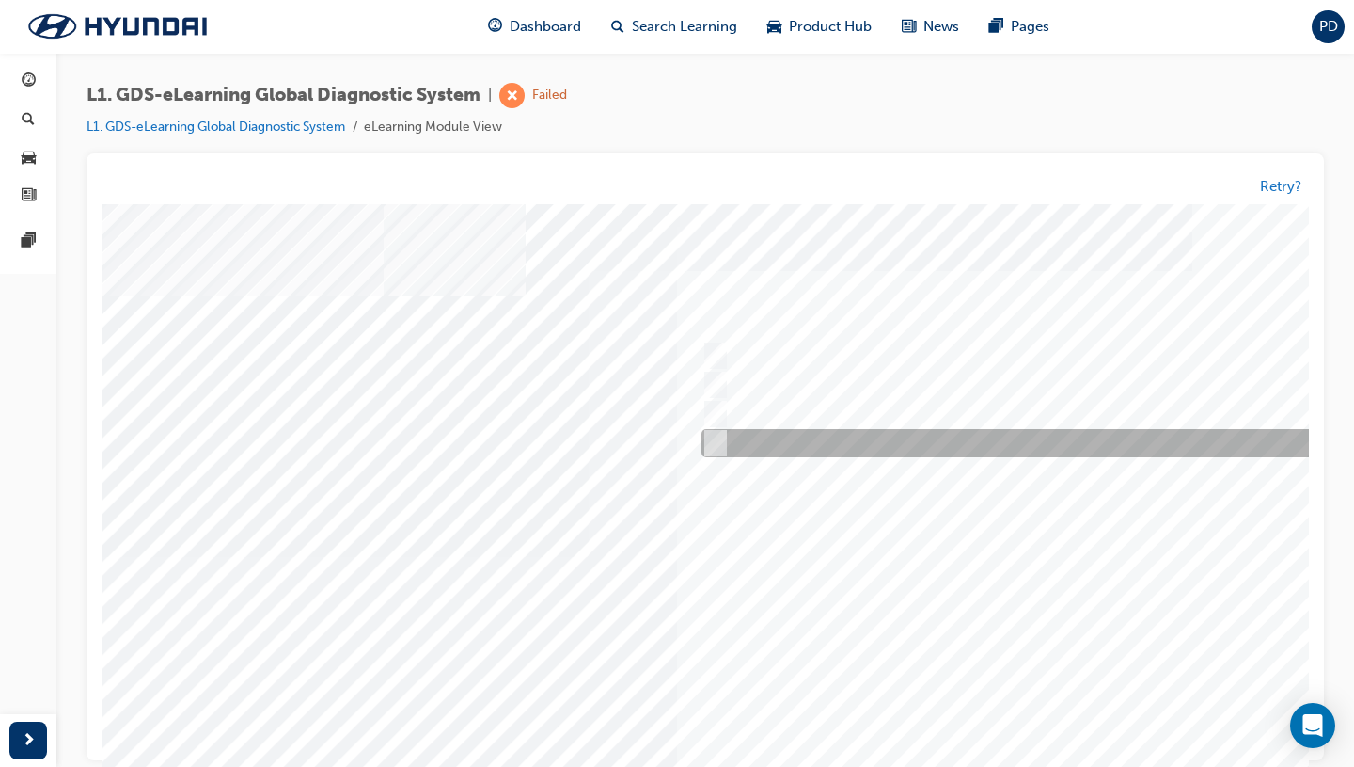
click at [743, 435] on div at bounding box center [1009, 444] width 625 height 28
radio input "true"
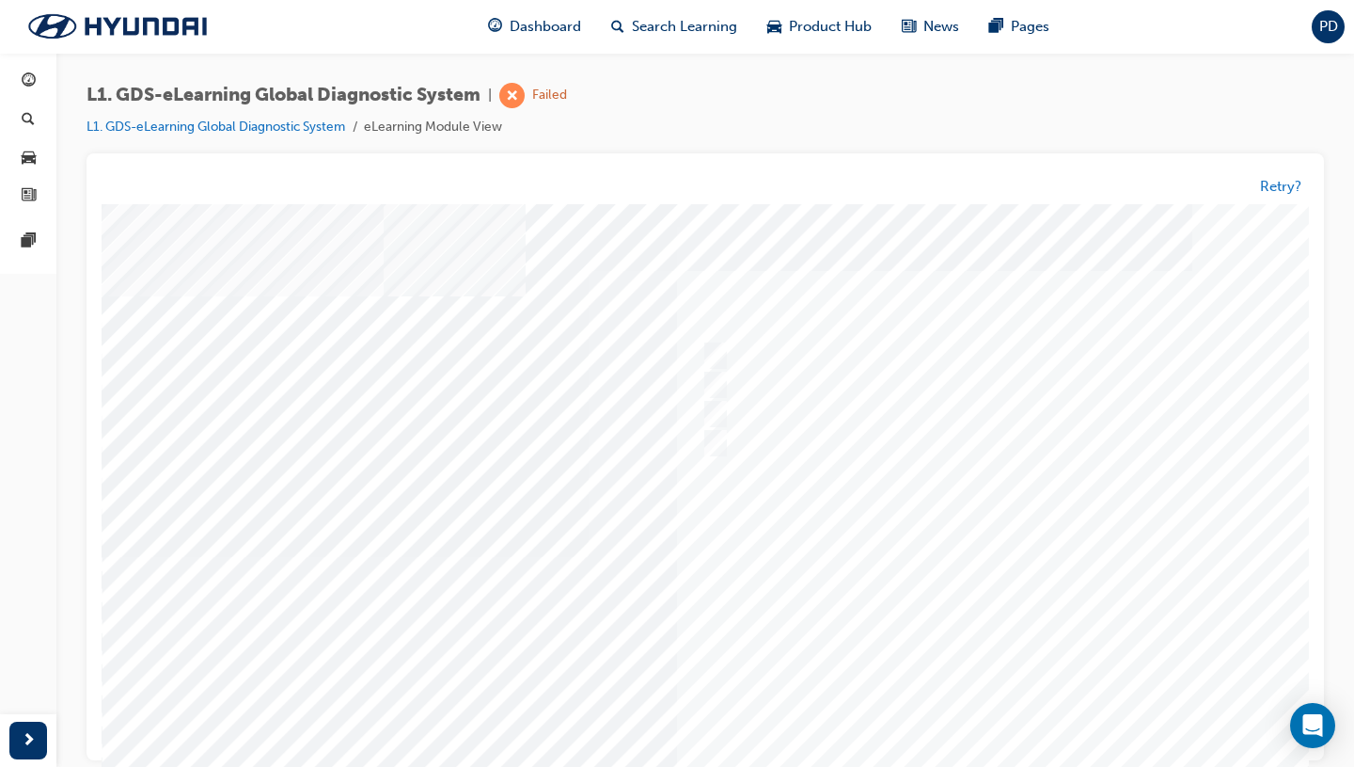
scroll to position [129, 0]
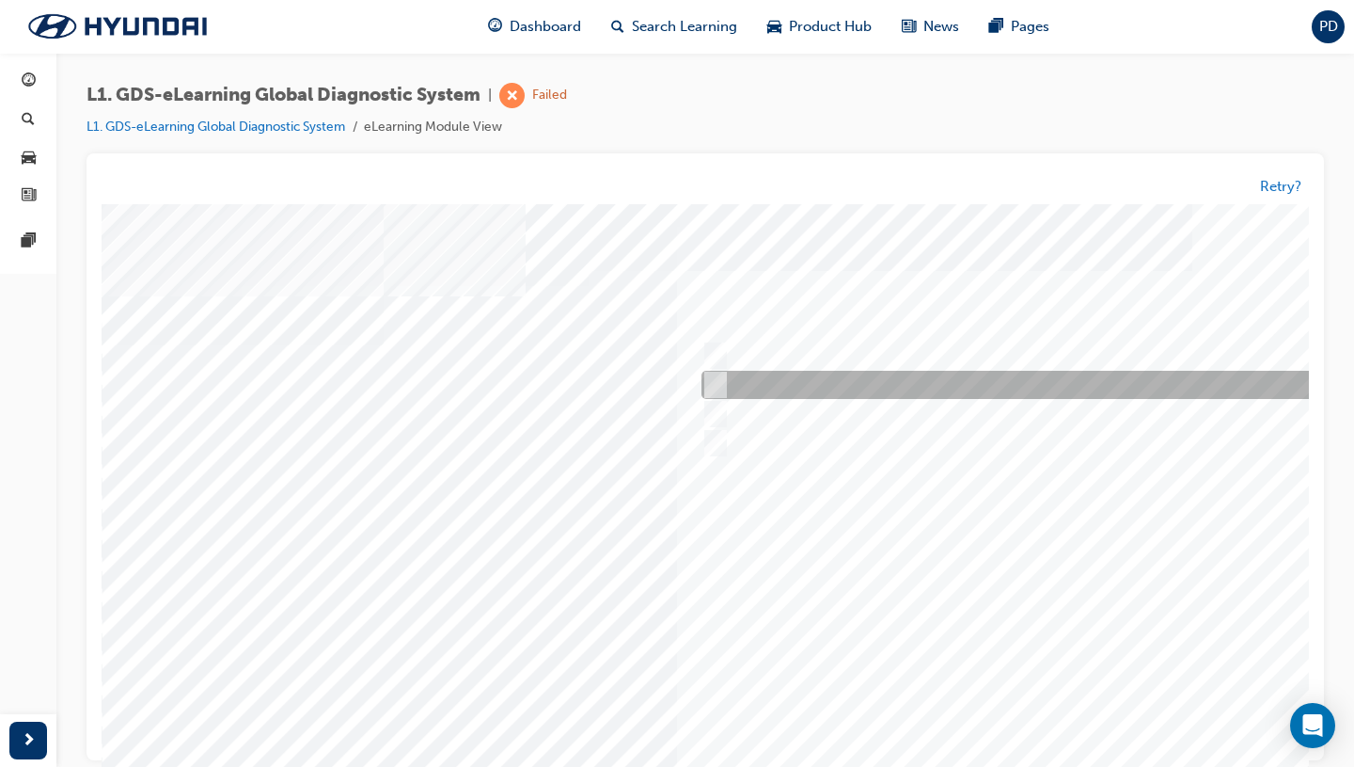
click at [943, 379] on div at bounding box center [1009, 385] width 625 height 28
radio input "true"
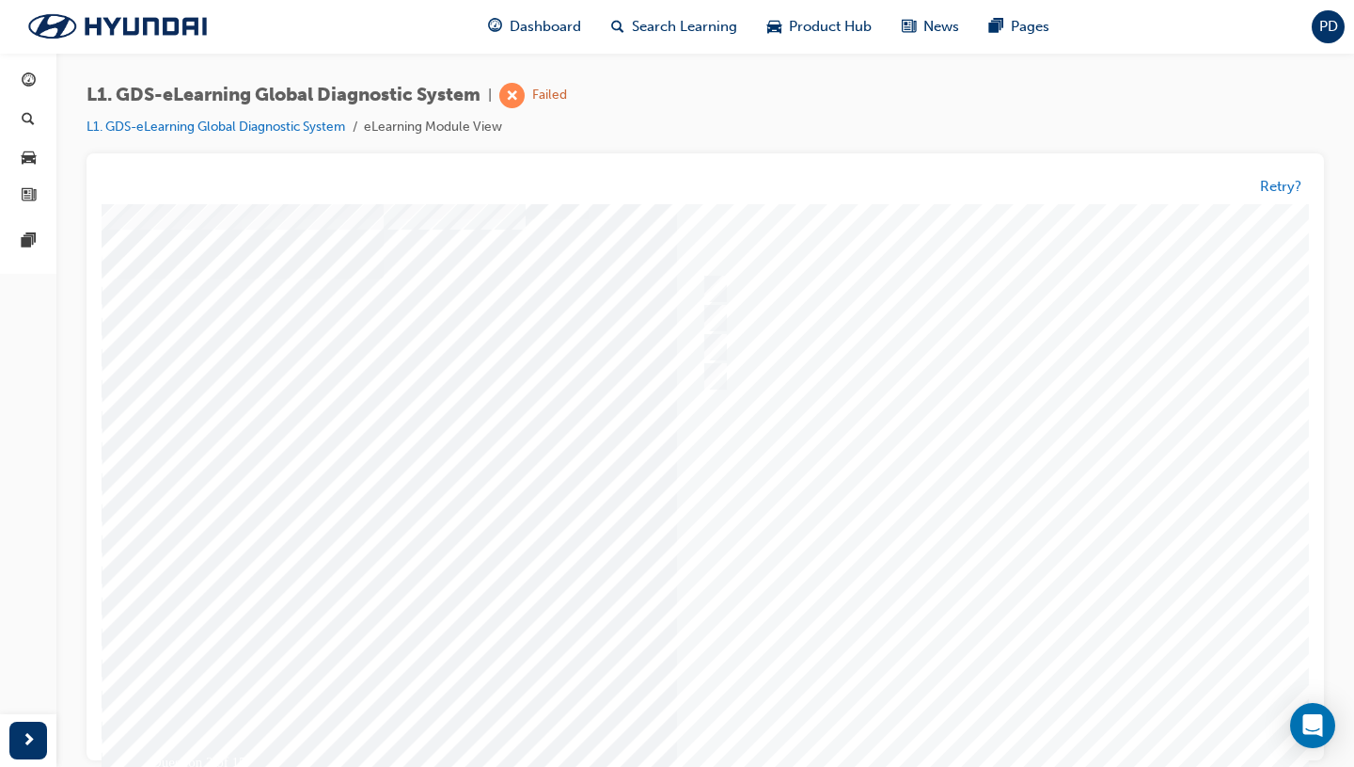
scroll to position [86, 0]
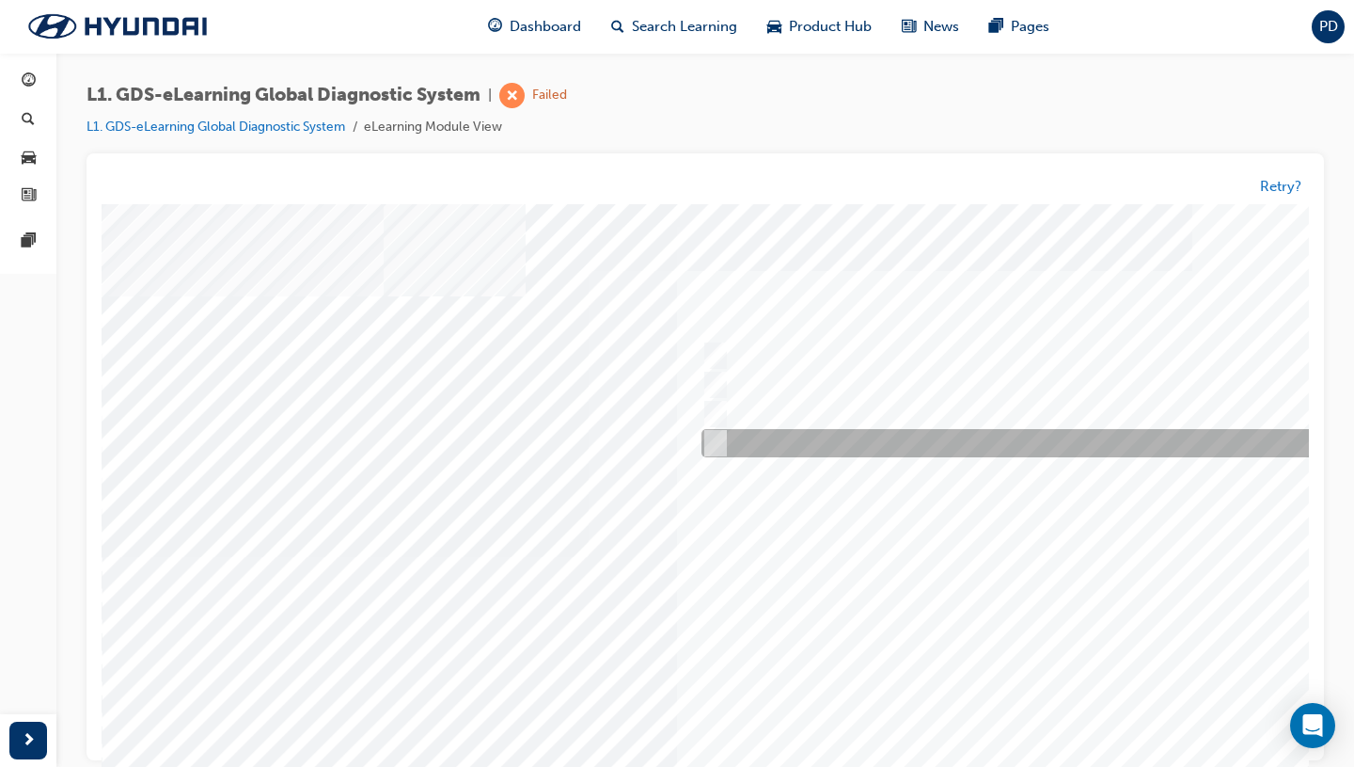
click at [844, 438] on div at bounding box center [1009, 444] width 625 height 28
checkbox input "true"
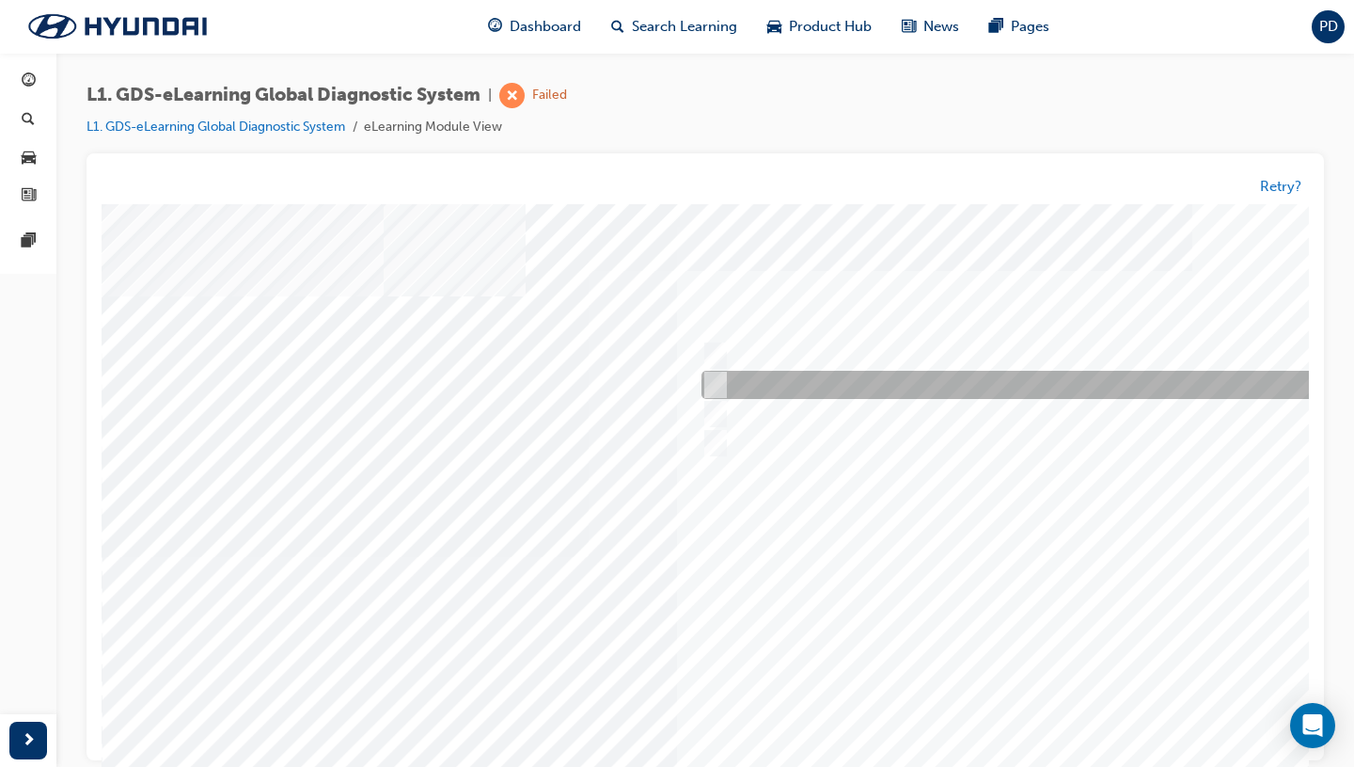
click at [846, 375] on div at bounding box center [1009, 385] width 625 height 28
checkbox input "true"
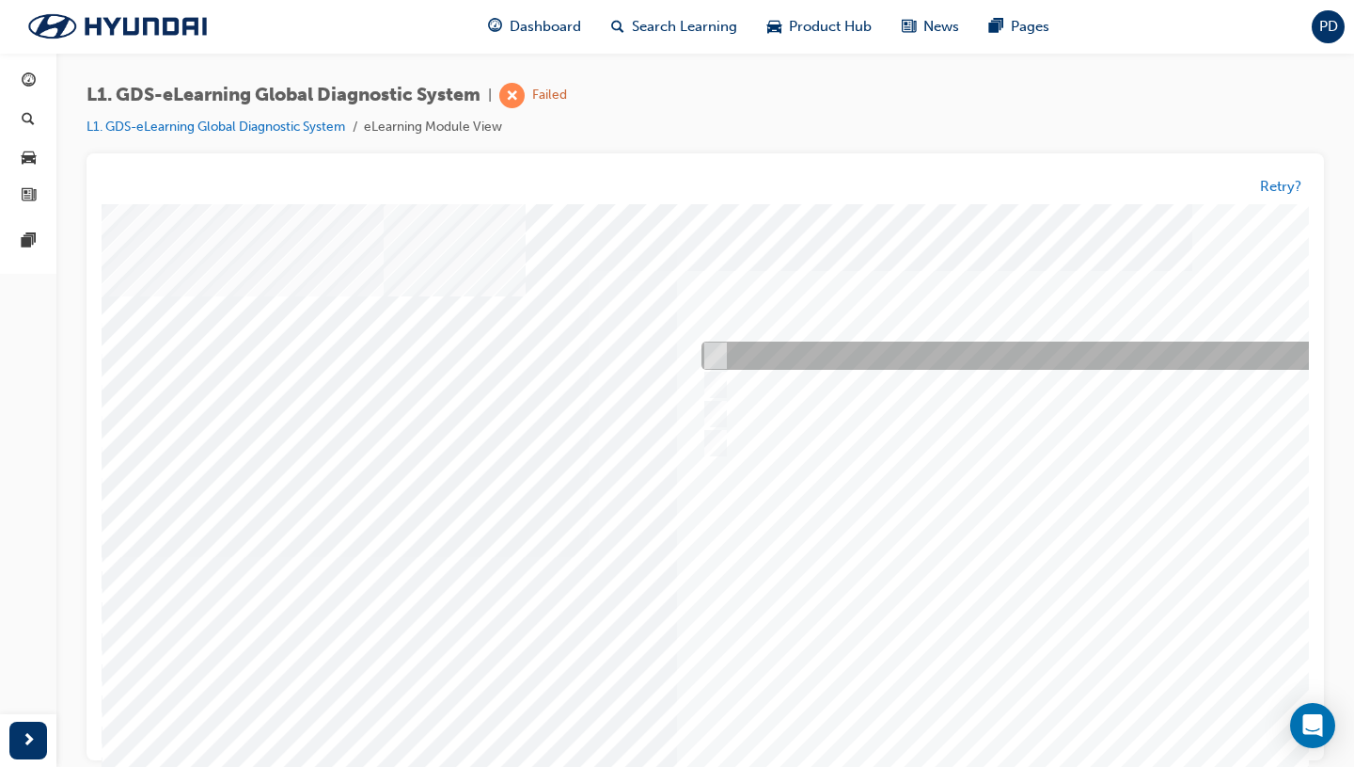
click at [846, 344] on div at bounding box center [1009, 356] width 625 height 28
checkbox input "true"
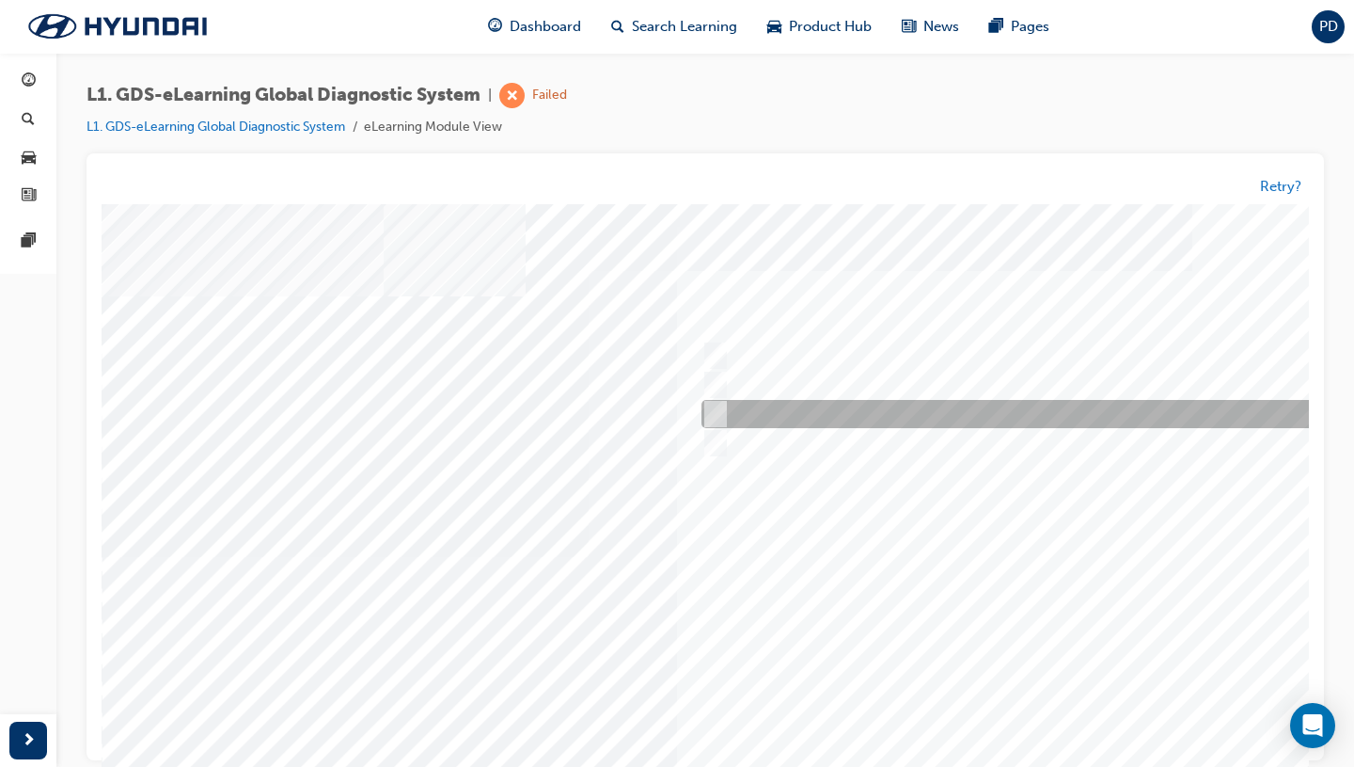
click at [846, 410] on div at bounding box center [1009, 415] width 625 height 28
checkbox input "true"
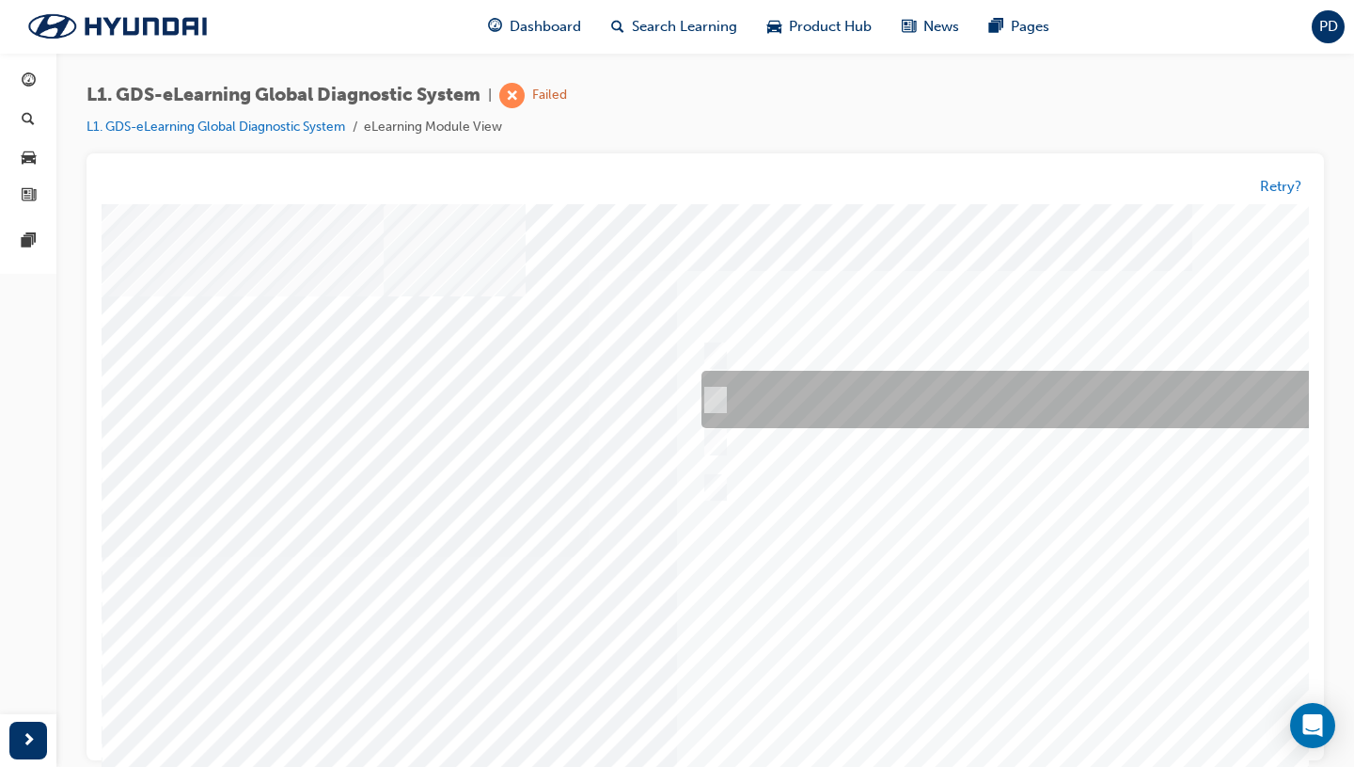
click at [939, 400] on div at bounding box center [1009, 399] width 625 height 57
radio input "true"
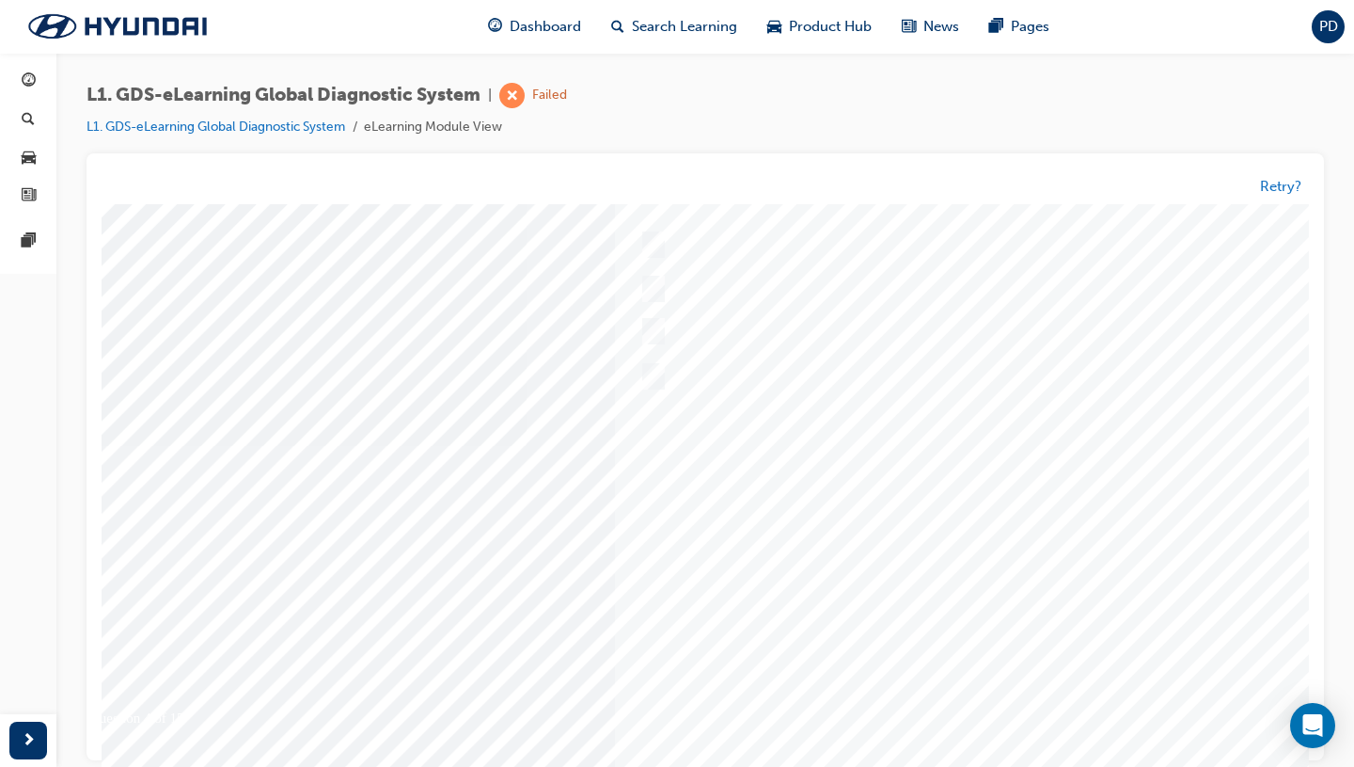
scroll to position [114, 62]
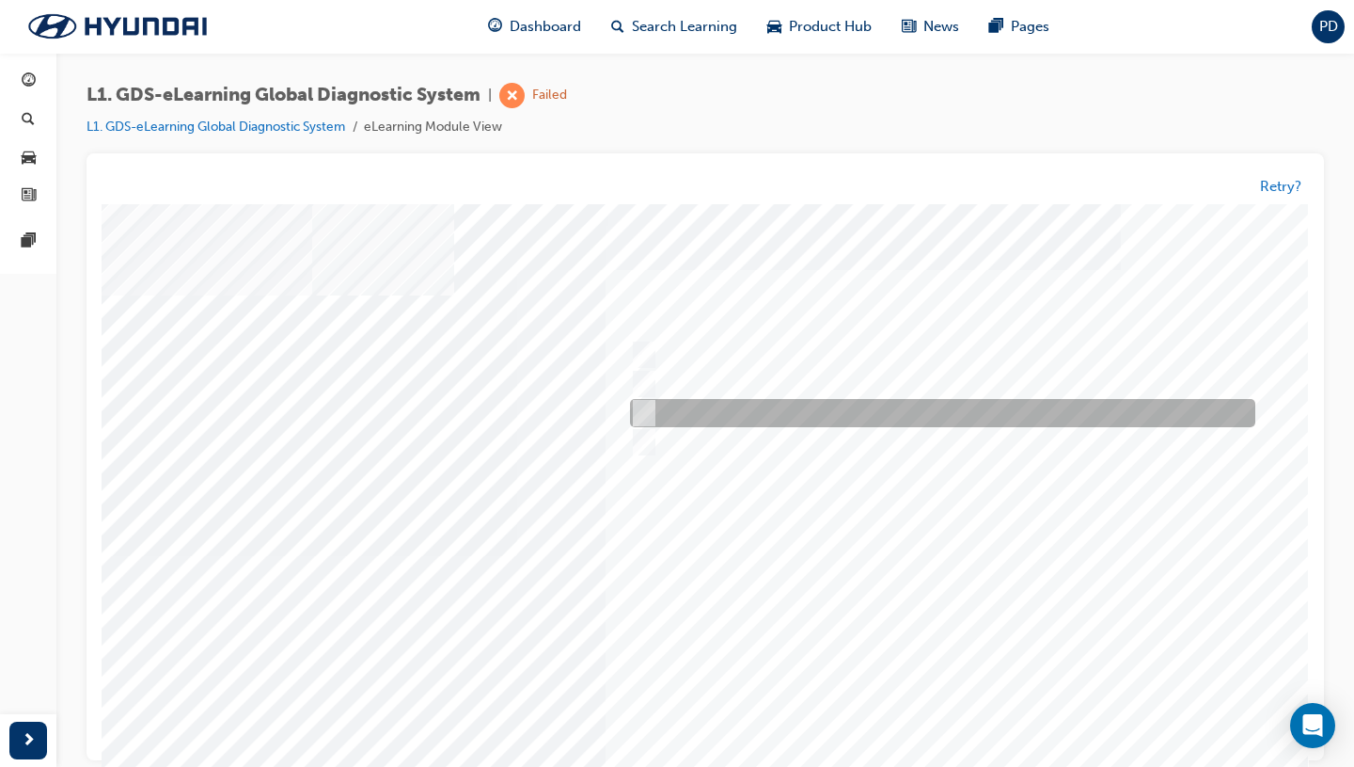
click at [713, 408] on div at bounding box center [937, 414] width 625 height 28
checkbox input "true"
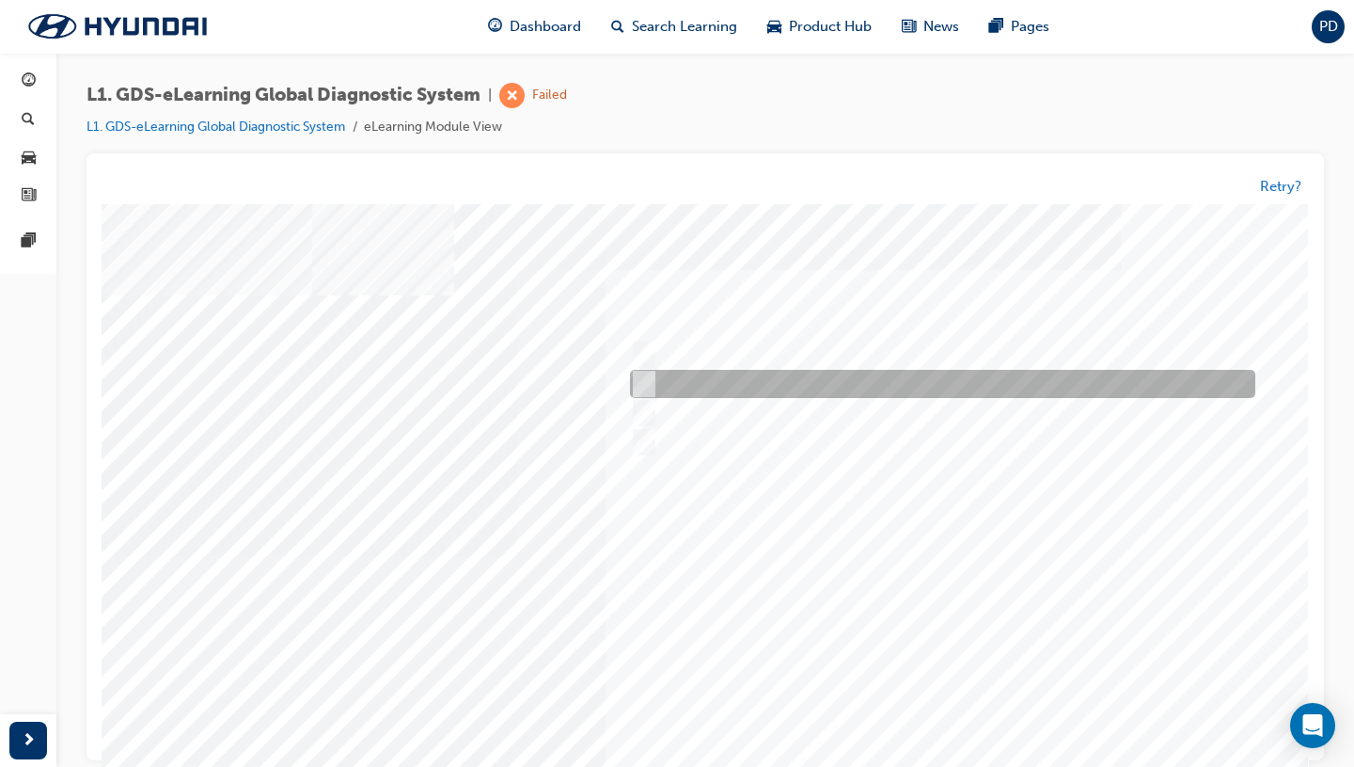
click at [709, 379] on div at bounding box center [937, 385] width 625 height 28
checkbox input "true"
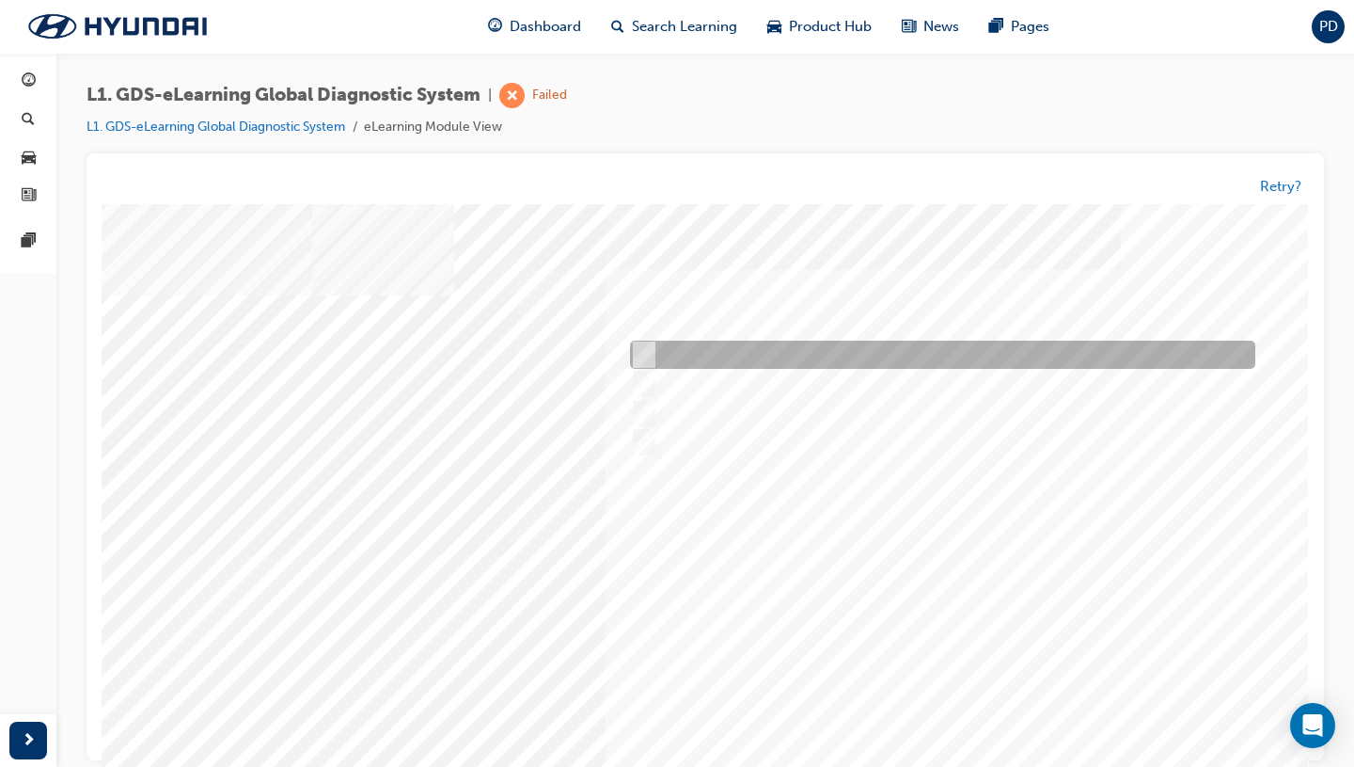
click at [704, 354] on div at bounding box center [937, 355] width 625 height 28
checkbox input "true"
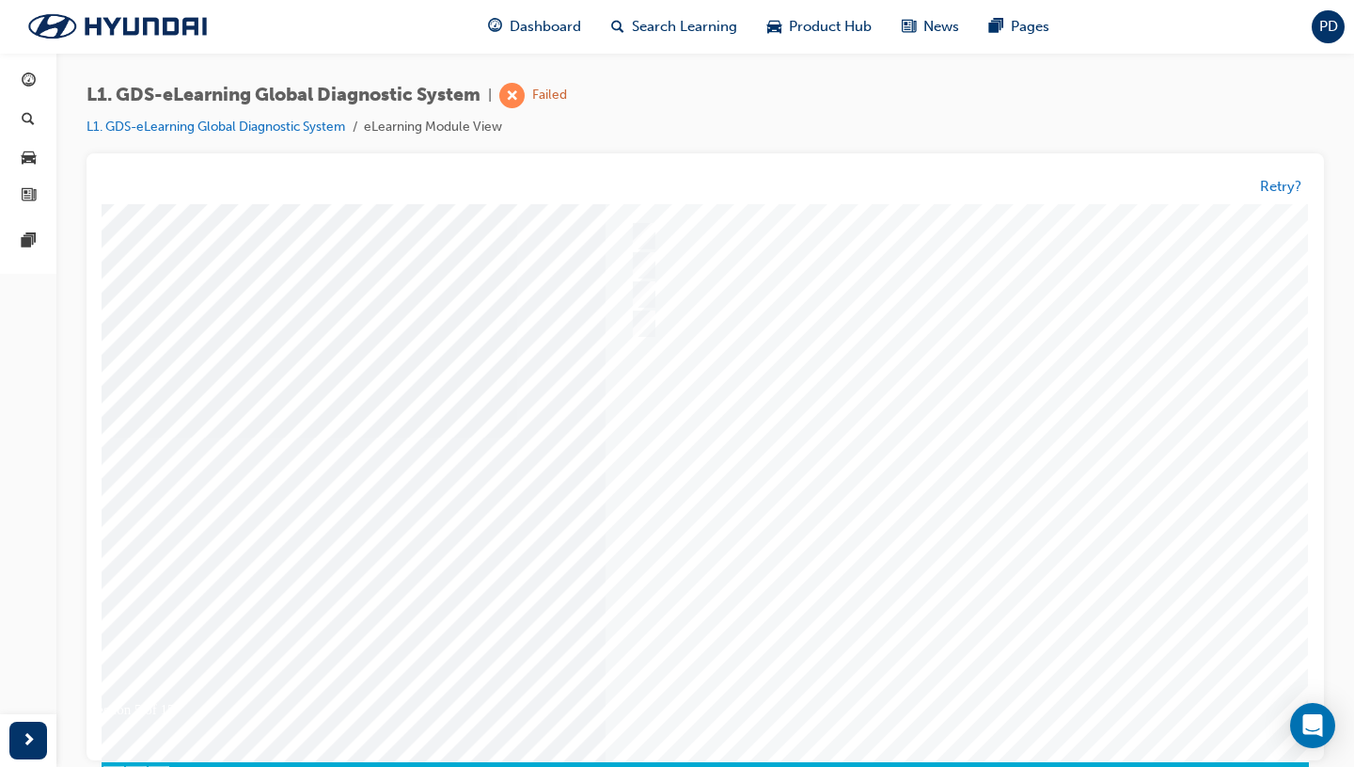
scroll to position [121, 71]
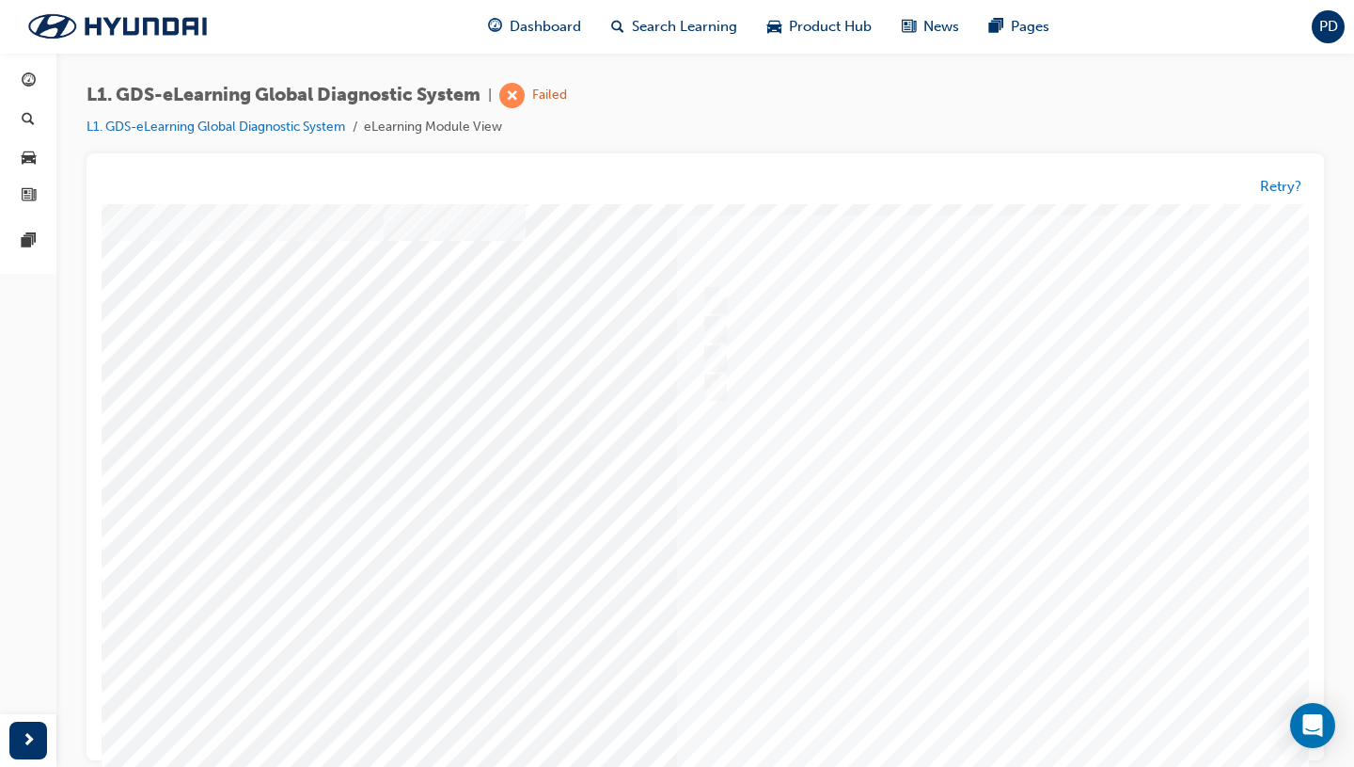
scroll to position [74, 0]
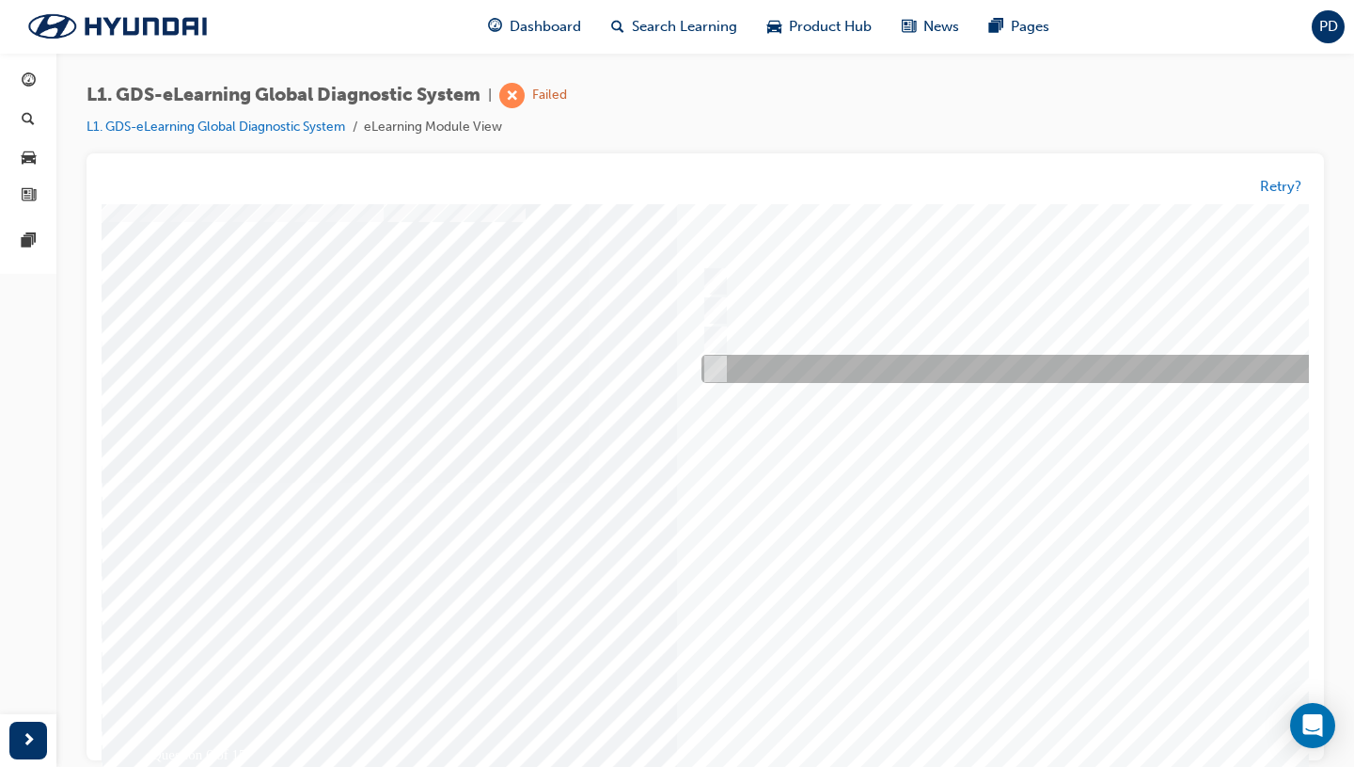
click at [888, 366] on div at bounding box center [1009, 370] width 625 height 28
checkbox input "true"
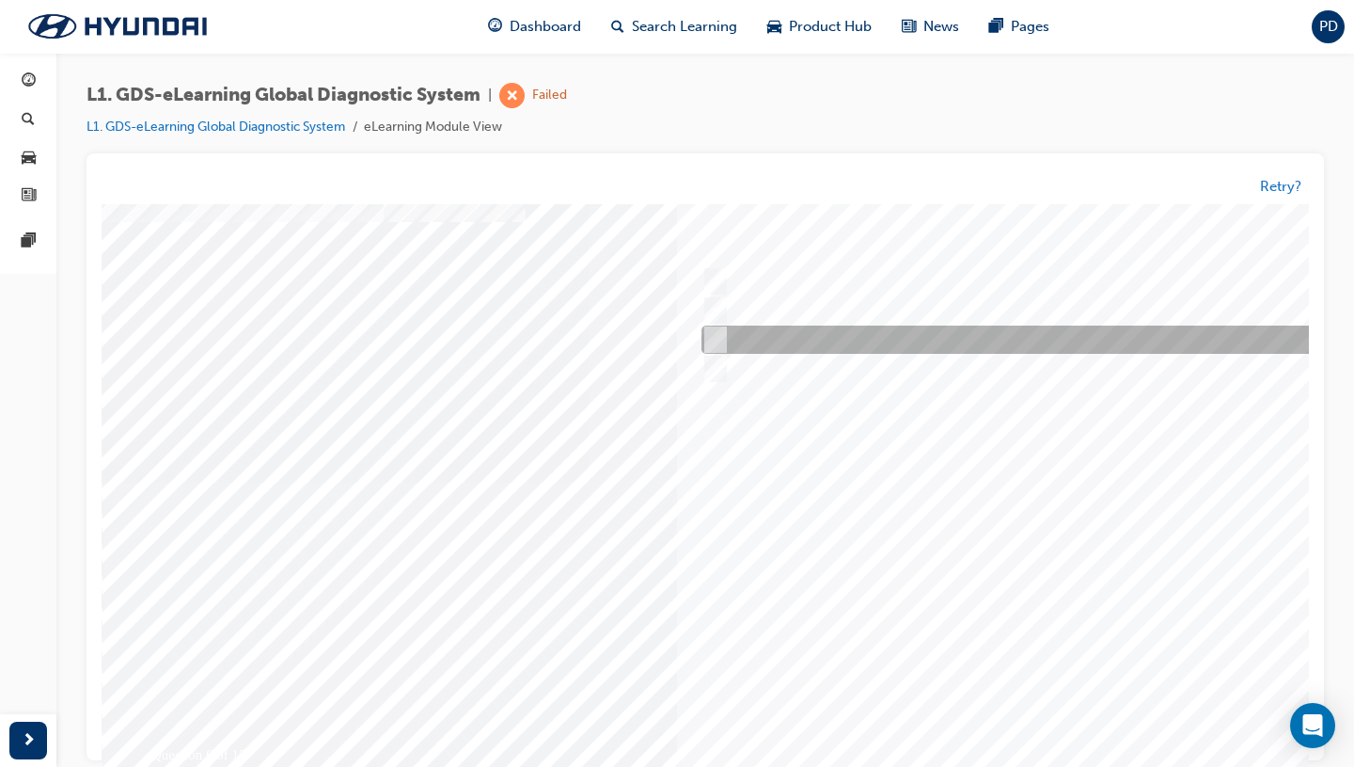
click at [886, 337] on div at bounding box center [1009, 340] width 625 height 28
checkbox input "true"
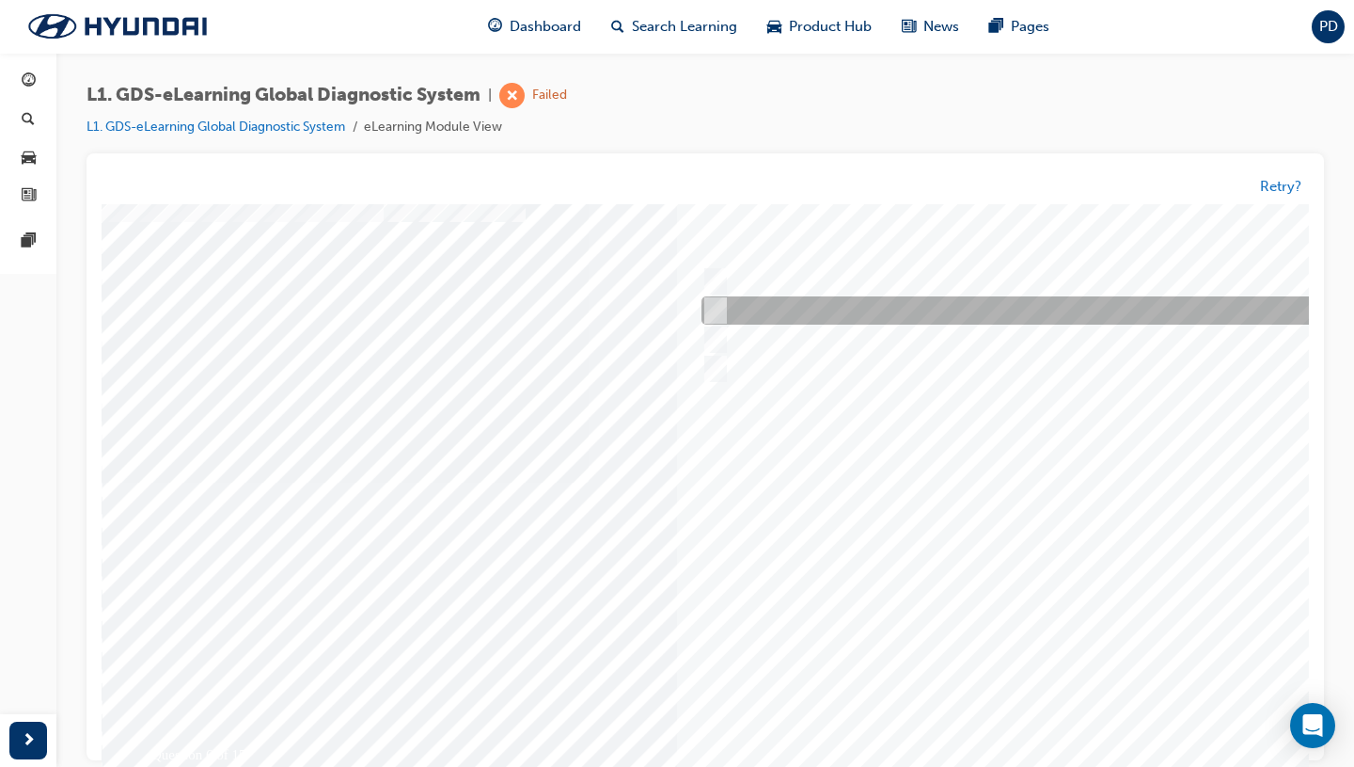
click at [880, 312] on div at bounding box center [1009, 311] width 625 height 28
checkbox input "true"
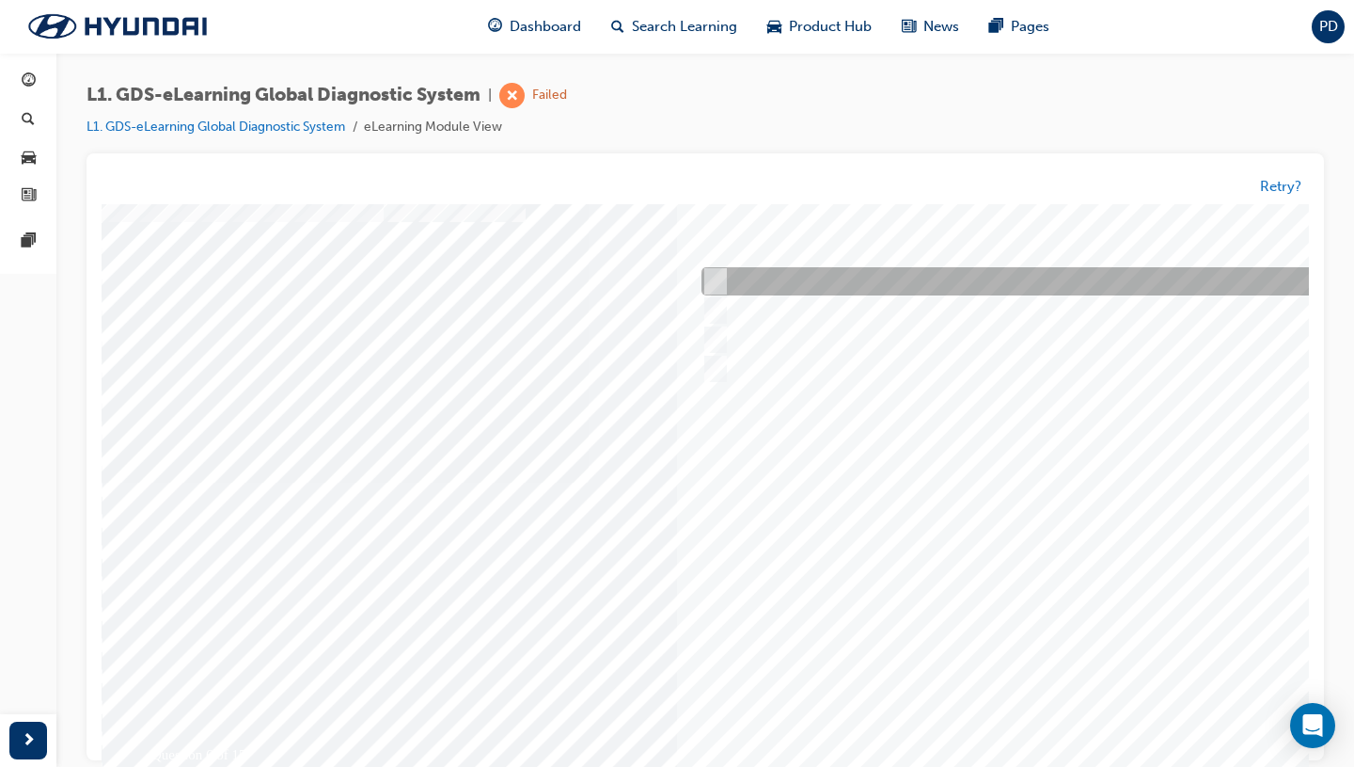
click at [876, 270] on div at bounding box center [1009, 282] width 625 height 28
checkbox input "true"
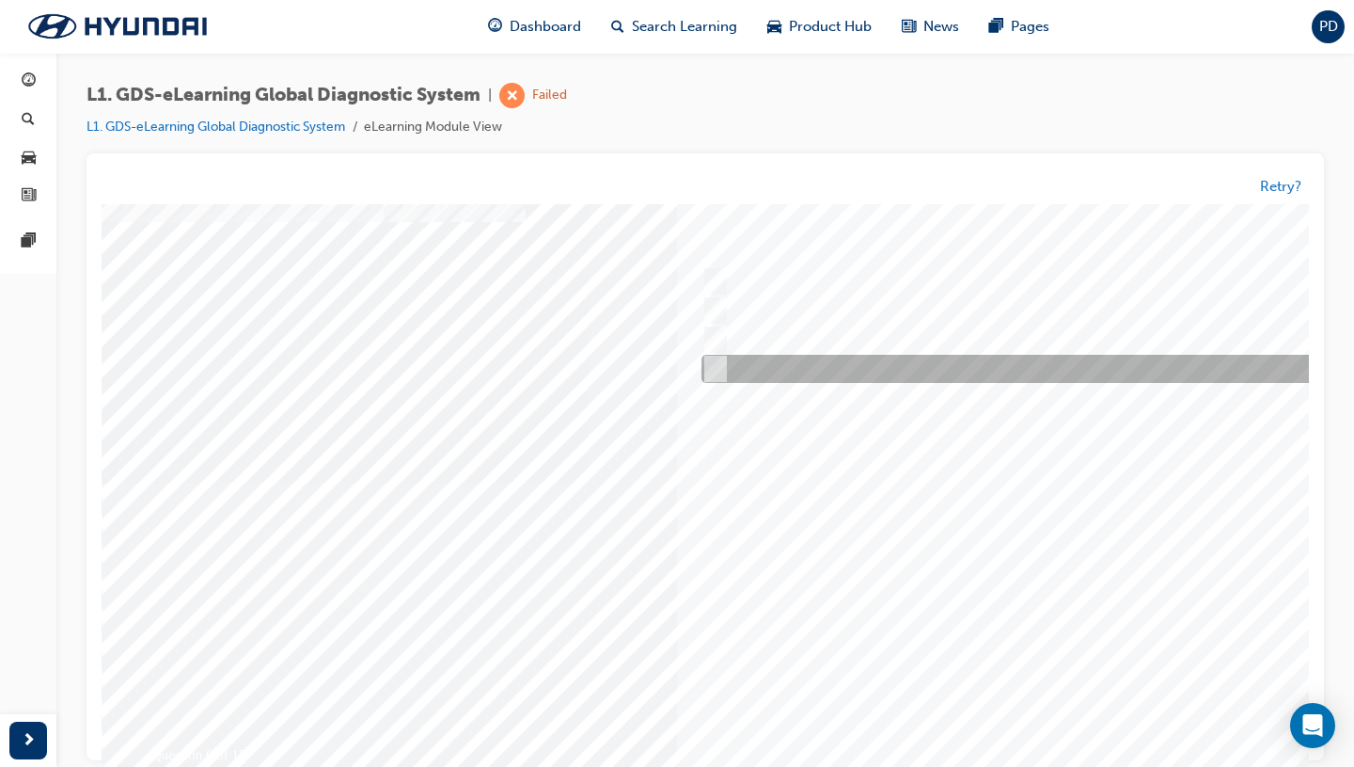
click at [879, 371] on div at bounding box center [1009, 370] width 625 height 28
checkbox input "false"
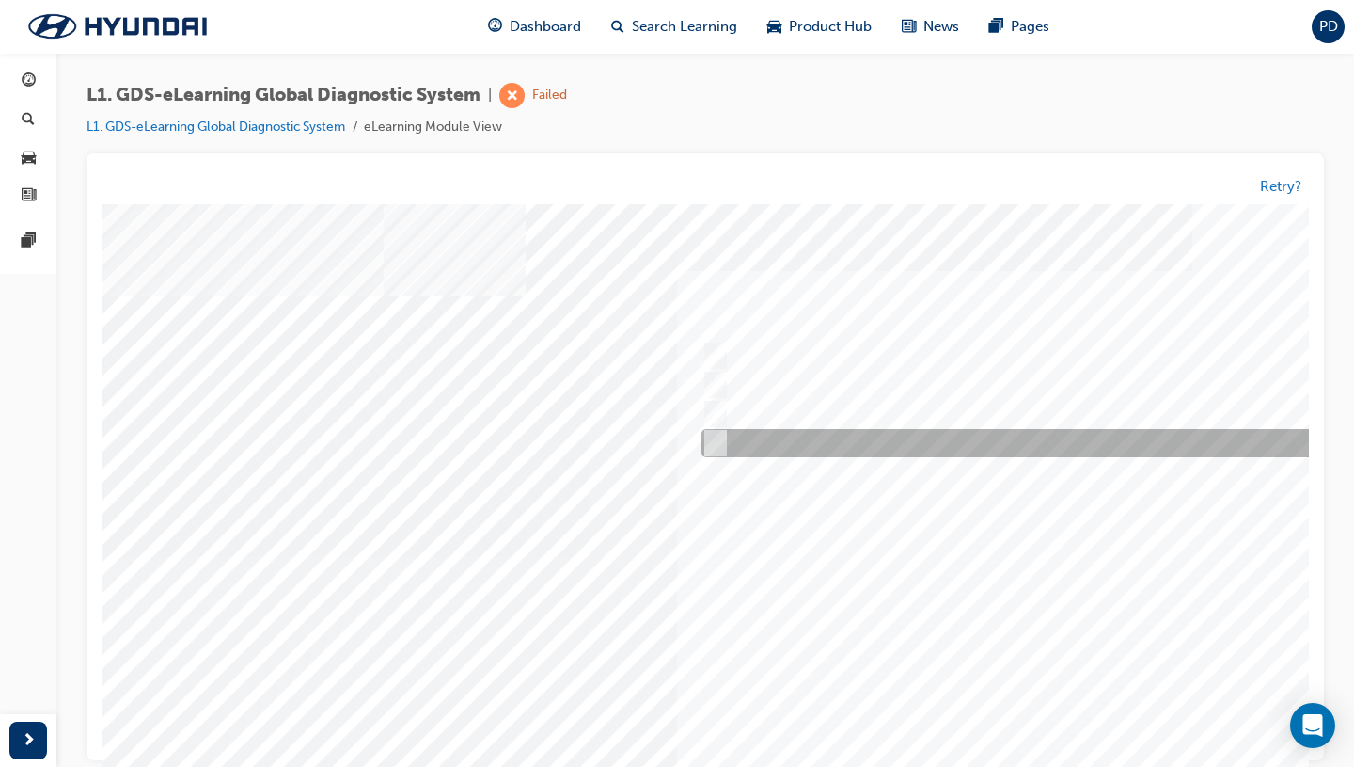
click at [884, 446] on div at bounding box center [1009, 444] width 625 height 28
radio input "true"
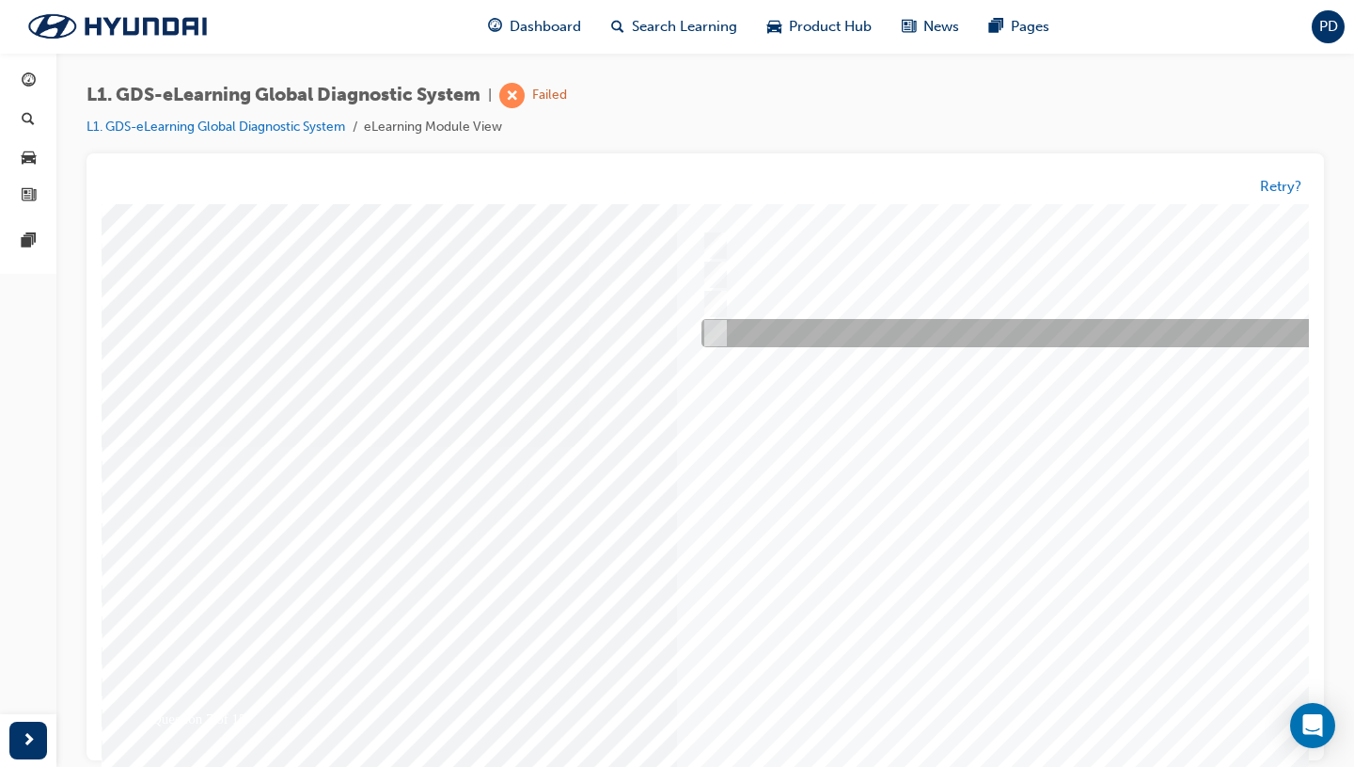
scroll to position [129, 0]
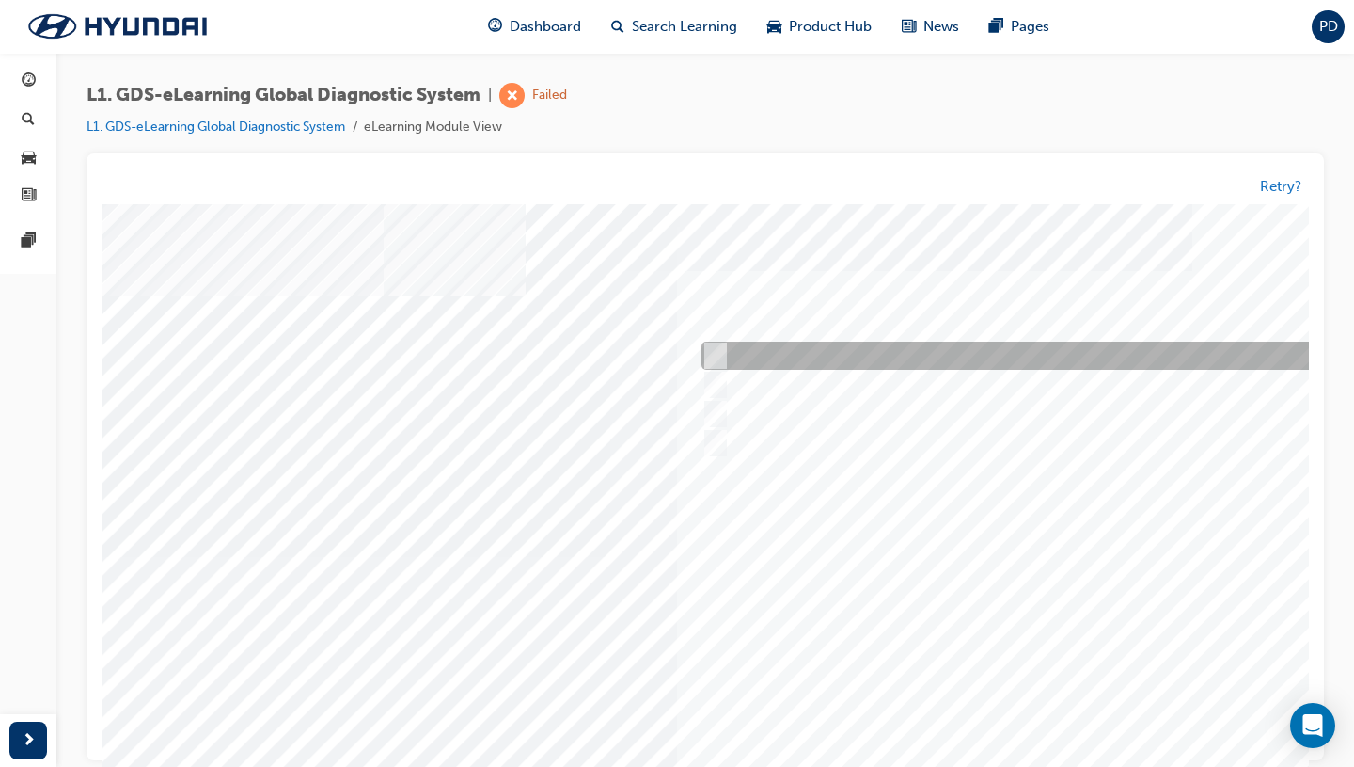
click at [772, 354] on div at bounding box center [1009, 356] width 625 height 28
radio input "true"
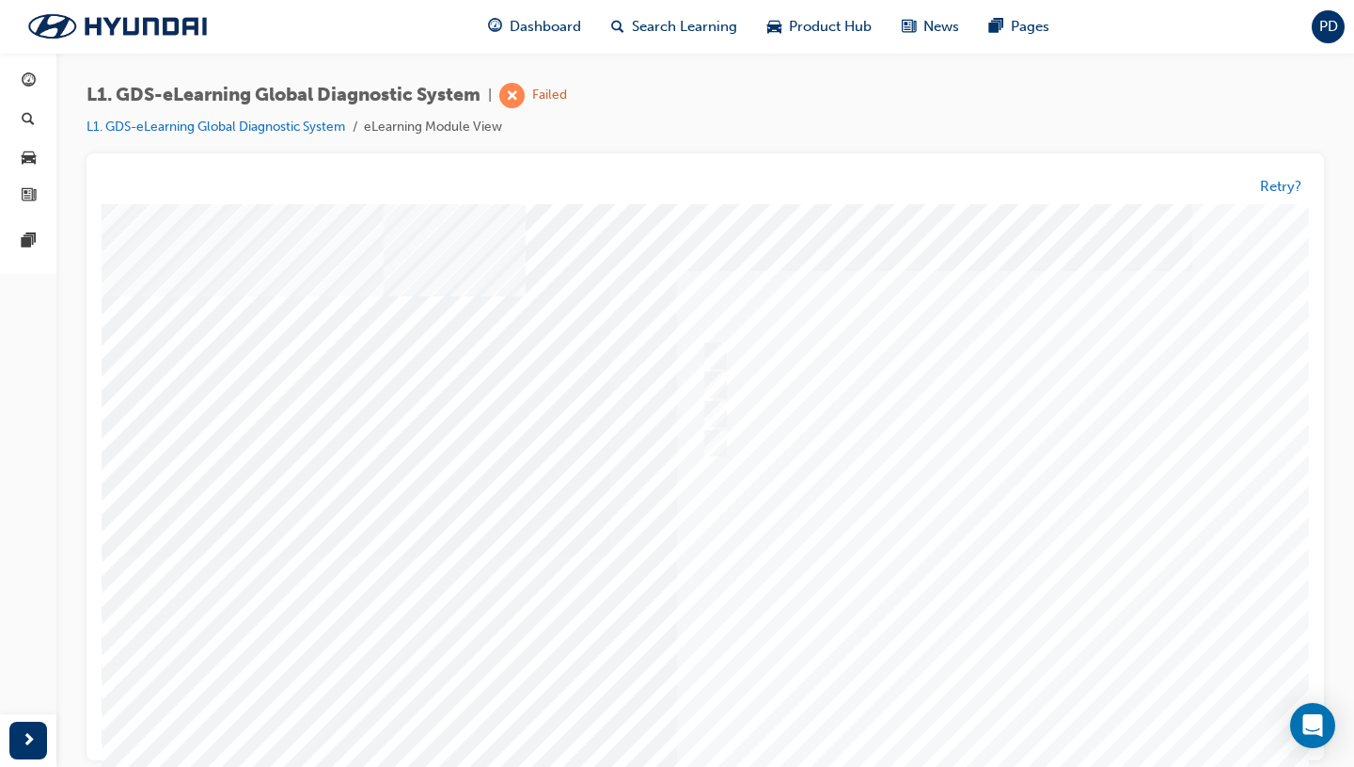
scroll to position [129, 0]
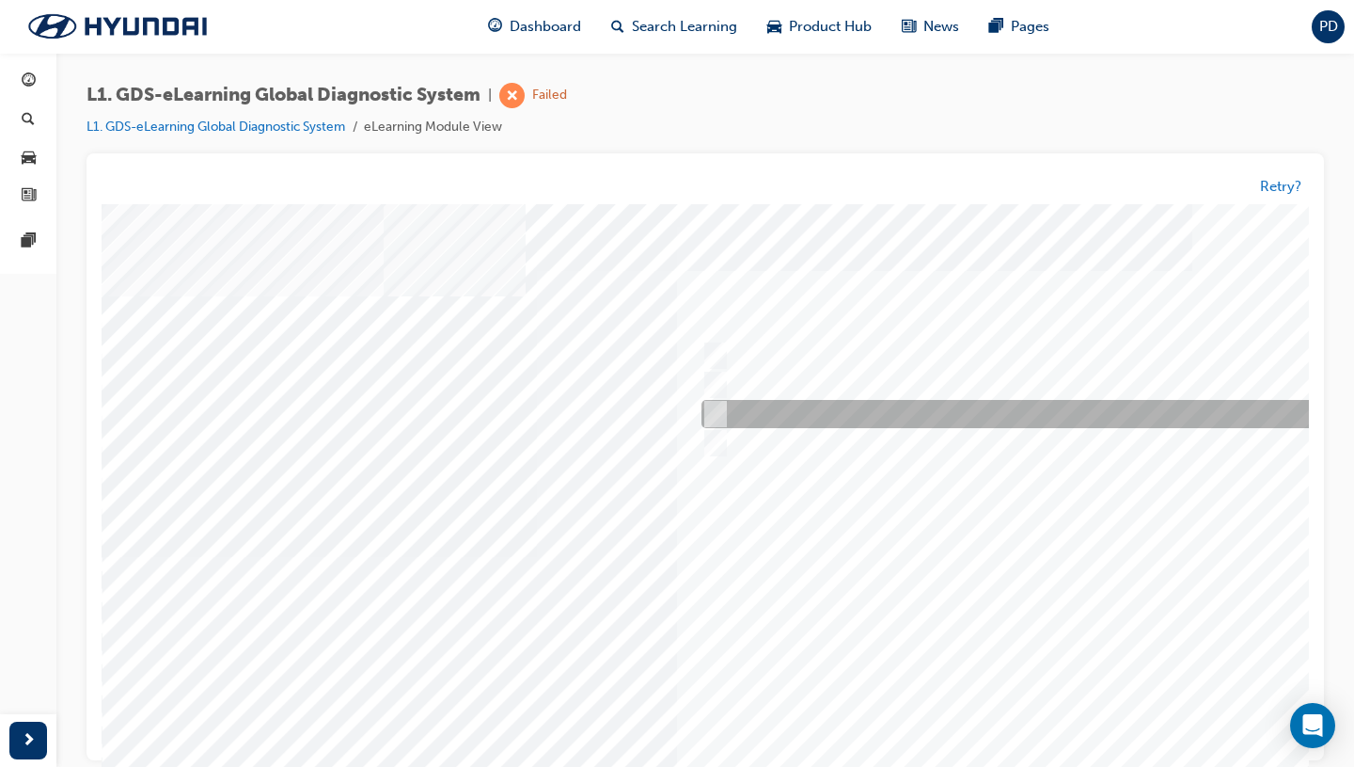
click at [831, 407] on div at bounding box center [1009, 415] width 625 height 28
radio input "true"
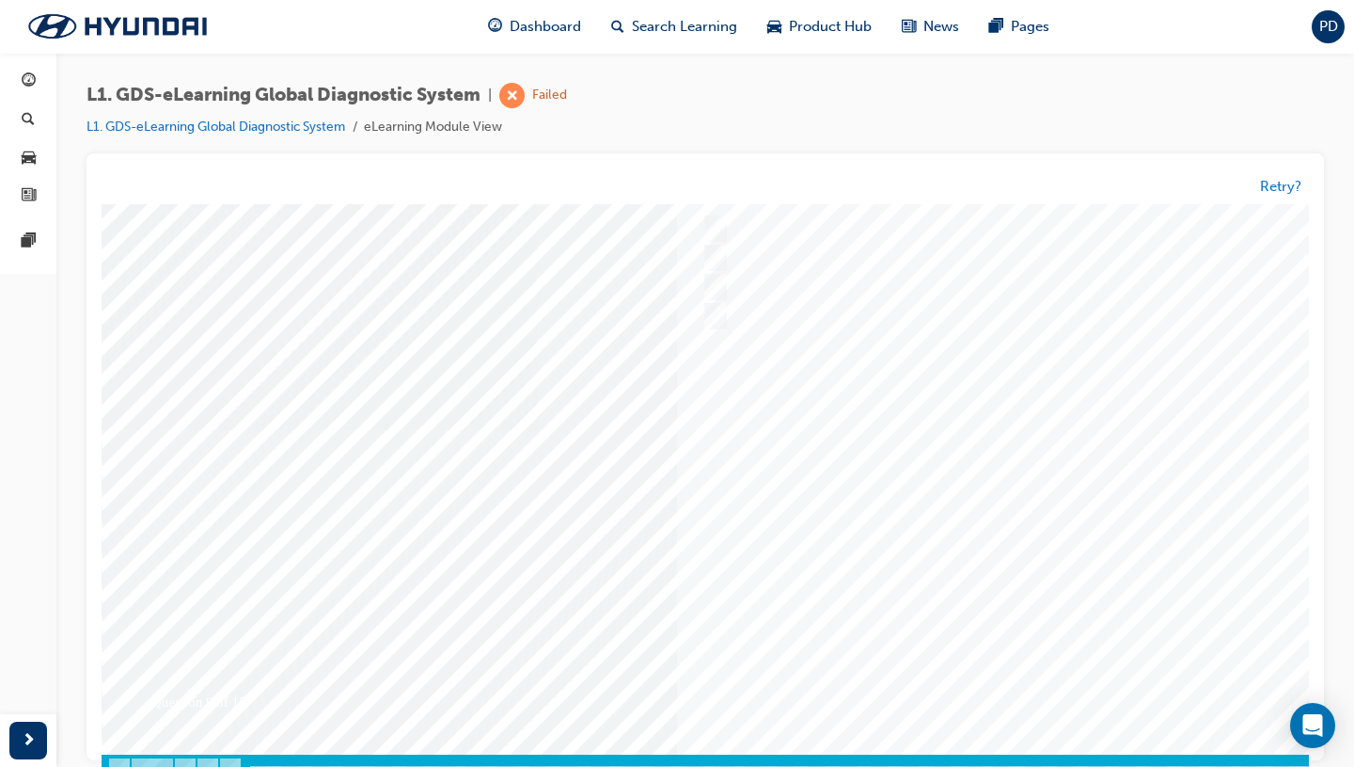
scroll to position [129, 0]
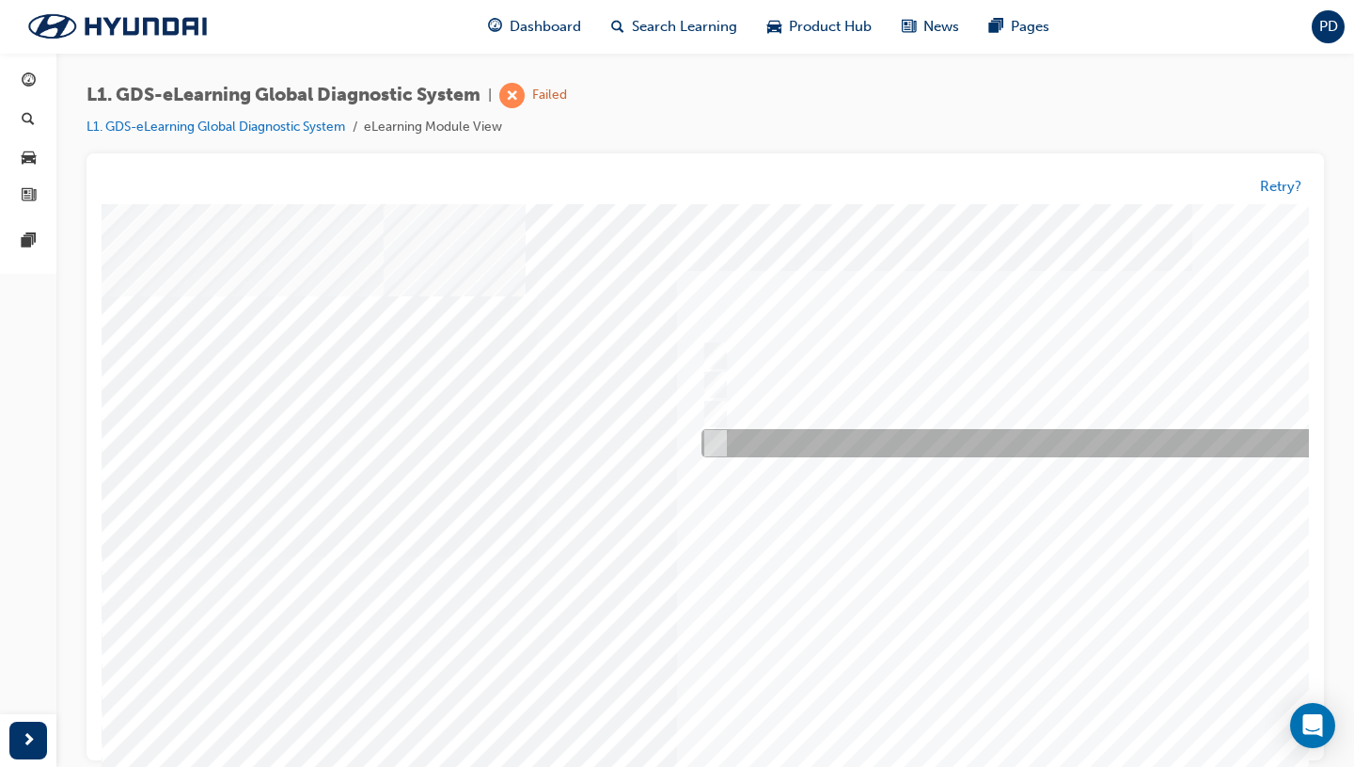
click at [836, 450] on div at bounding box center [1009, 444] width 625 height 28
radio input "true"
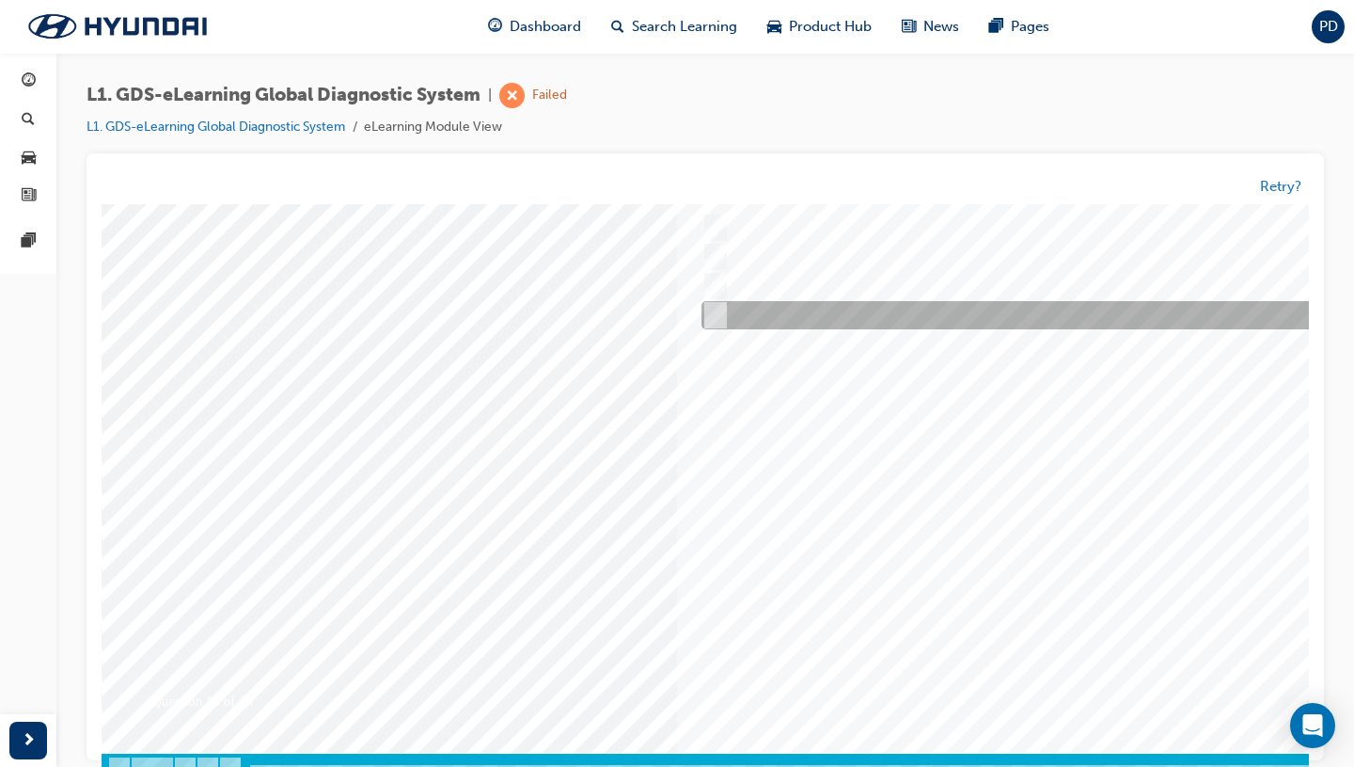
scroll to position [129, 0]
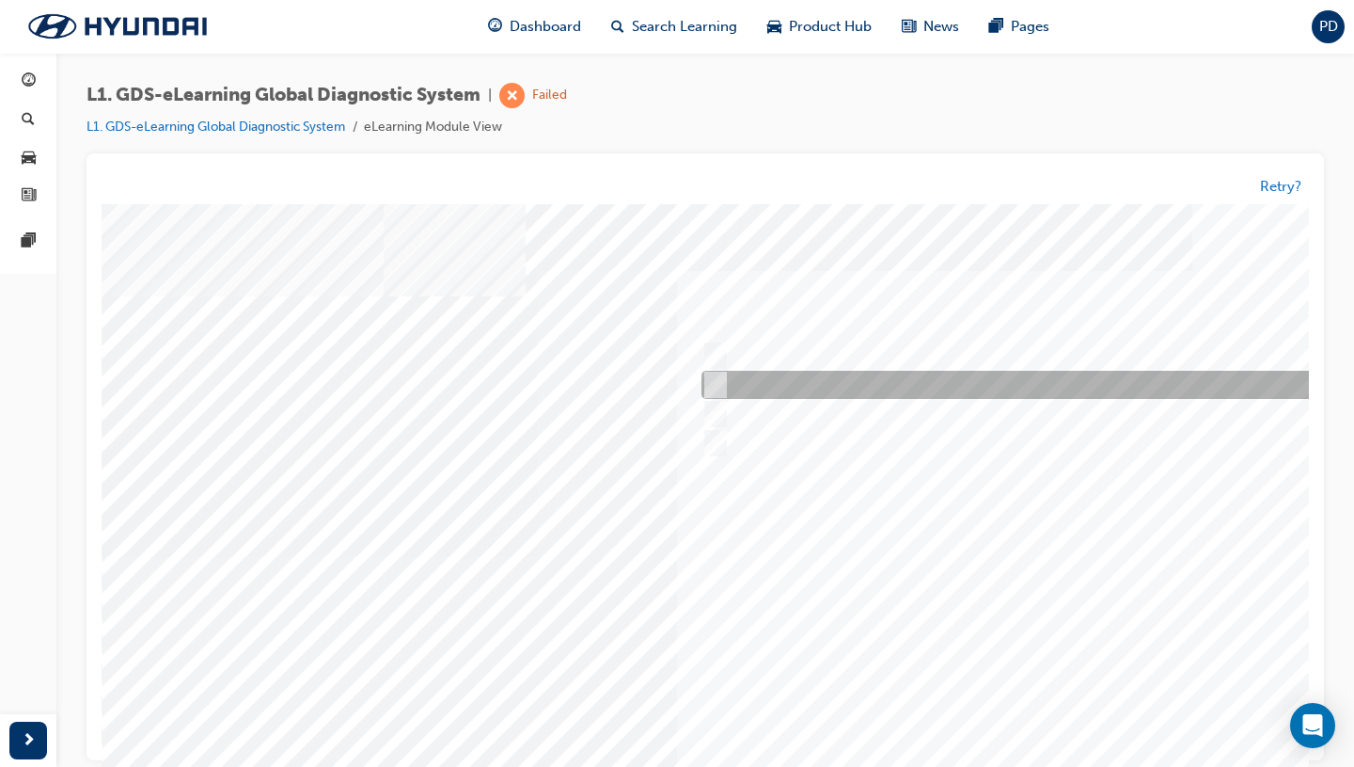
click at [907, 387] on div at bounding box center [1009, 385] width 625 height 28
radio input "true"
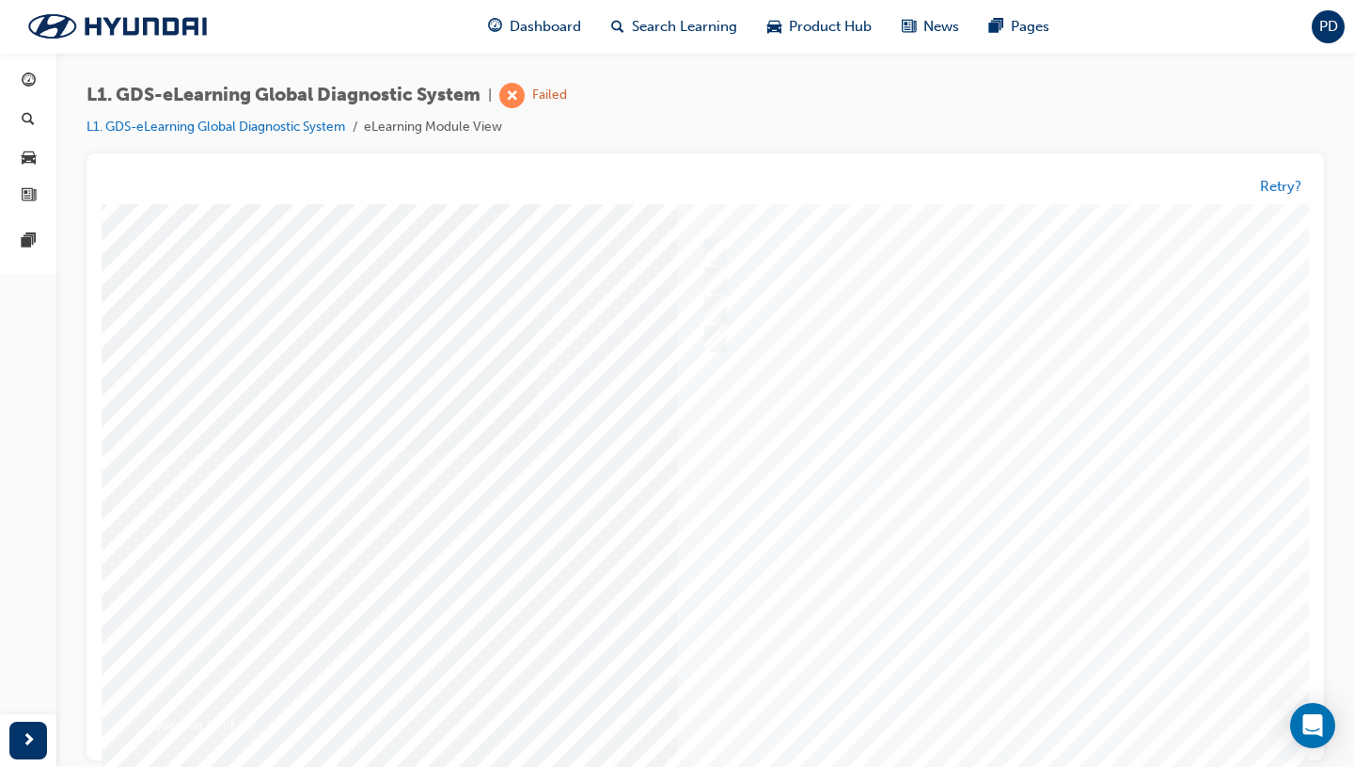
scroll to position [129, 0]
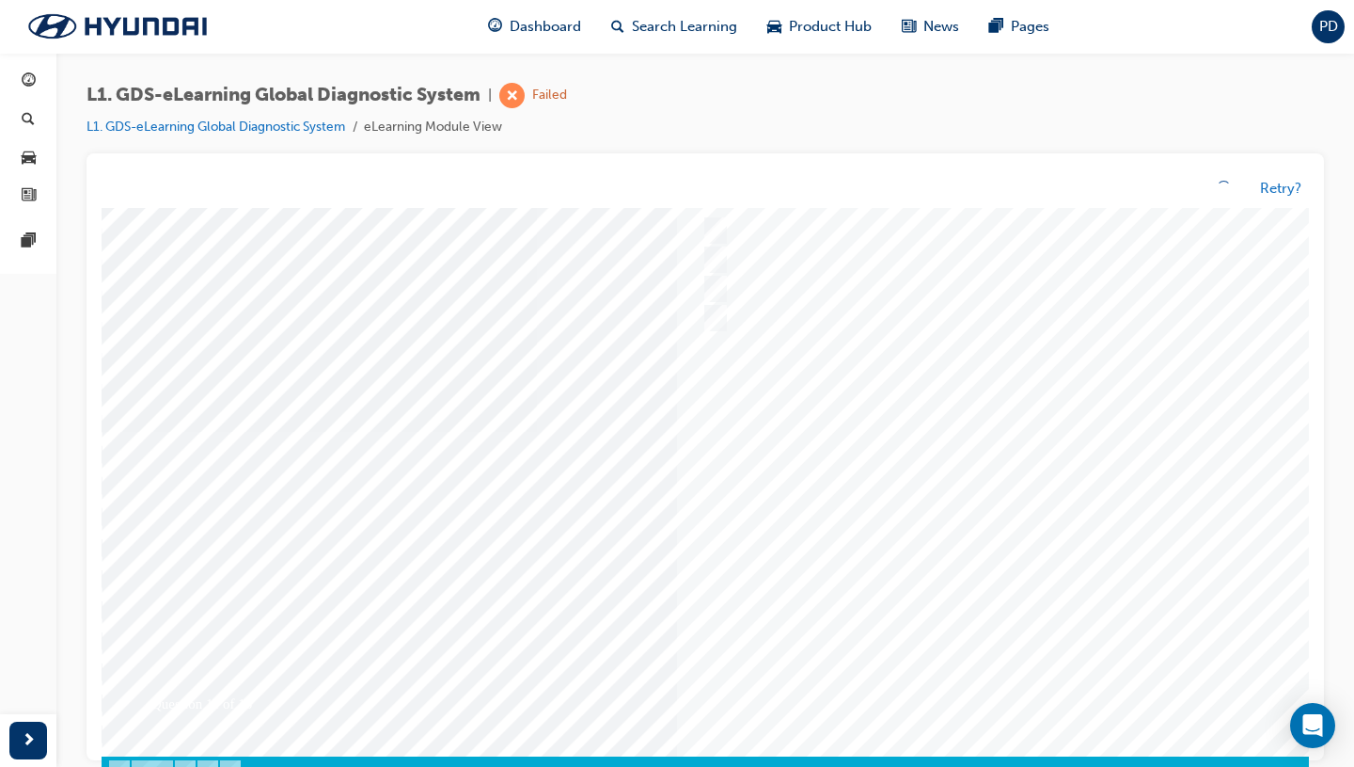
click at [888, 575] on div at bounding box center [741, 431] width 1279 height 705
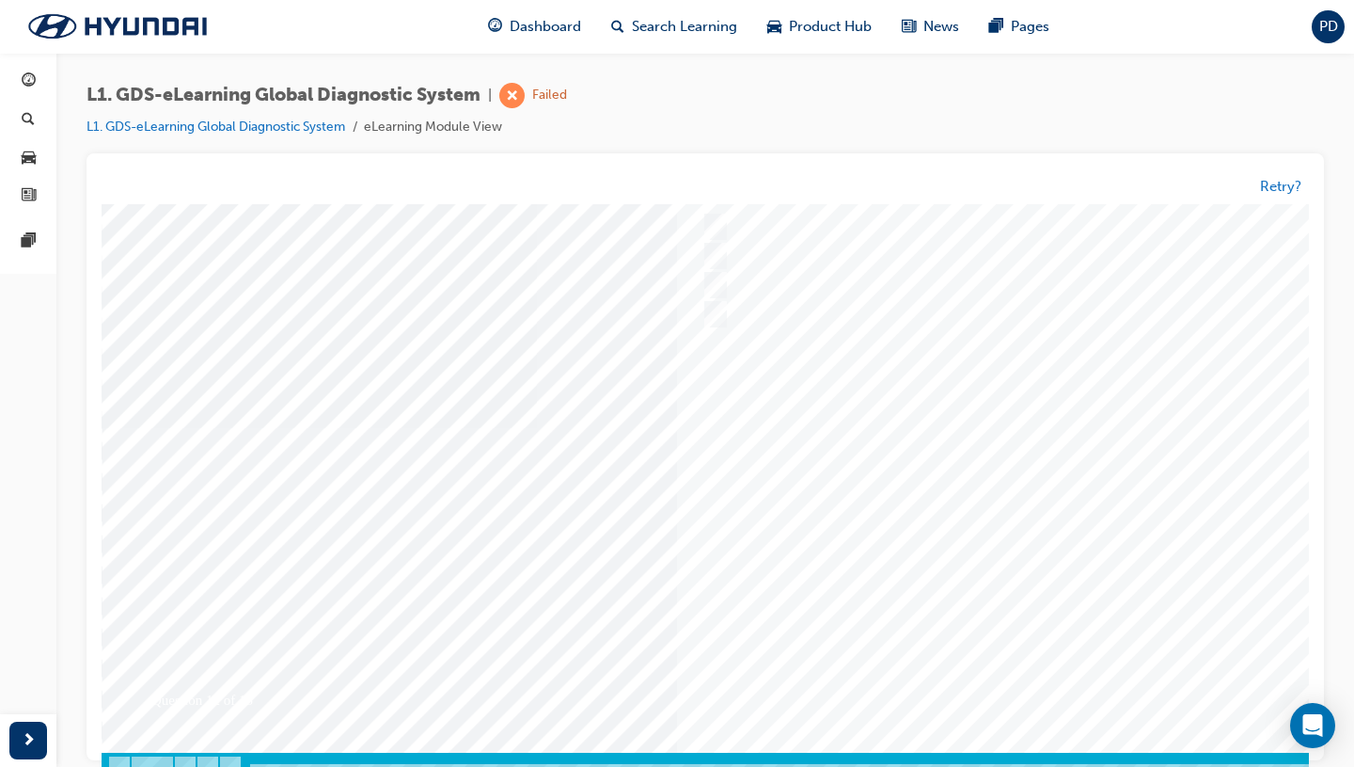
scroll to position [0, 0]
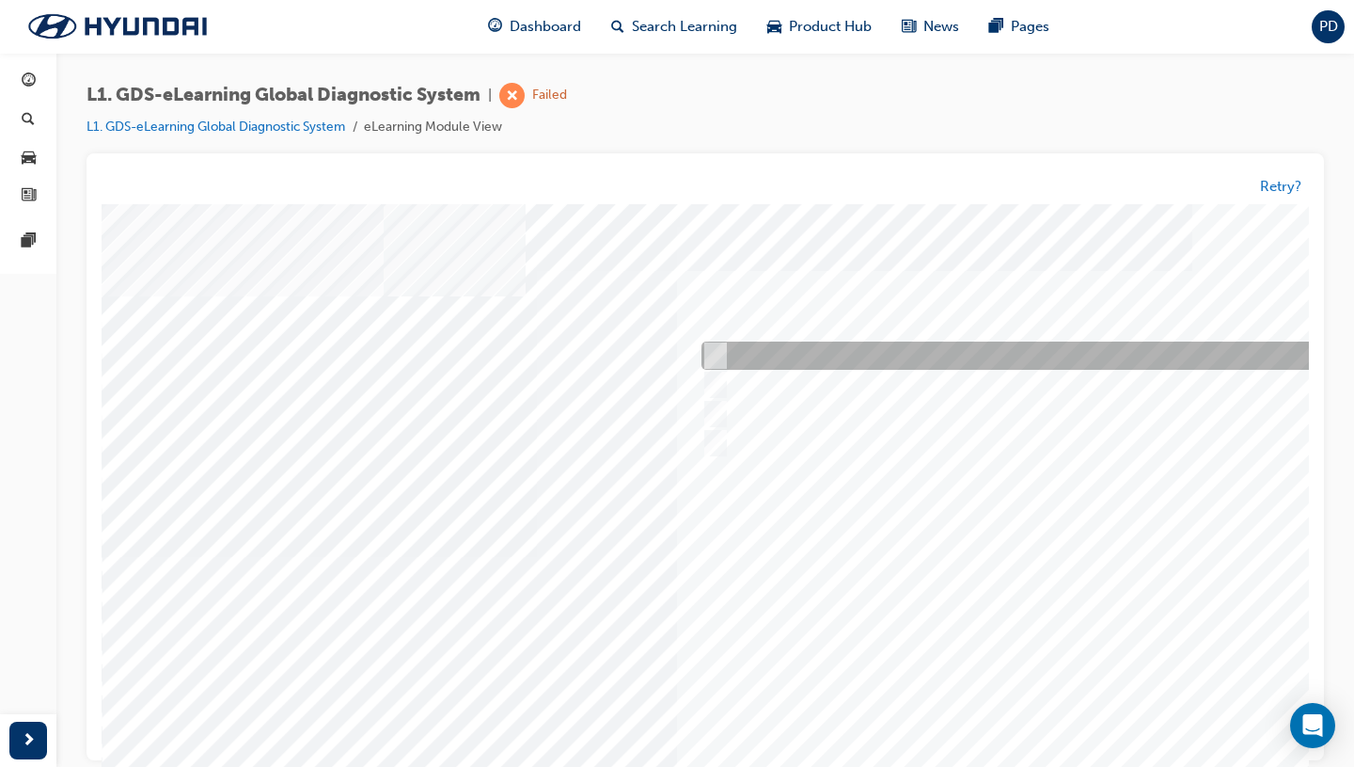
click at [869, 346] on div at bounding box center [1009, 356] width 625 height 28
radio input "true"
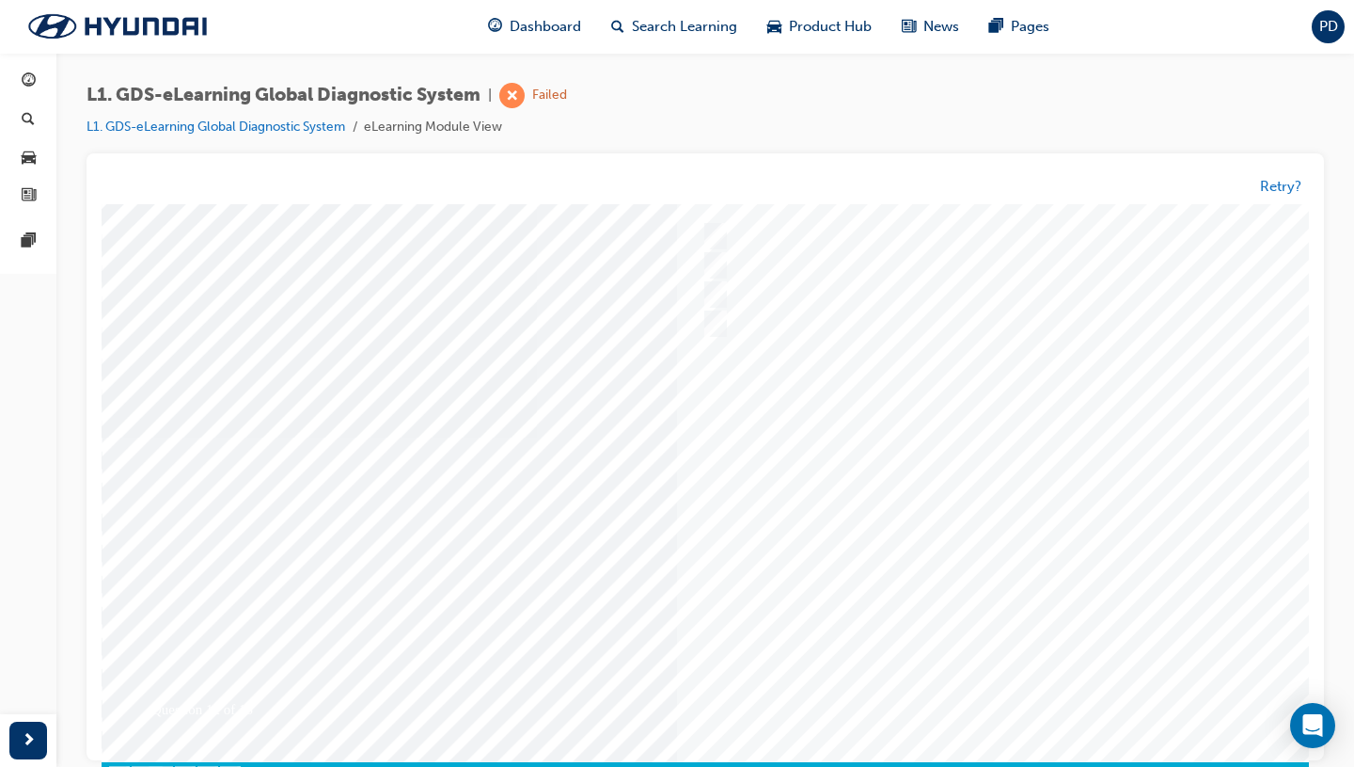
scroll to position [129, 0]
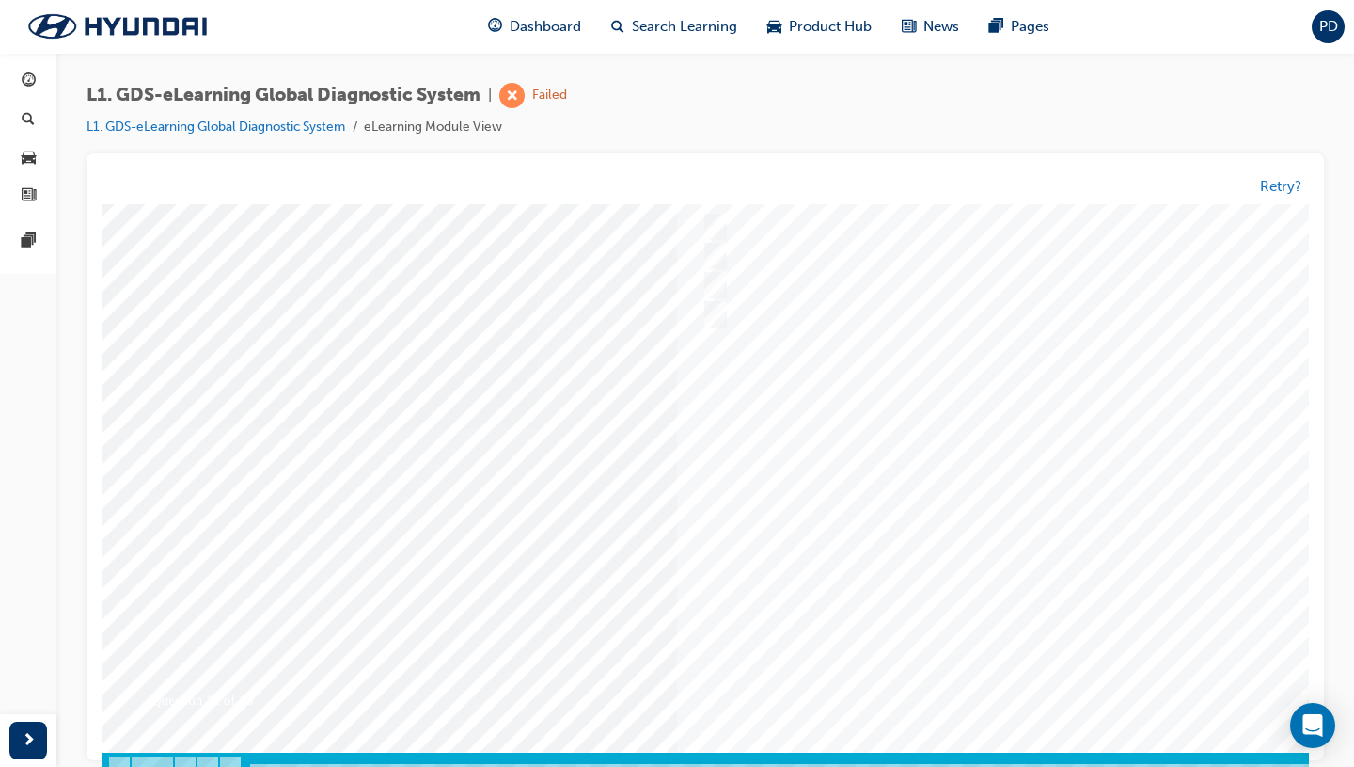
click at [897, 614] on div at bounding box center [741, 427] width 1279 height 705
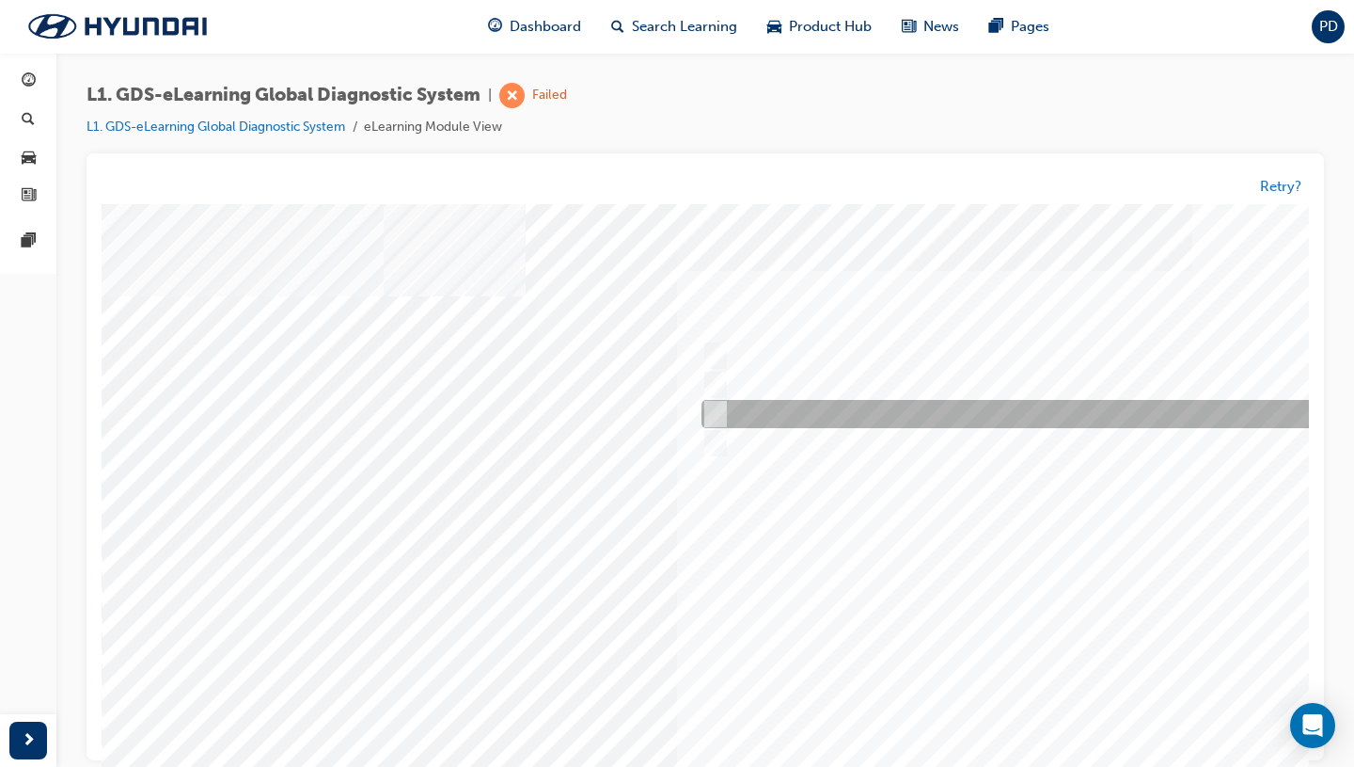
click at [922, 420] on div at bounding box center [1009, 415] width 625 height 28
radio input "true"
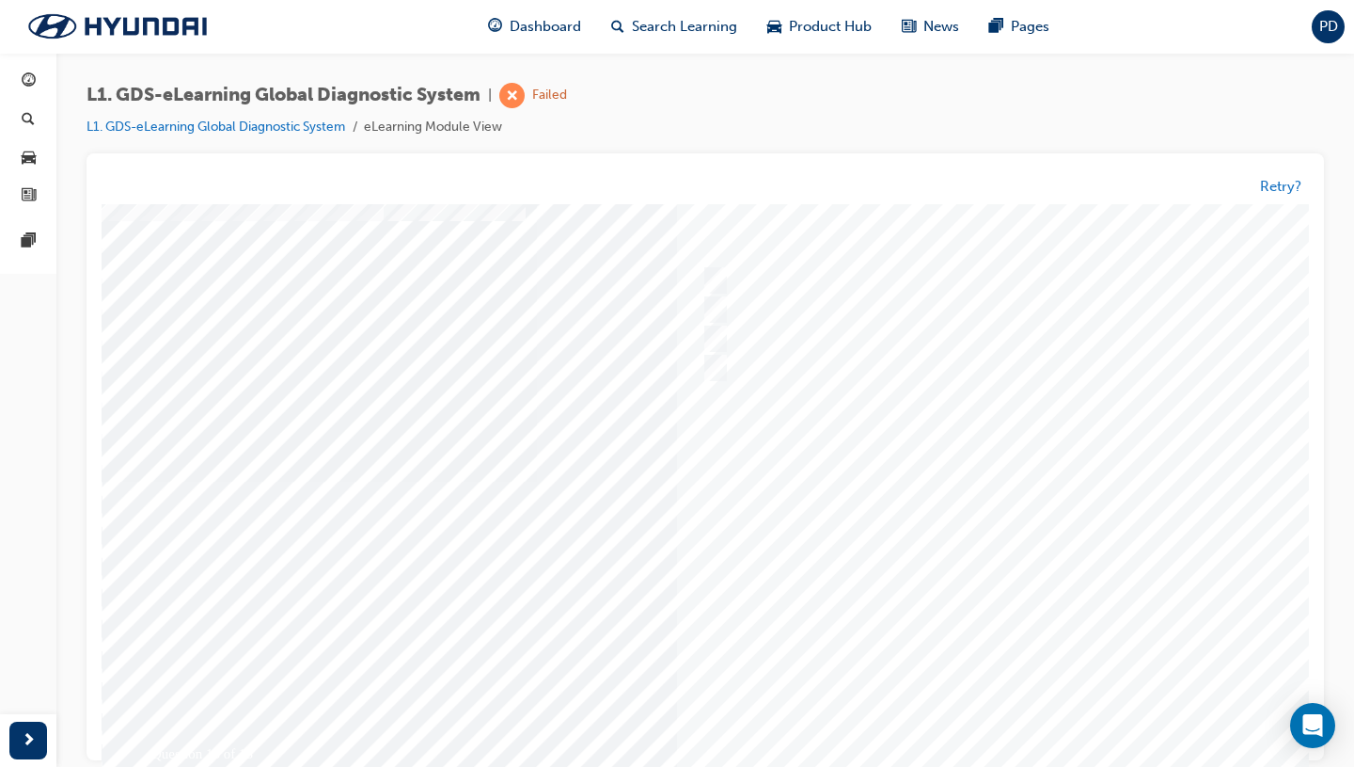
scroll to position [90, 0]
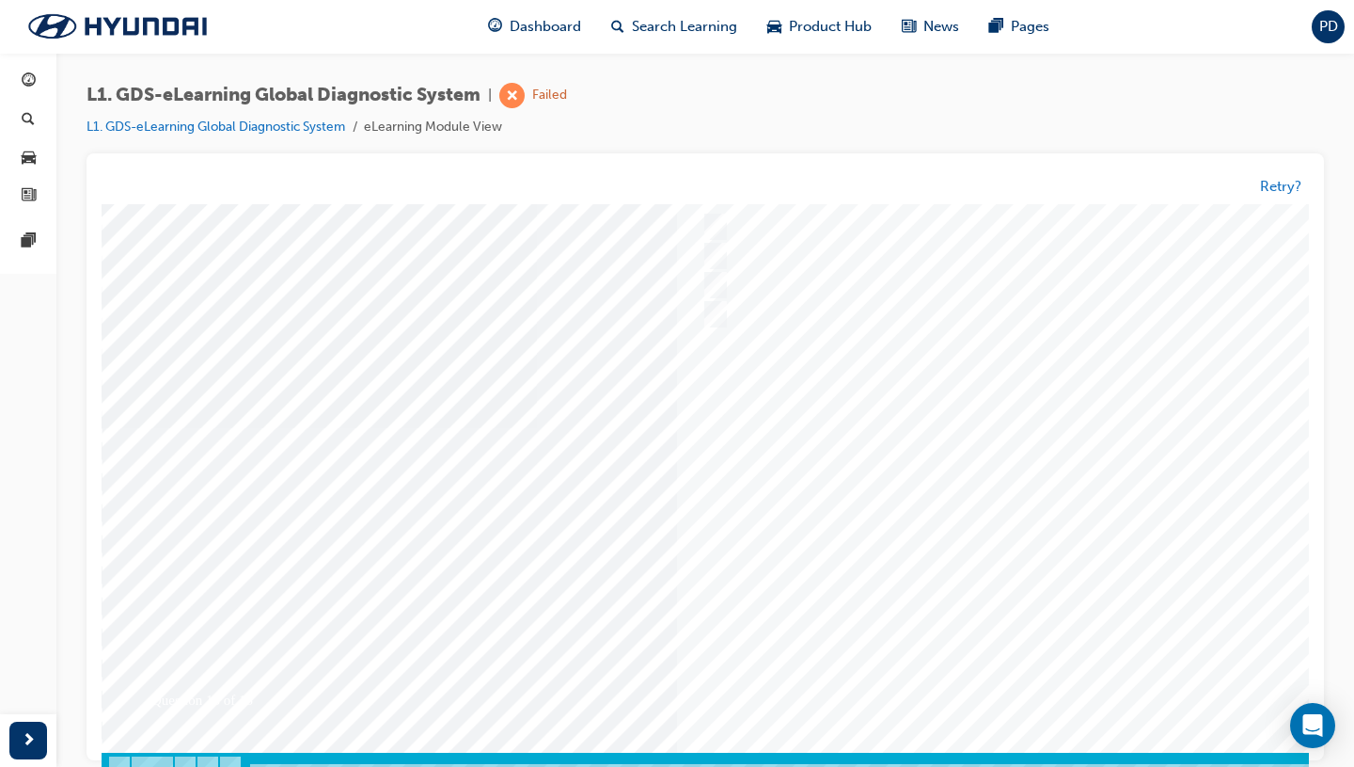
scroll to position [96, 0]
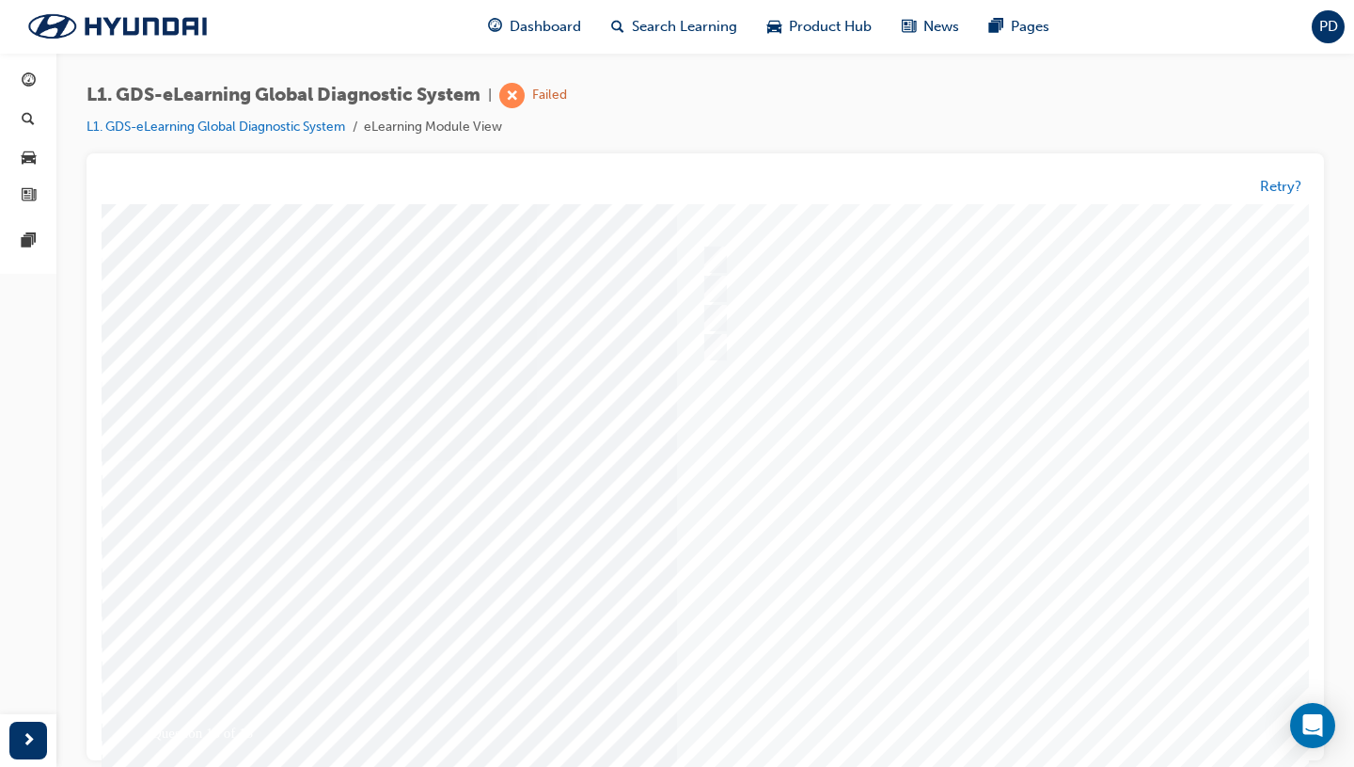
click at [1035, 633] on div at bounding box center [741, 460] width 1279 height 705
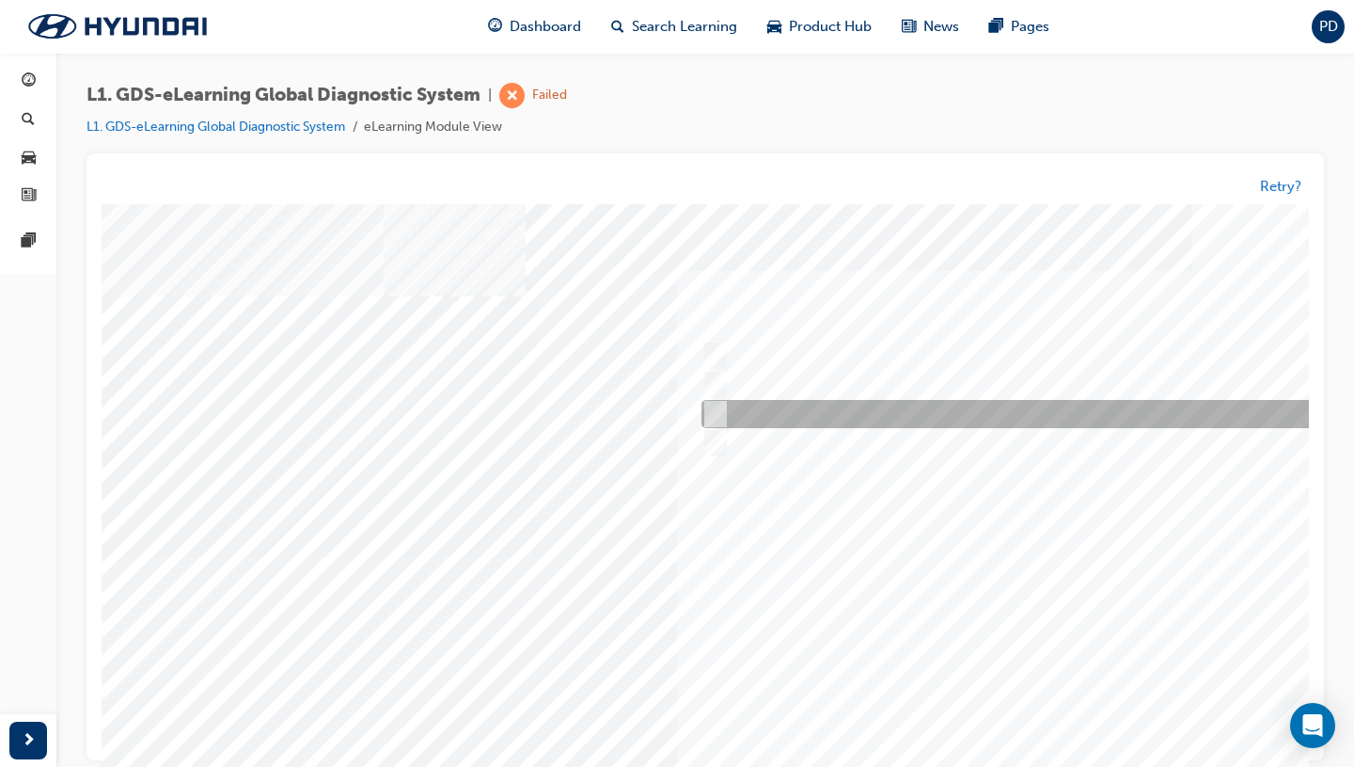
scroll to position [0, 71]
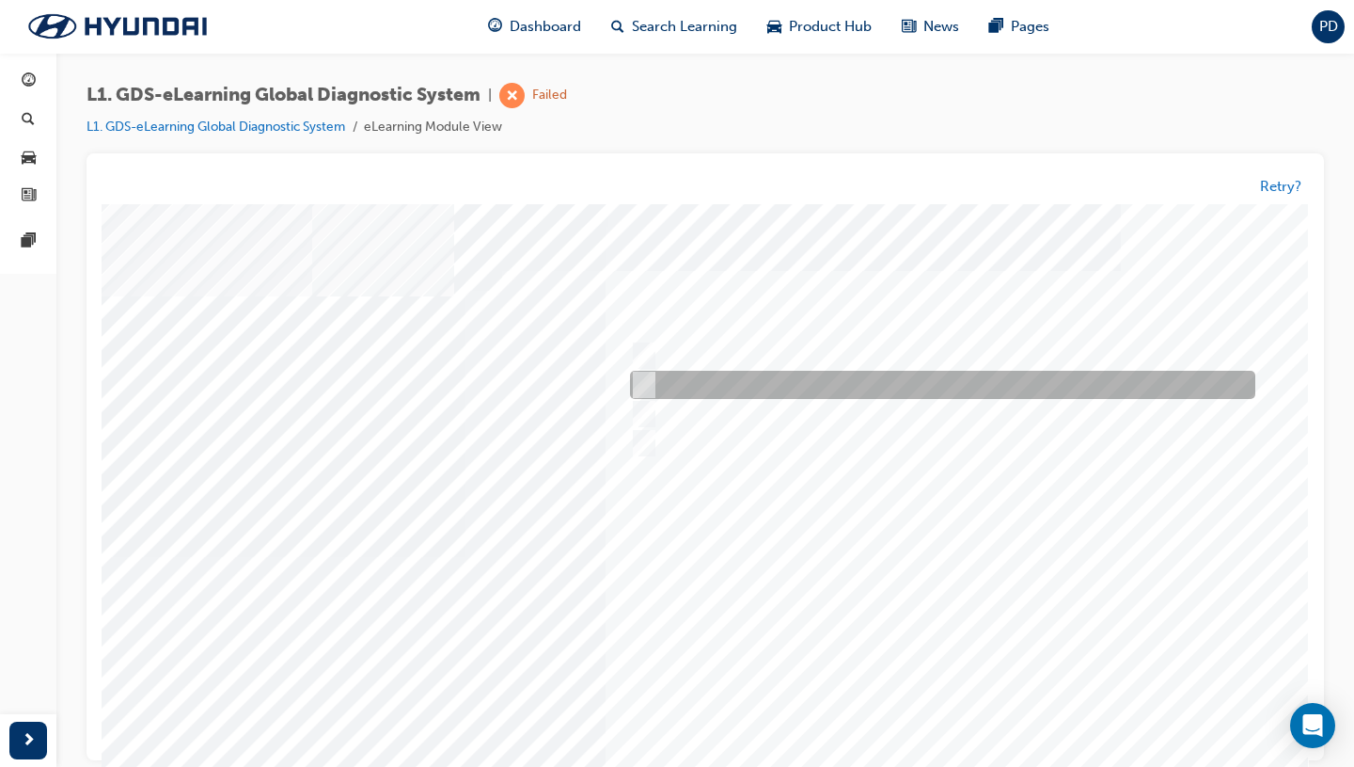
click at [933, 392] on div at bounding box center [937, 385] width 625 height 28
radio input "true"
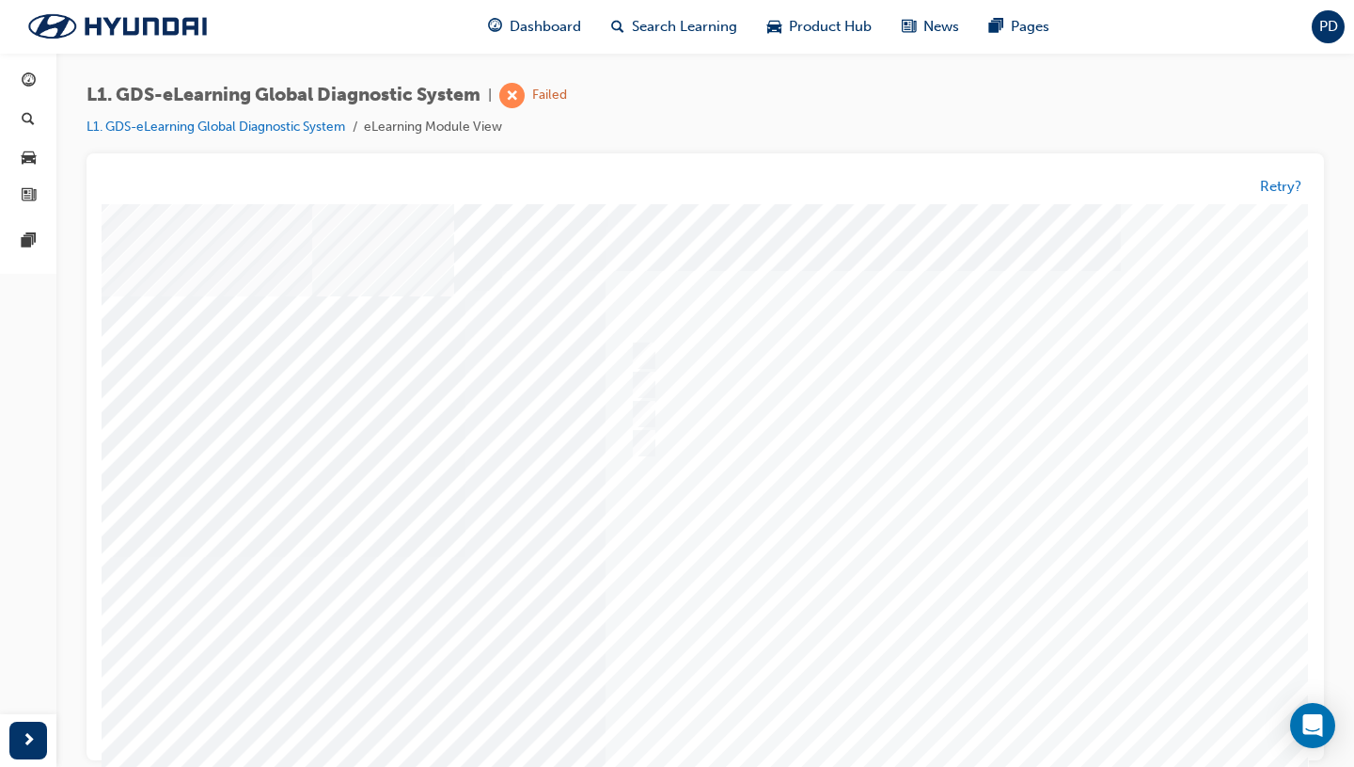
scroll to position [129, 71]
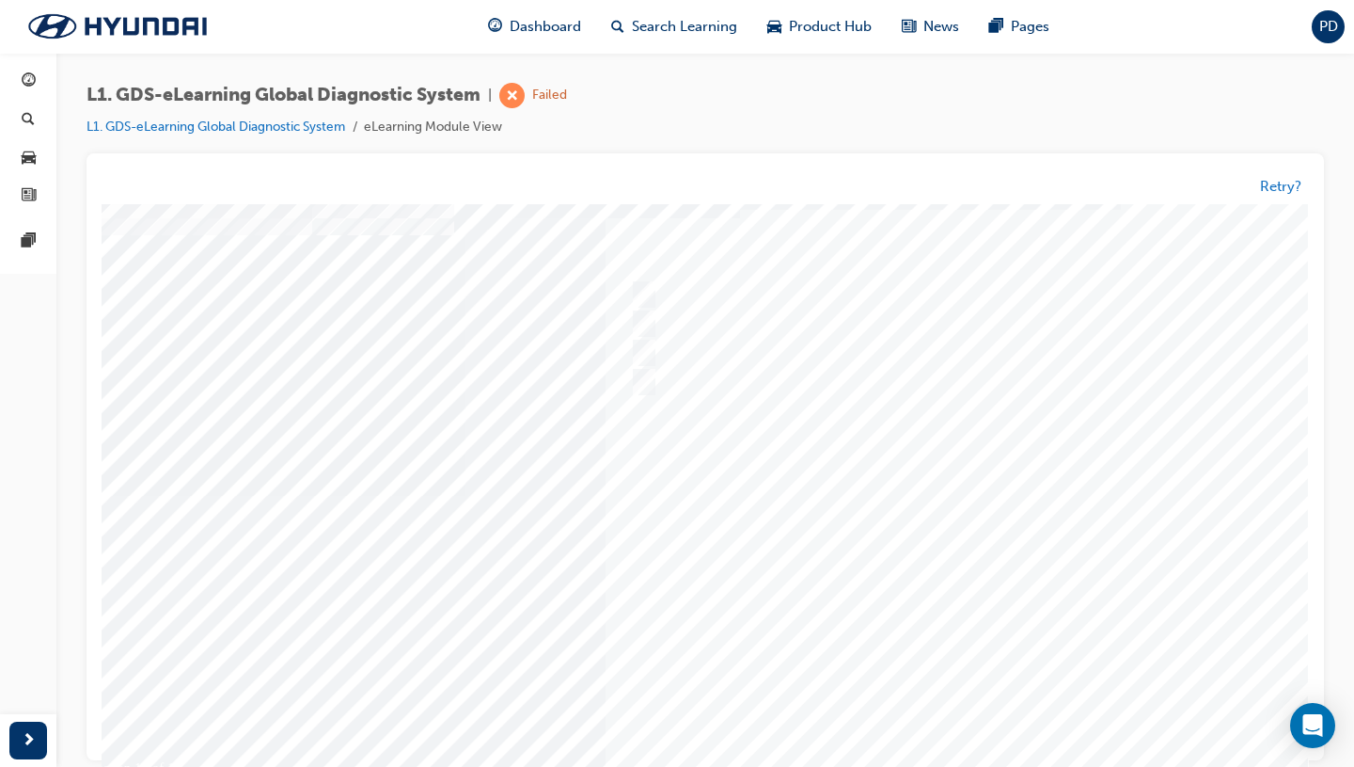
scroll to position [49, 71]
click at [962, 633] on div at bounding box center [669, 507] width 1279 height 705
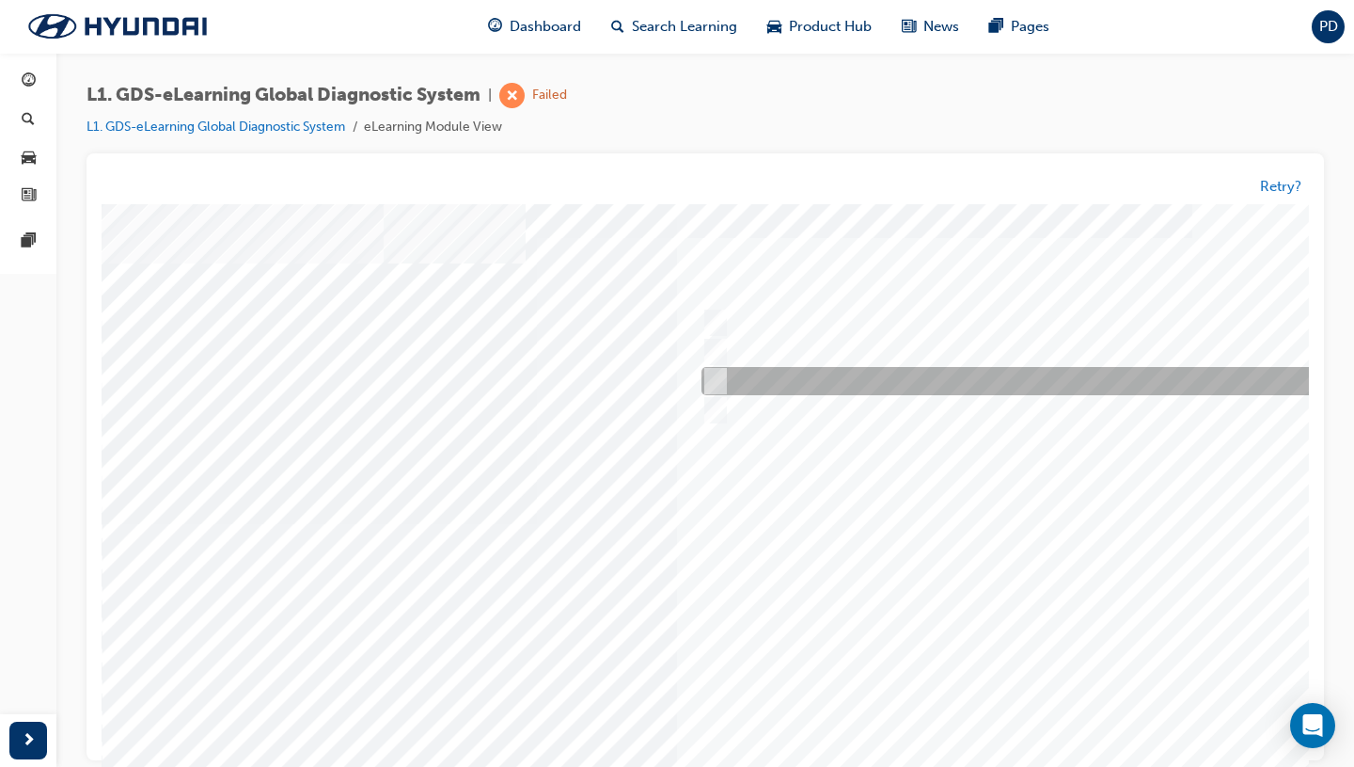
click at [761, 386] on div at bounding box center [1009, 382] width 625 height 28
radio input "true"
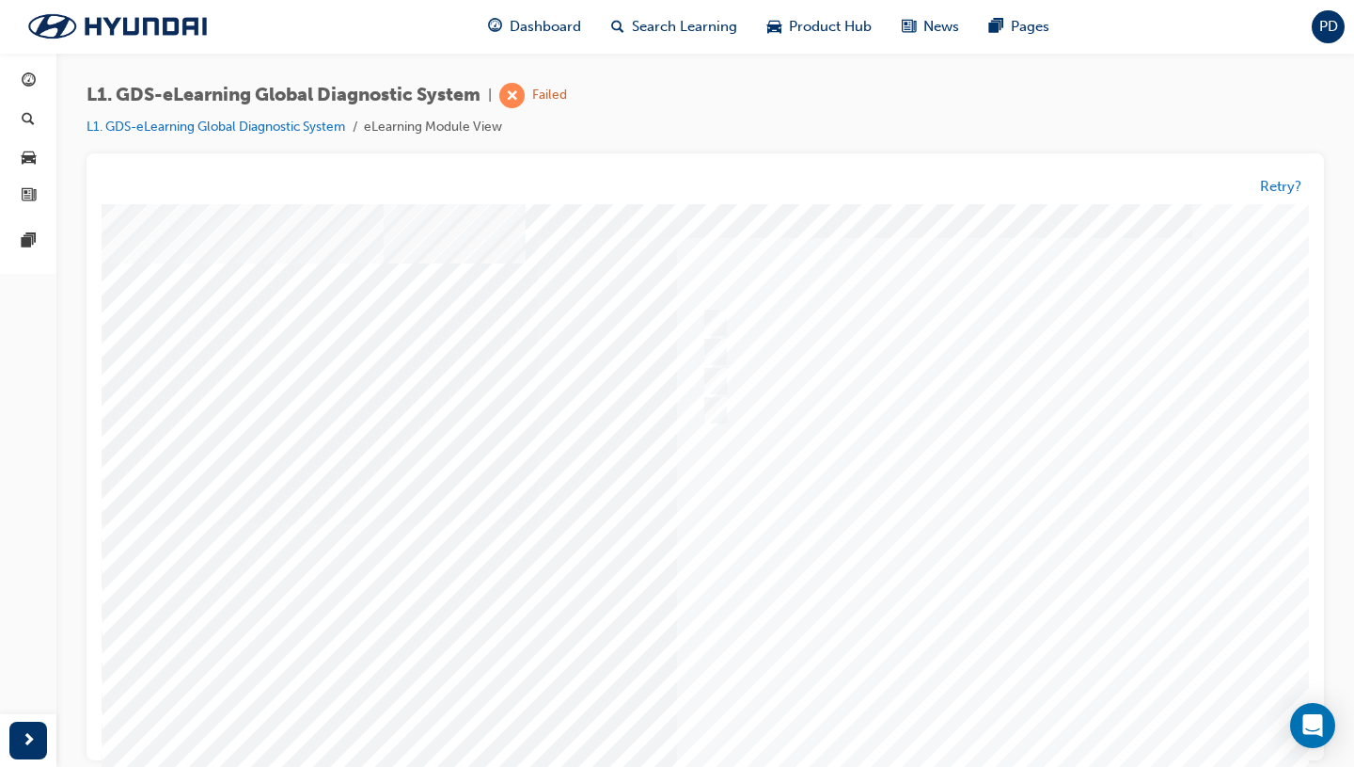
scroll to position [129, 0]
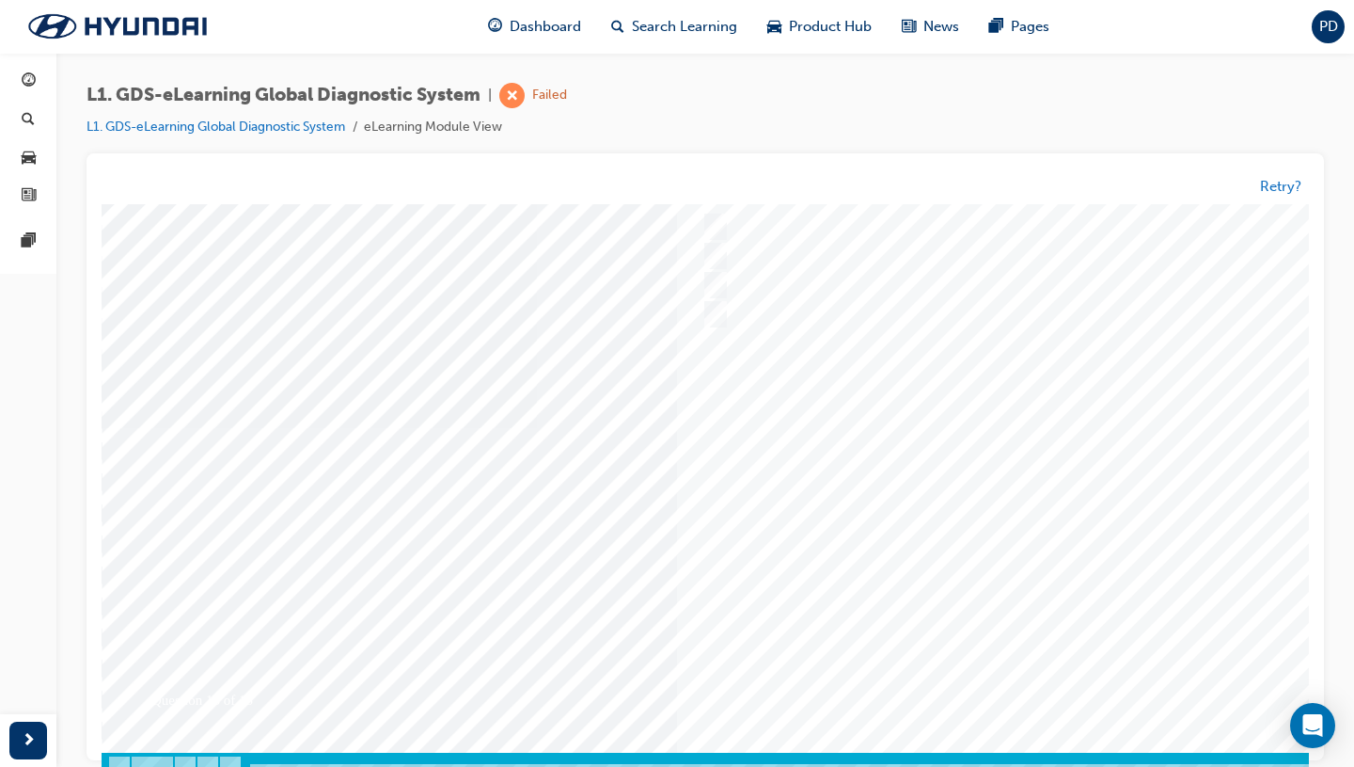
click at [909, 633] on div at bounding box center [741, 427] width 1279 height 705
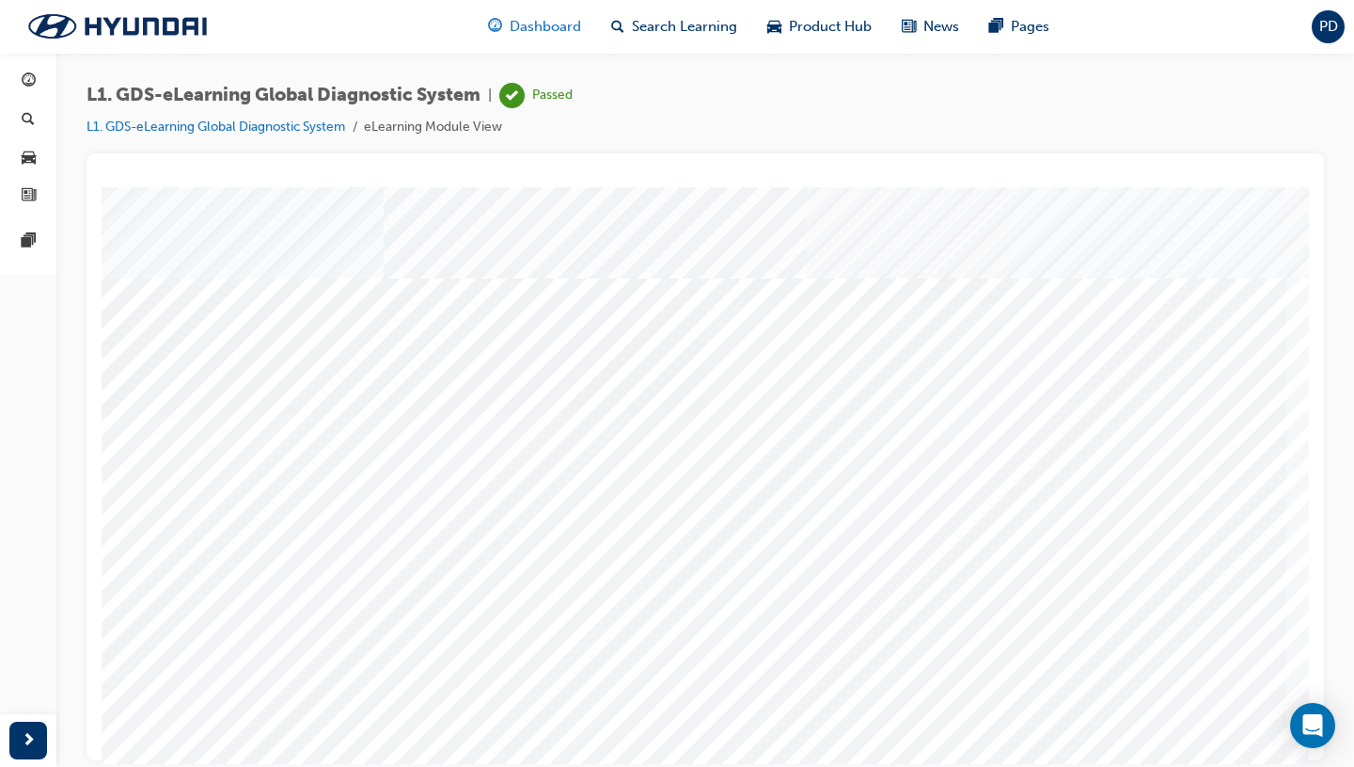
click at [536, 35] on span "Dashboard" at bounding box center [545, 27] width 71 height 22
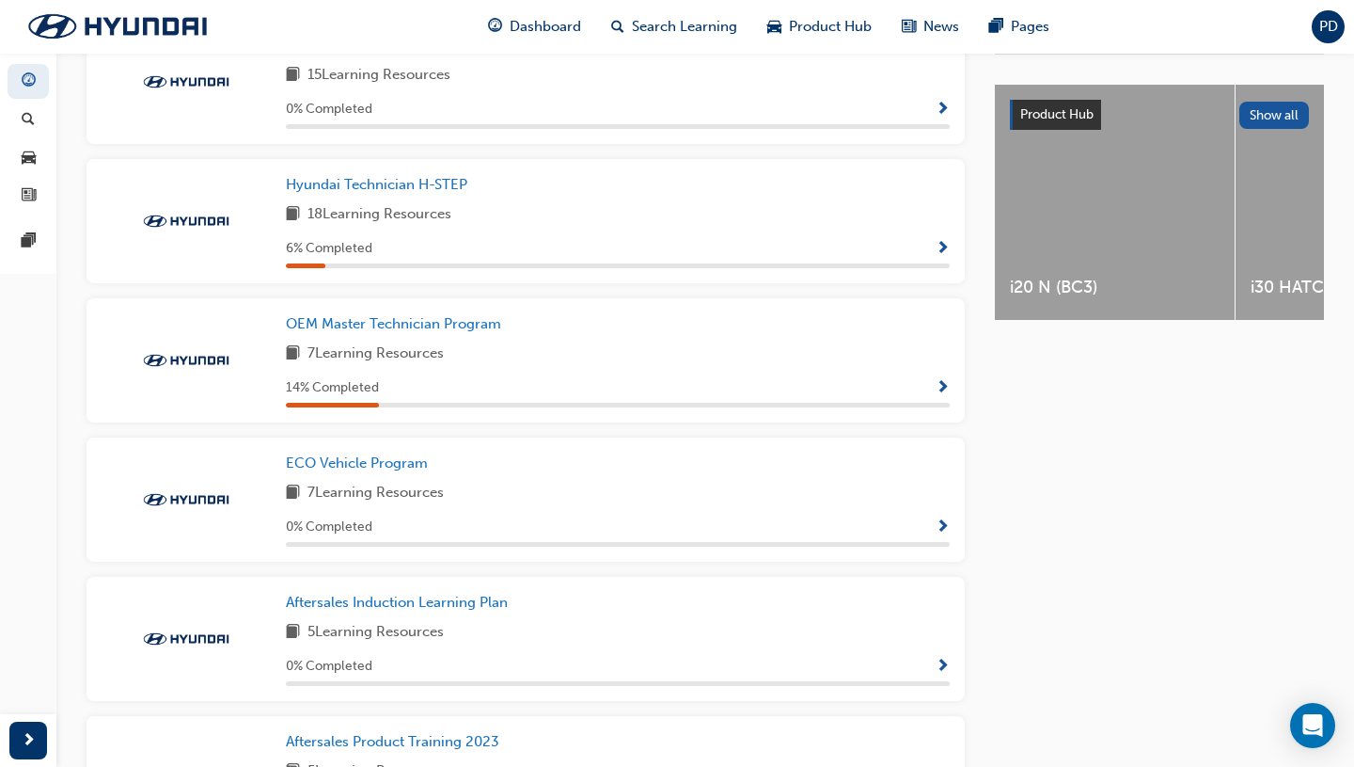
scroll to position [710, 0]
click at [440, 328] on span "OEM Master Technician Program" at bounding box center [393, 321] width 215 height 17
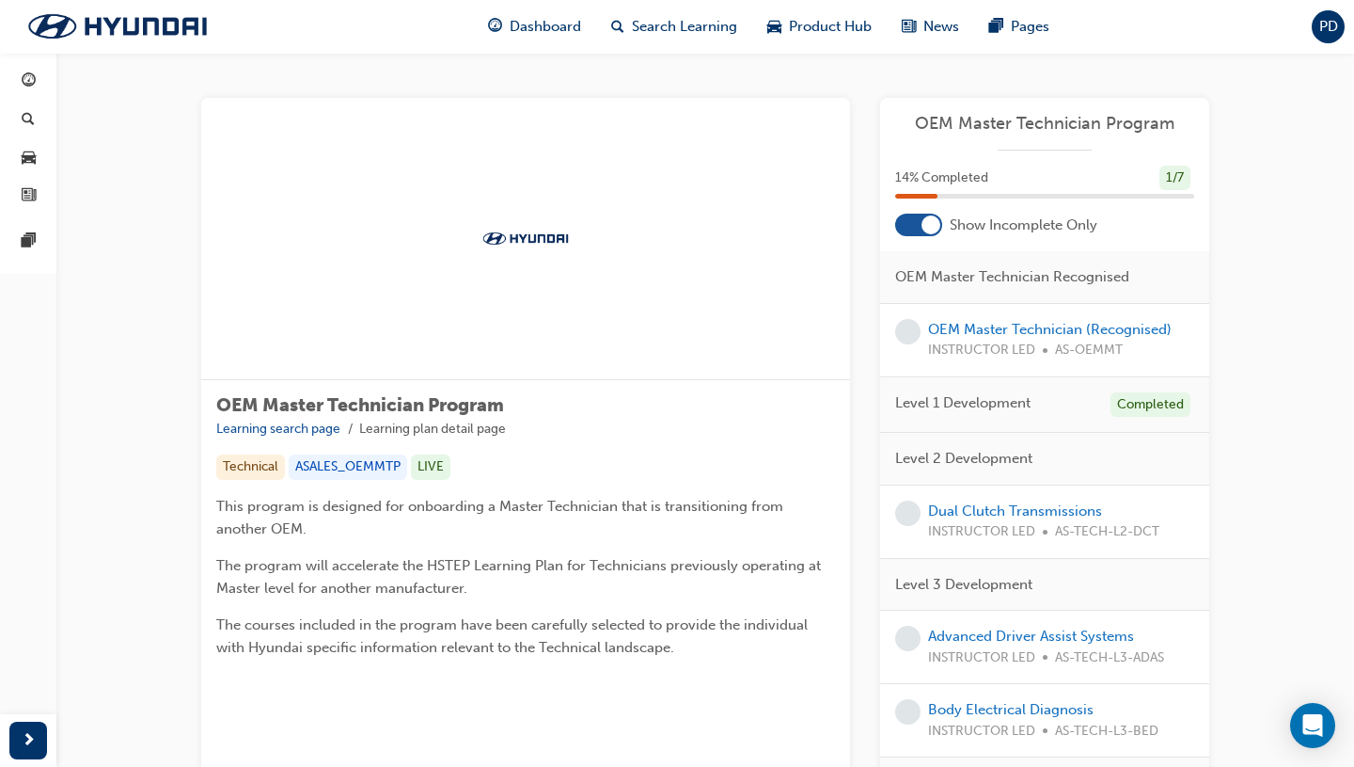
click at [994, 405] on span "Level 1 Development" at bounding box center [962, 403] width 135 height 22
click at [1128, 398] on div "Completed" at bounding box center [1151, 404] width 80 height 25
click at [1128, 390] on div "OEM Master Technician Program Learning search page Learning plan detail page OE…" at bounding box center [705, 594] width 1068 height 992
click at [924, 227] on div at bounding box center [931, 224] width 19 height 19
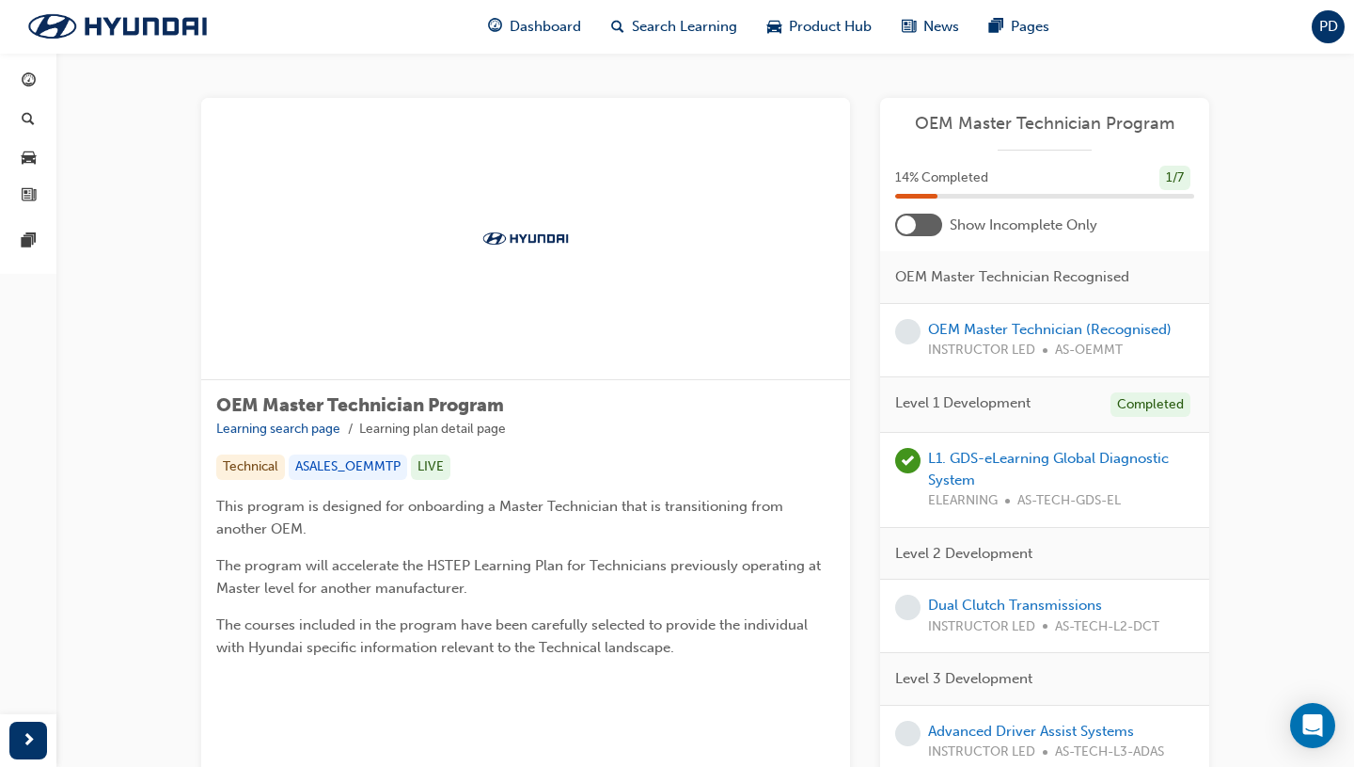
click at [924, 236] on div "OEM Master Technician Program 14 % Completed 1 / 7 Show Incomplete Only OEM Mas…" at bounding box center [1044, 611] width 329 height 1026
click at [930, 221] on div at bounding box center [918, 224] width 47 height 23
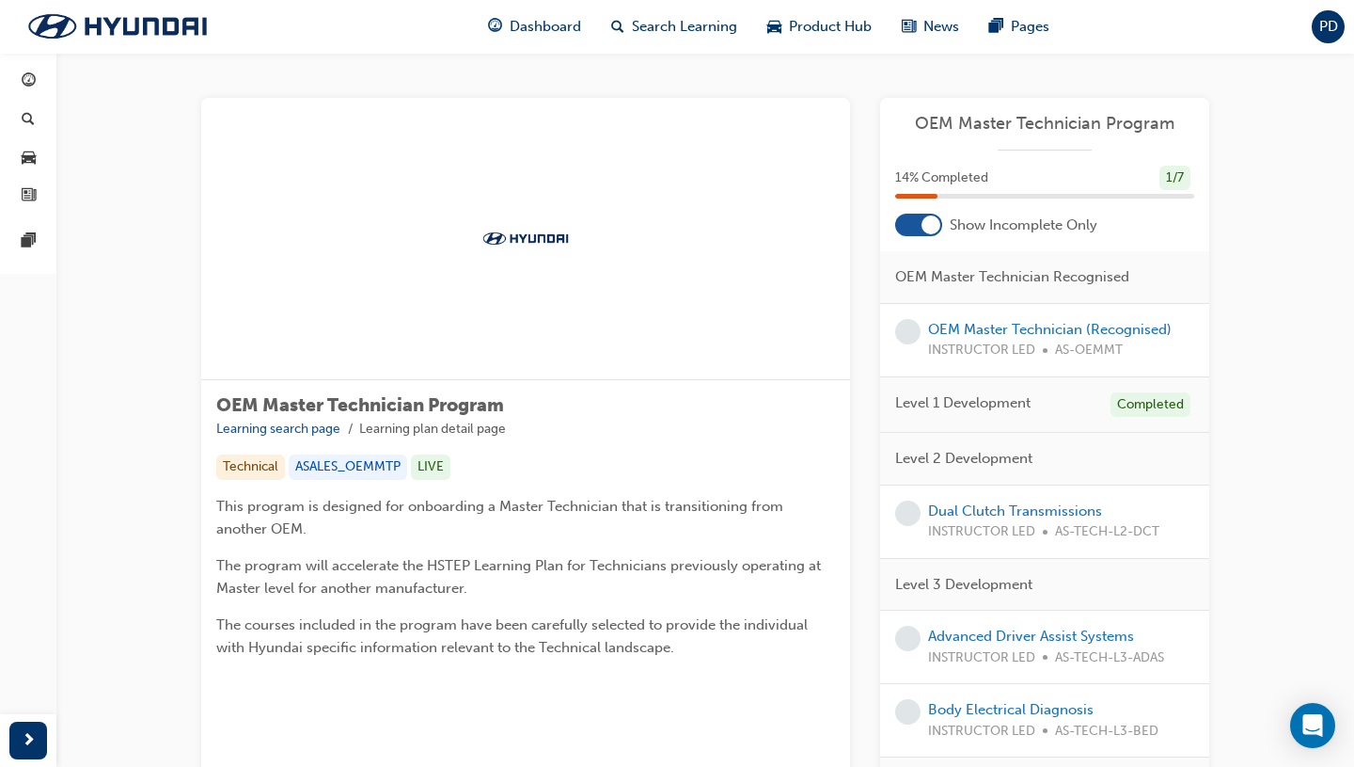
click at [751, 459] on div "Technical ASALES_OEMMTP LIVE" at bounding box center [525, 466] width 619 height 25
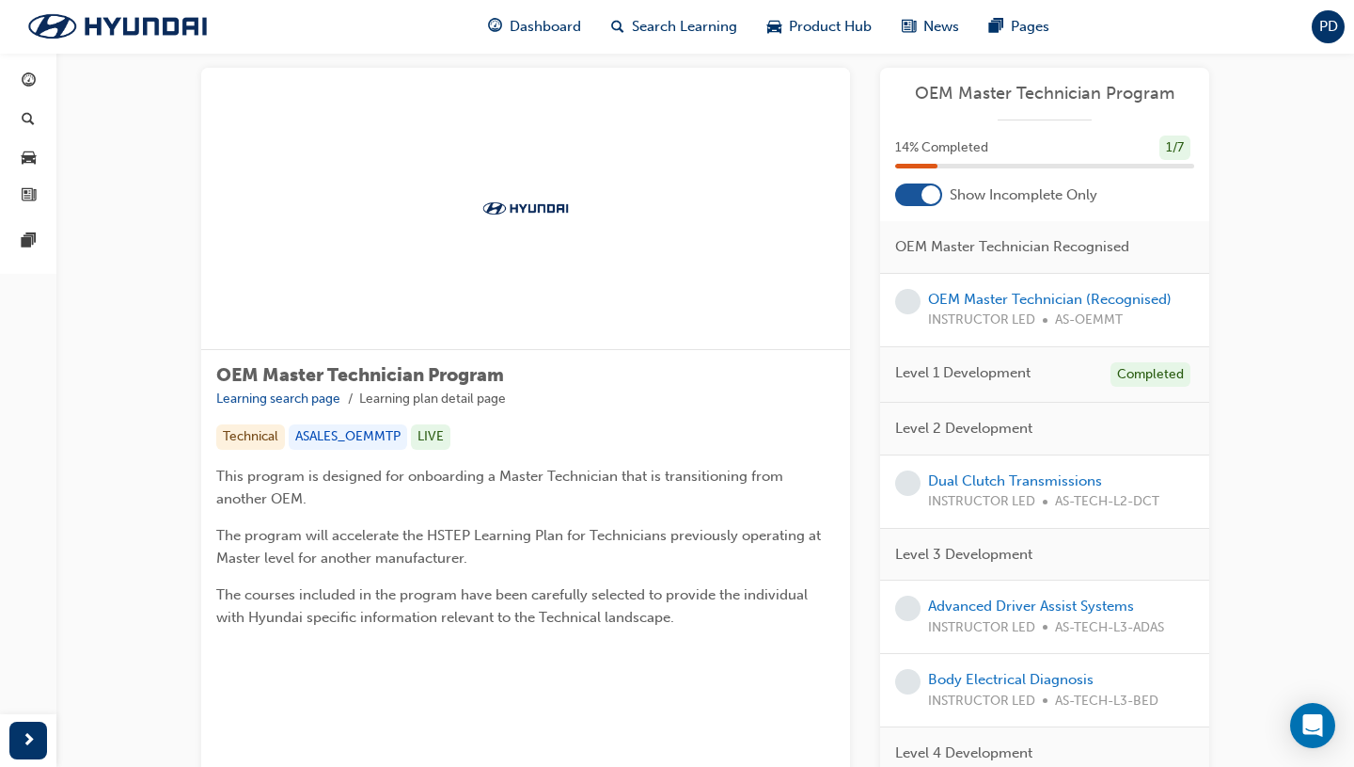
scroll to position [68, 0]
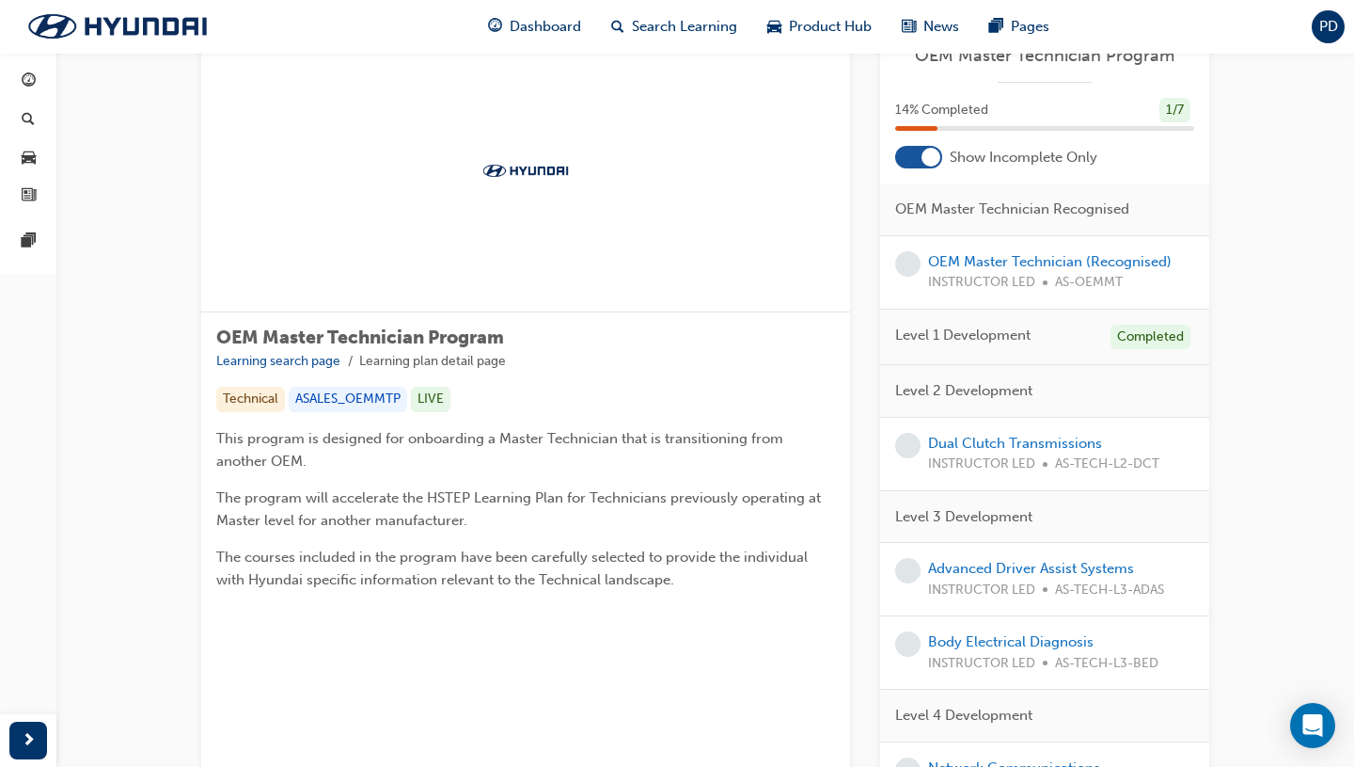
click at [716, 482] on div "This program is designed for onboarding a Master Technician that is transitioni…" at bounding box center [525, 509] width 619 height 164
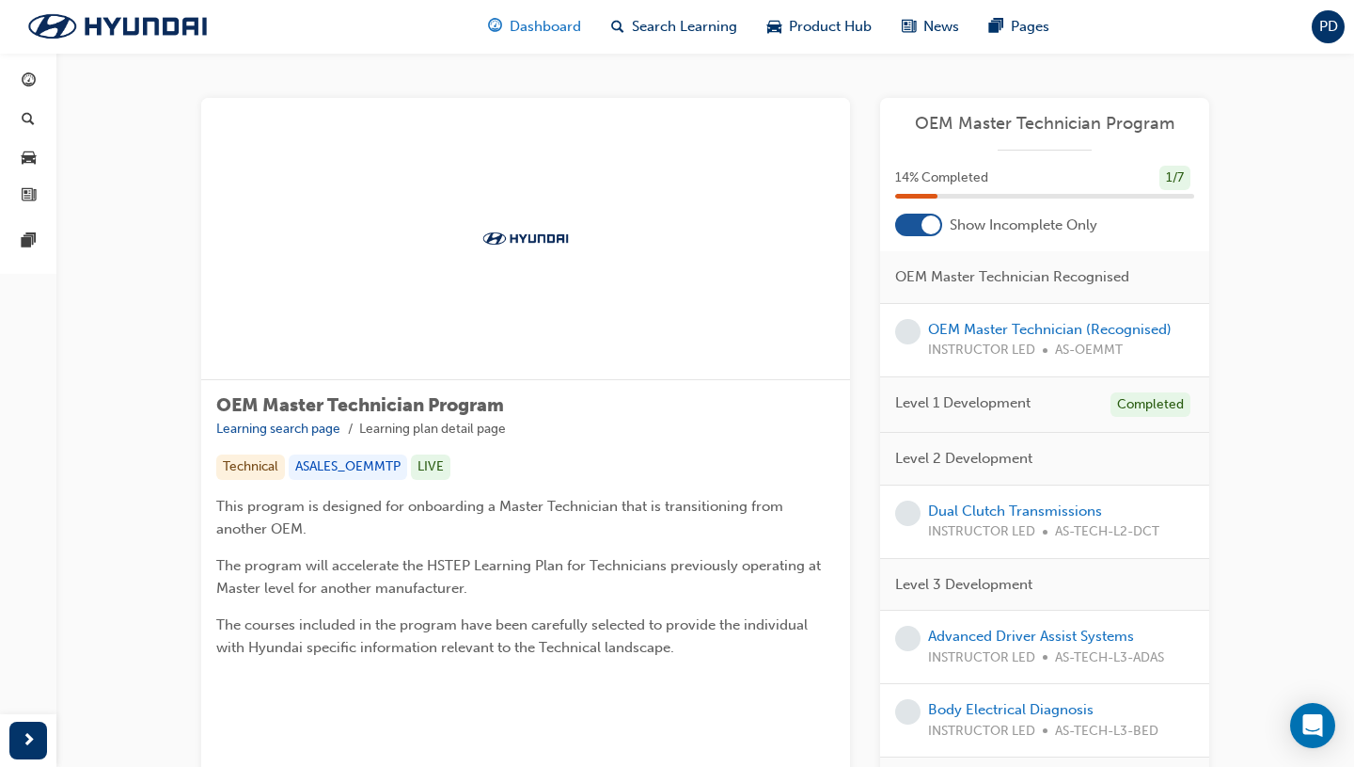
click at [510, 22] on span "Dashboard" at bounding box center [545, 27] width 71 height 22
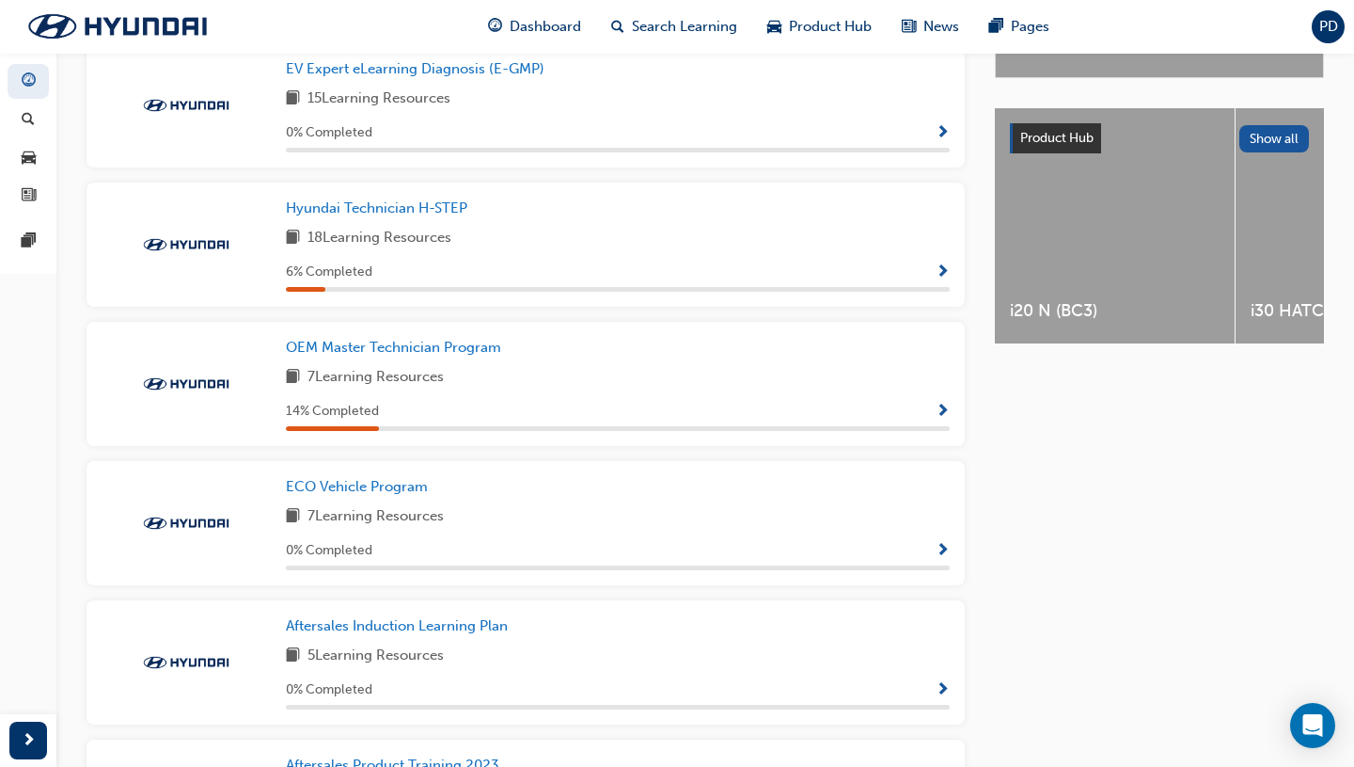
scroll to position [686, 0]
click at [407, 215] on span "Hyundai Technician H-STEP" at bounding box center [377, 206] width 182 height 17
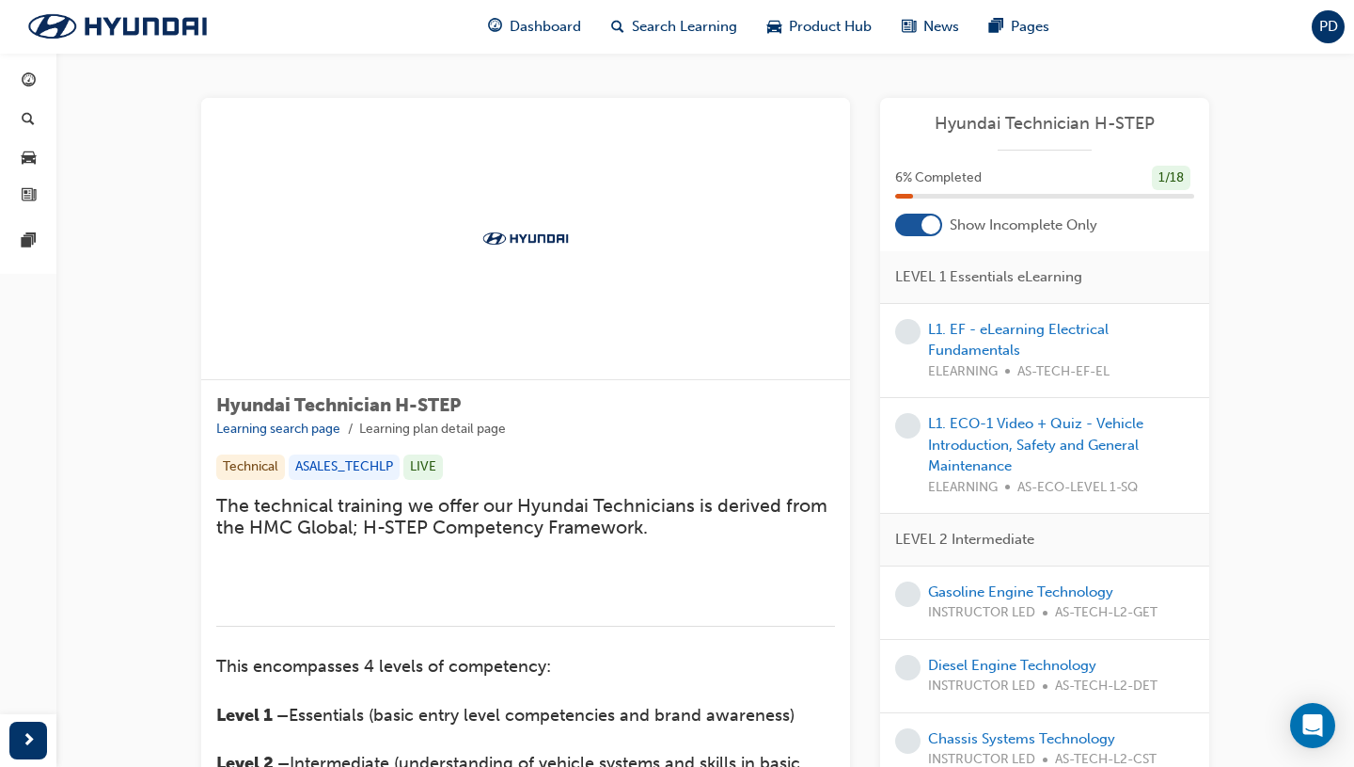
click at [921, 228] on div at bounding box center [918, 224] width 47 height 23
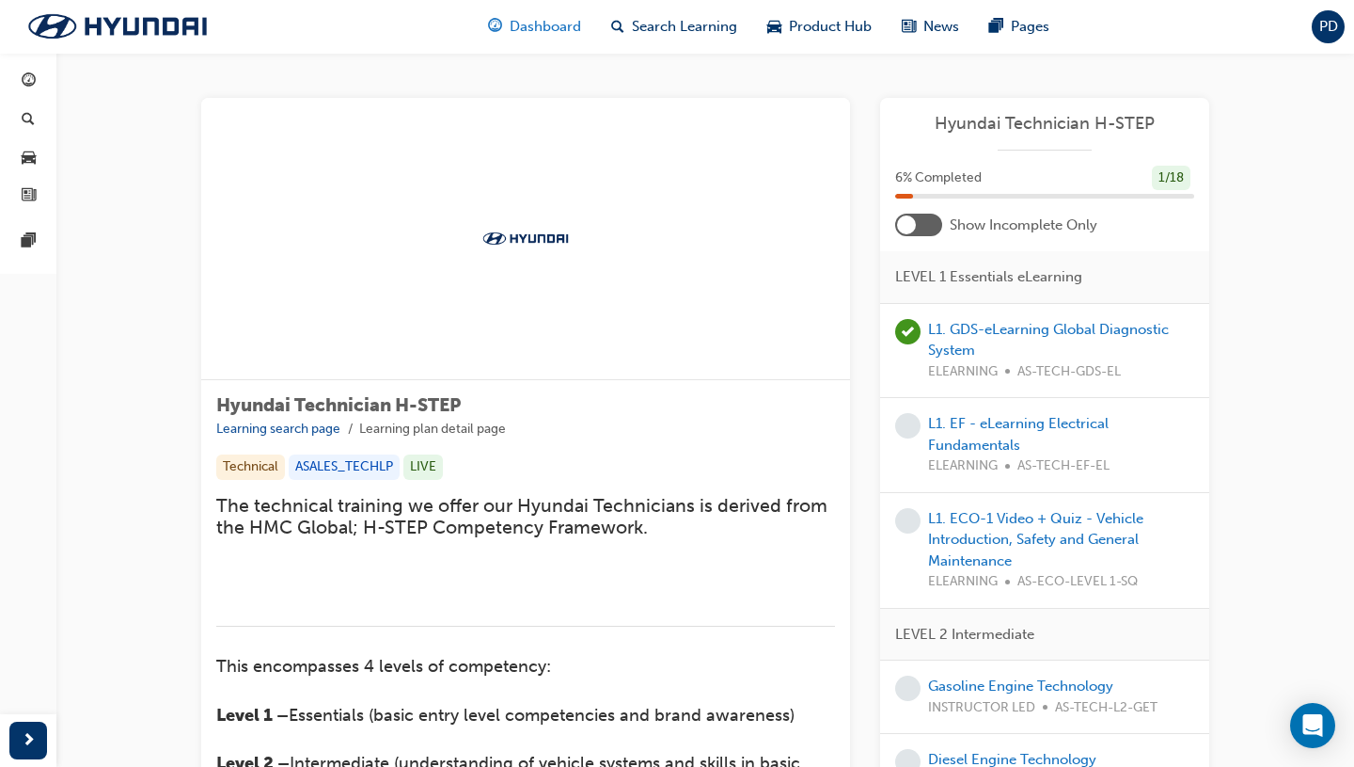
click at [516, 39] on div "Dashboard" at bounding box center [534, 27] width 123 height 39
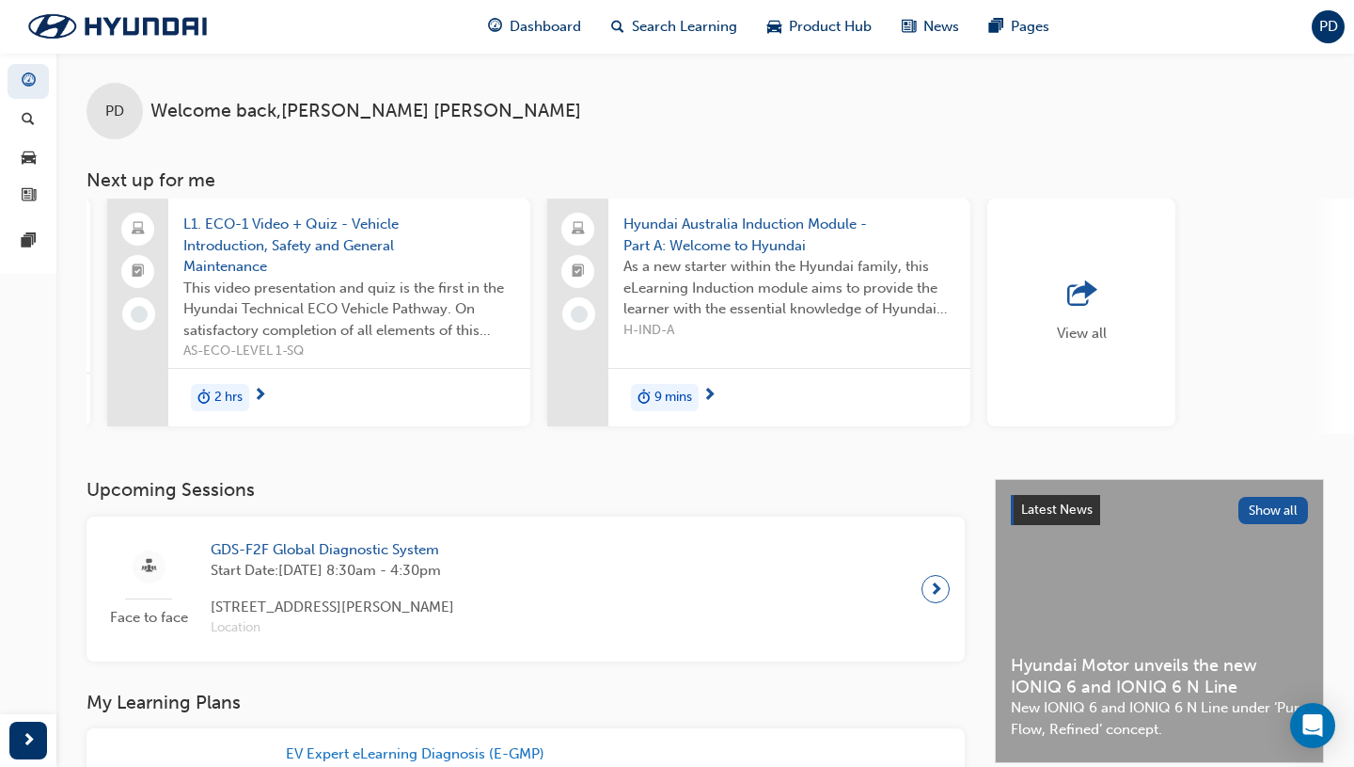
scroll to position [0, 1370]
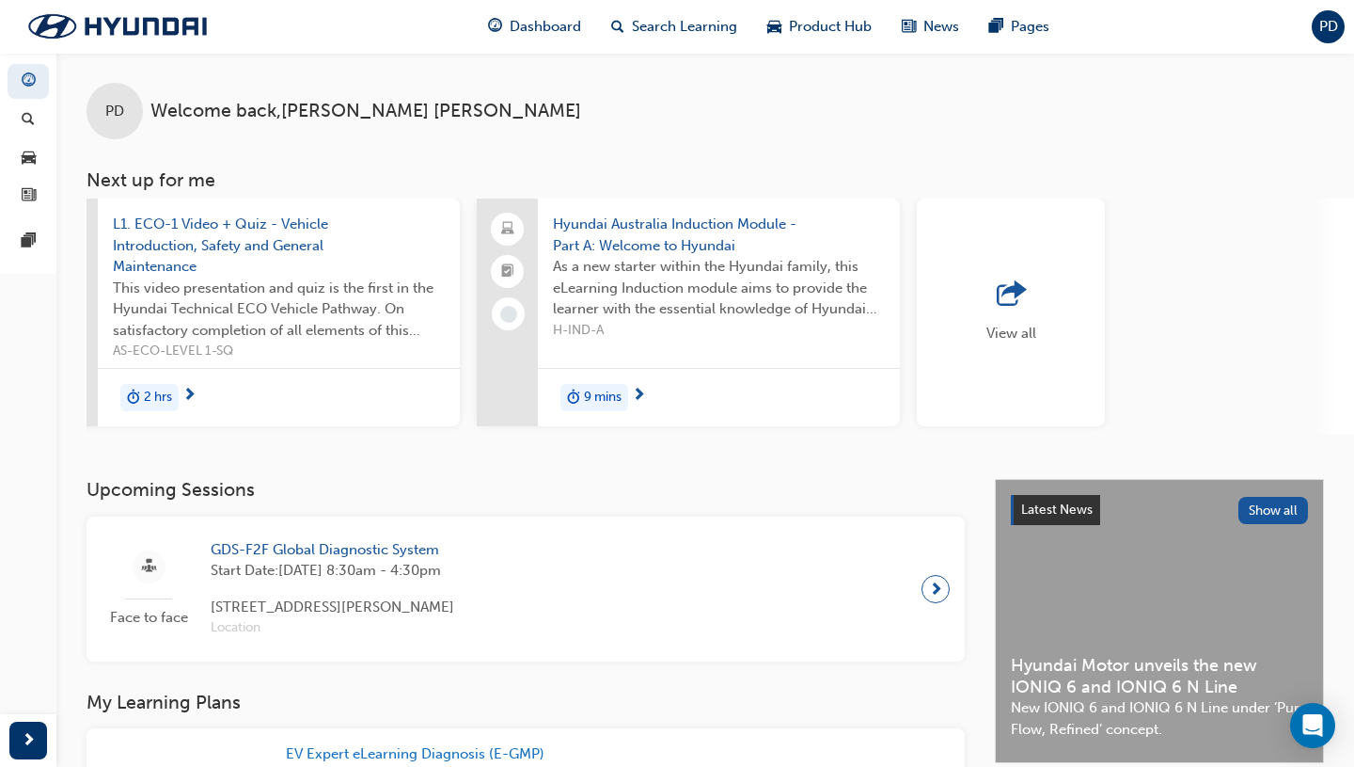
click at [1128, 29] on span "PD" at bounding box center [1329, 27] width 19 height 22
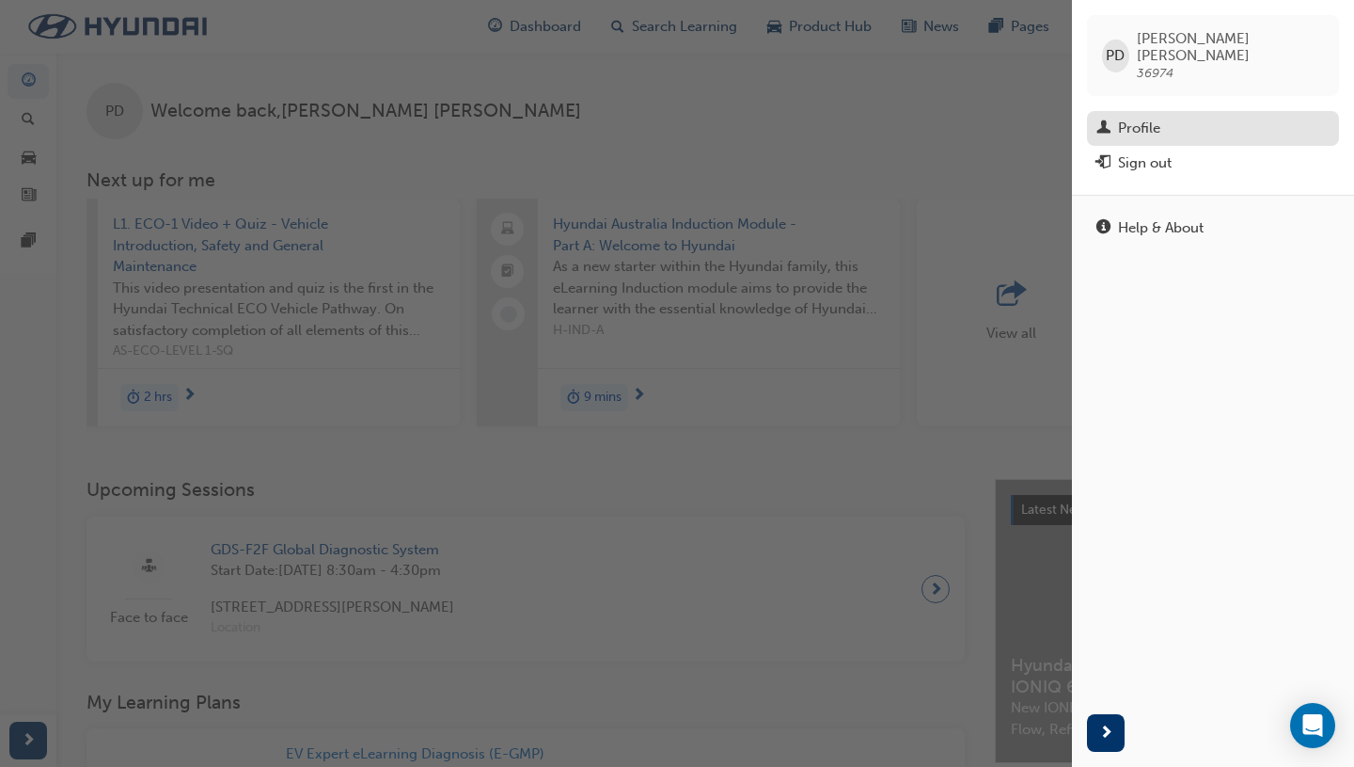
click at [1128, 118] on div "Profile" at bounding box center [1139, 129] width 42 height 22
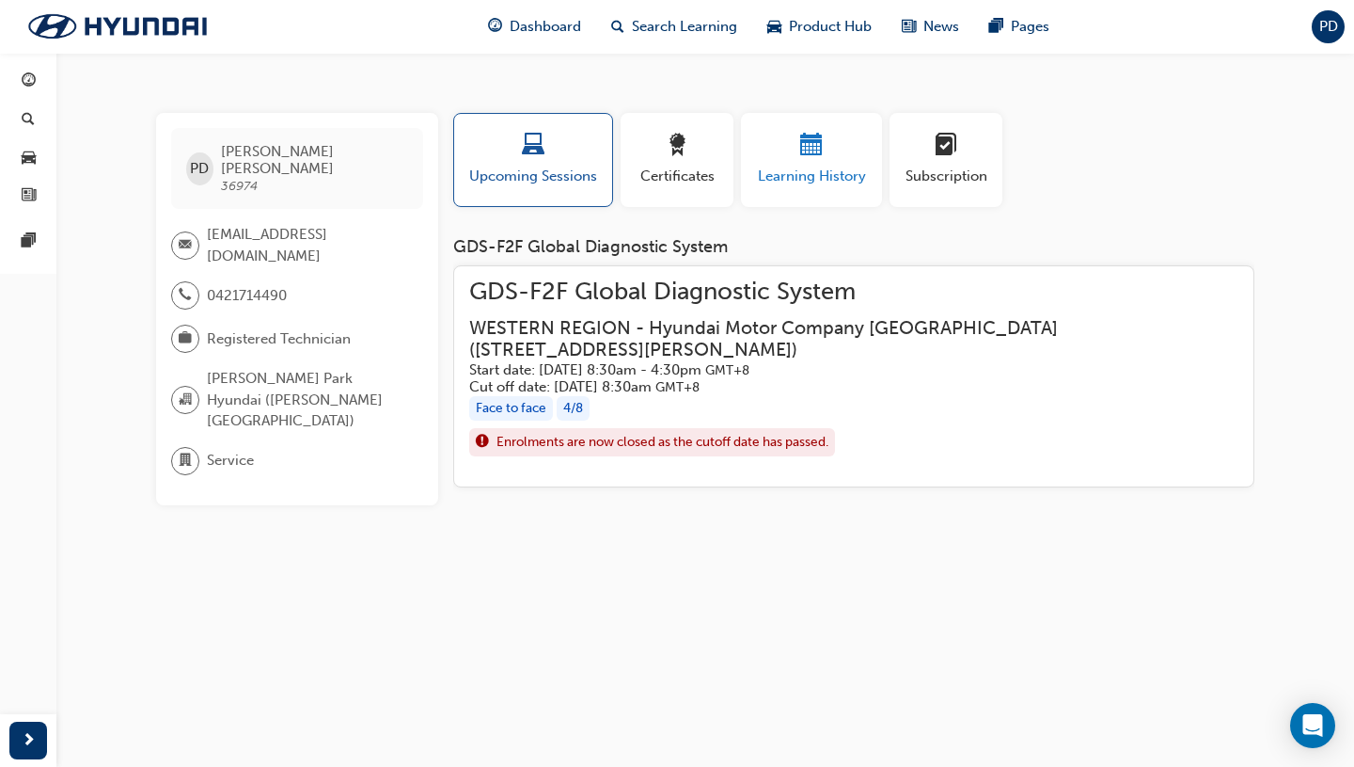
click at [785, 148] on div "button" at bounding box center [811, 148] width 113 height 29
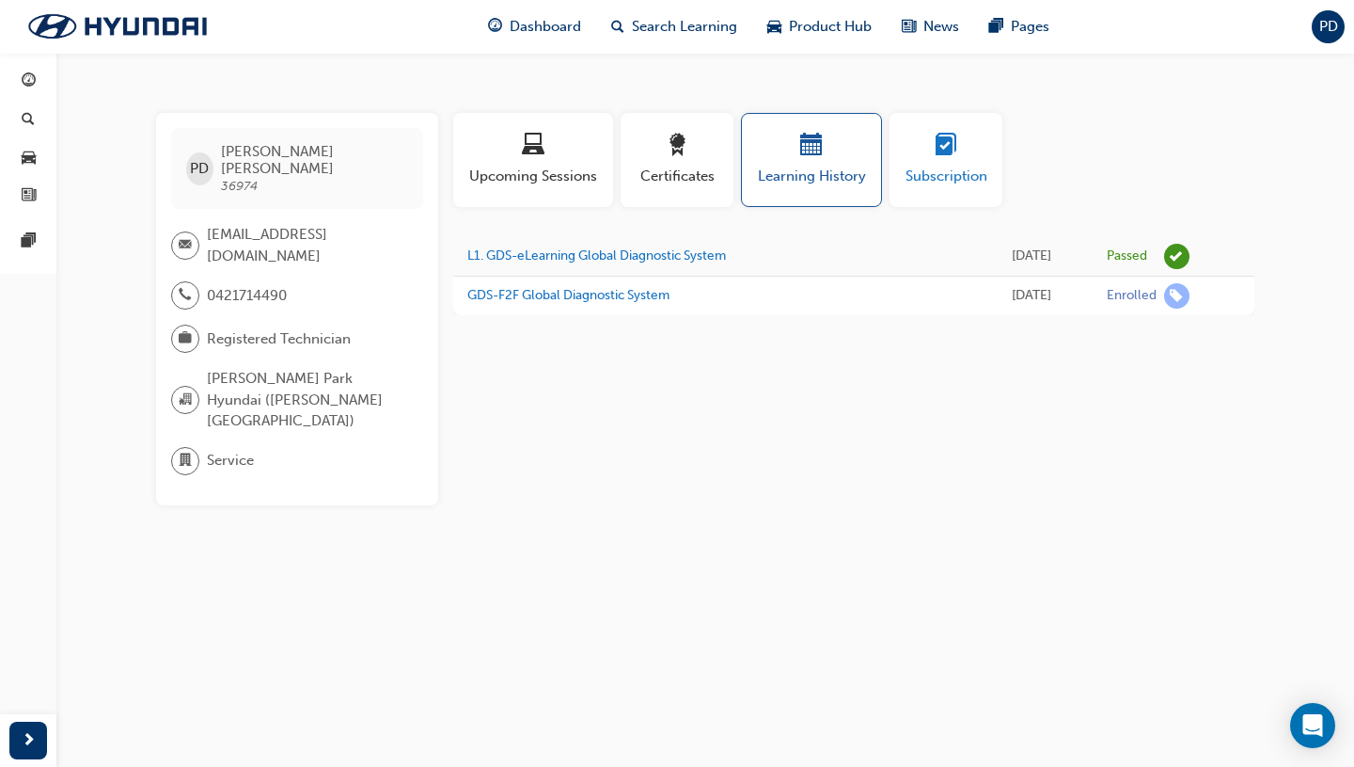
click at [967, 167] on span "Subscription" at bounding box center [946, 177] width 85 height 22
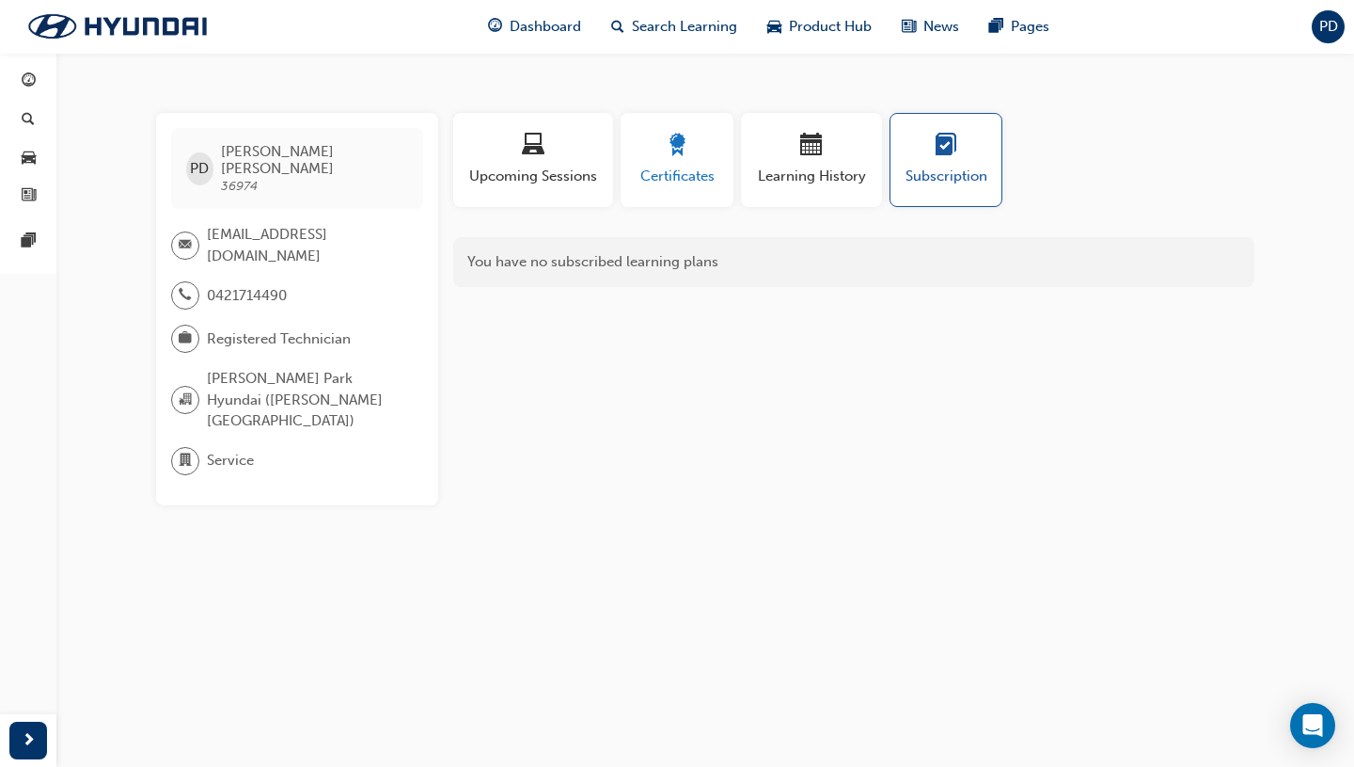
click at [670, 143] on span "award-icon" at bounding box center [677, 146] width 23 height 25
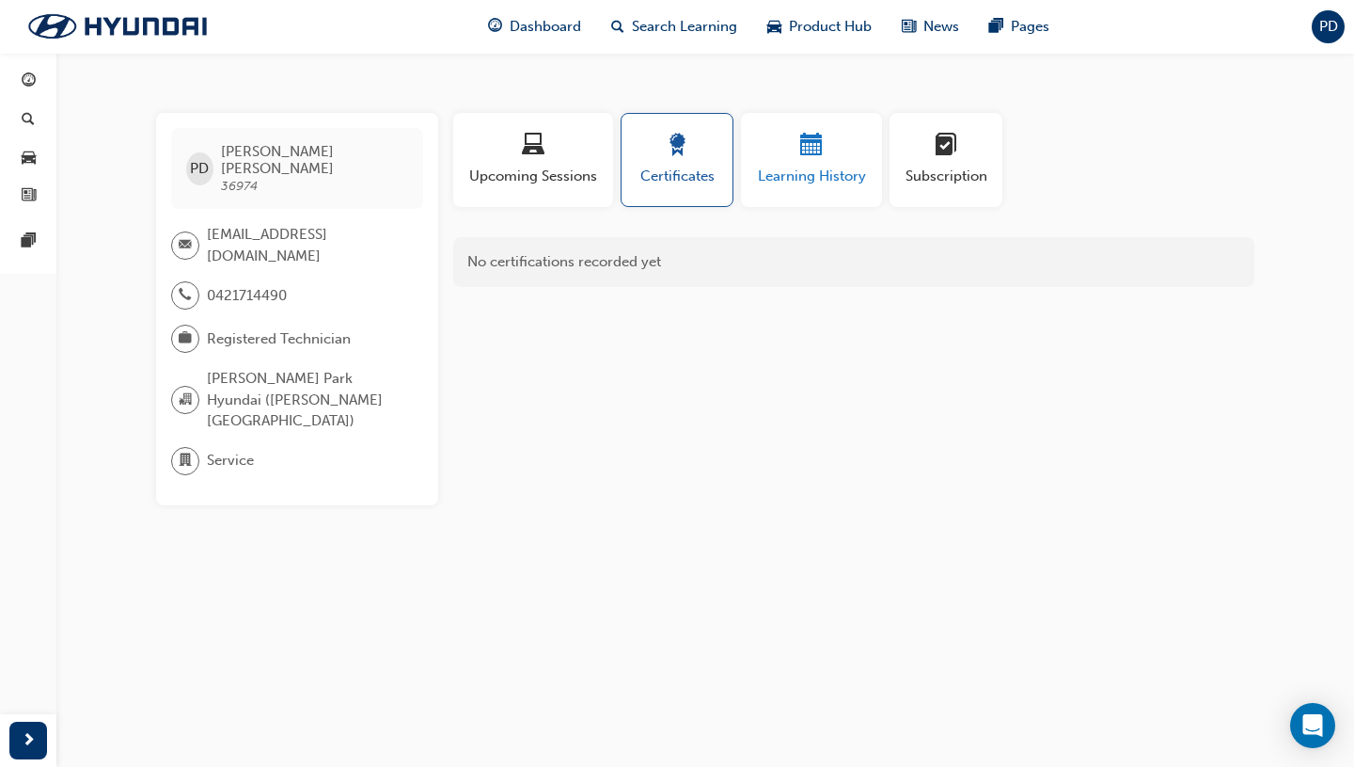
click at [811, 169] on span "Learning History" at bounding box center [811, 177] width 113 height 22
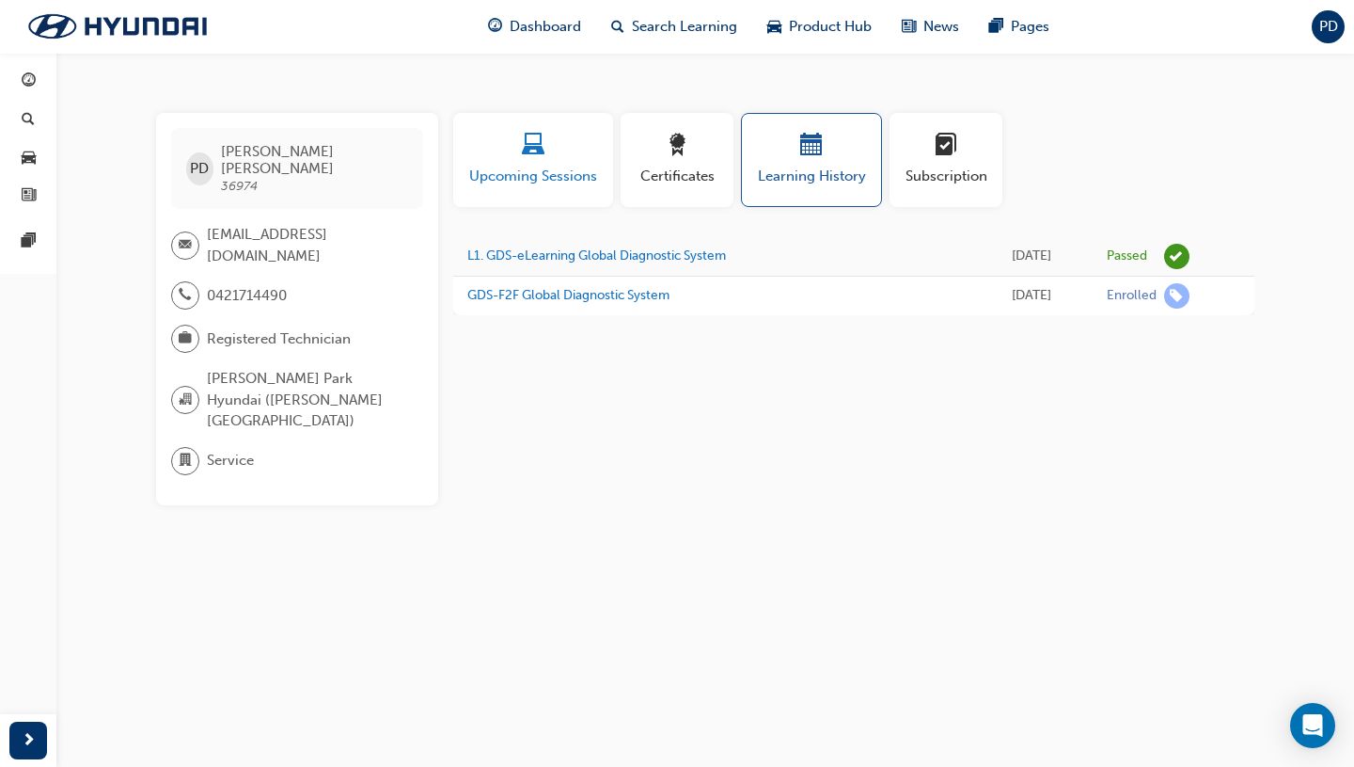
click at [528, 122] on button "Upcoming Sessions" at bounding box center [533, 160] width 160 height 94
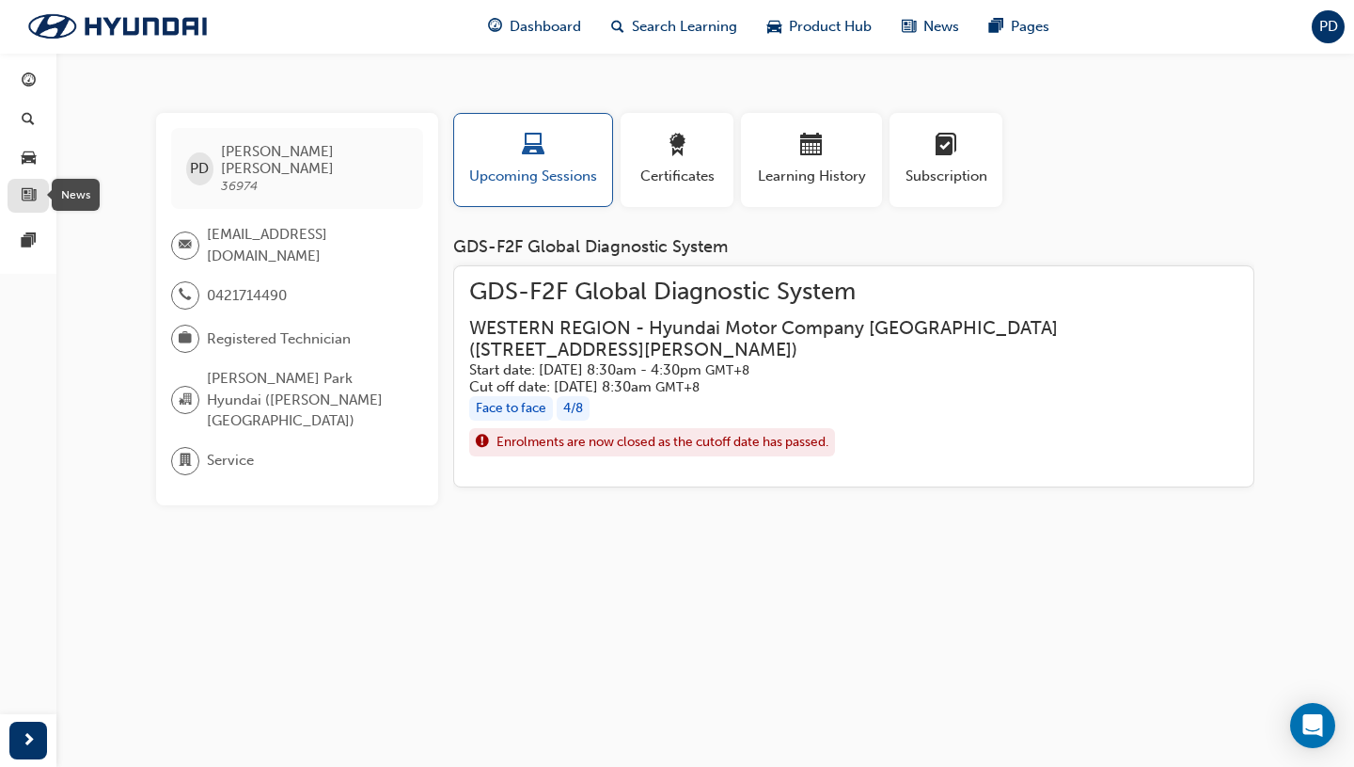
click at [32, 200] on span "news-icon" at bounding box center [29, 196] width 14 height 17
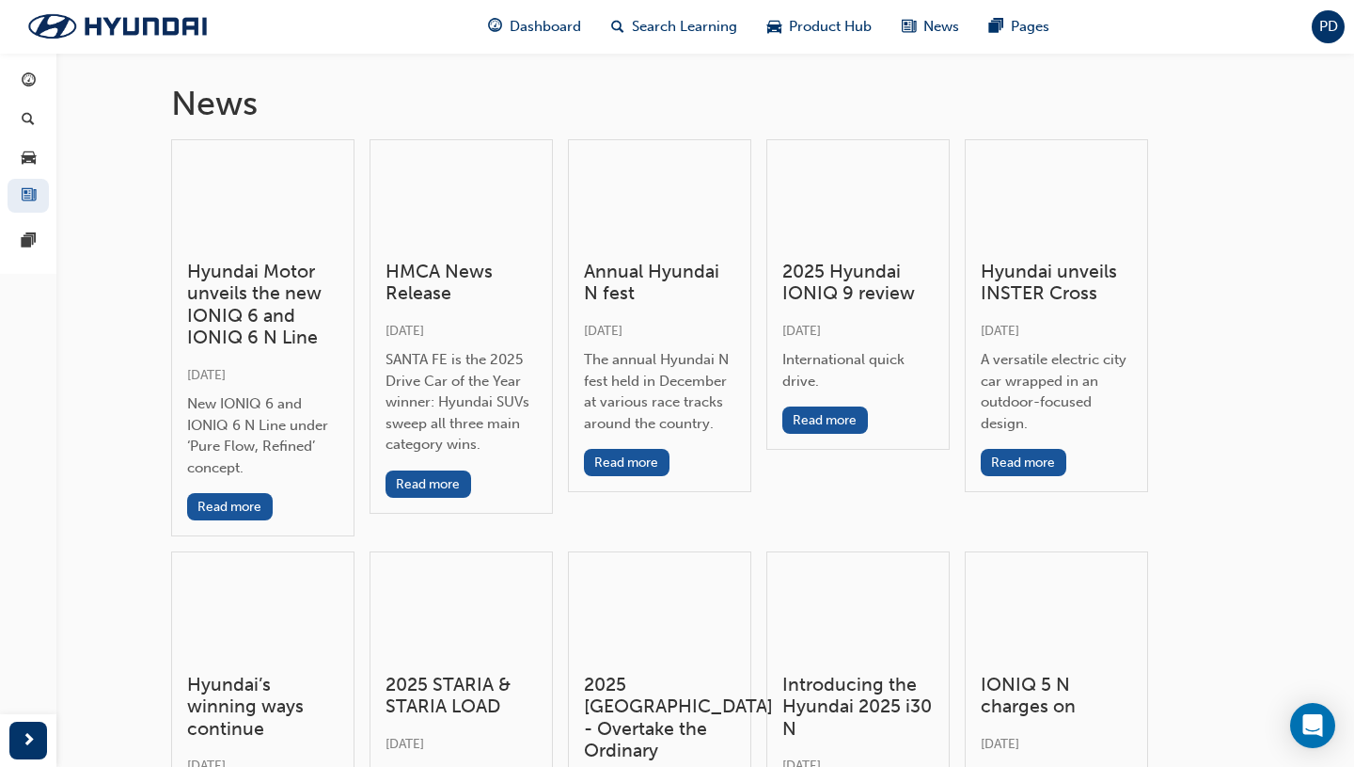
click at [650, 276] on h3 "Annual Hyundai N fest" at bounding box center [659, 283] width 151 height 44
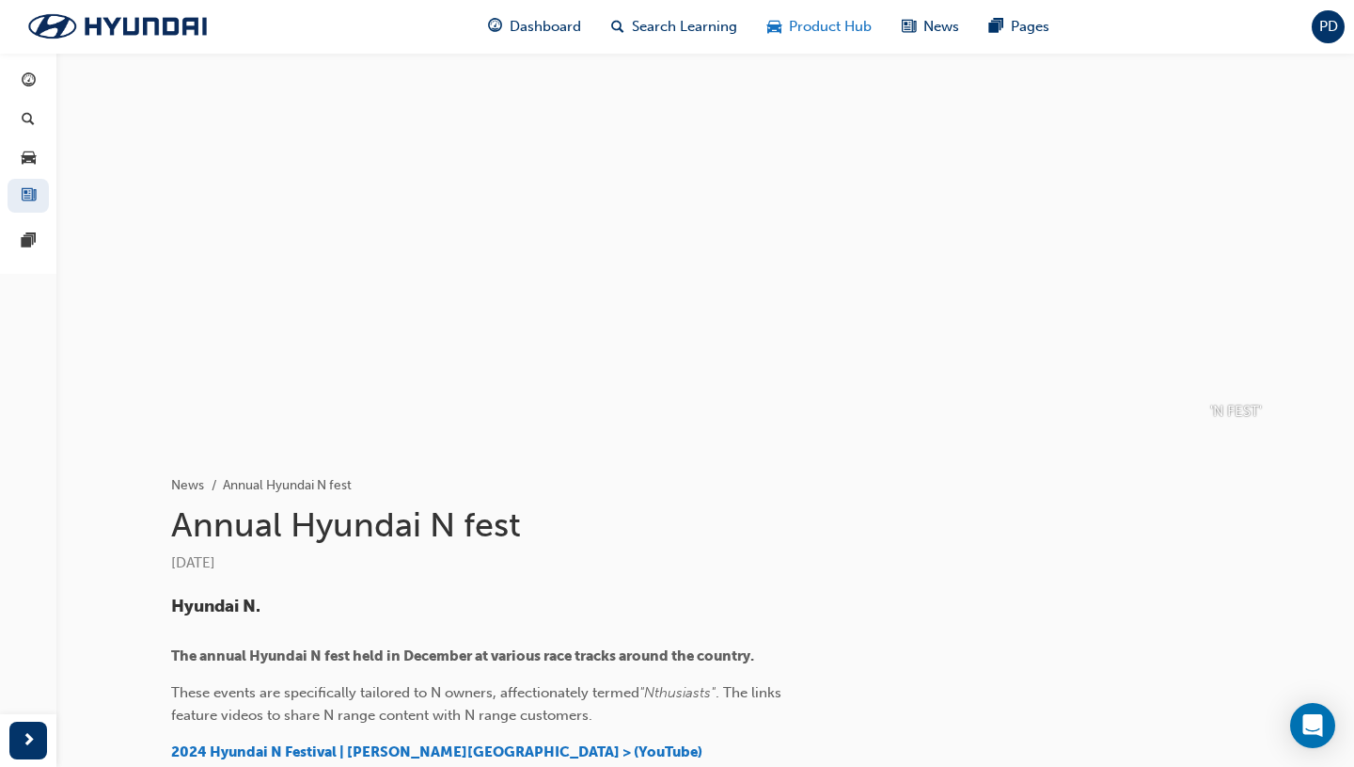
click at [818, 30] on span "Product Hub" at bounding box center [830, 27] width 83 height 22
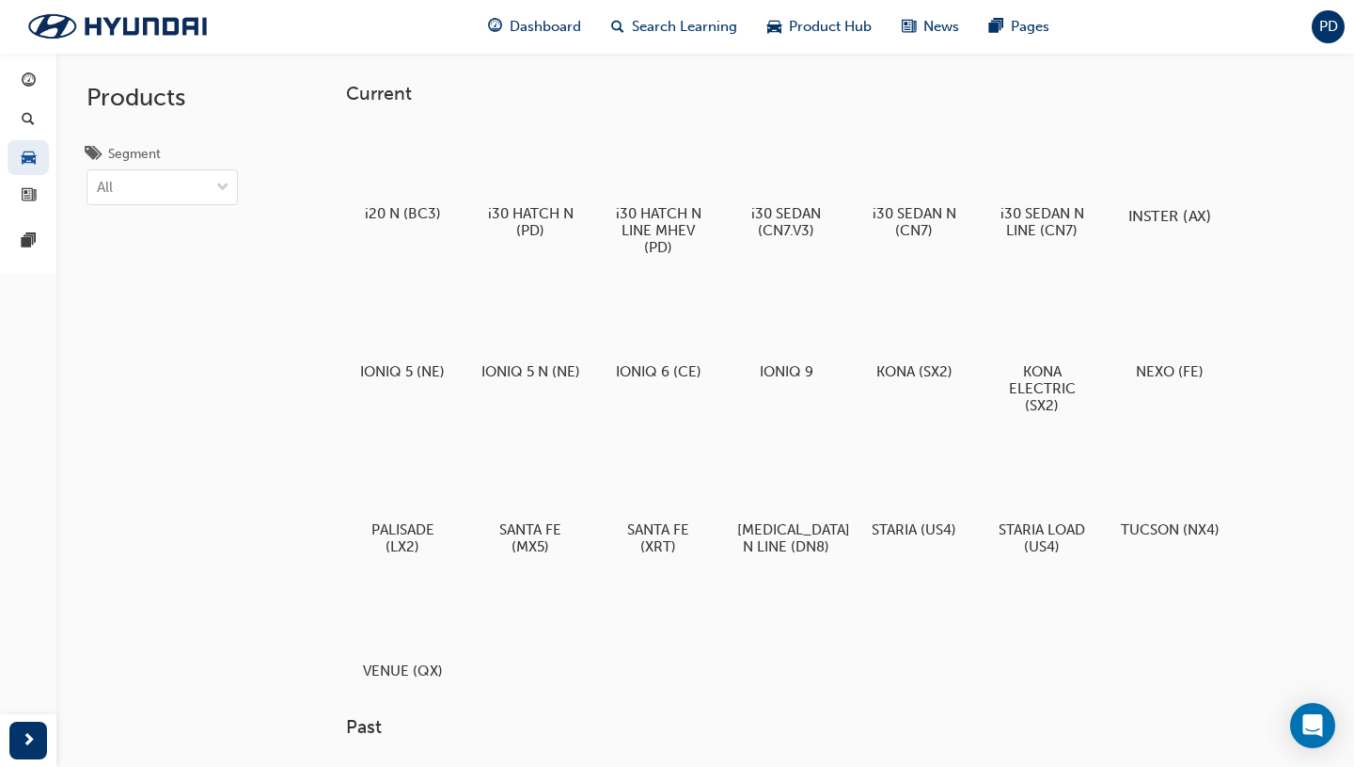
click at [1128, 180] on div at bounding box center [1169, 161] width 104 height 75
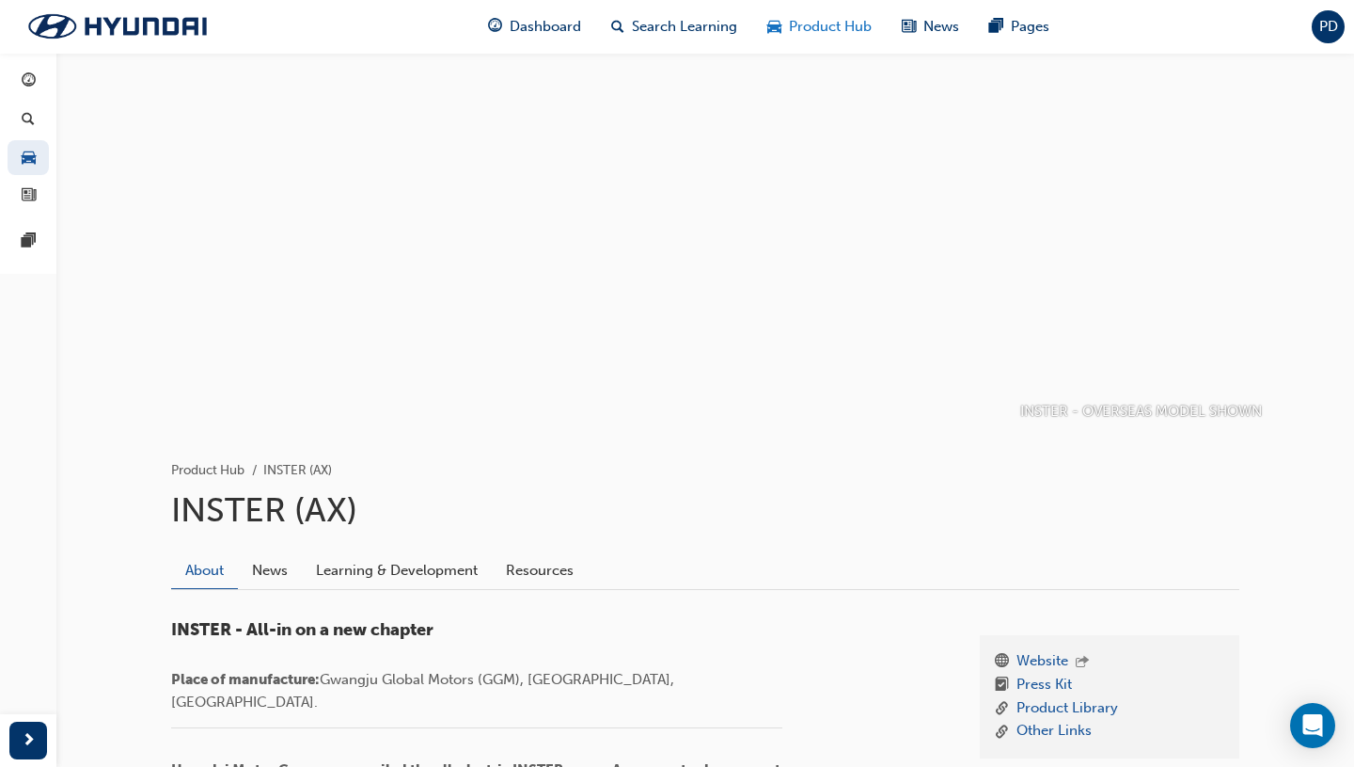
click at [777, 29] on span "car-icon" at bounding box center [774, 27] width 14 height 24
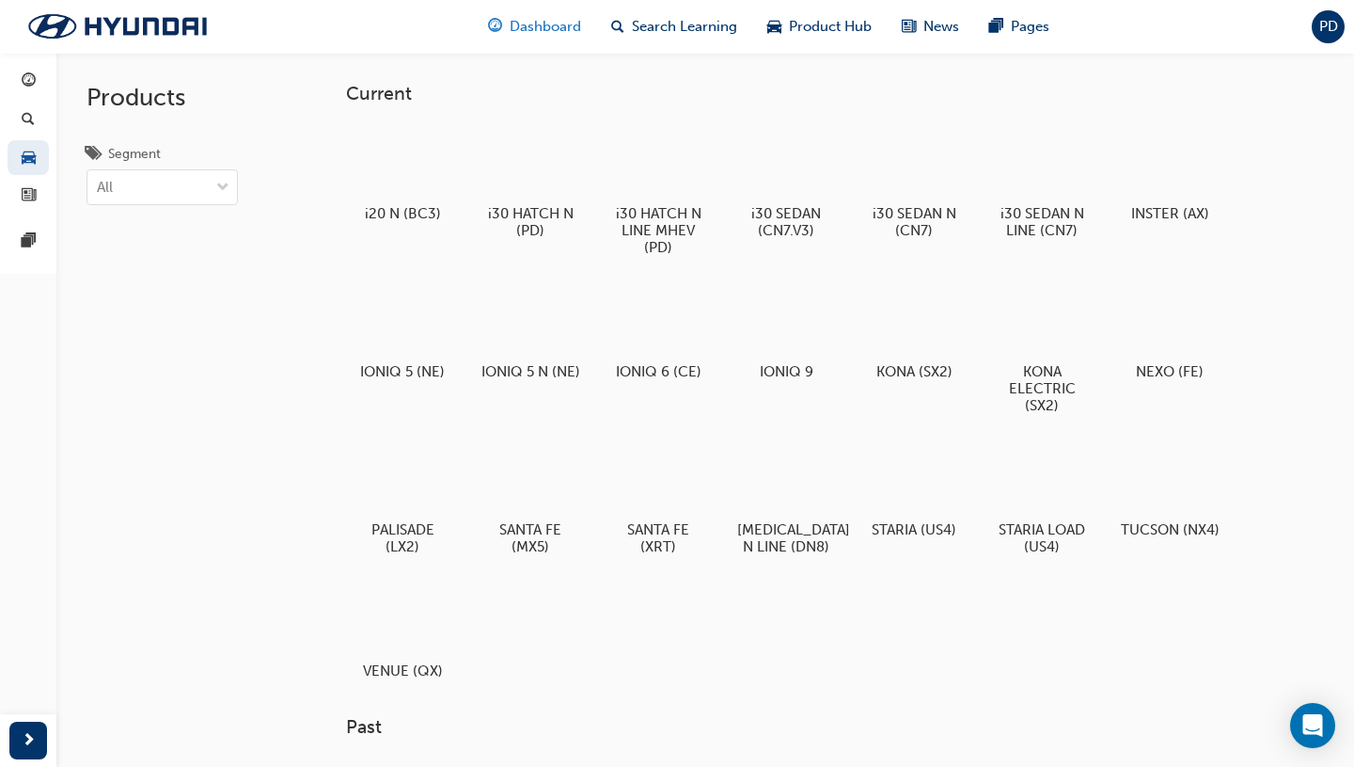
click at [536, 27] on span "Dashboard" at bounding box center [545, 27] width 71 height 22
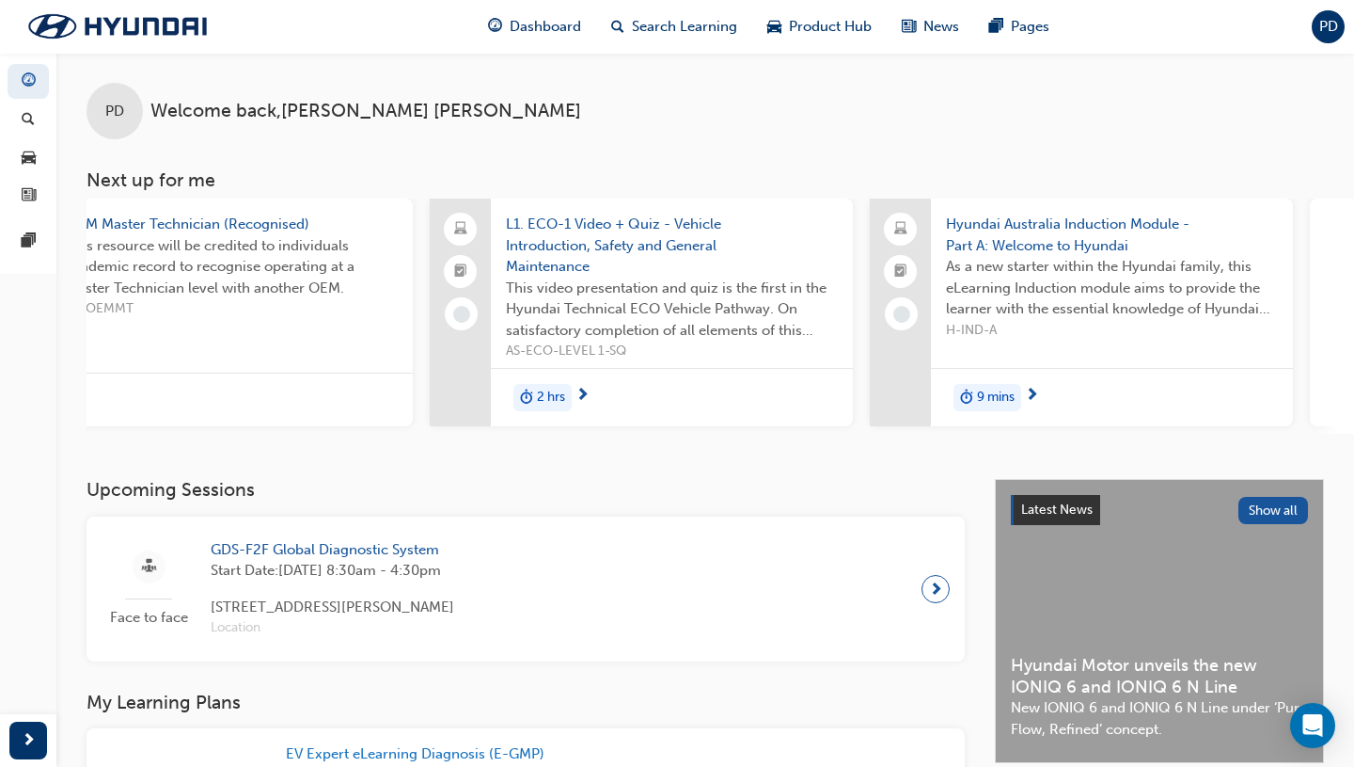
scroll to position [0, 1370]
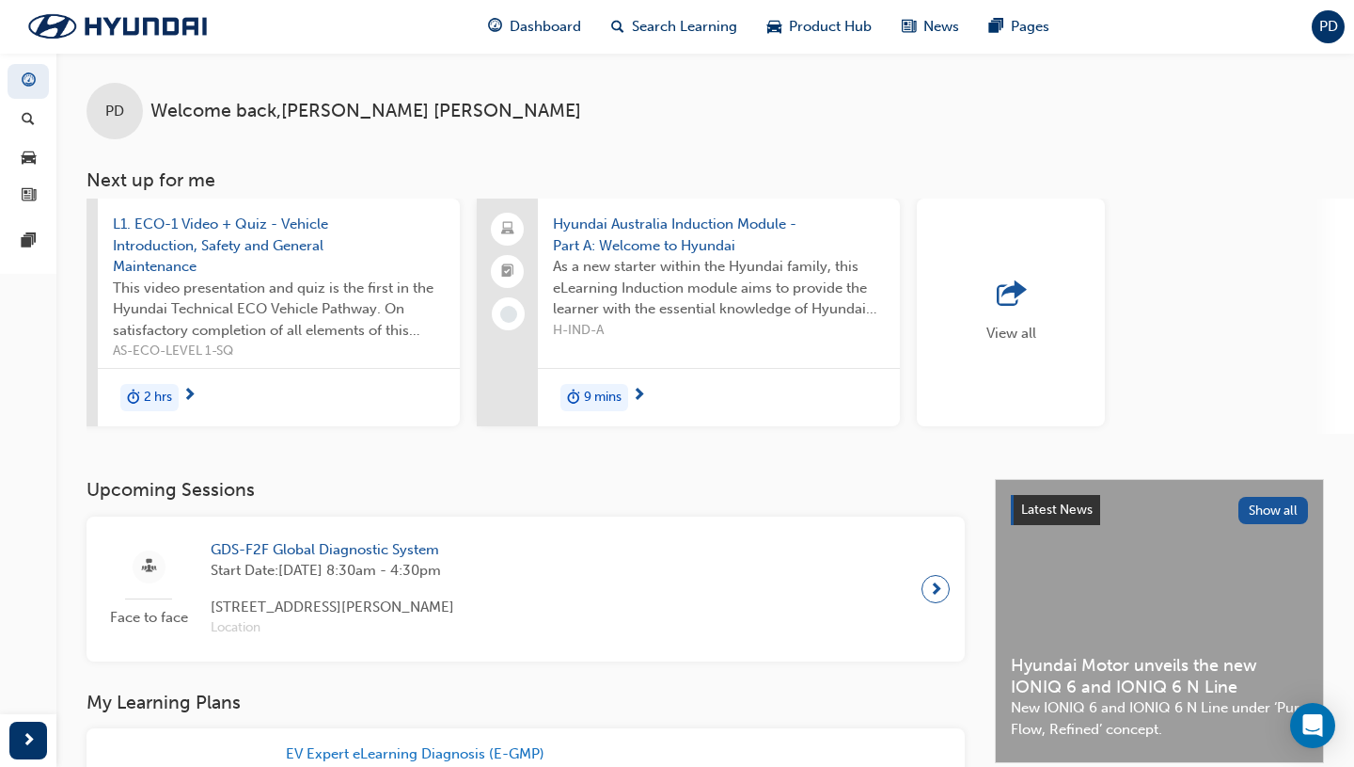
click at [1057, 291] on div "View all" at bounding box center [1011, 312] width 188 height 228
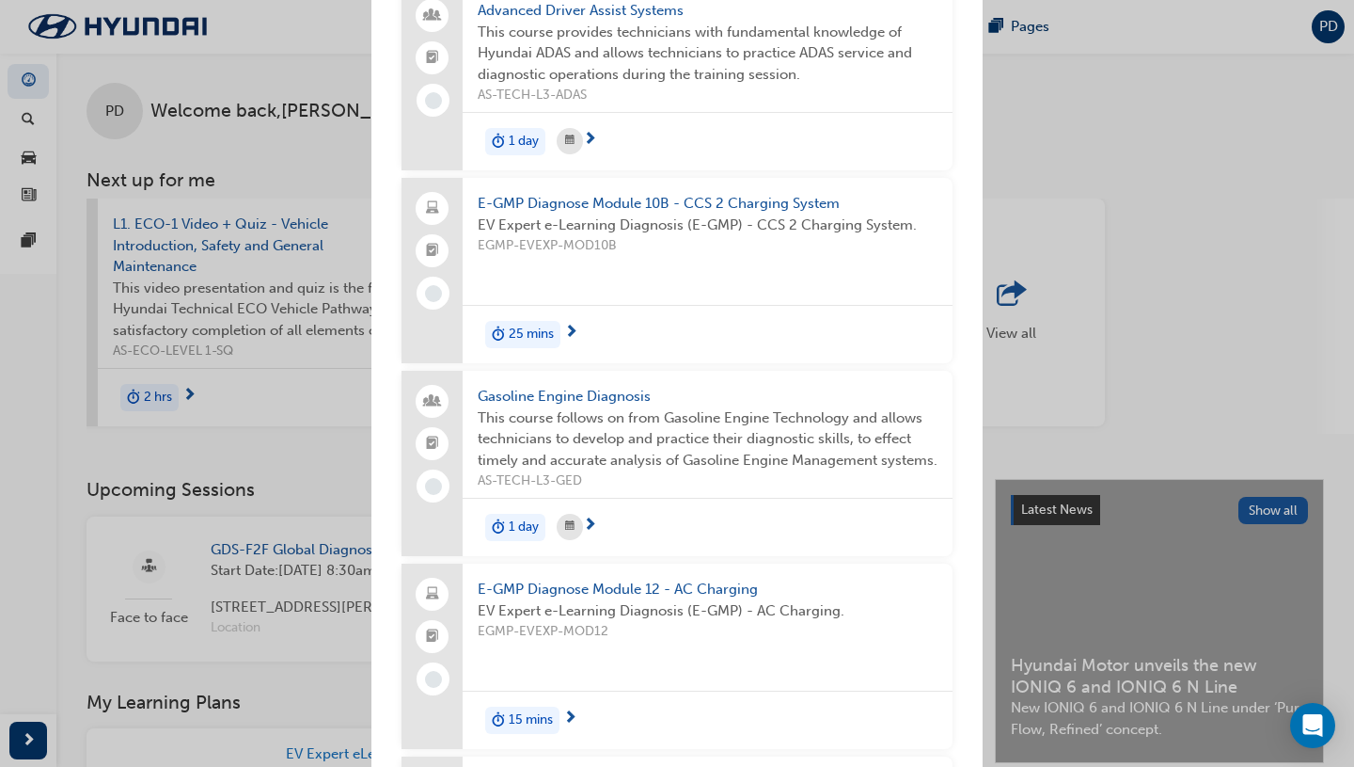
scroll to position [9506, 0]
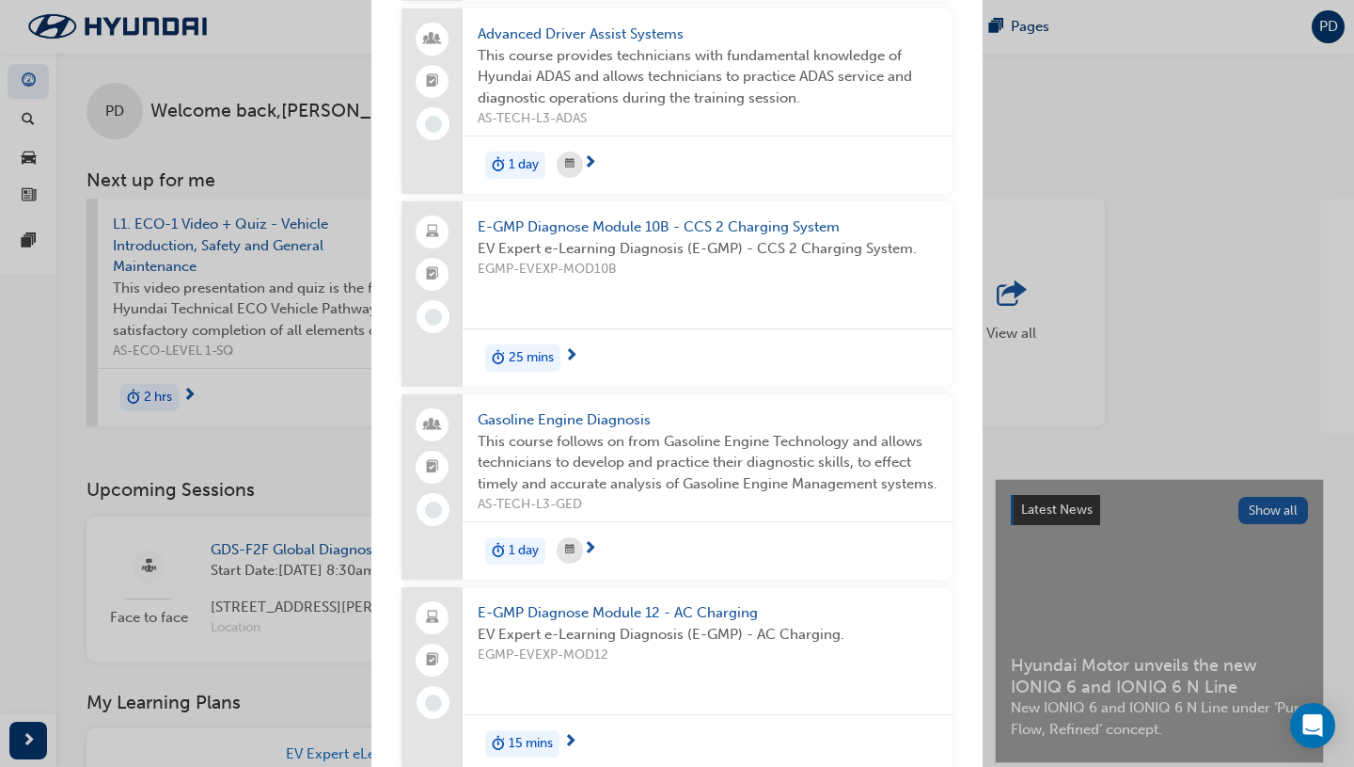
click at [1128, 274] on div "Next up for me EGMP-EVEXP-MOD1 E-GMP Diagnose Module 1 - [MEDICAL_DATA] Safety …" at bounding box center [677, 383] width 1354 height 767
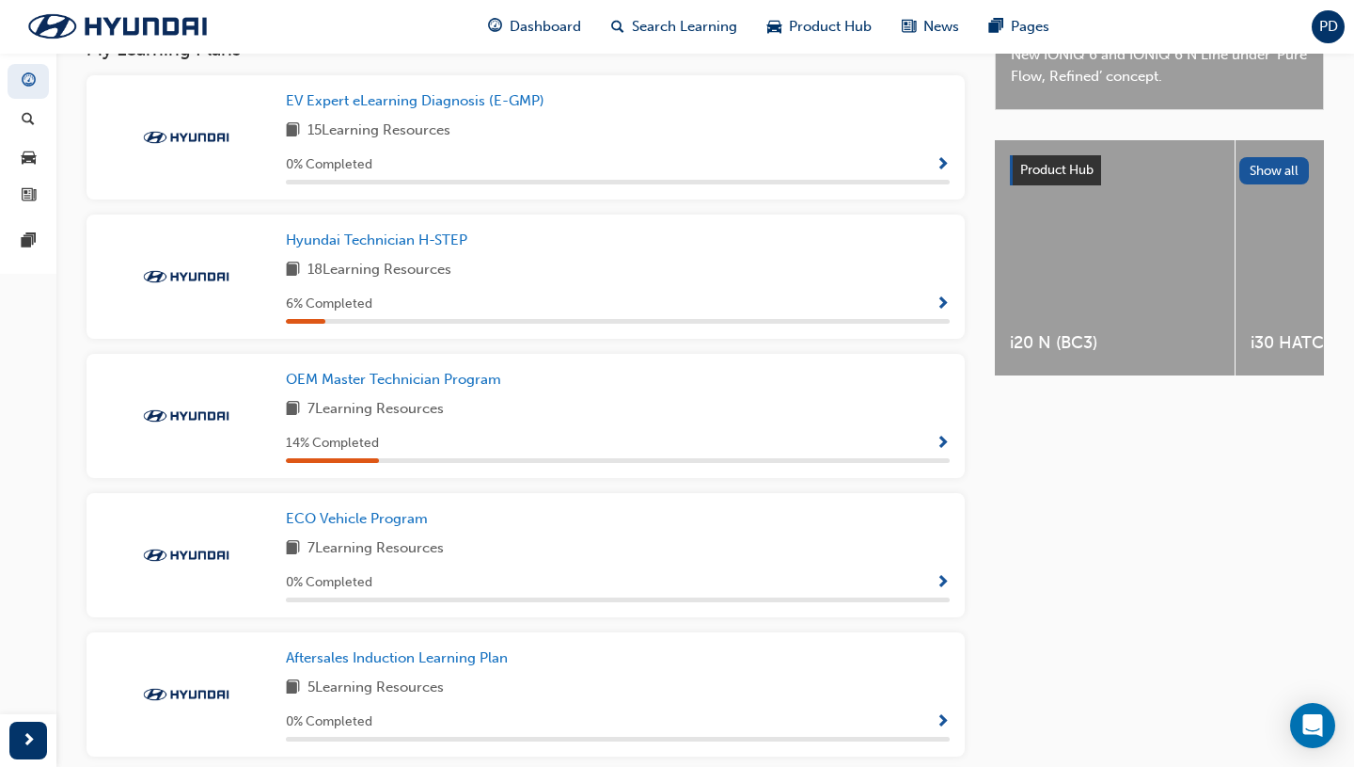
scroll to position [657, 0]
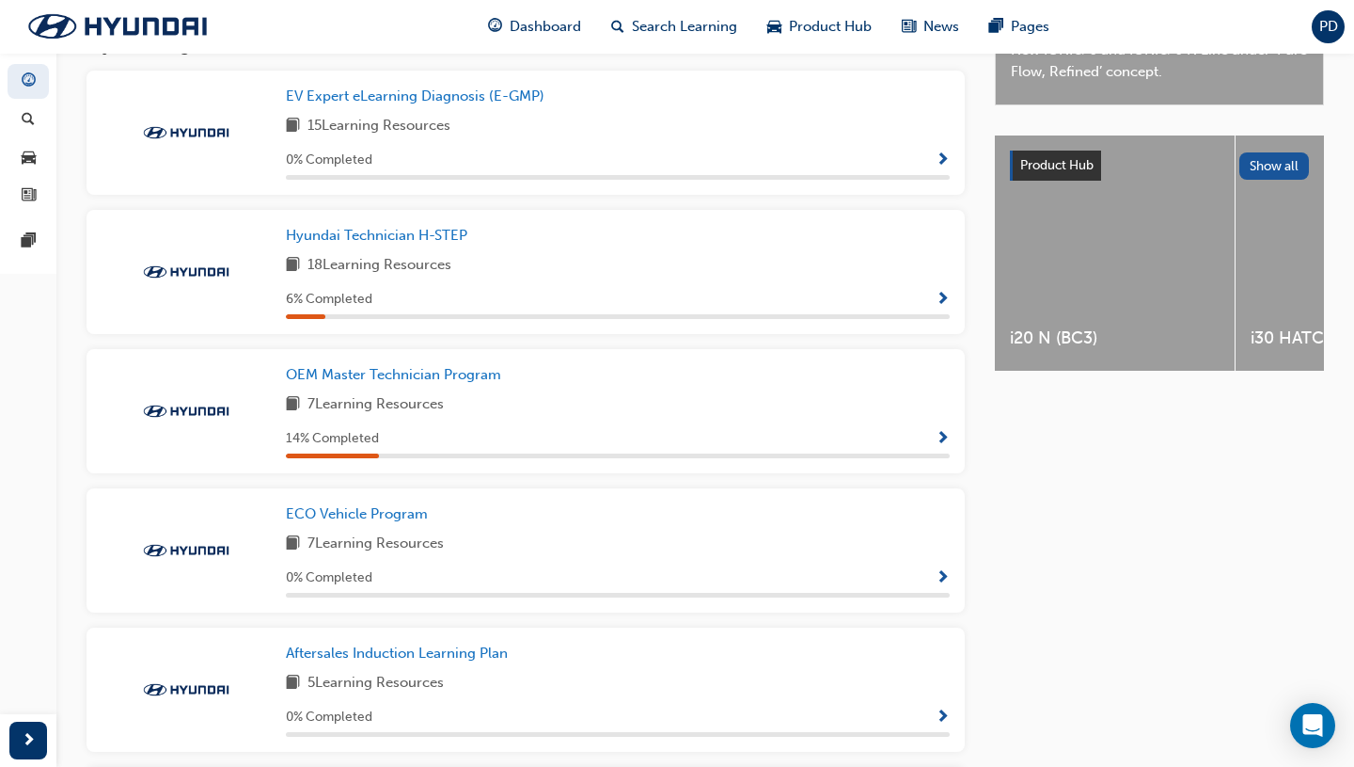
click at [944, 437] on span "Show Progress" at bounding box center [943, 439] width 14 height 17
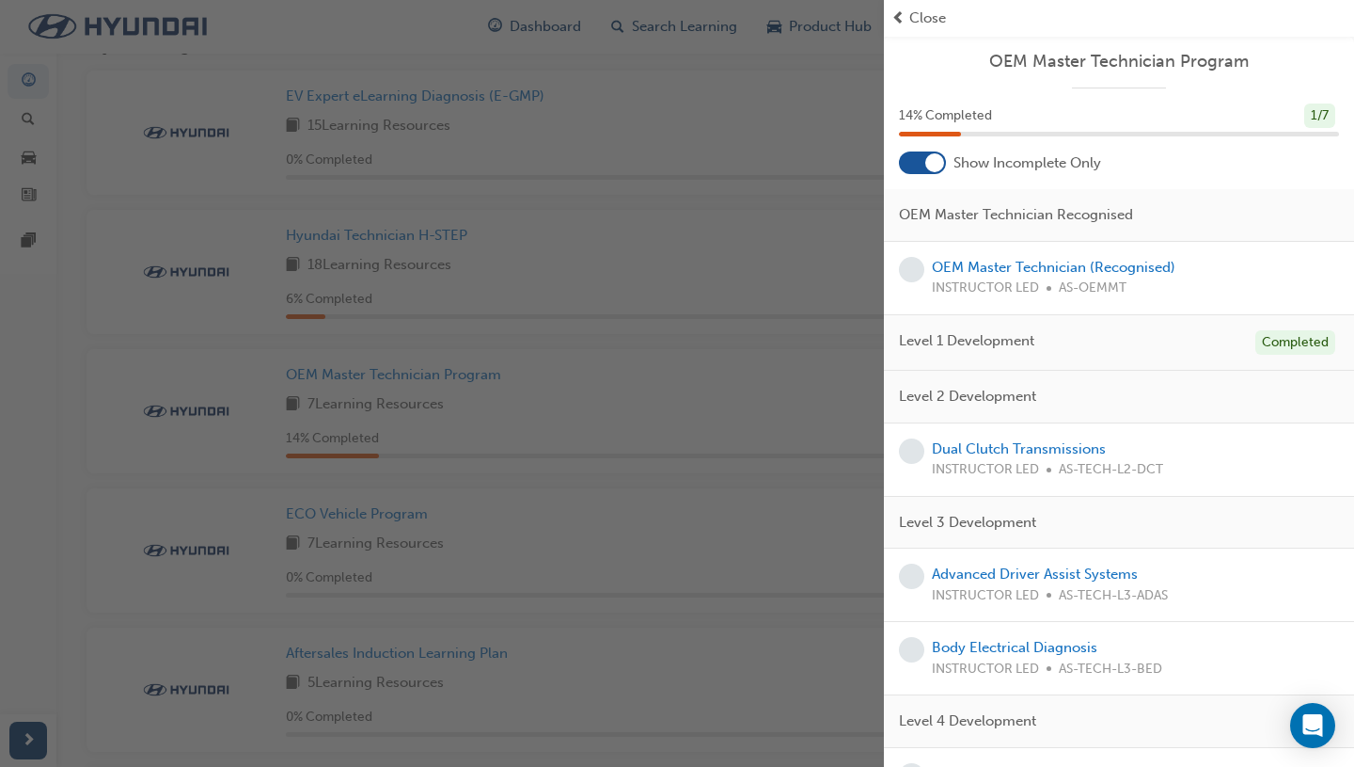
click at [945, 361] on div "Level 1 Development Completed" at bounding box center [1119, 343] width 470 height 56
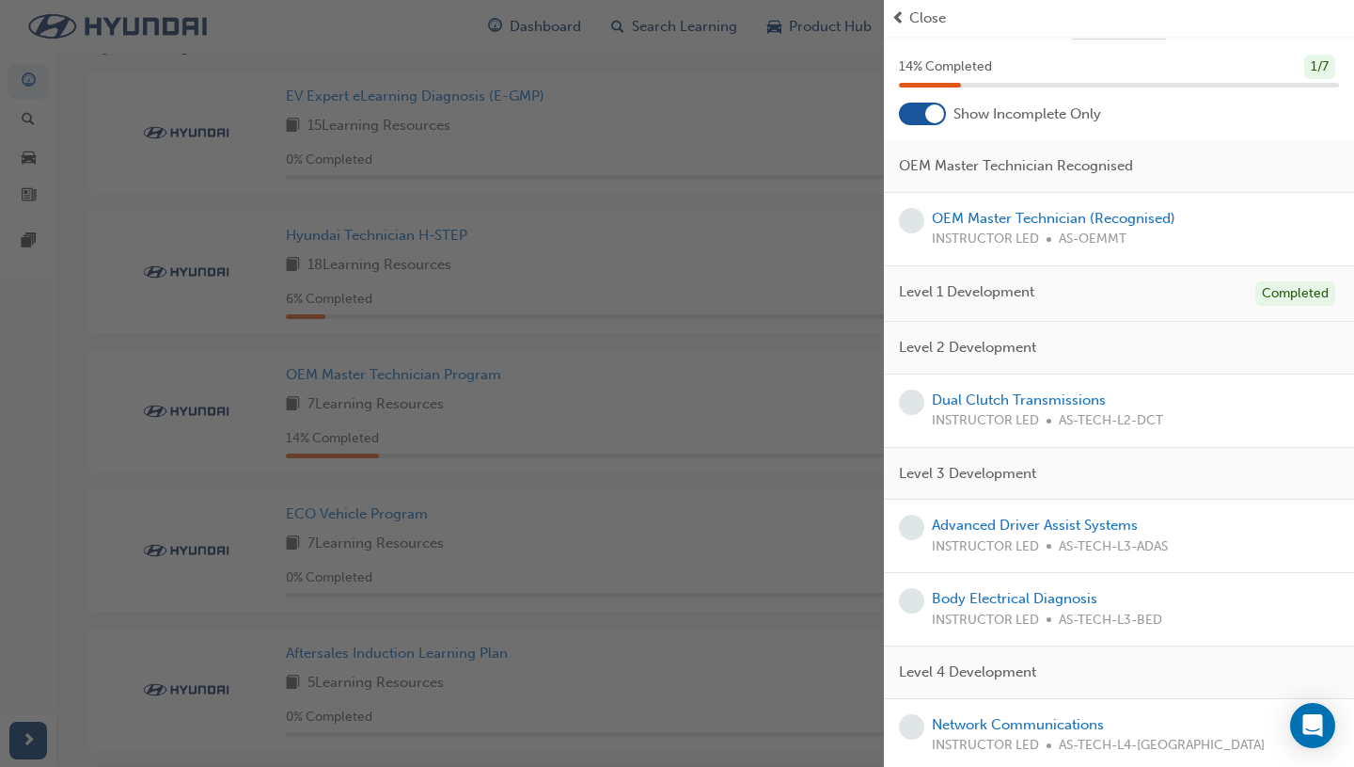
scroll to position [0, 0]
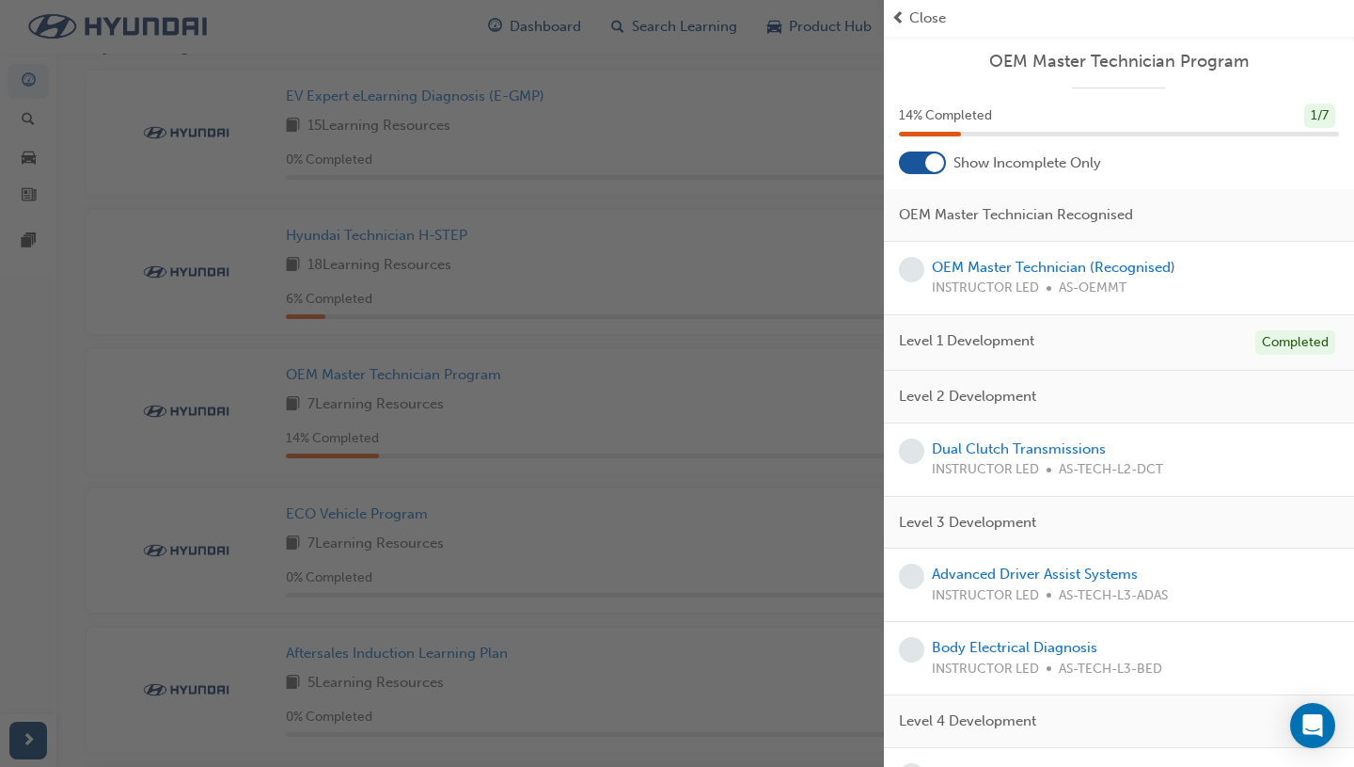
click at [918, 154] on div at bounding box center [922, 162] width 47 height 23
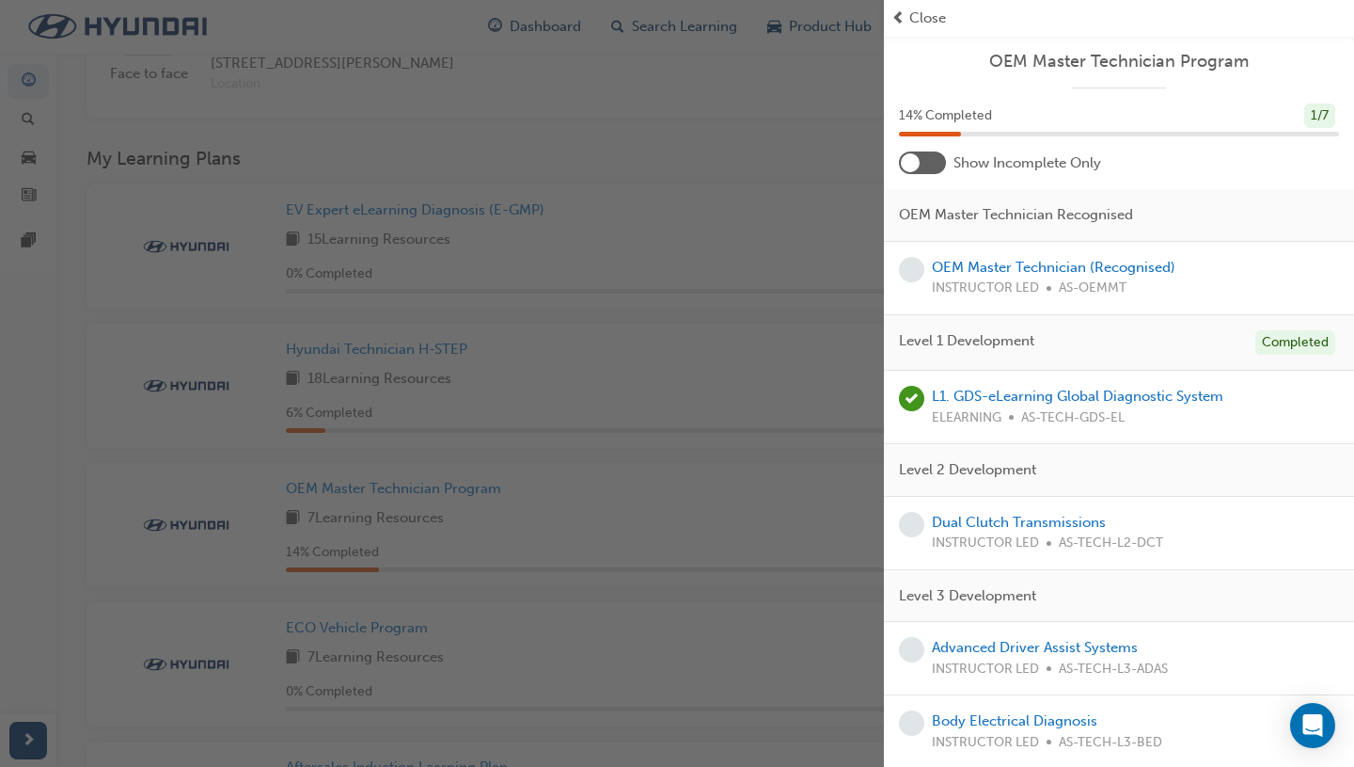
scroll to position [540, 0]
click at [663, 385] on div "button" at bounding box center [442, 383] width 884 height 767
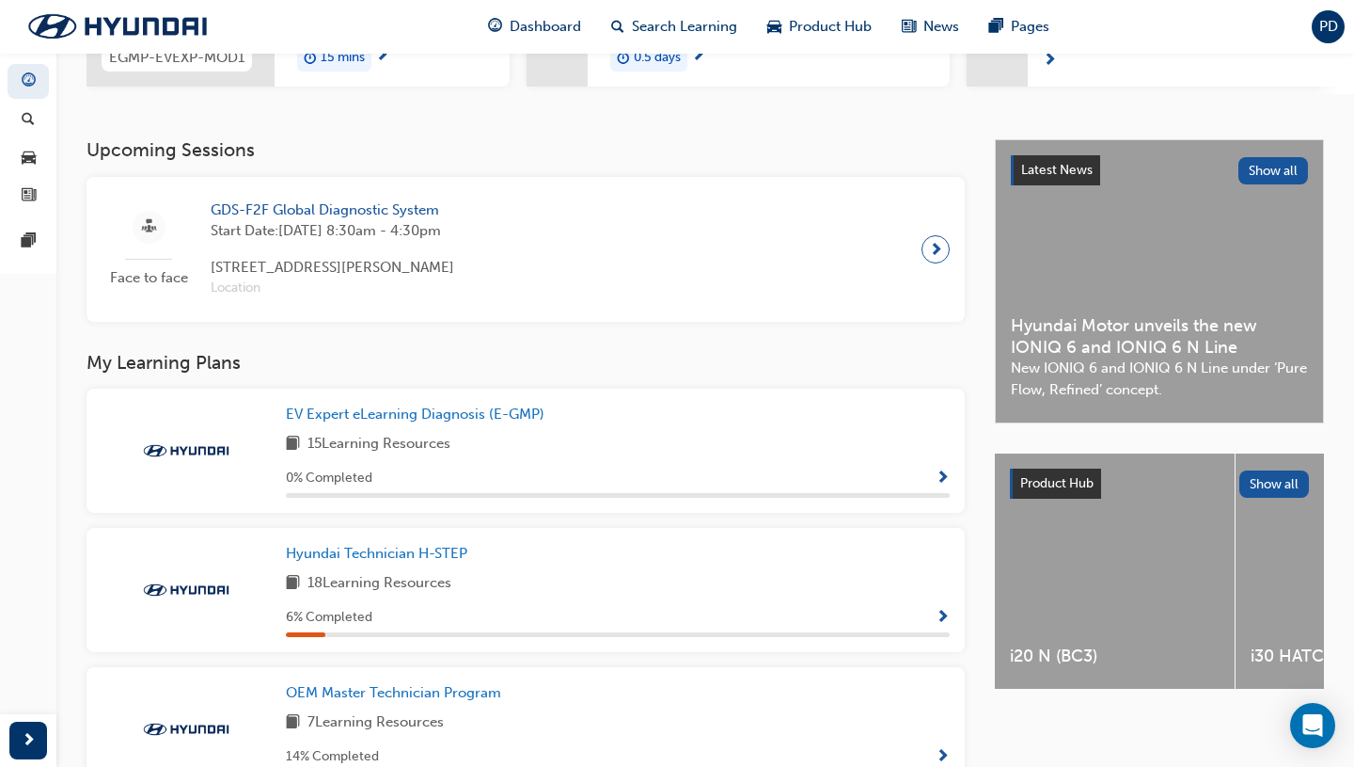
scroll to position [340, 0]
click at [415, 561] on span "Hyundai Technician H-STEP" at bounding box center [377, 552] width 182 height 17
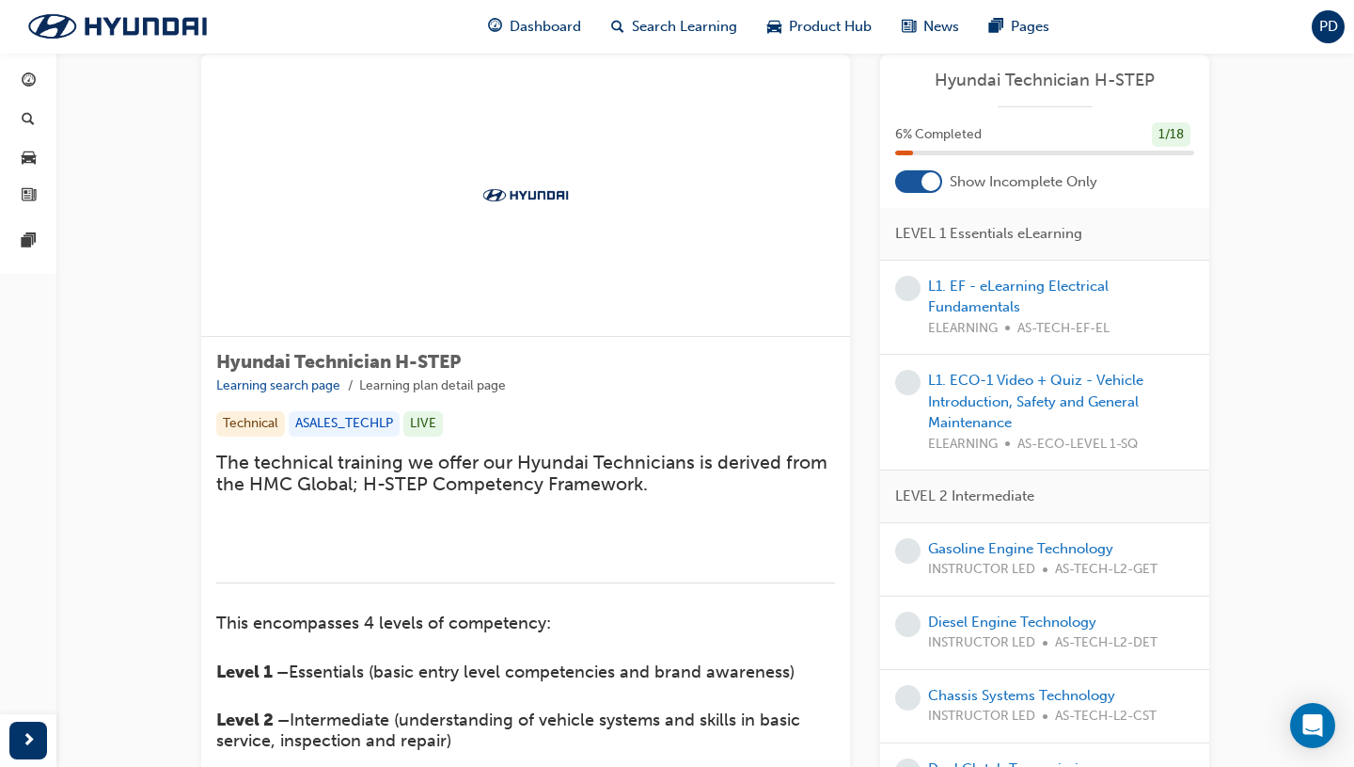
scroll to position [49, 0]
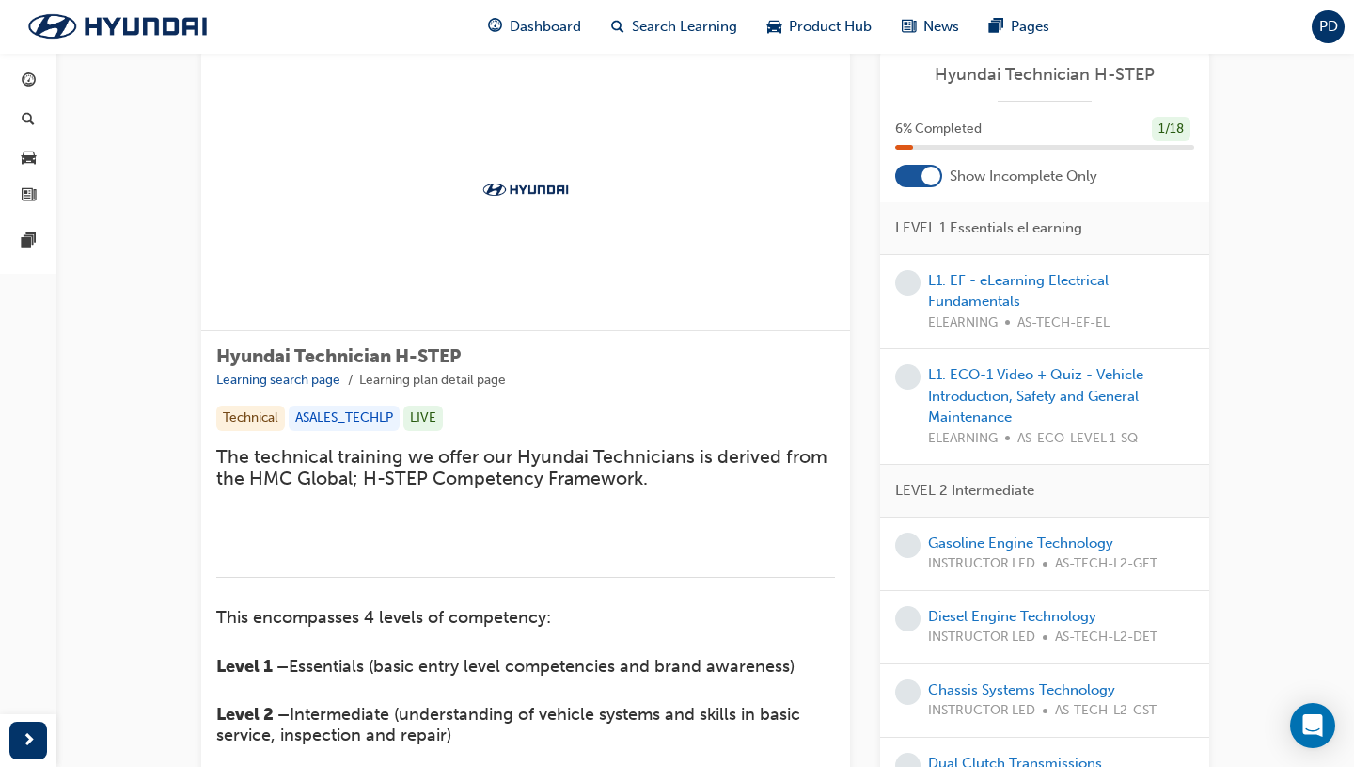
click at [929, 170] on div at bounding box center [931, 175] width 19 height 19
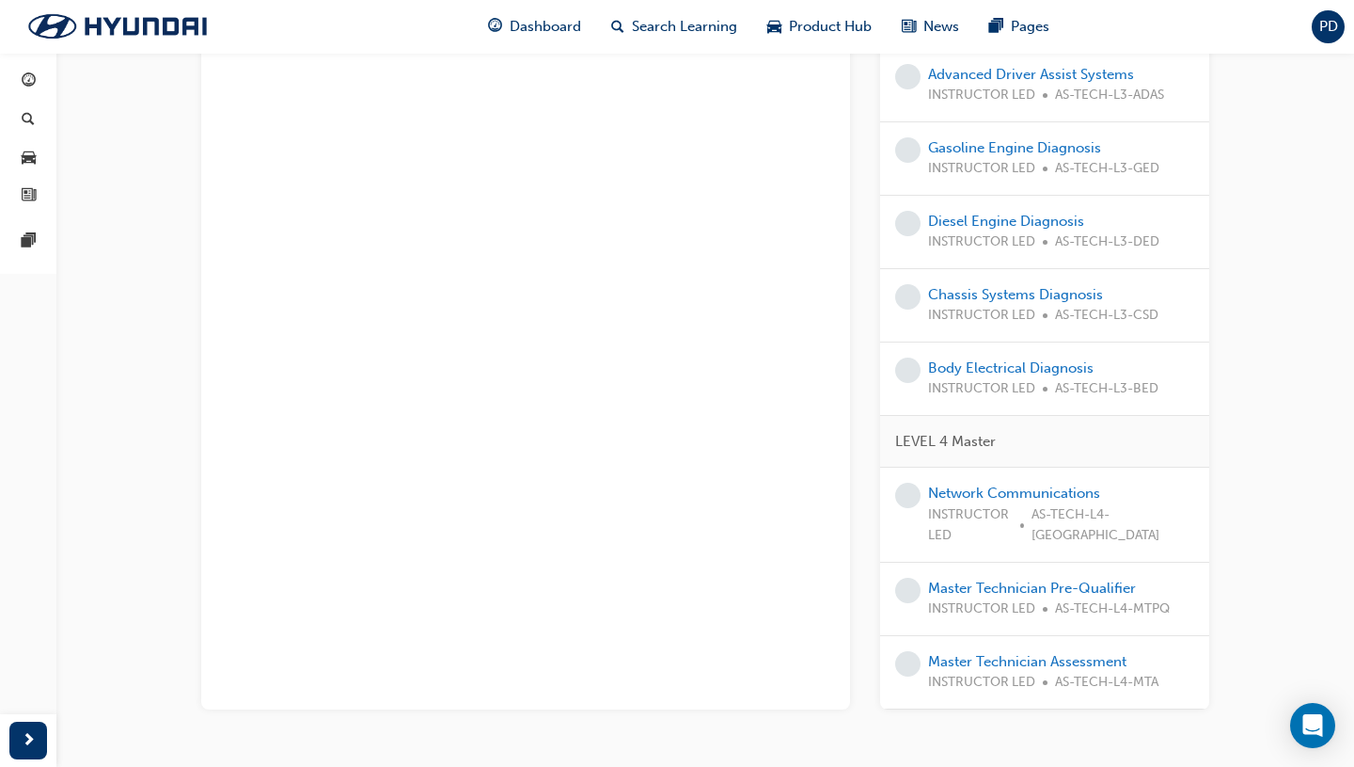
scroll to position [1236, 0]
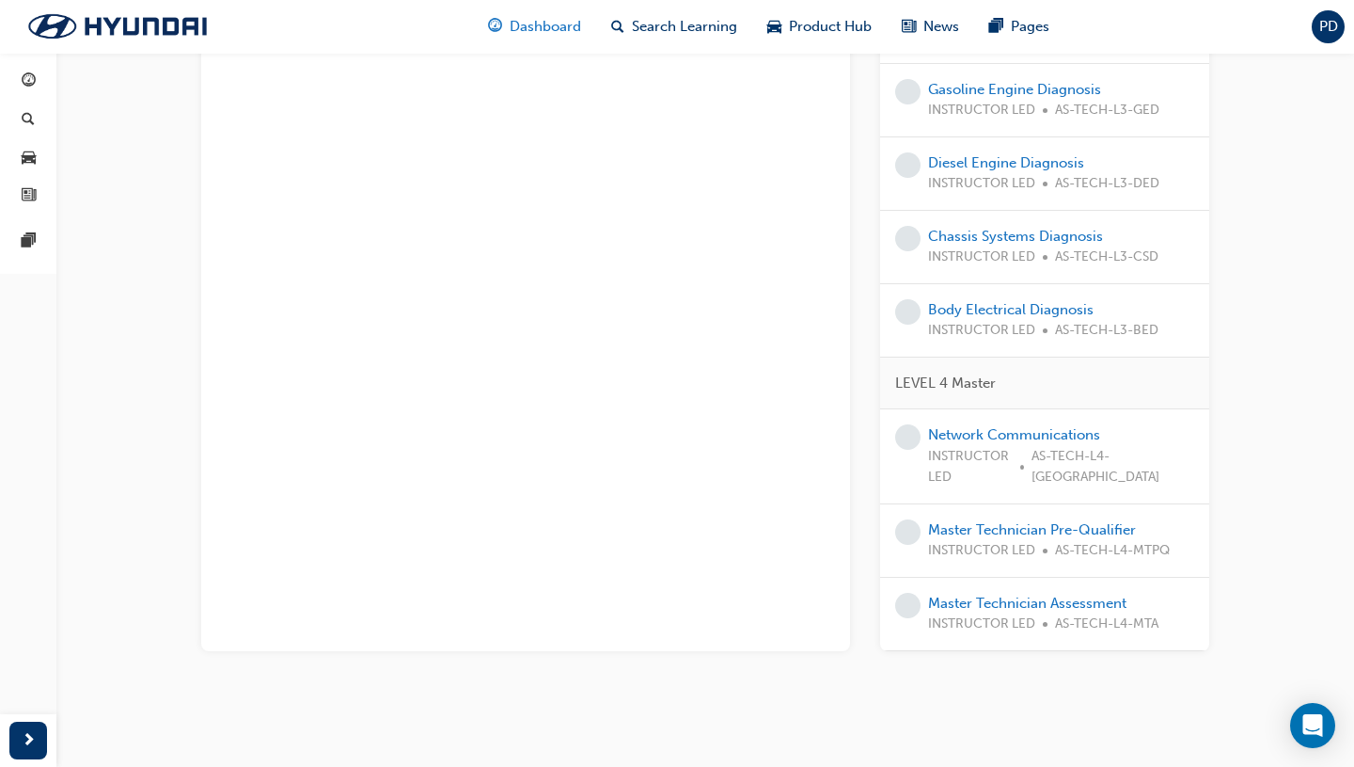
click at [543, 36] on span "Dashboard" at bounding box center [545, 27] width 71 height 22
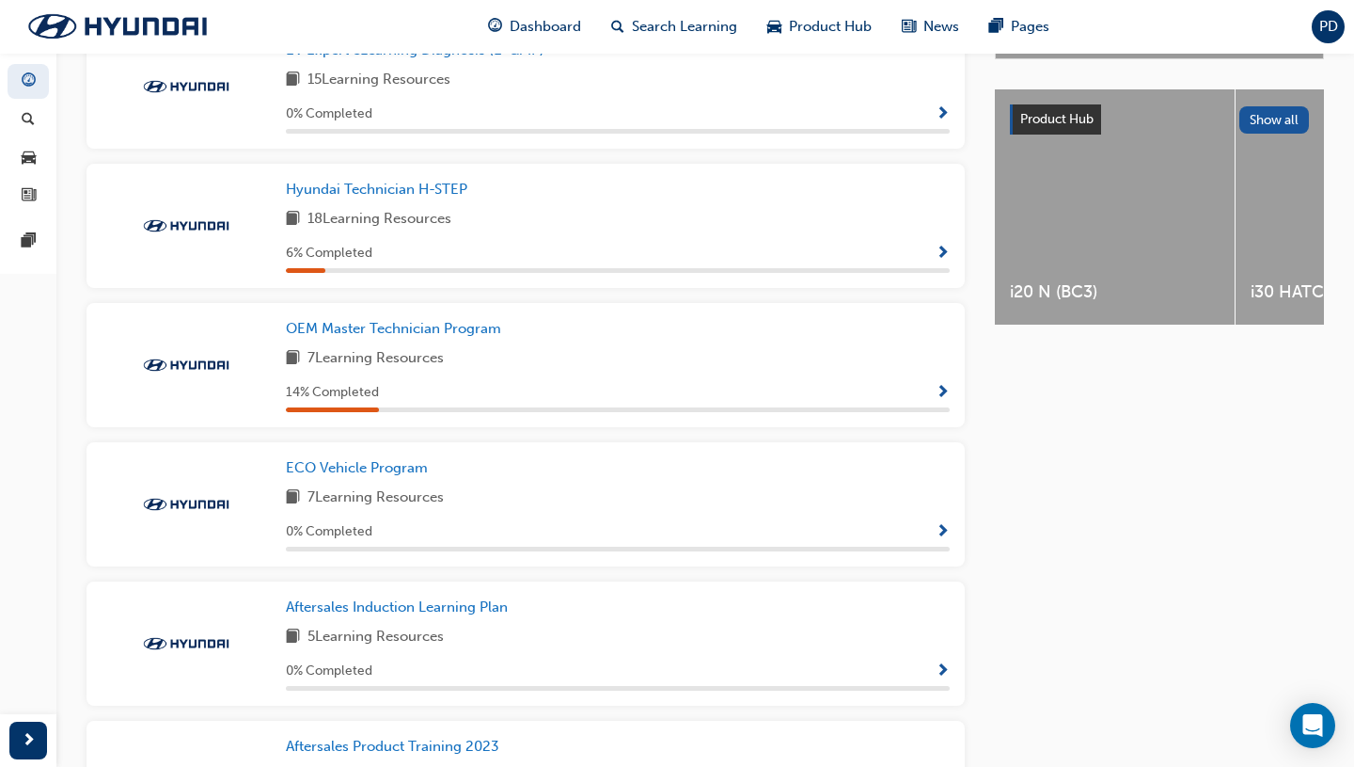
scroll to position [706, 0]
